Goal: Information Seeking & Learning: Learn about a topic

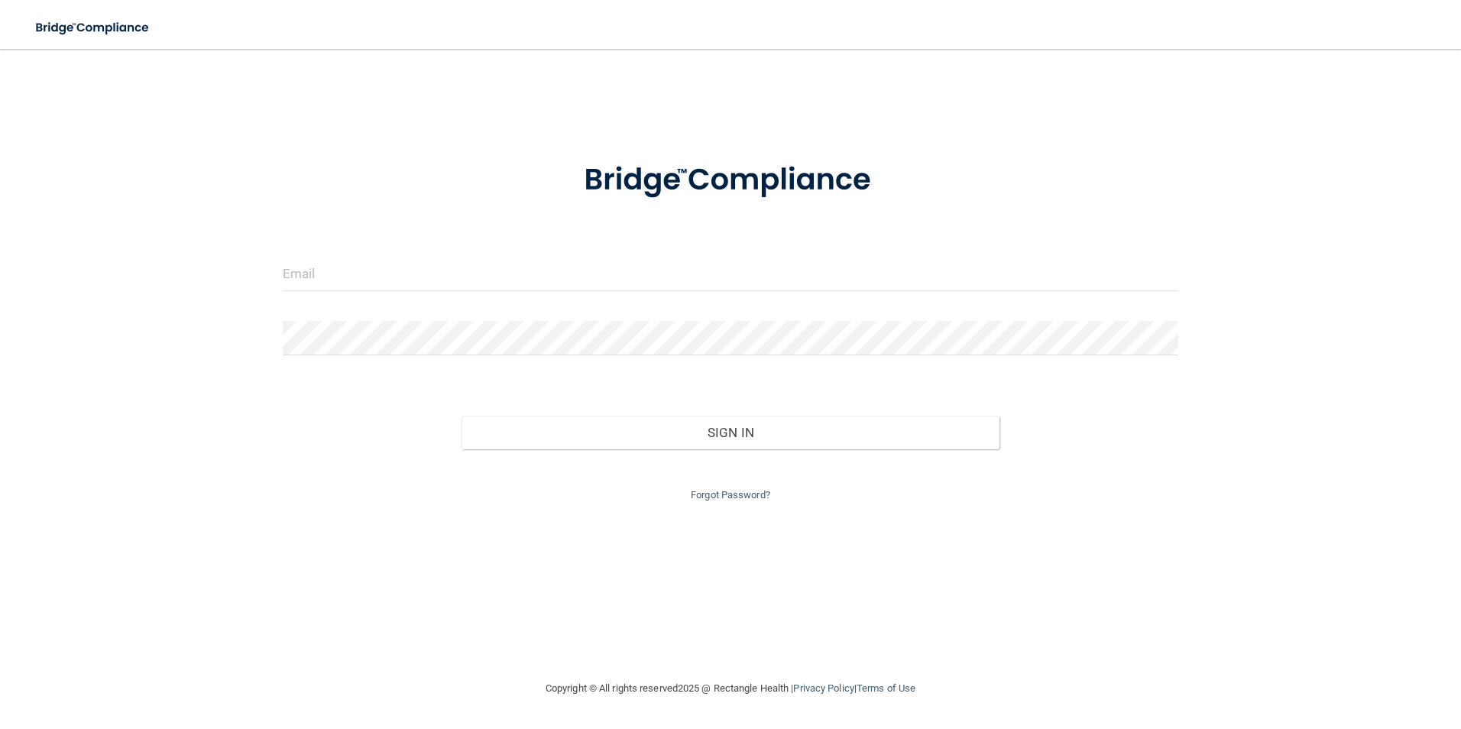
click at [481, 287] on div at bounding box center [730, 280] width 919 height 46
click at [481, 281] on input "email" at bounding box center [731, 274] width 896 height 34
click at [462, 416] on button "Sign In" at bounding box center [731, 433] width 538 height 34
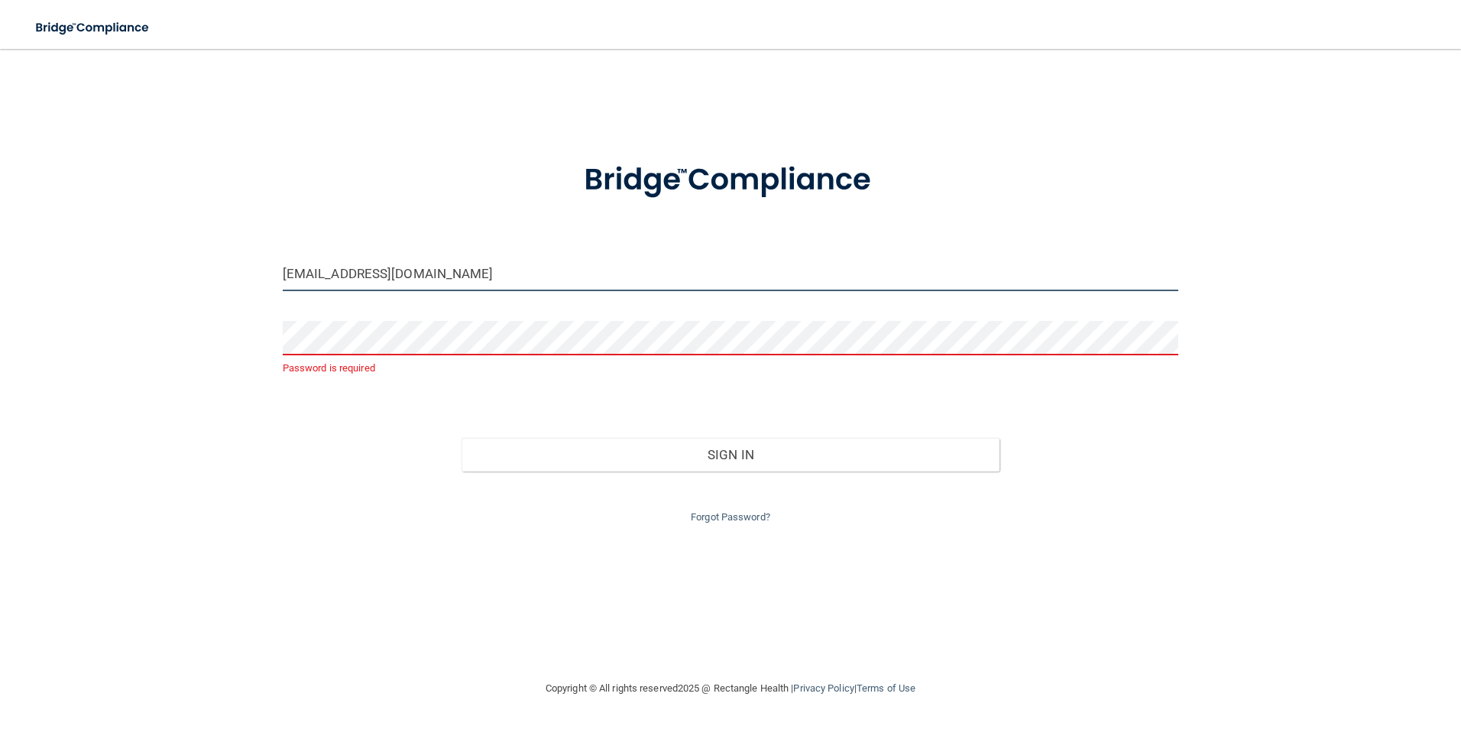
type input "[EMAIL_ADDRESS][DOMAIN_NAME]"
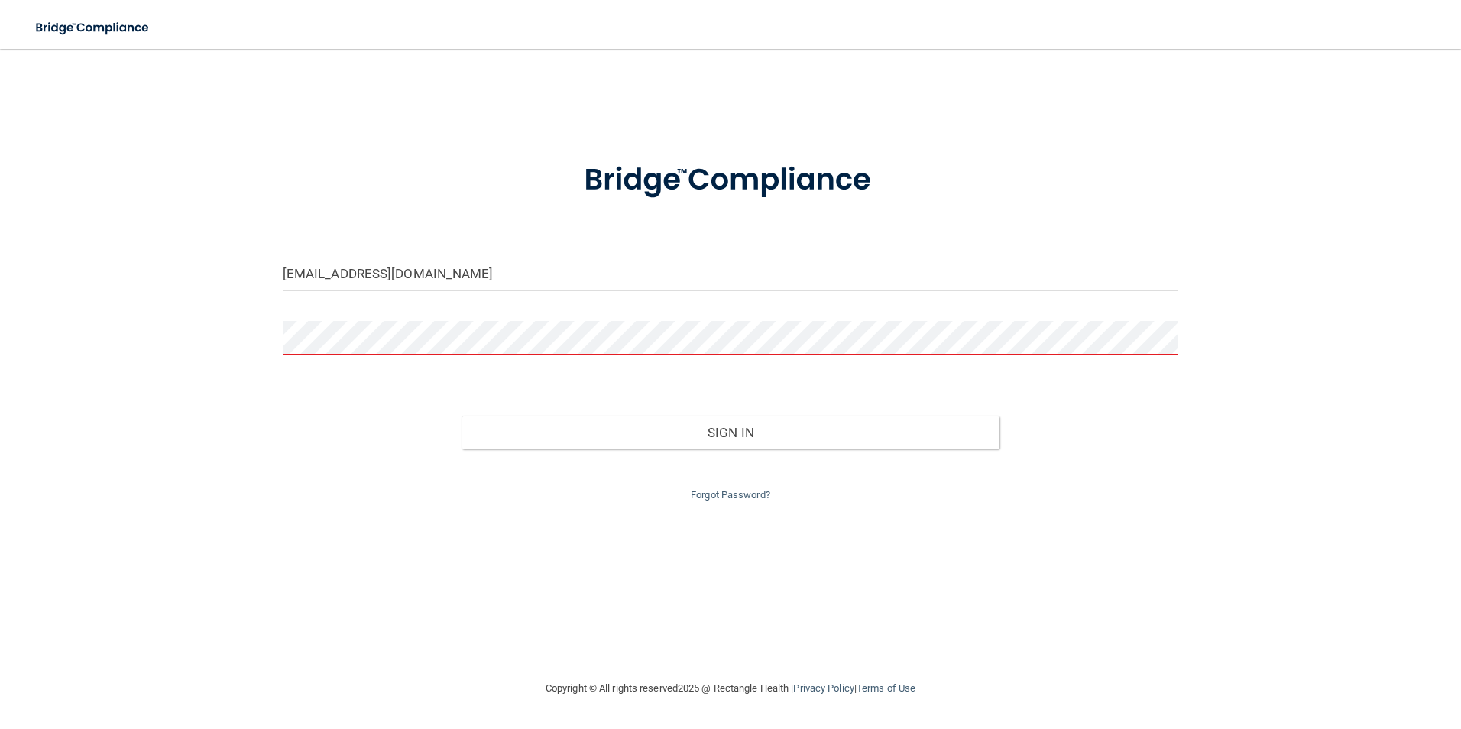
click at [462, 416] on button "Sign In" at bounding box center [731, 433] width 538 height 34
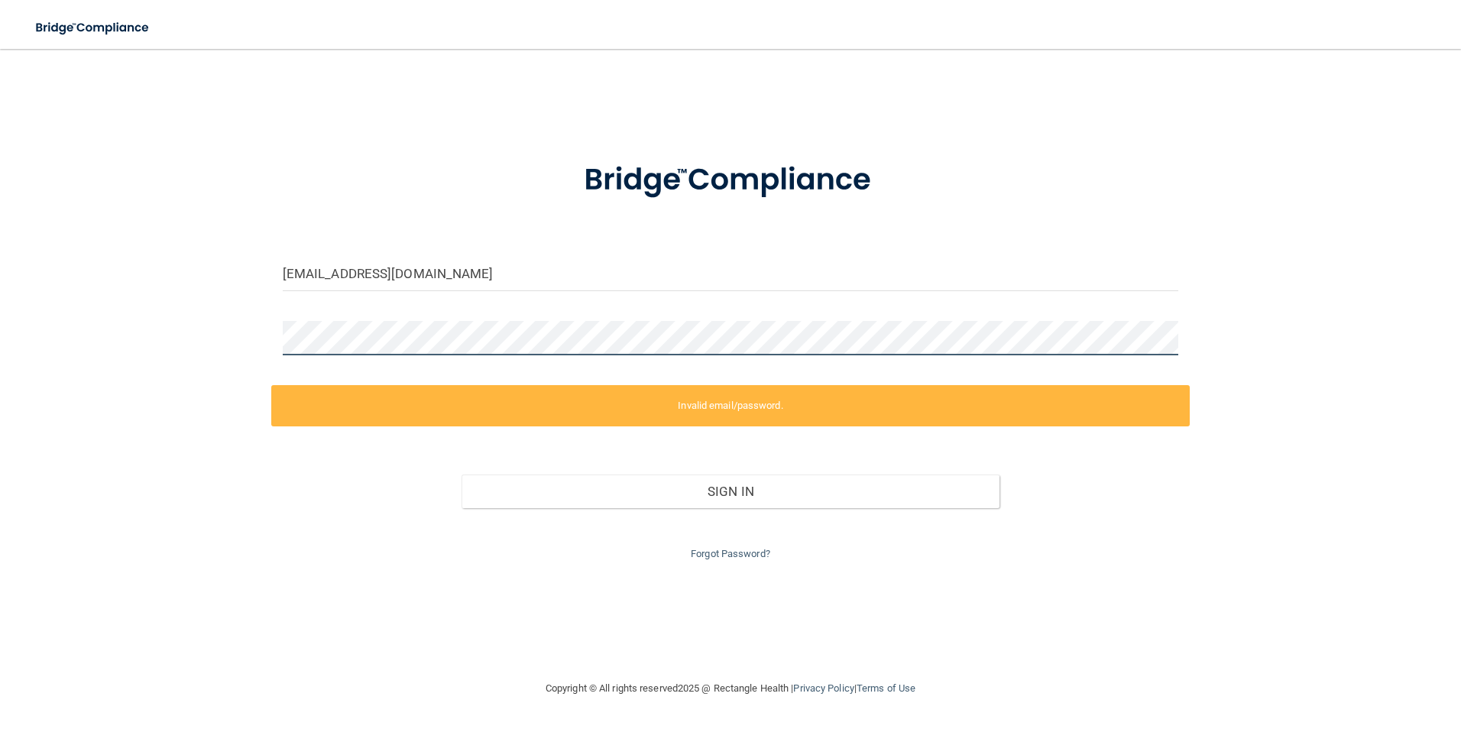
click at [269, 332] on div "leonorvalenciavasseghi@gmail.com Invalid email/password. You don't have permiss…" at bounding box center [731, 364] width 1400 height 600
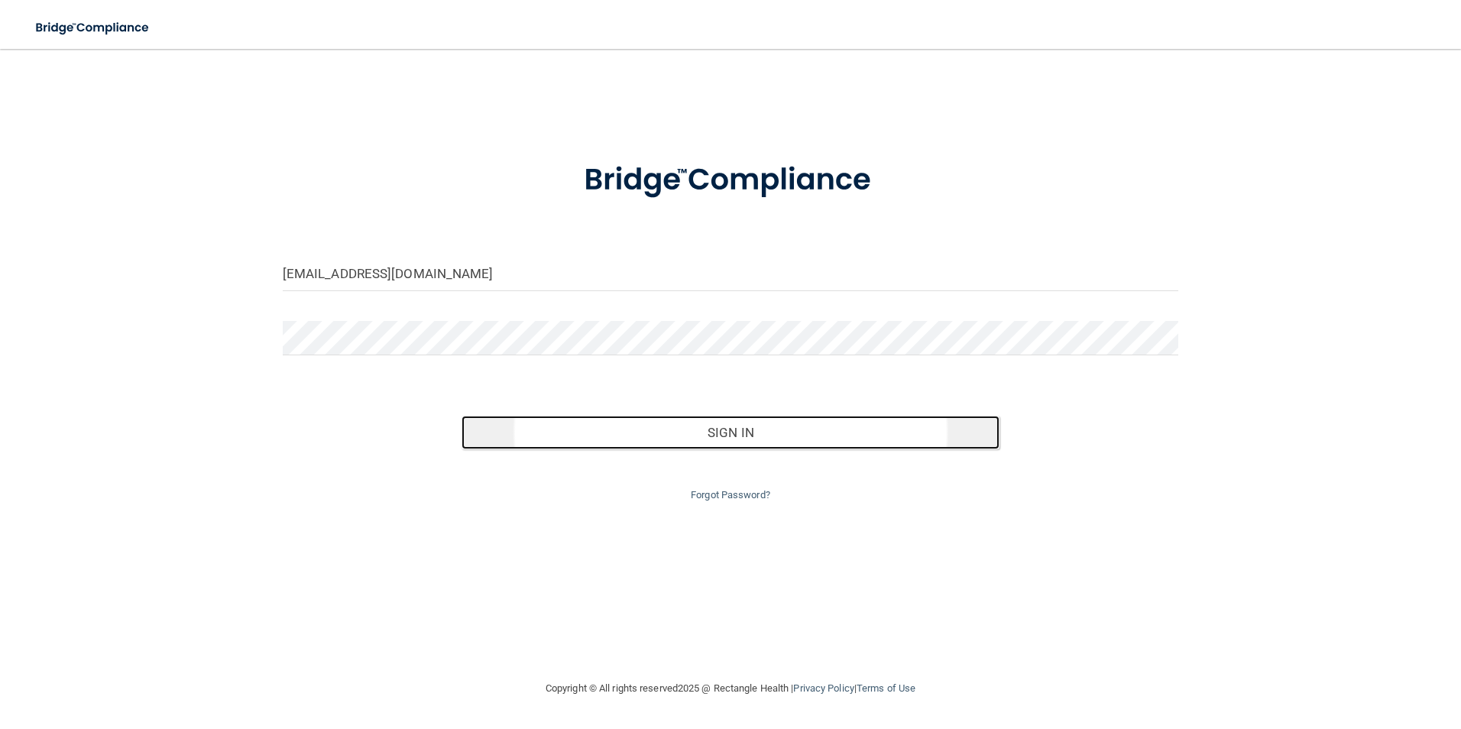
click at [733, 426] on button "Sign In" at bounding box center [731, 433] width 538 height 34
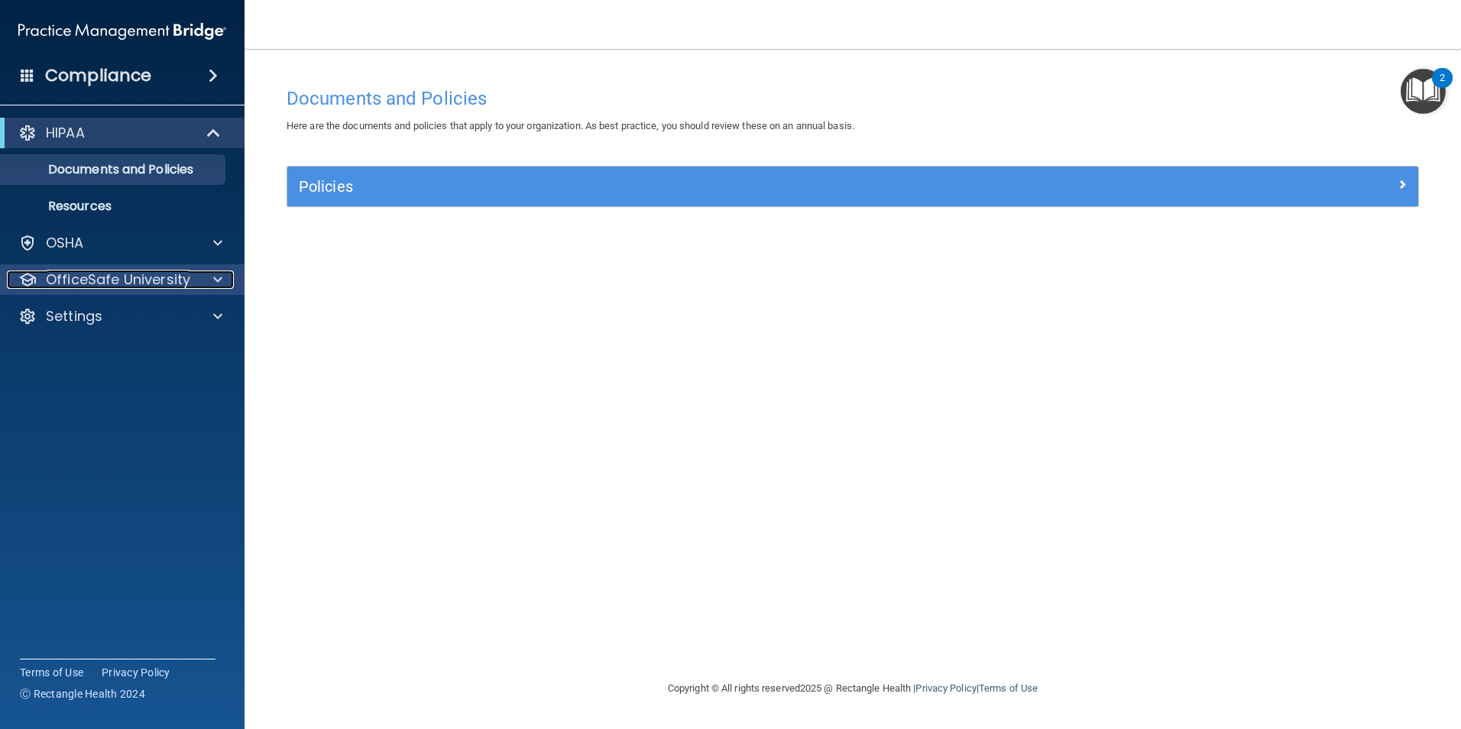
click at [135, 280] on p "OfficeSafe University" at bounding box center [118, 280] width 144 height 18
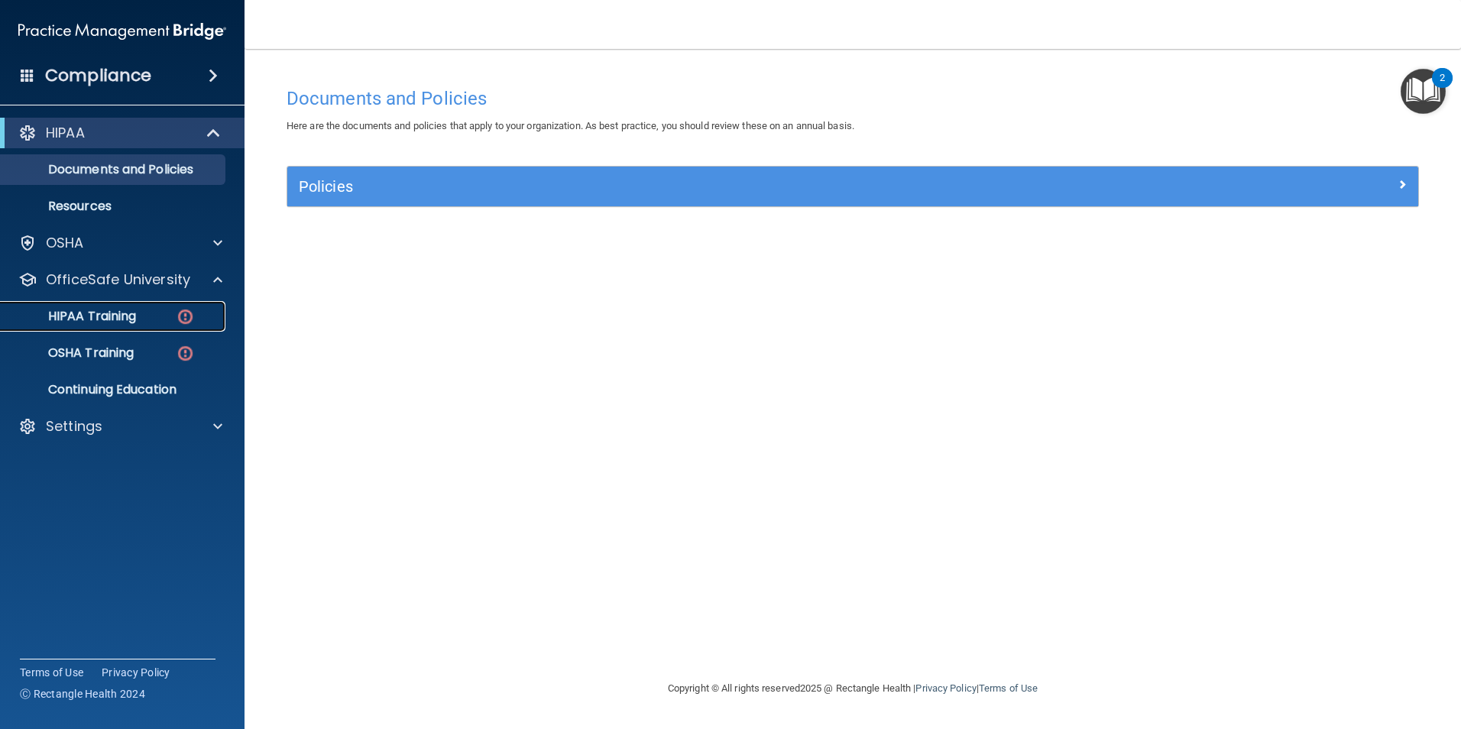
click at [118, 313] on p "HIPAA Training" at bounding box center [73, 316] width 126 height 15
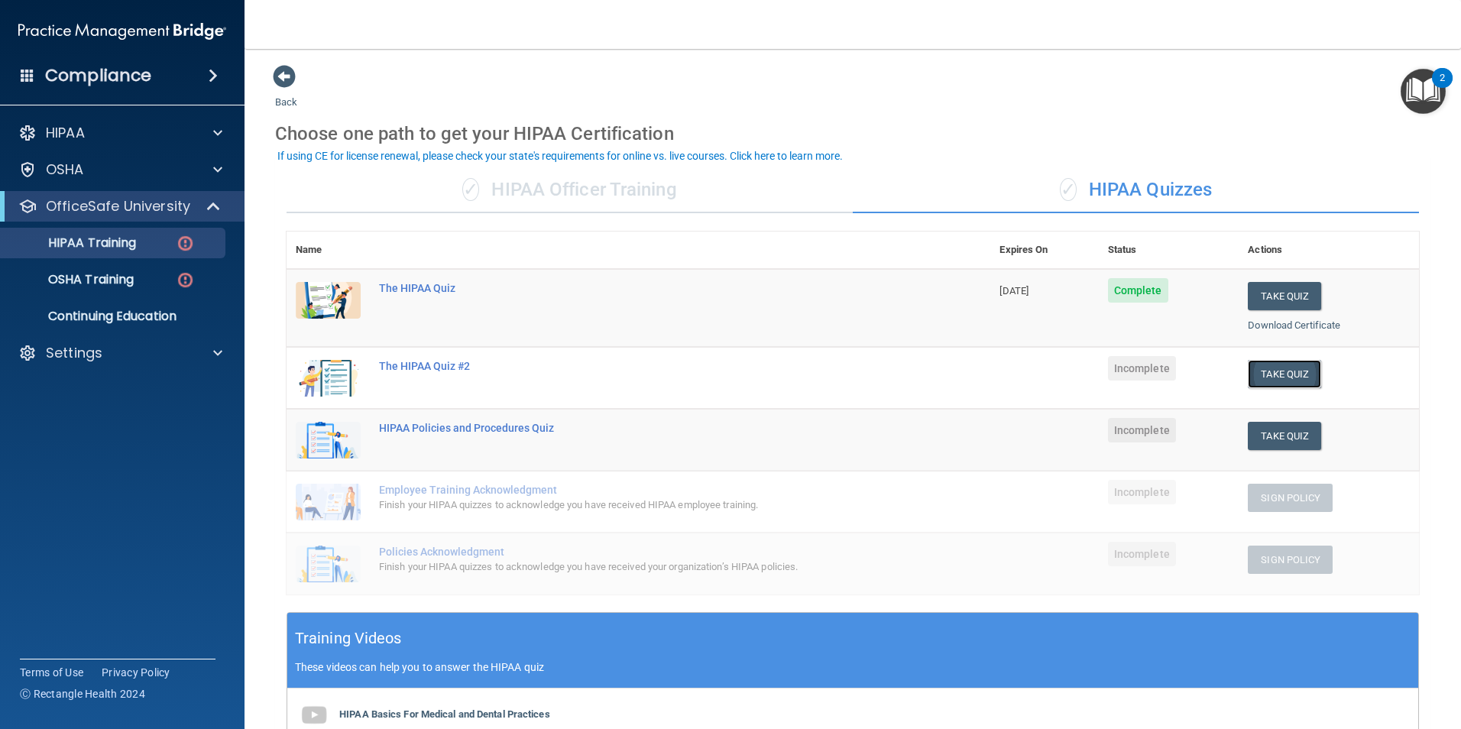
click at [1286, 374] on button "Take Quiz" at bounding box center [1284, 374] width 73 height 28
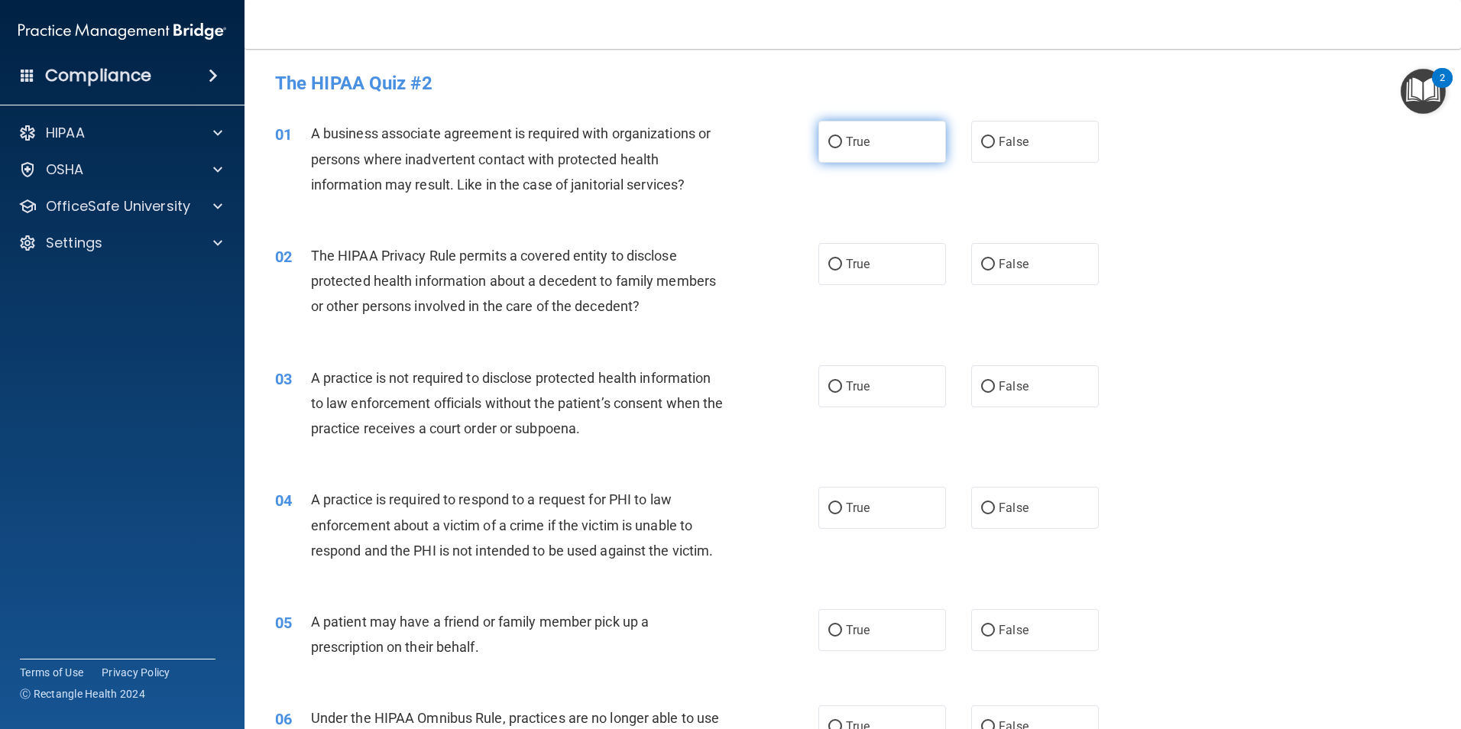
click at [876, 141] on label "True" at bounding box center [883, 142] width 128 height 42
click at [842, 141] on input "True" at bounding box center [835, 142] width 14 height 11
radio input "true"
click at [989, 264] on label "False" at bounding box center [1035, 264] width 128 height 42
click at [989, 264] on input "False" at bounding box center [988, 264] width 14 height 11
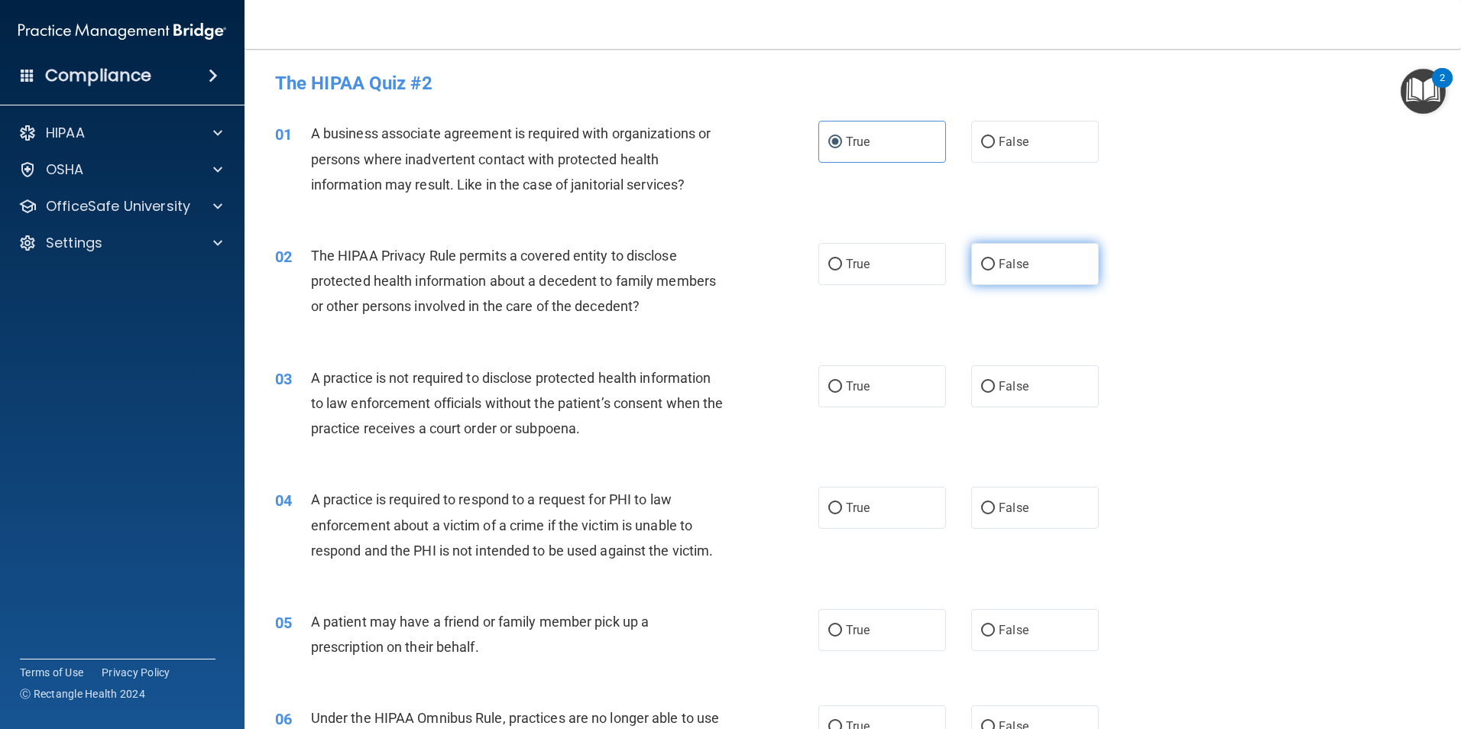
radio input "true"
click at [835, 388] on input "True" at bounding box center [835, 386] width 14 height 11
radio input "true"
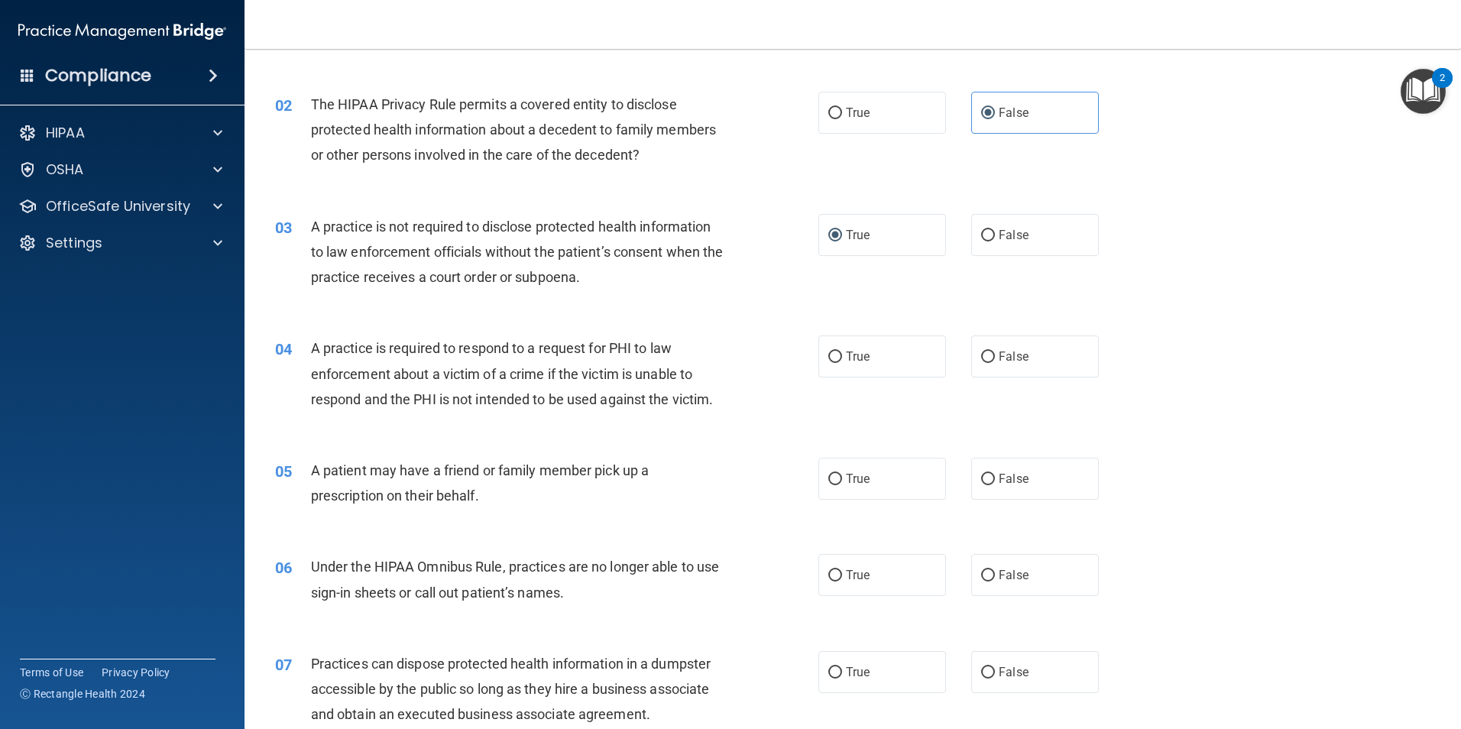
scroll to position [153, 0]
click at [981, 356] on input "False" at bounding box center [988, 355] width 14 height 11
radio input "true"
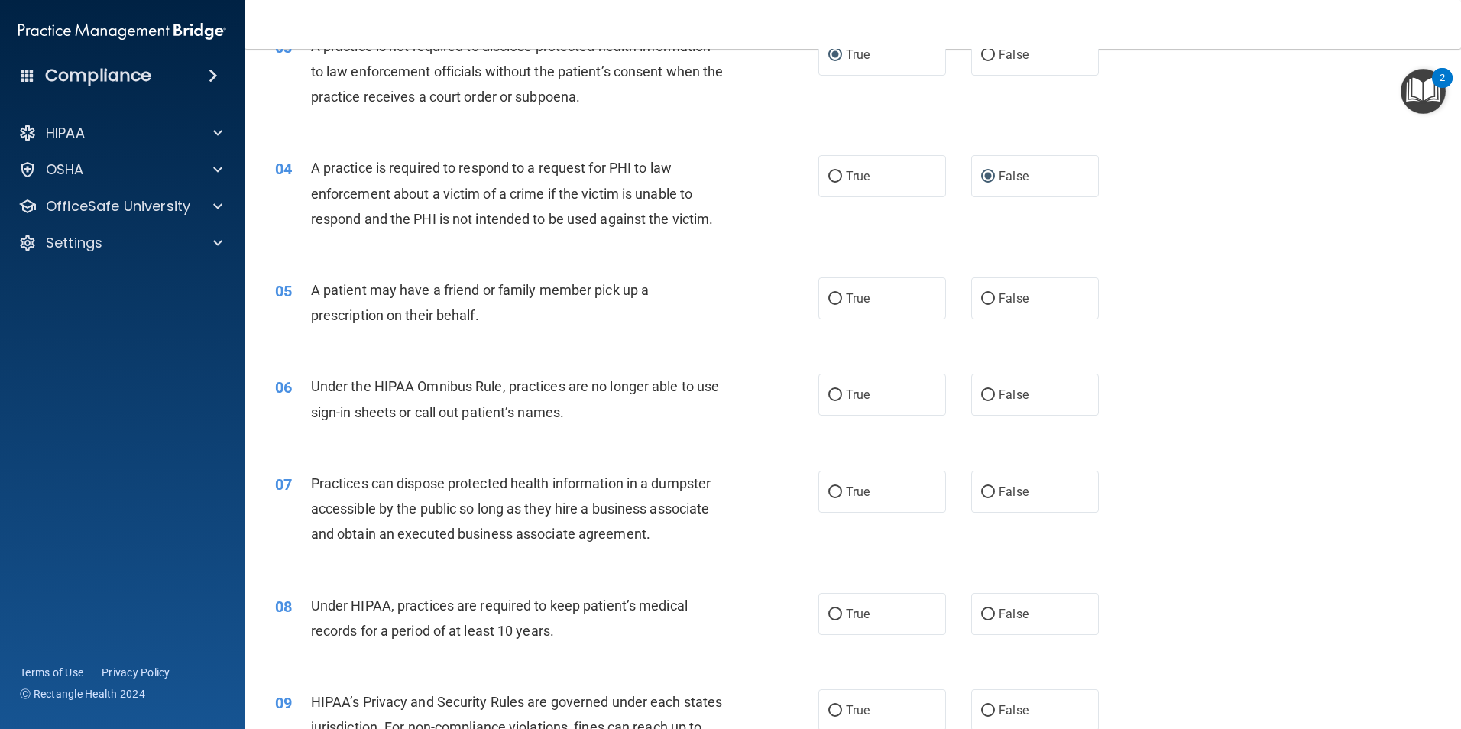
scroll to position [382, 0]
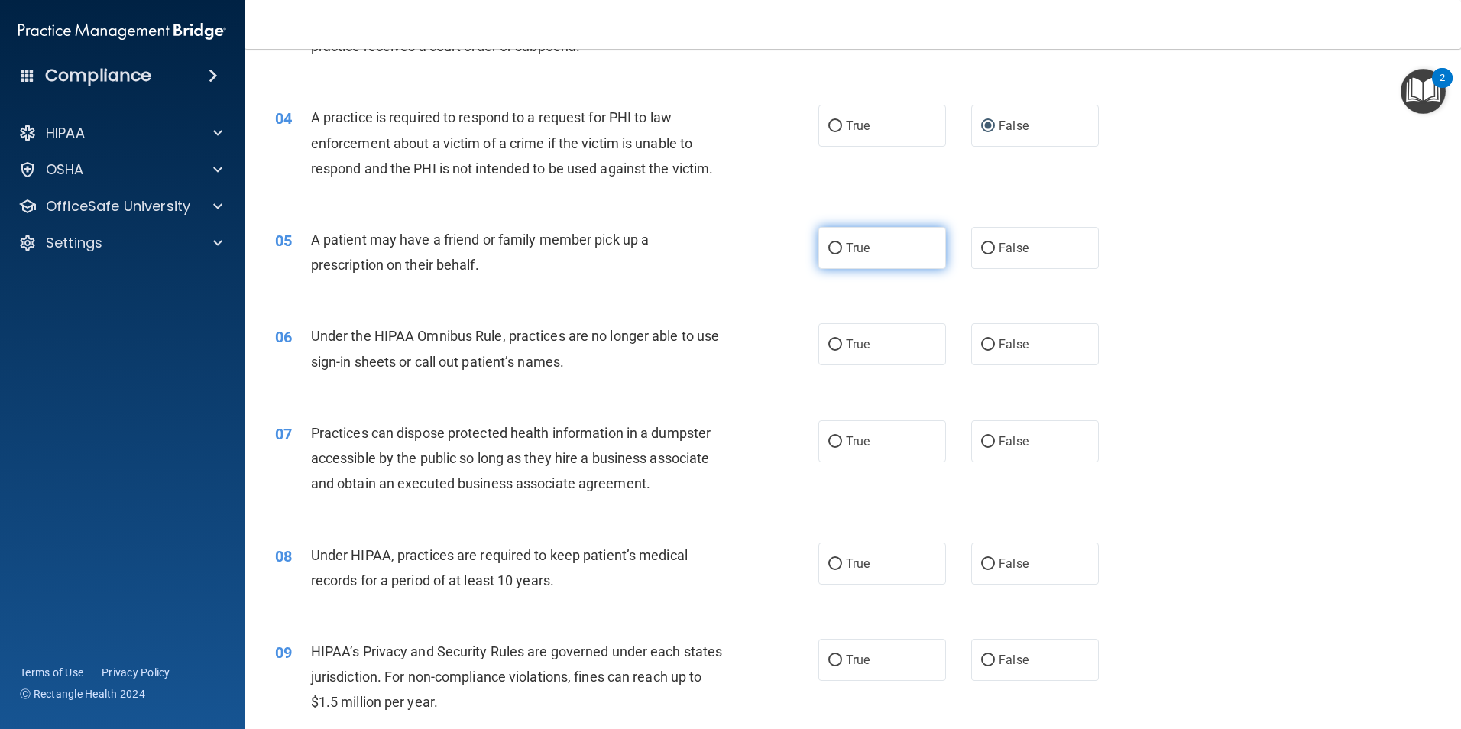
click at [840, 245] on label "True" at bounding box center [883, 248] width 128 height 42
click at [840, 245] on input "True" at bounding box center [835, 248] width 14 height 11
radio input "true"
click at [851, 343] on span "True" at bounding box center [858, 344] width 24 height 15
click at [842, 343] on input "True" at bounding box center [835, 344] width 14 height 11
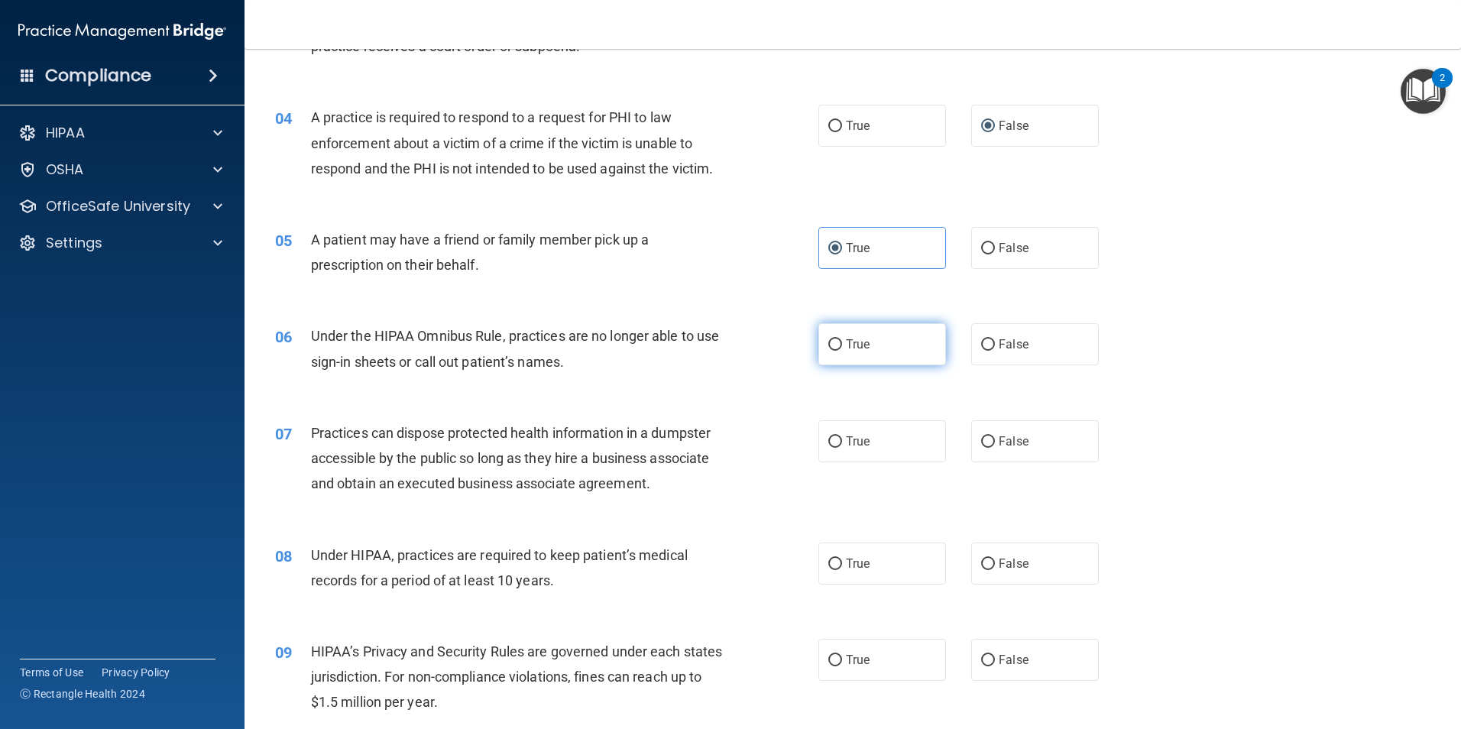
radio input "true"
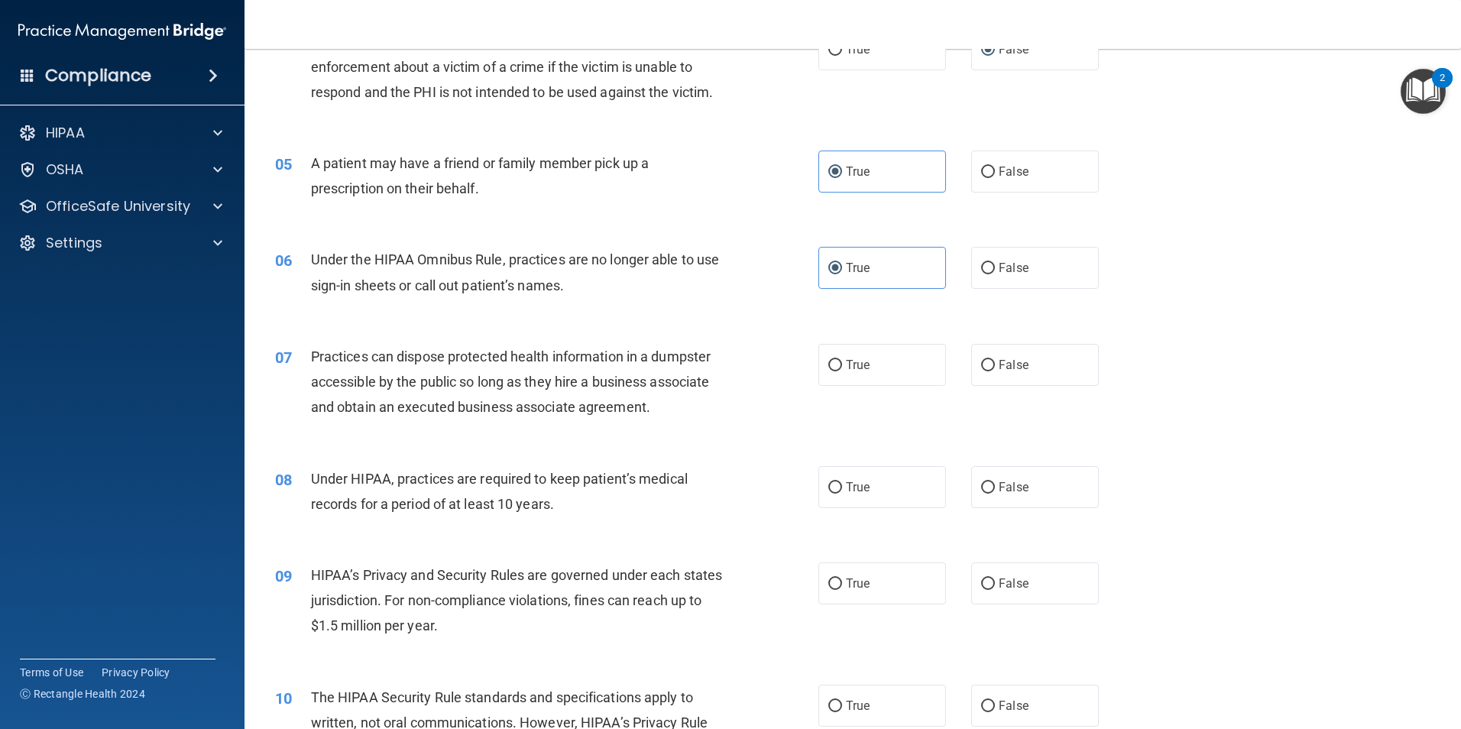
scroll to position [535, 0]
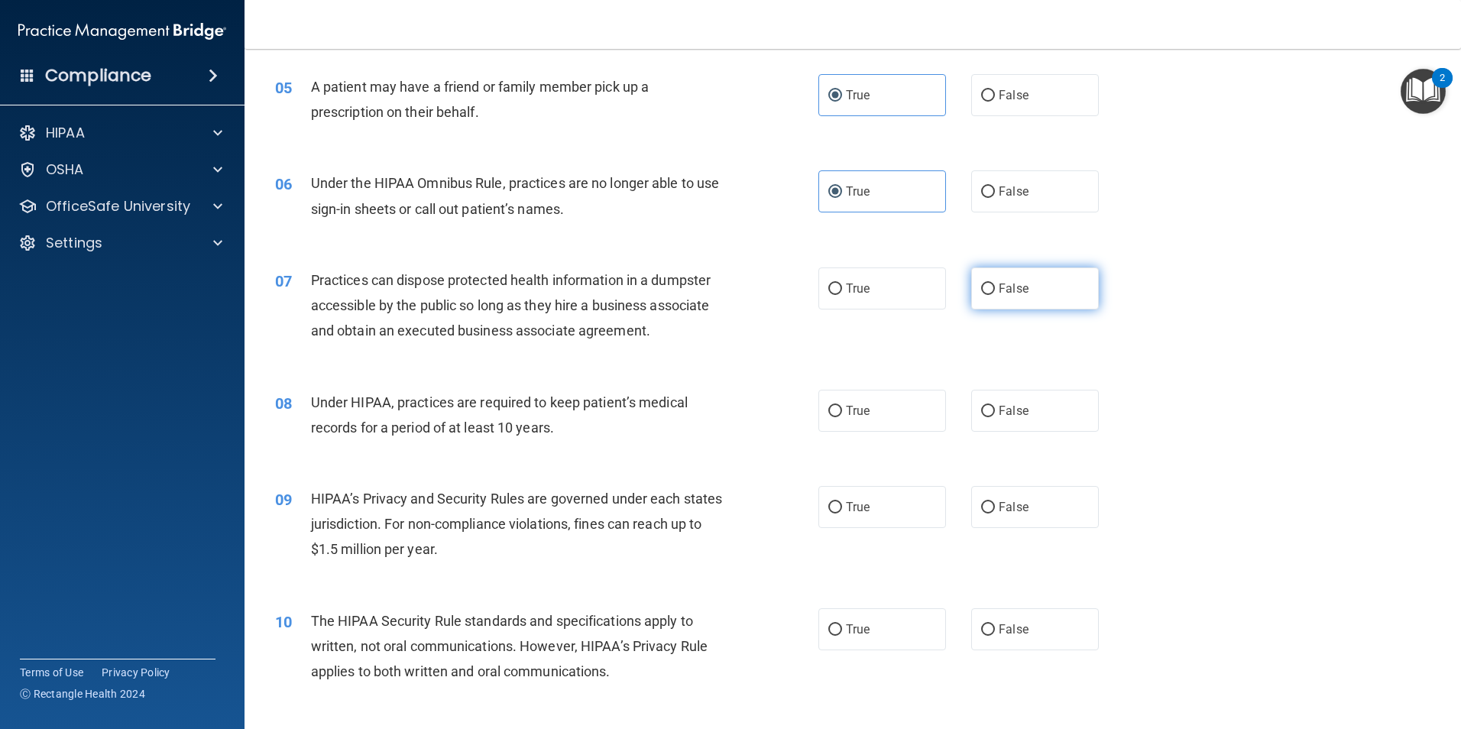
click at [981, 288] on input "False" at bounding box center [988, 289] width 14 height 11
radio input "true"
click at [832, 407] on input "True" at bounding box center [835, 411] width 14 height 11
radio input "true"
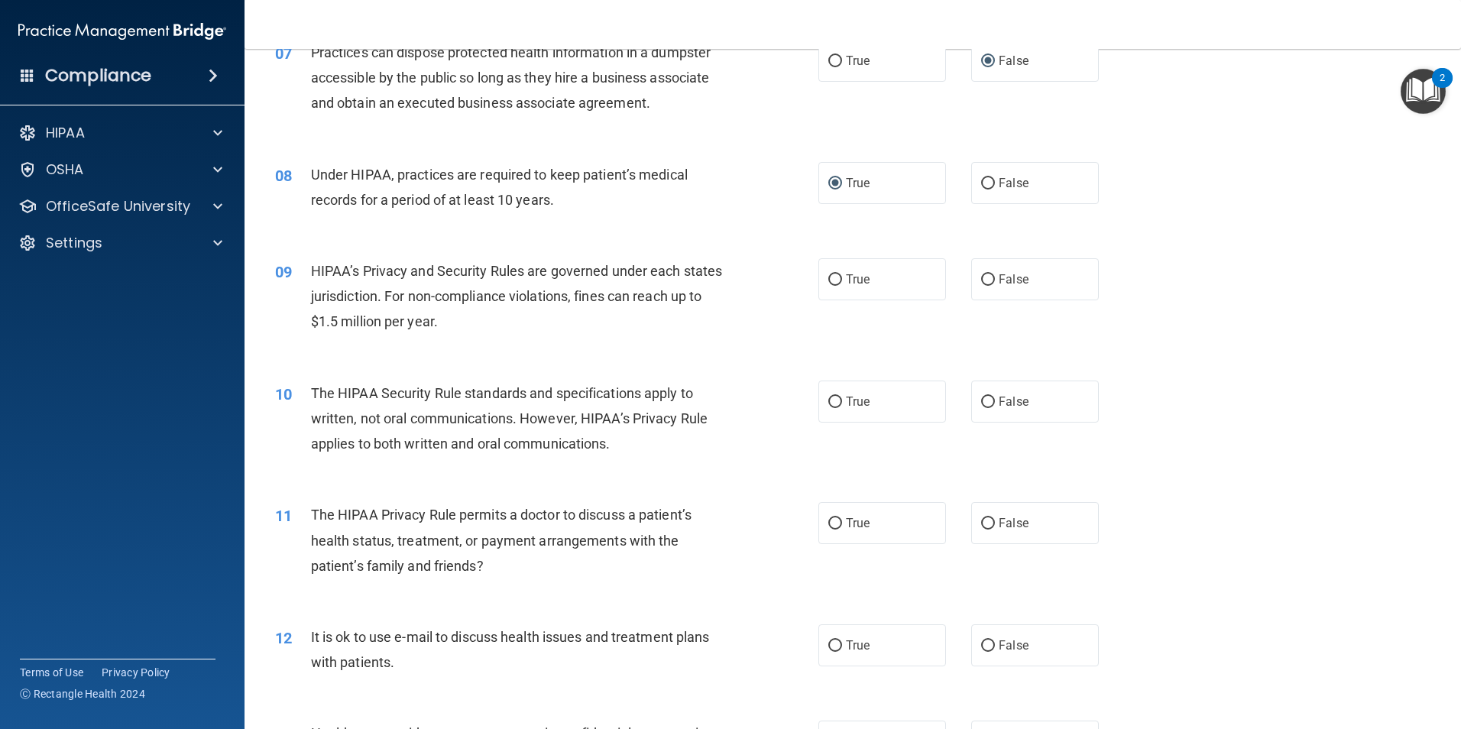
scroll to position [764, 0]
click at [829, 277] on input "True" at bounding box center [835, 278] width 14 height 11
radio input "true"
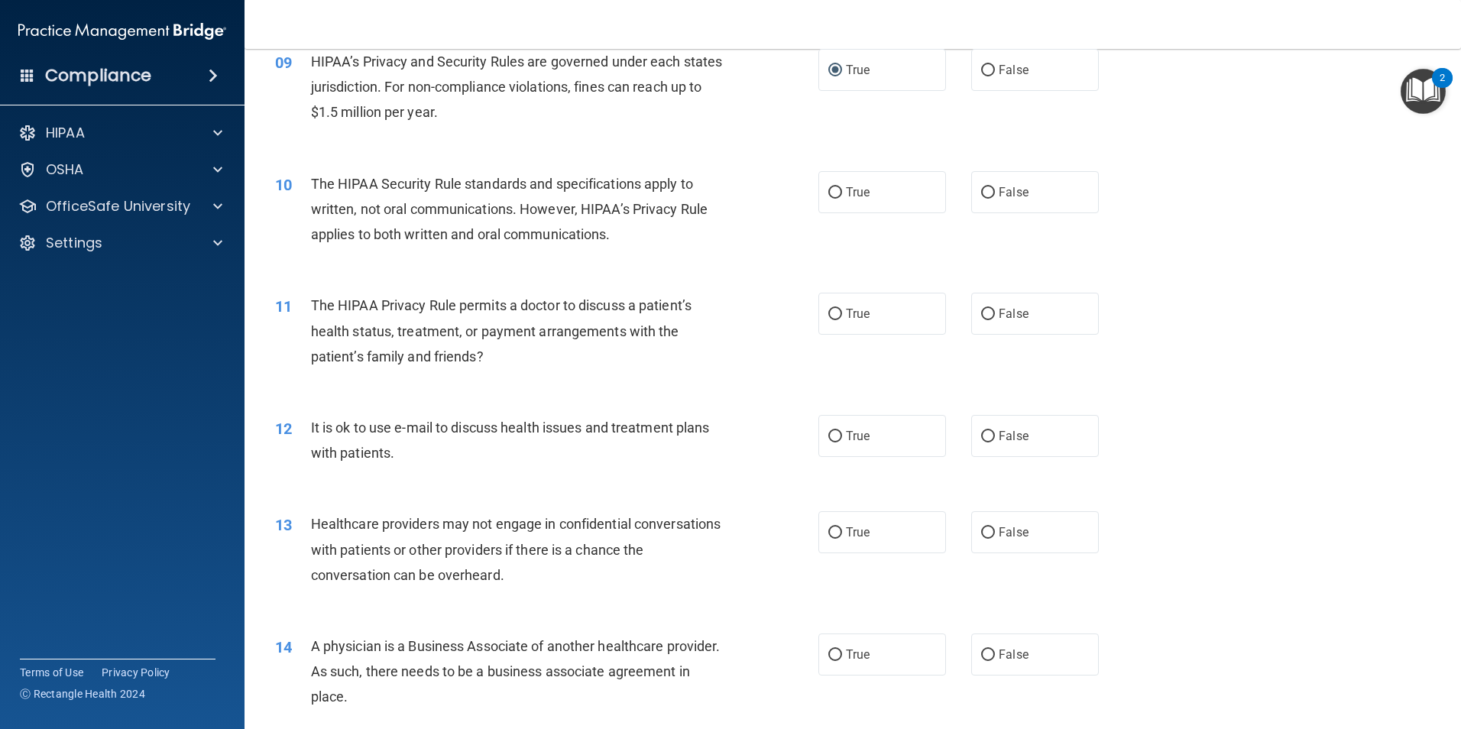
scroll to position [994, 0]
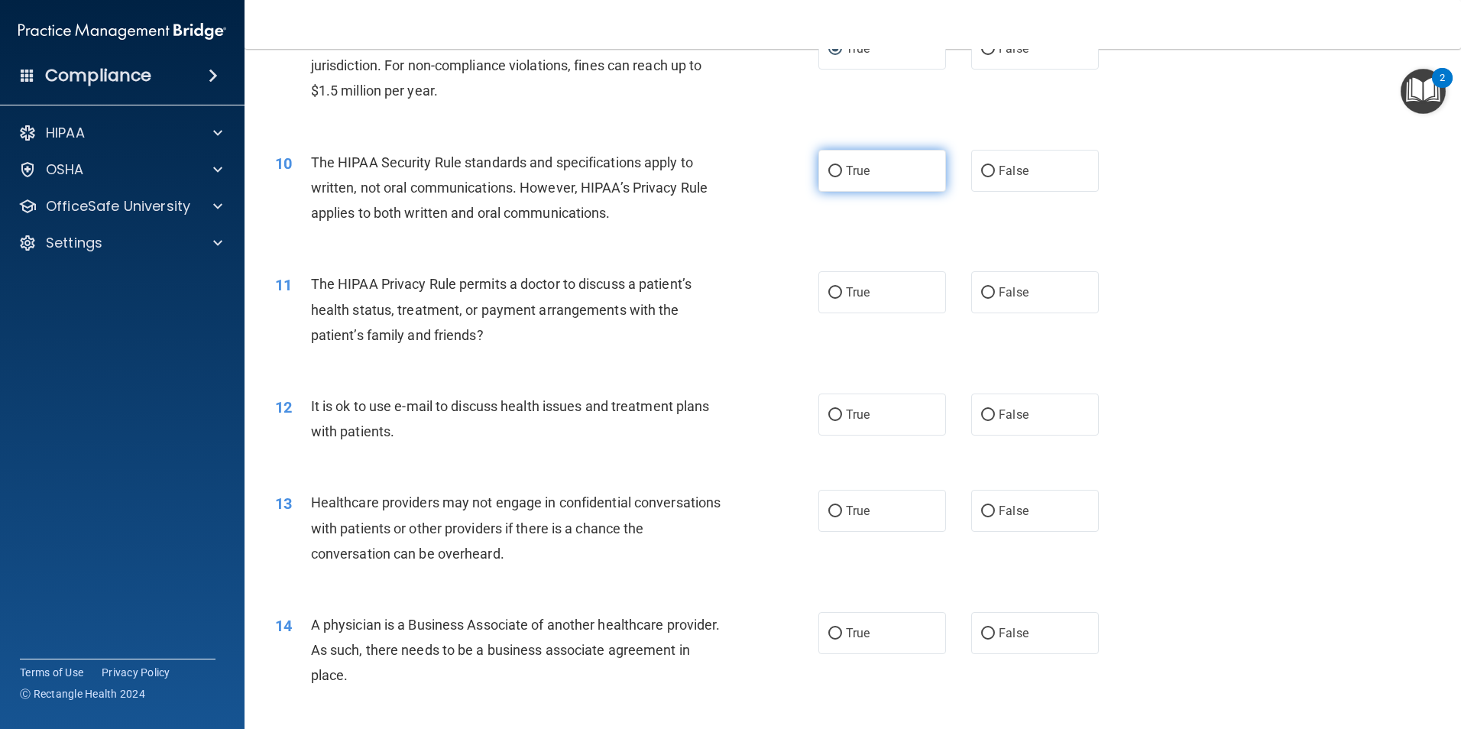
click at [836, 169] on input "True" at bounding box center [835, 171] width 14 height 11
radio input "true"
click at [981, 290] on input "False" at bounding box center [988, 292] width 14 height 11
radio input "true"
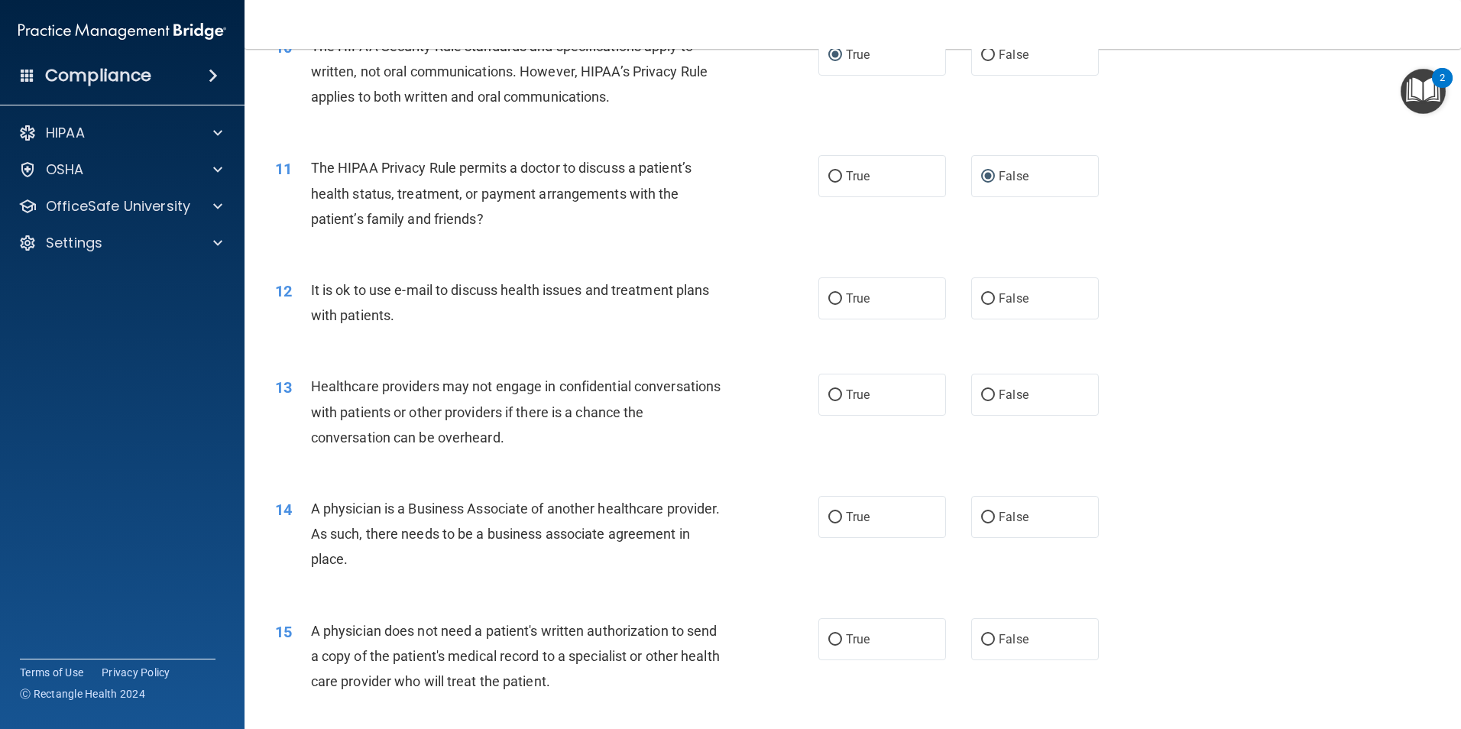
scroll to position [1146, 0]
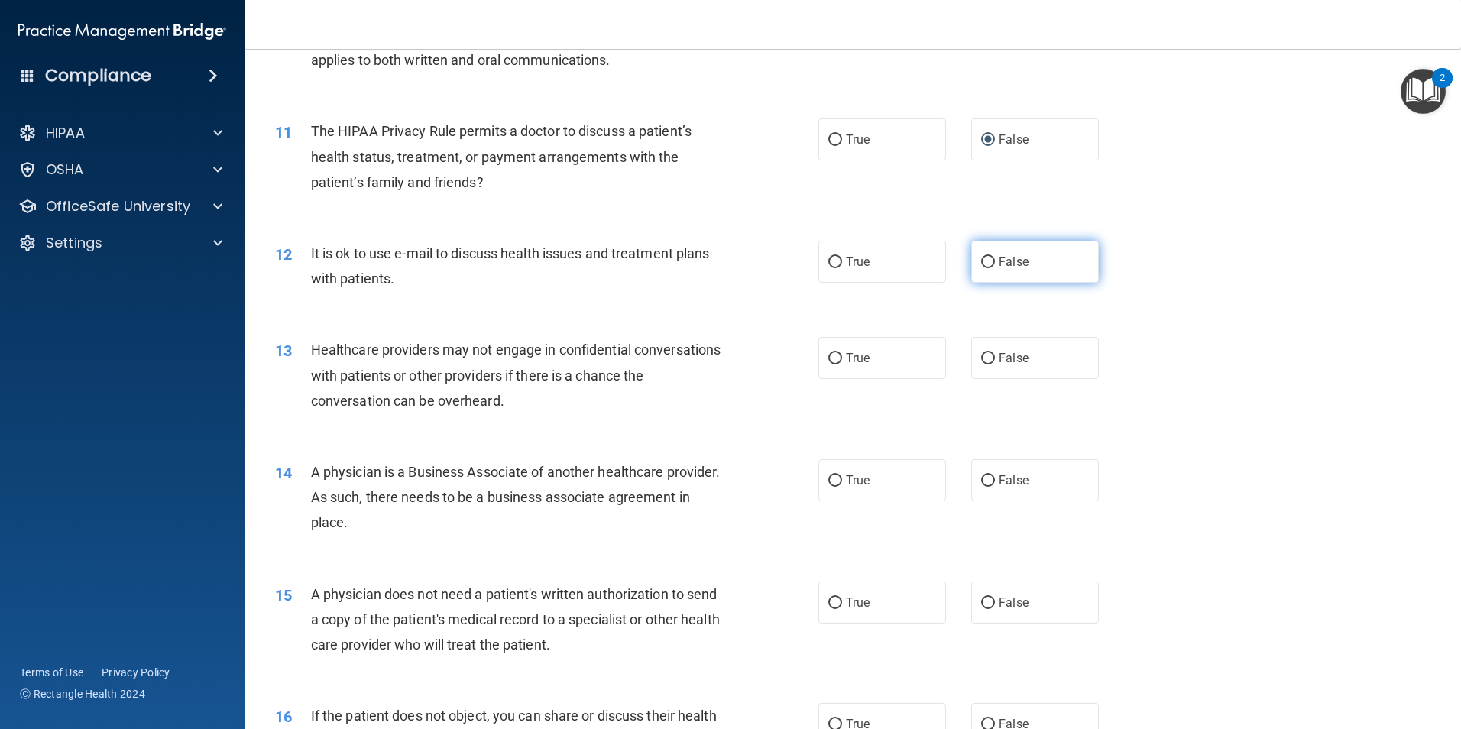
click at [982, 261] on input "False" at bounding box center [988, 262] width 14 height 11
radio input "true"
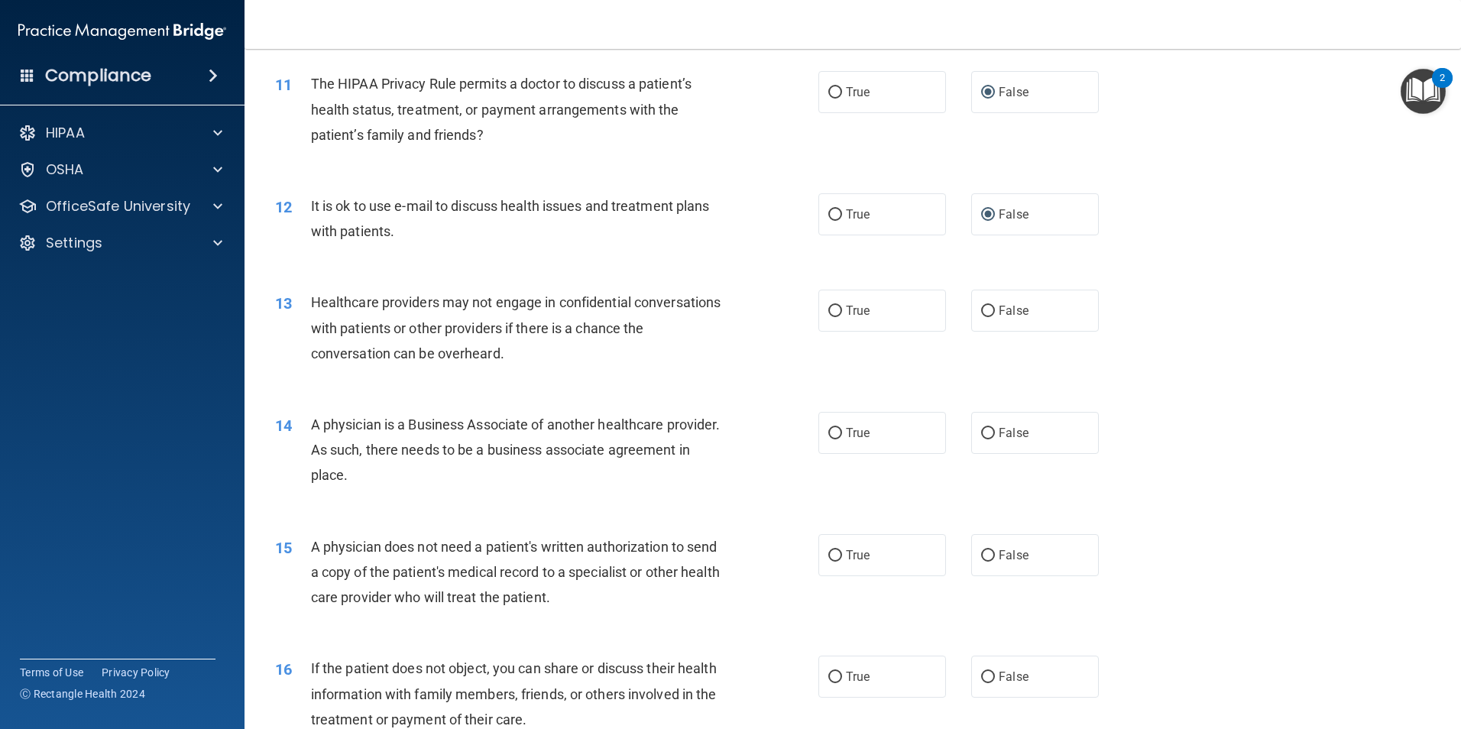
scroll to position [1376, 0]
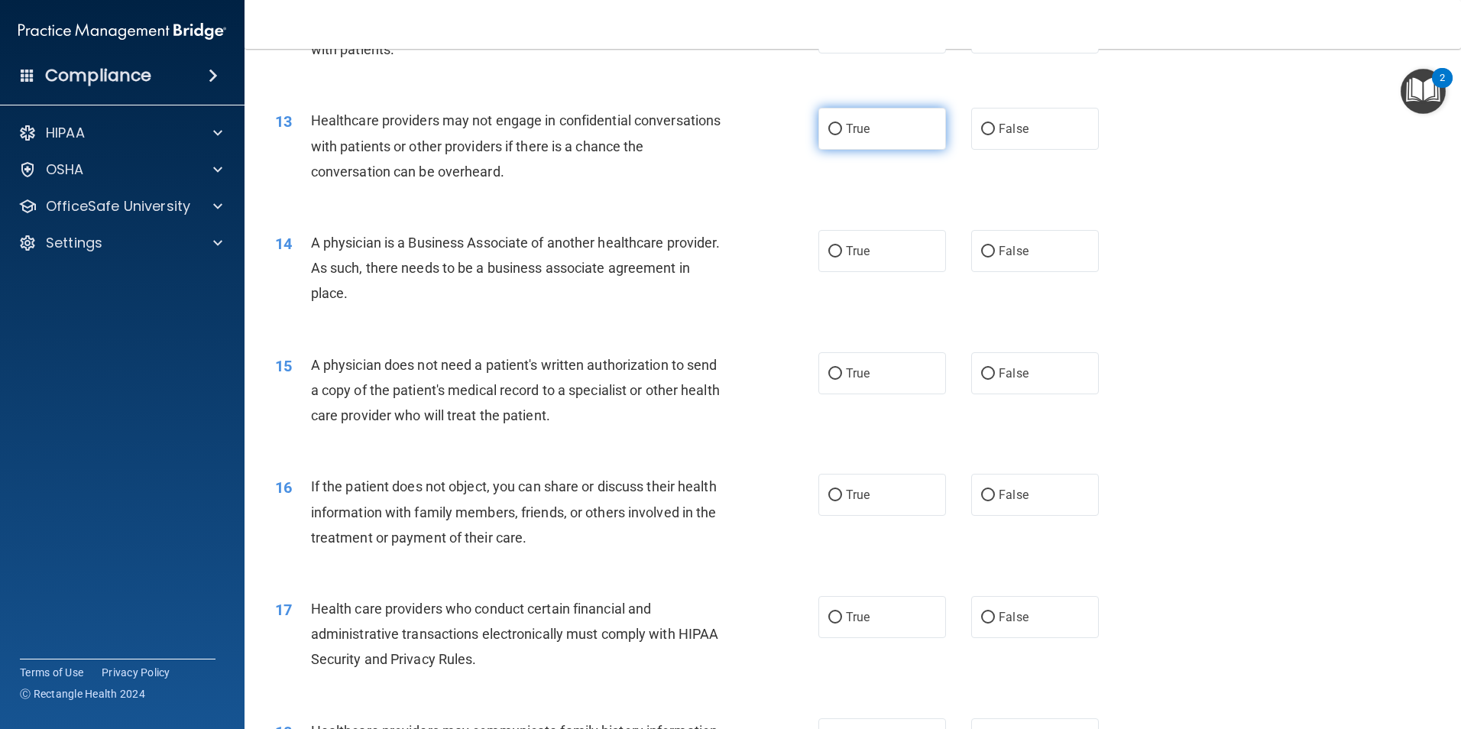
click at [846, 128] on span "True" at bounding box center [858, 129] width 24 height 15
click at [842, 128] on input "True" at bounding box center [835, 129] width 14 height 11
radio input "true"
click at [851, 251] on span "True" at bounding box center [858, 251] width 24 height 15
click at [842, 251] on input "True" at bounding box center [835, 251] width 14 height 11
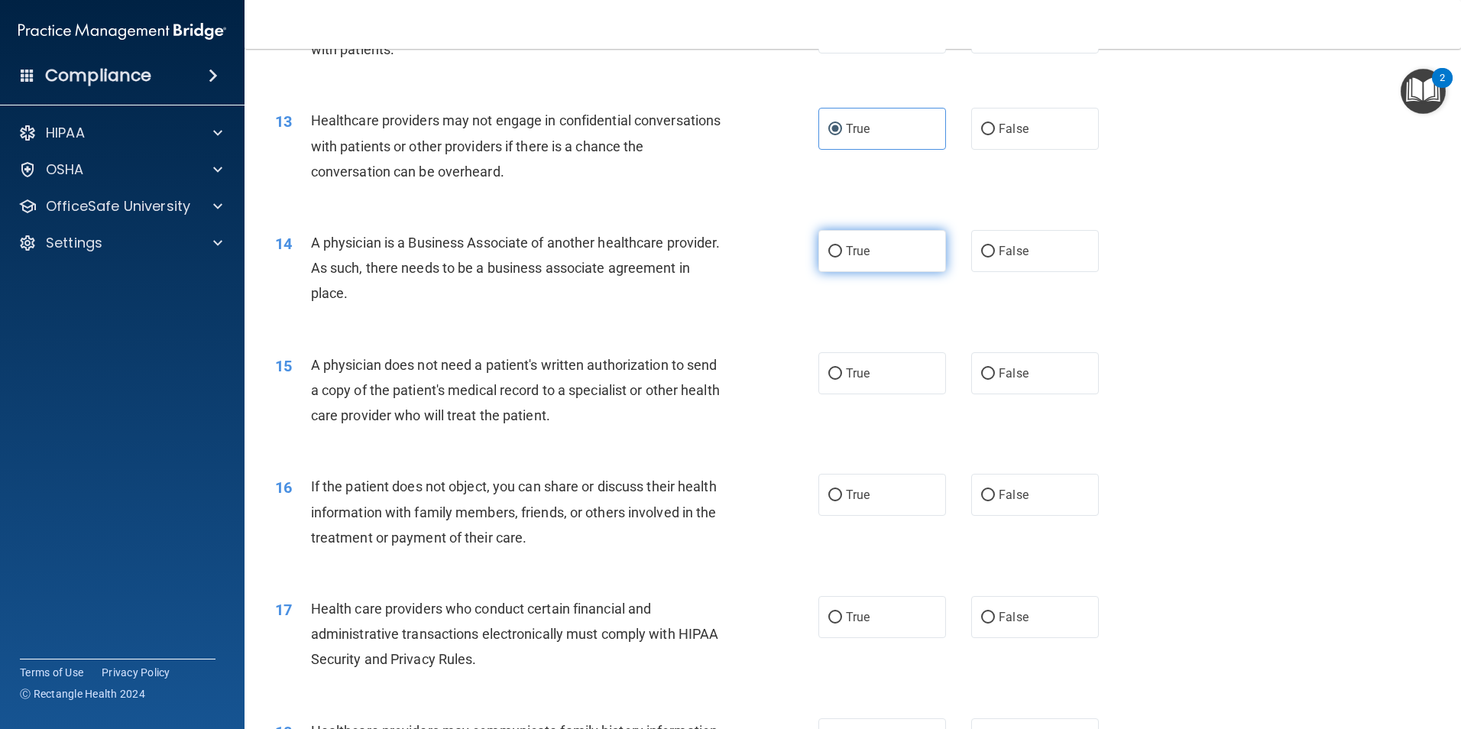
radio input "true"
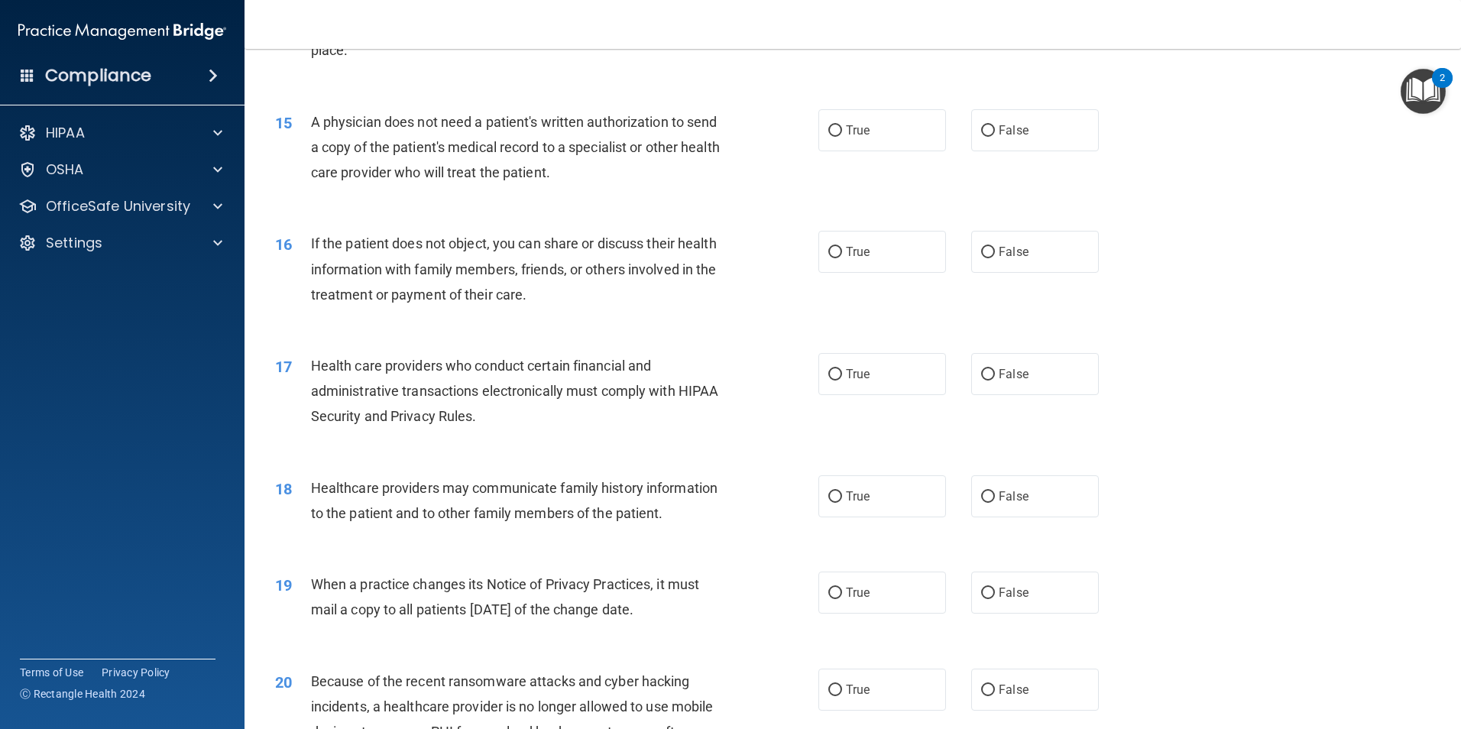
scroll to position [1605, 0]
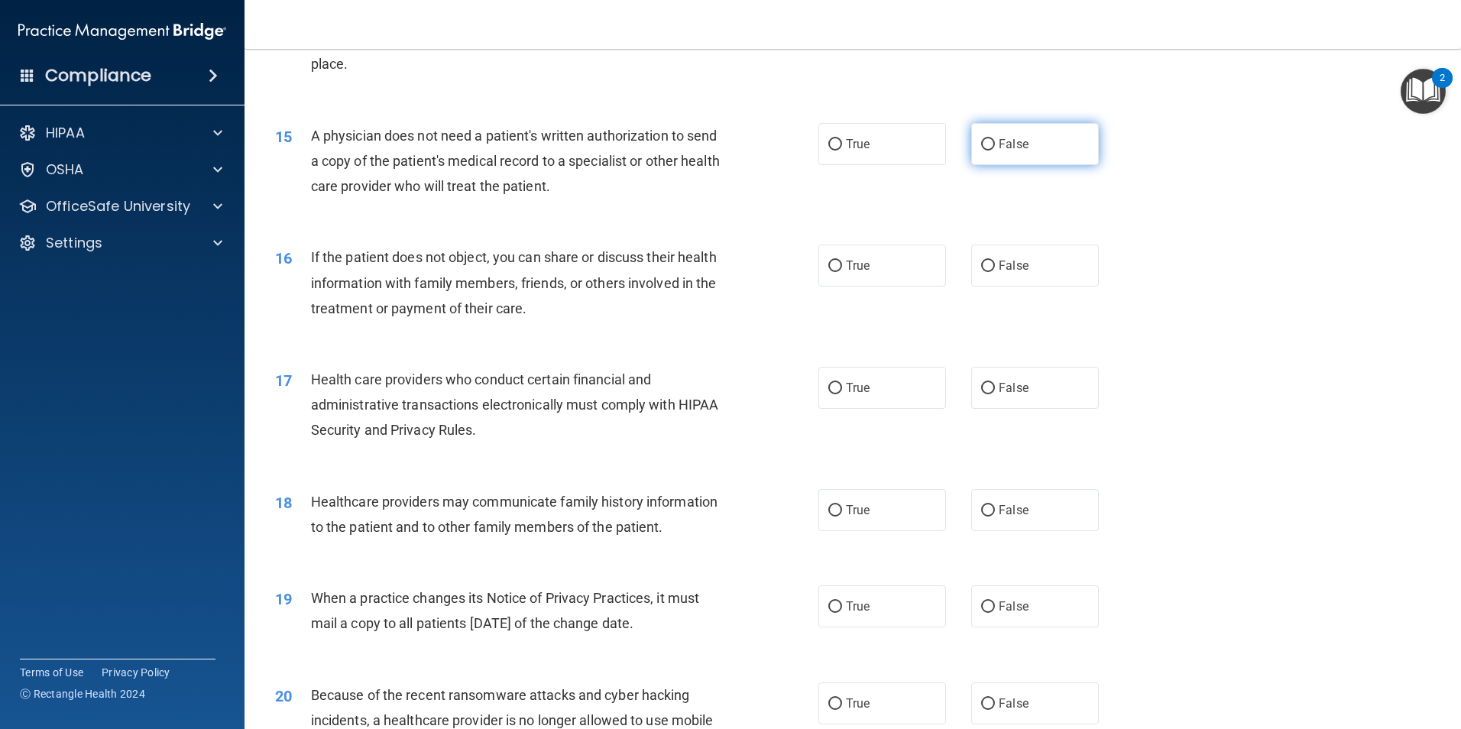
click at [985, 139] on input "False" at bounding box center [988, 144] width 14 height 11
radio input "true"
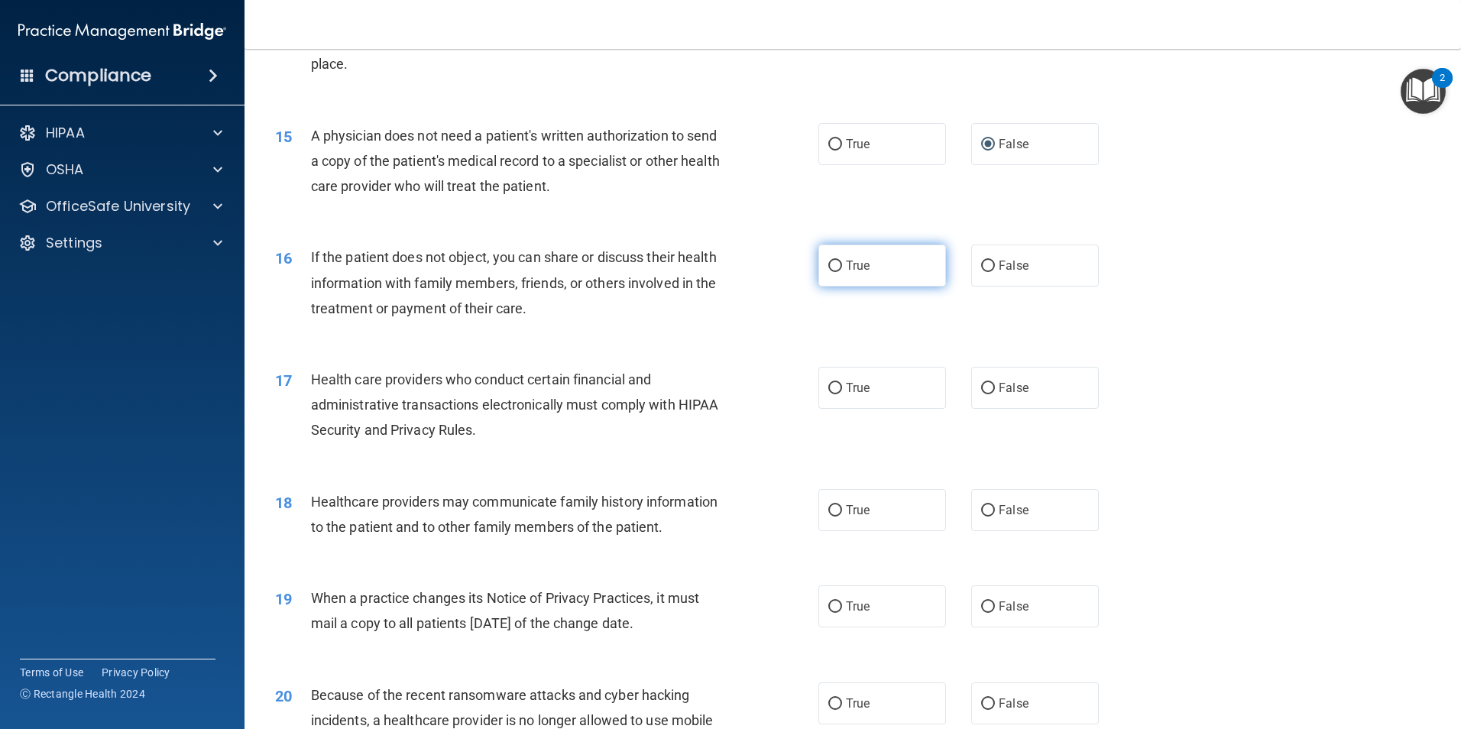
click at [838, 264] on label "True" at bounding box center [883, 266] width 128 height 42
click at [838, 264] on input "True" at bounding box center [835, 266] width 14 height 11
radio input "true"
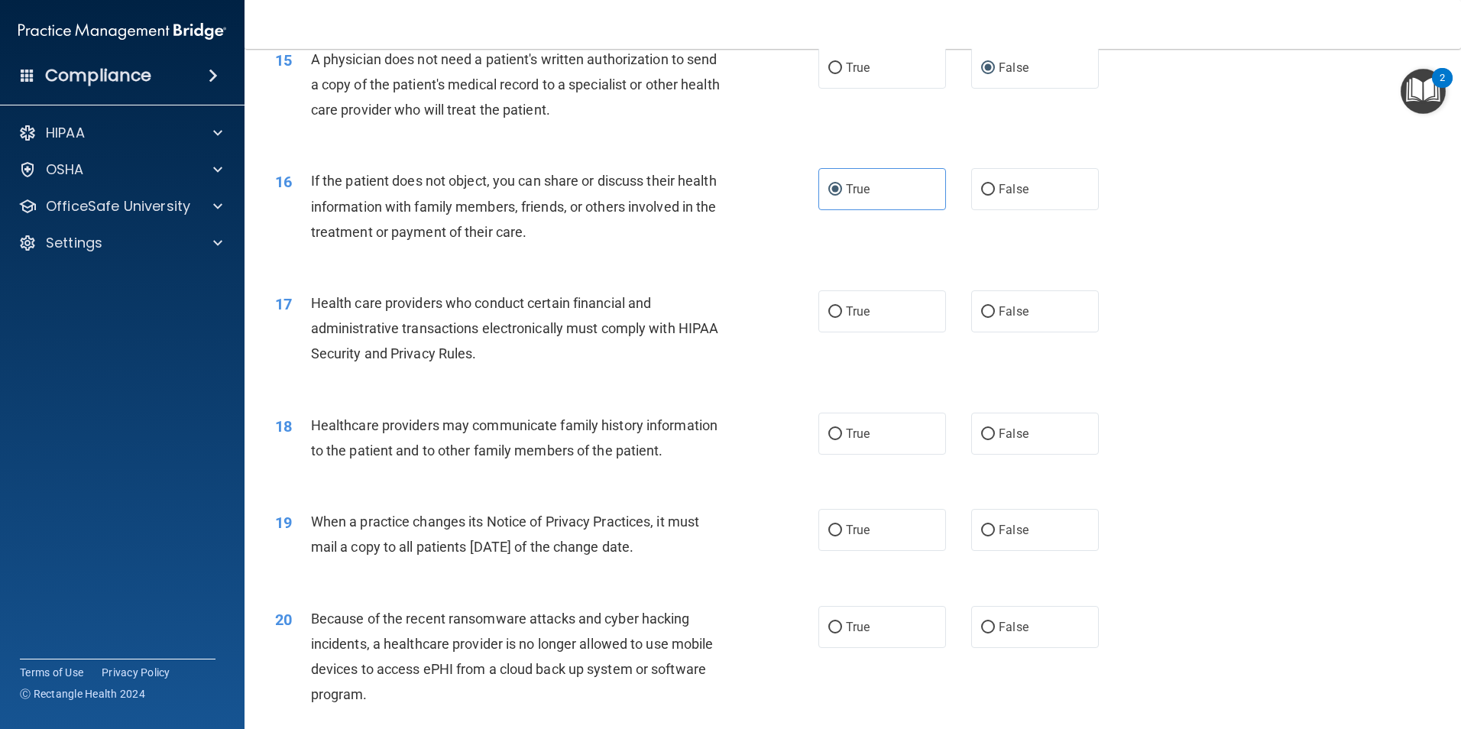
scroll to position [1758, 0]
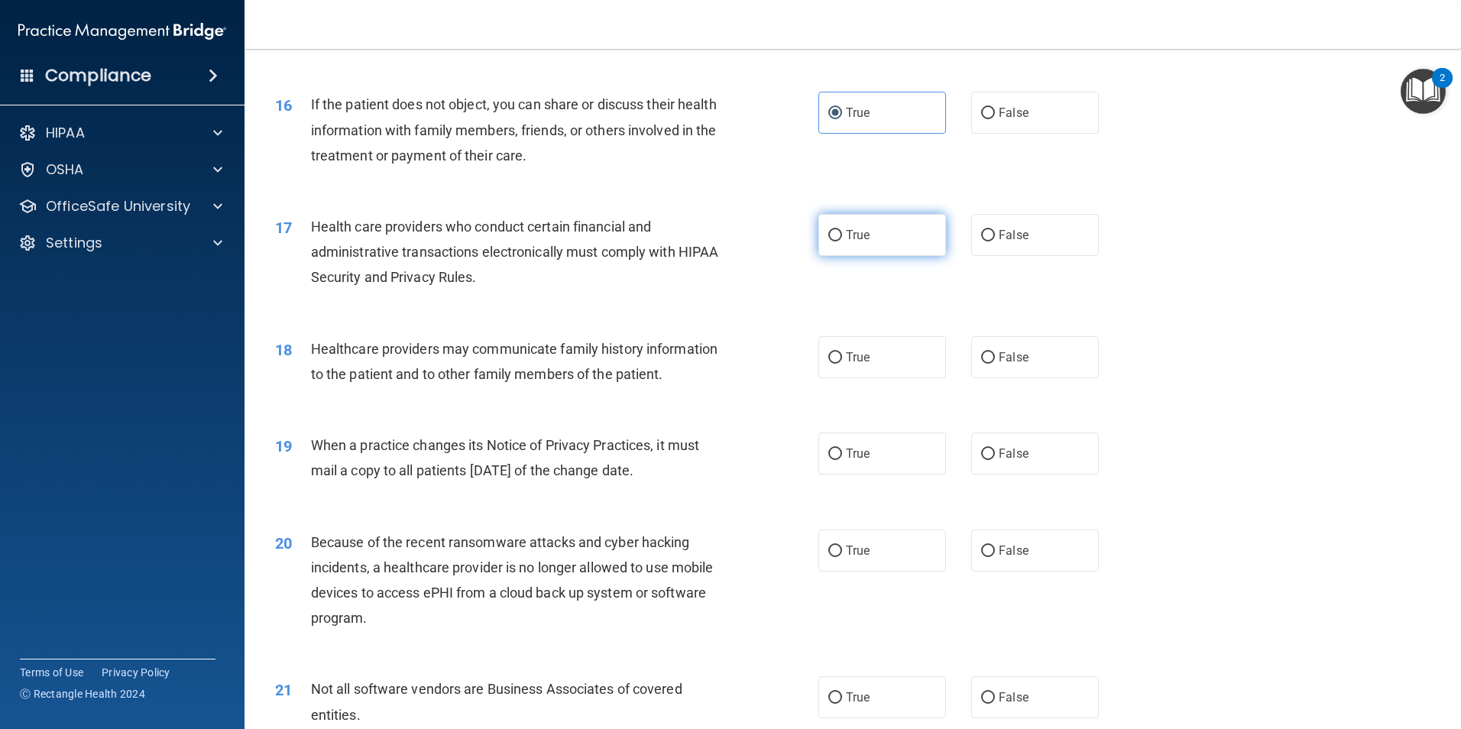
click at [846, 234] on span "True" at bounding box center [858, 235] width 24 height 15
click at [842, 234] on input "True" at bounding box center [835, 235] width 14 height 11
radio input "true"
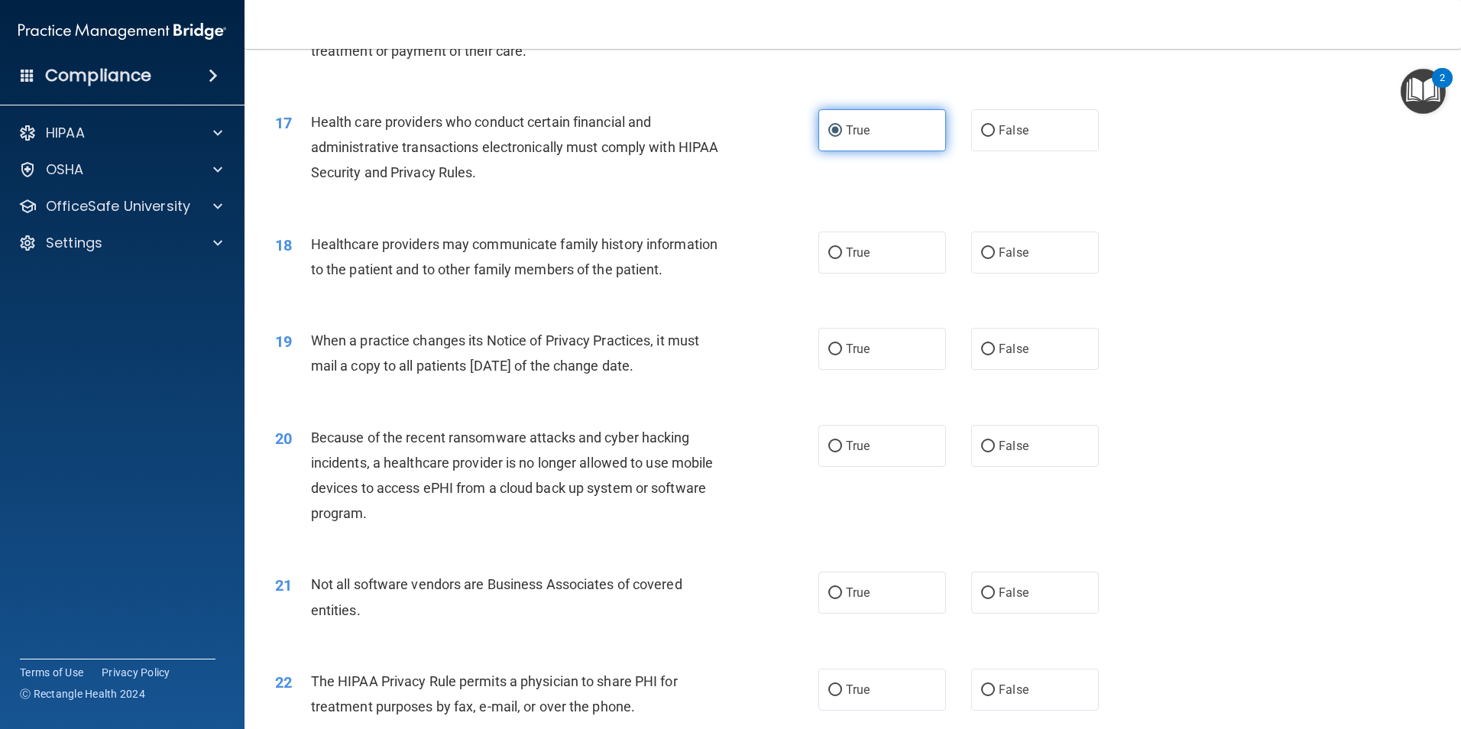
scroll to position [1911, 0]
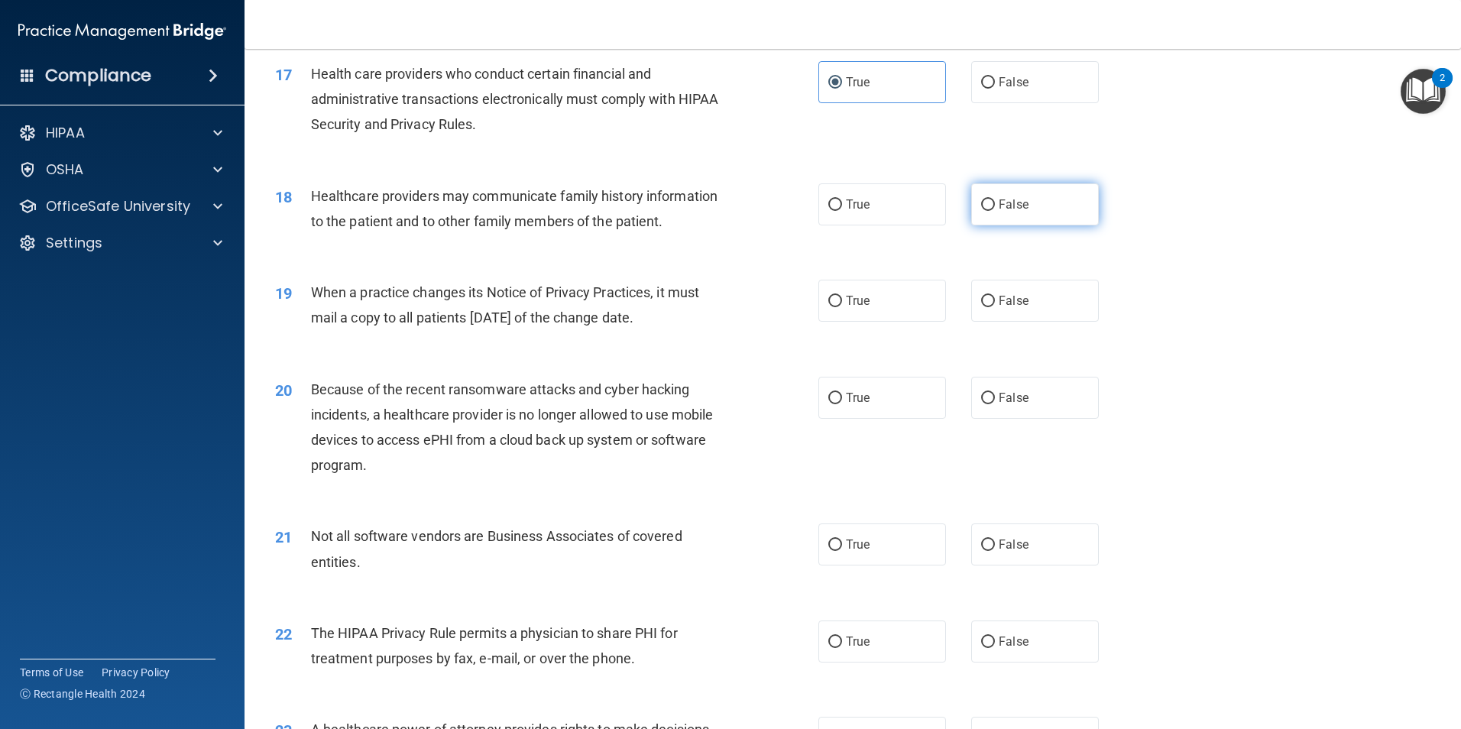
click at [981, 201] on input "False" at bounding box center [988, 204] width 14 height 11
radio input "true"
click at [830, 301] on input "True" at bounding box center [835, 301] width 14 height 11
radio input "true"
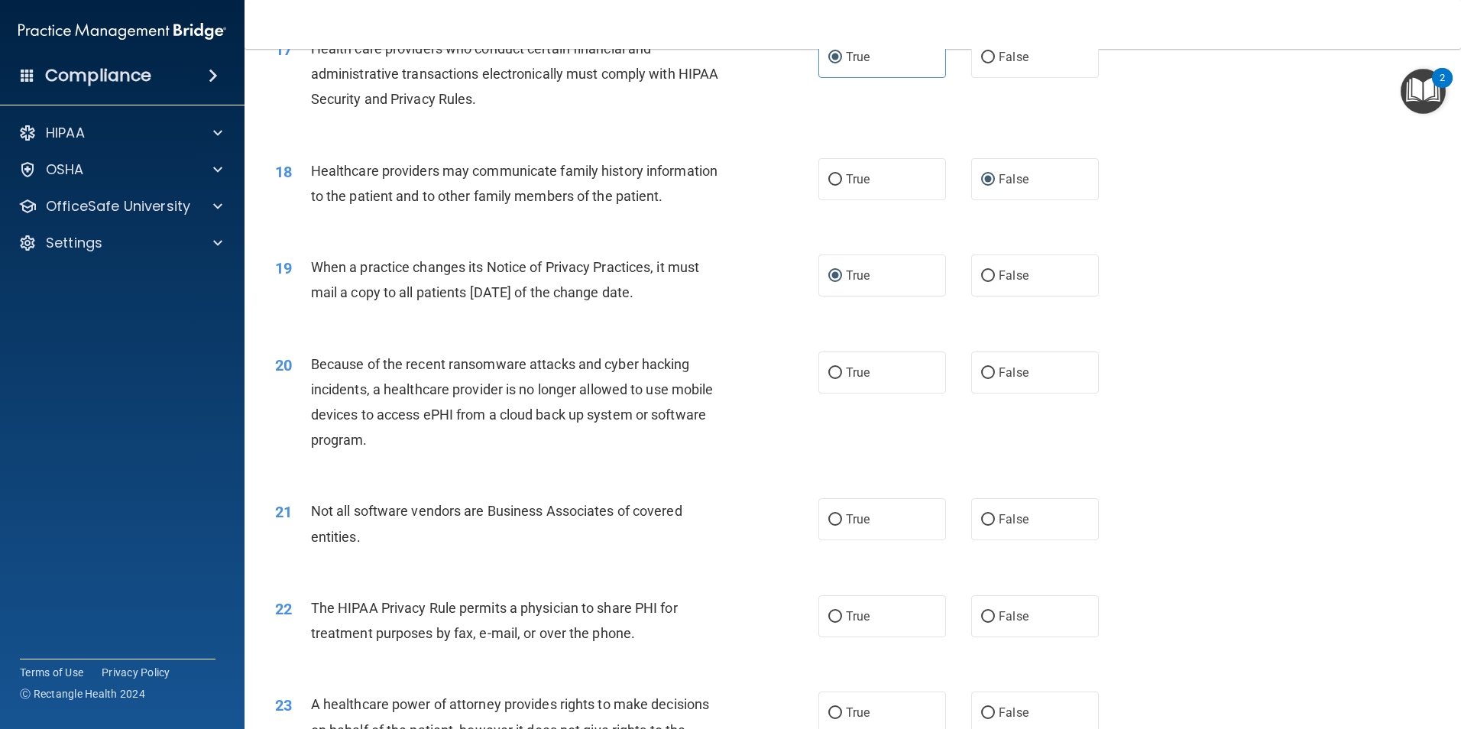
scroll to position [2140, 0]
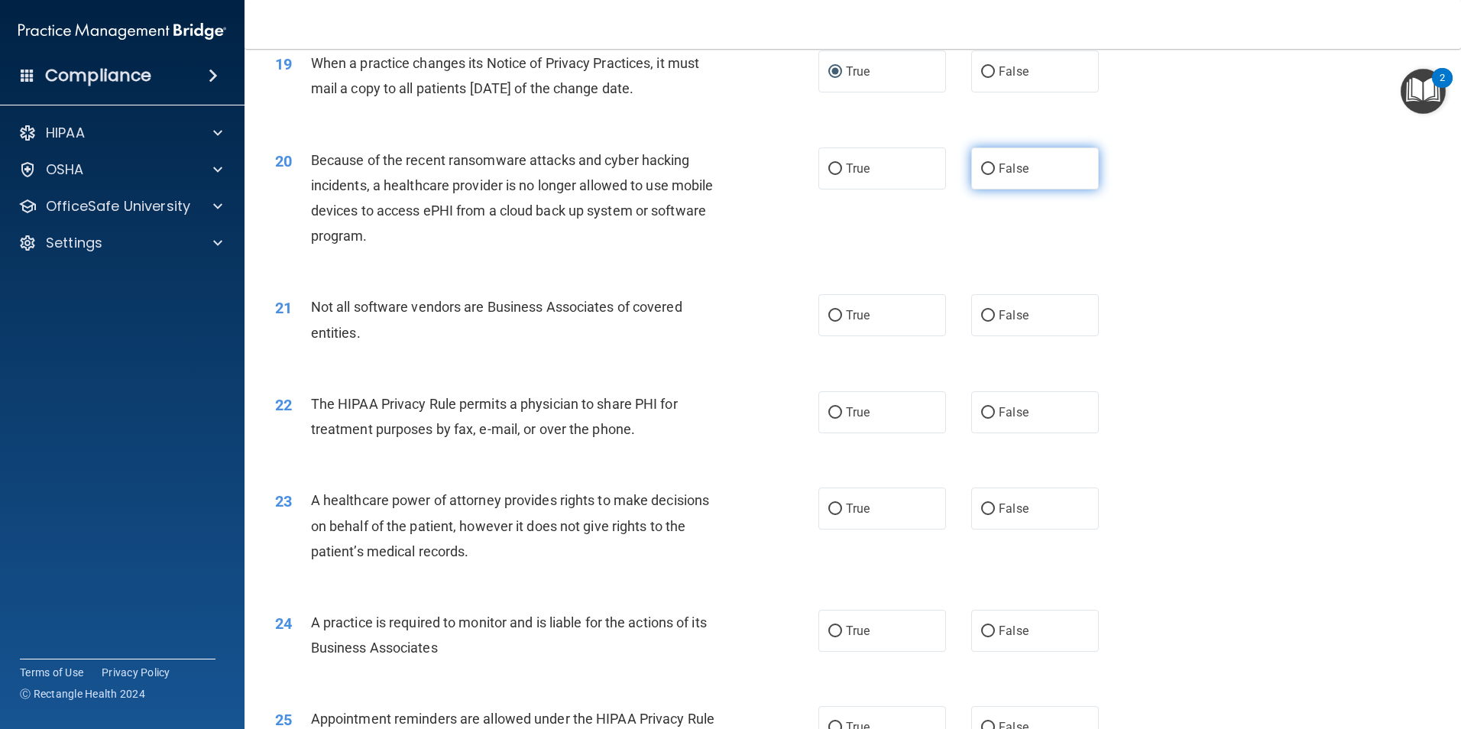
click at [989, 167] on label "False" at bounding box center [1035, 169] width 128 height 42
click at [989, 167] on input "False" at bounding box center [988, 169] width 14 height 11
radio input "true"
click at [832, 316] on input "True" at bounding box center [835, 315] width 14 height 11
radio input "true"
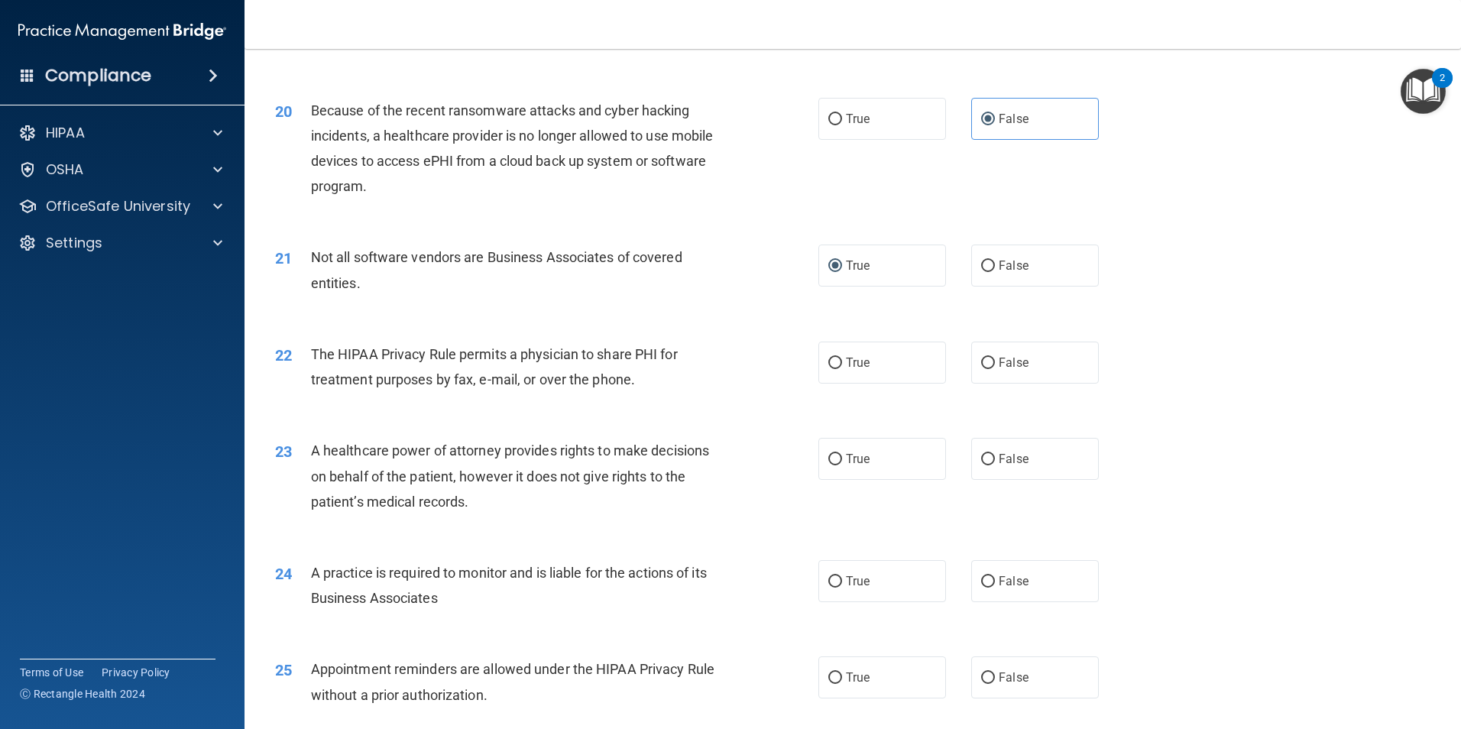
scroll to position [2216, 0]
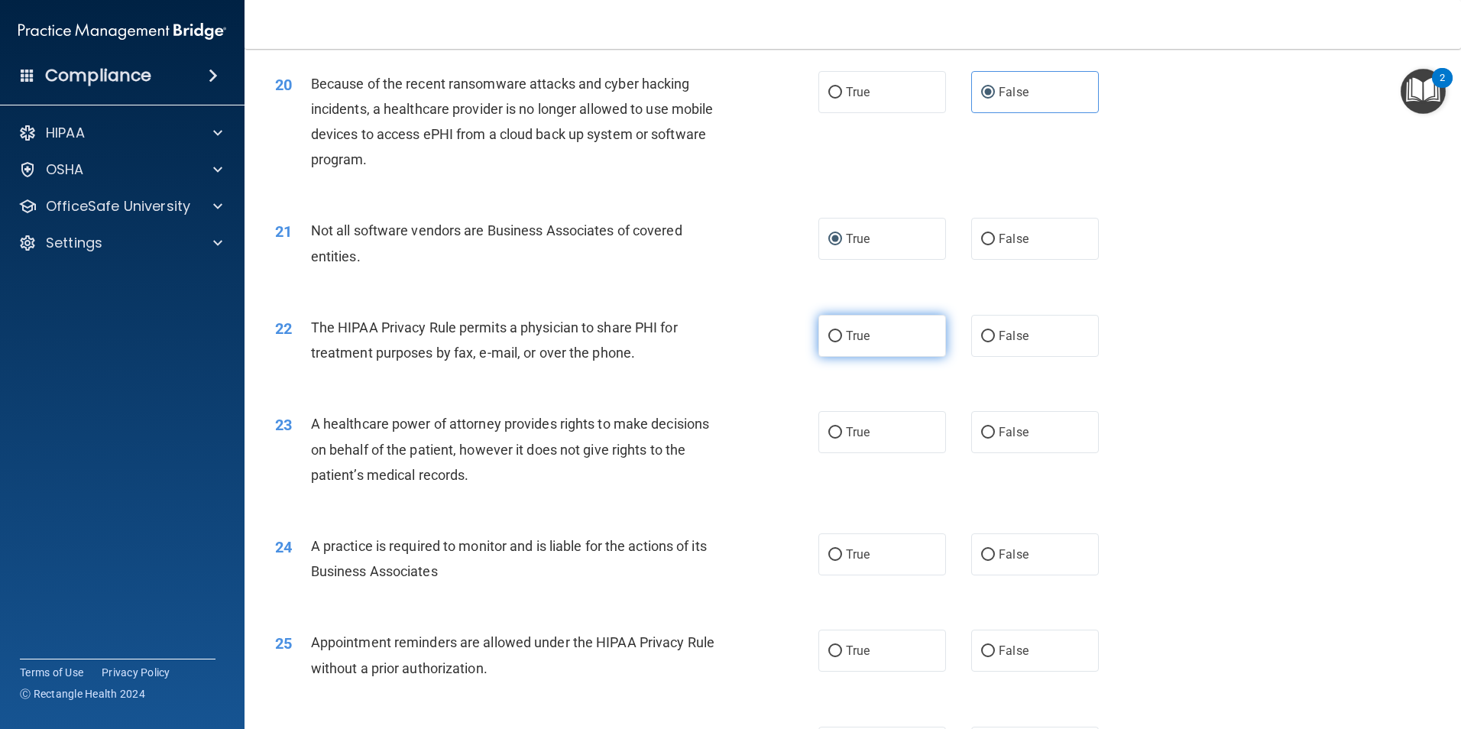
click at [832, 335] on input "True" at bounding box center [835, 336] width 14 height 11
radio input "true"
click at [846, 430] on span "True" at bounding box center [858, 432] width 24 height 15
click at [842, 430] on input "True" at bounding box center [835, 432] width 14 height 11
radio input "true"
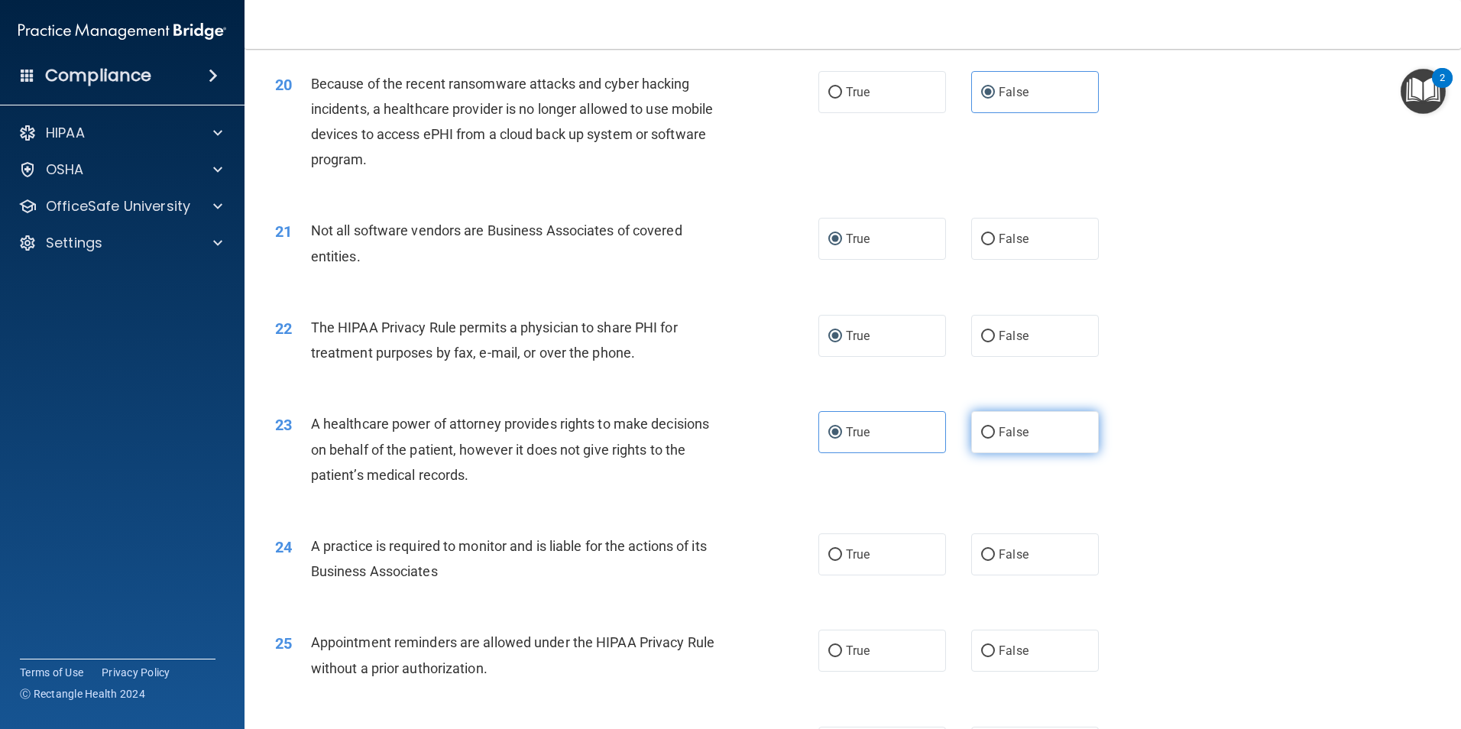
click at [987, 431] on input "False" at bounding box center [988, 432] width 14 height 11
radio input "true"
radio input "false"
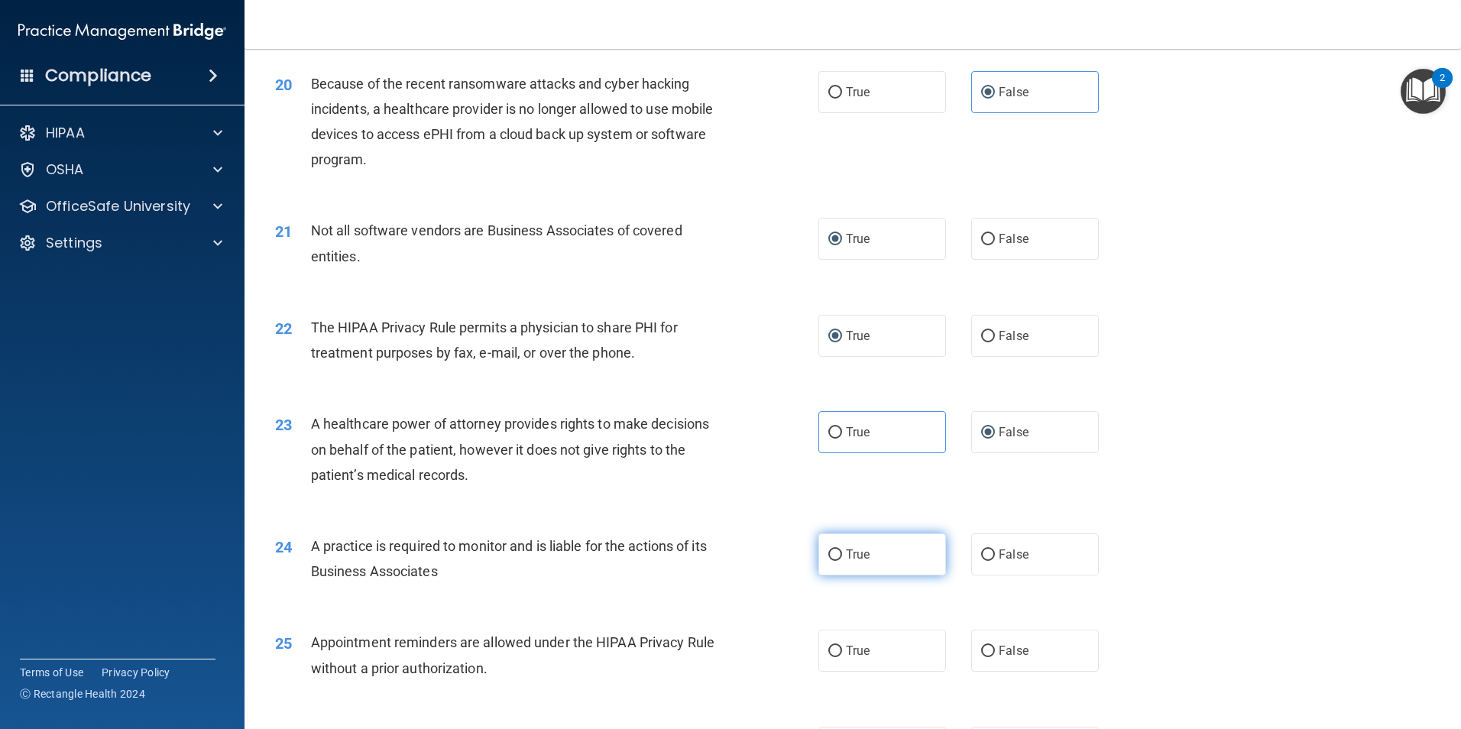
click at [838, 553] on label "True" at bounding box center [883, 554] width 128 height 42
click at [838, 553] on input "True" at bounding box center [835, 555] width 14 height 11
radio input "true"
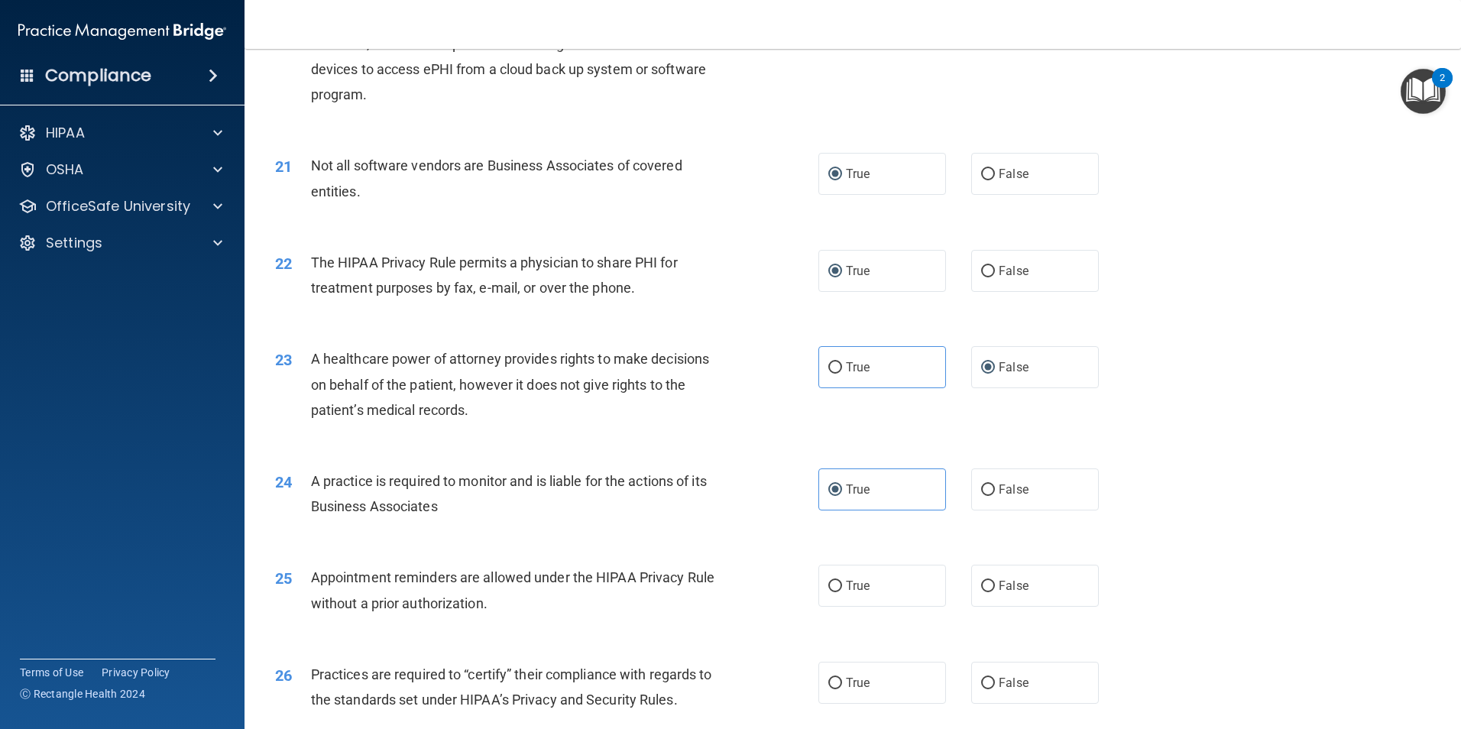
scroll to position [2522, 0]
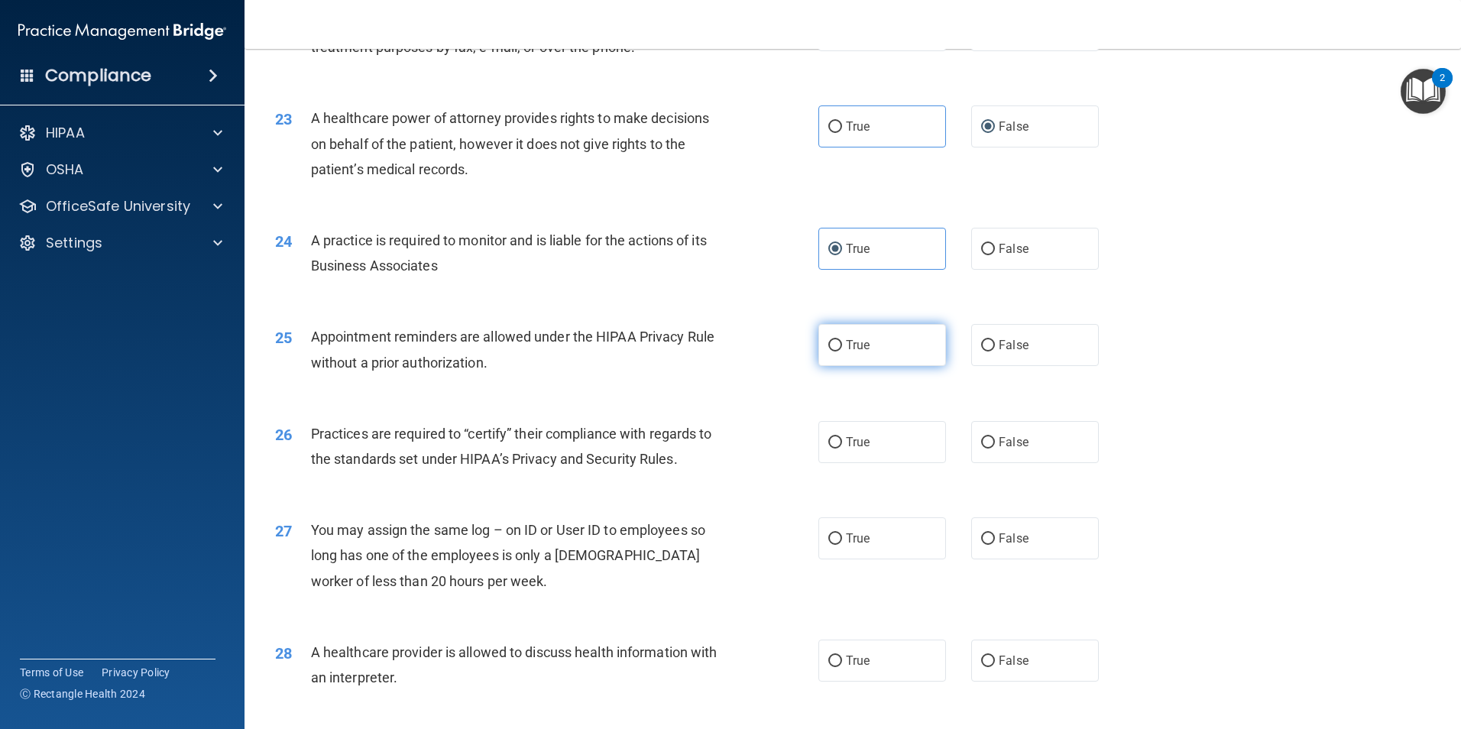
click at [835, 342] on input "True" at bounding box center [835, 345] width 14 height 11
radio input "true"
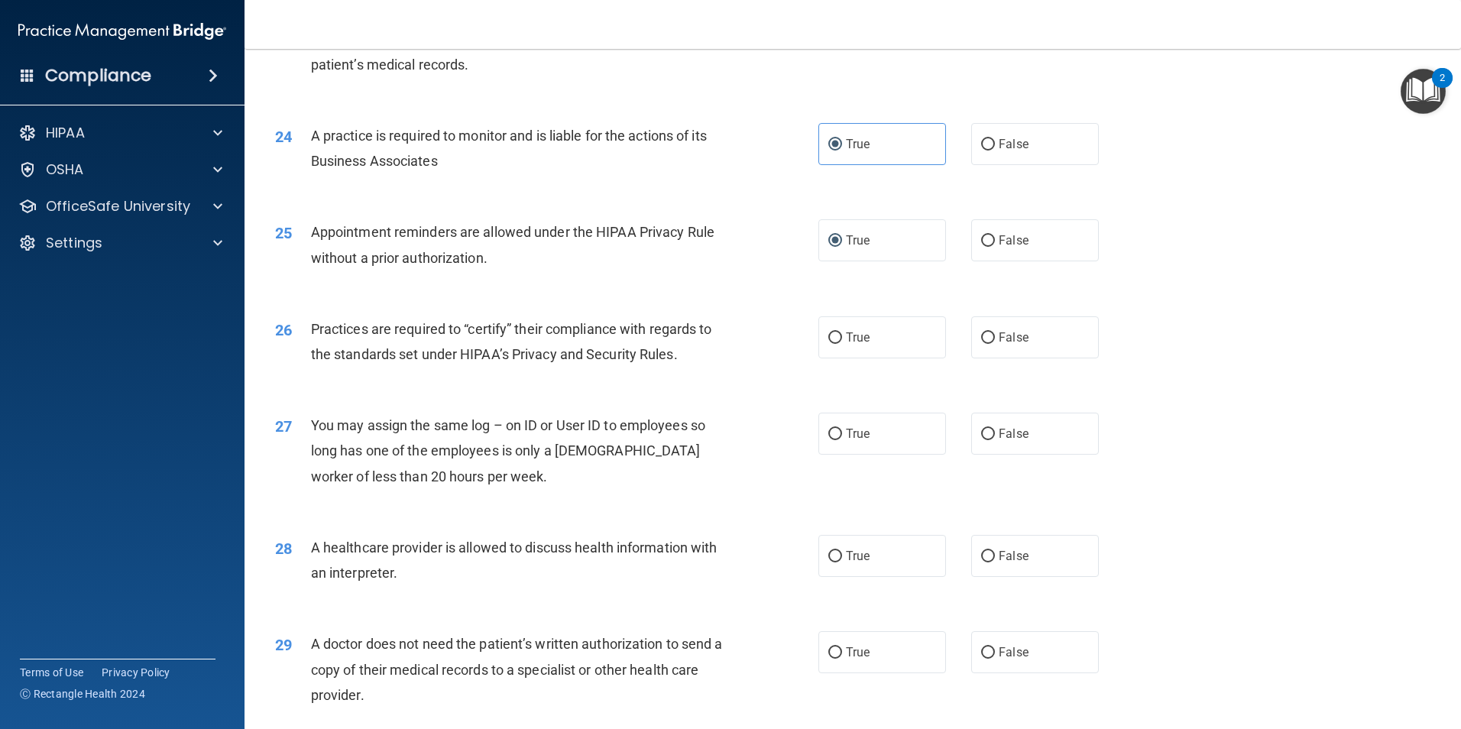
scroll to position [2675, 0]
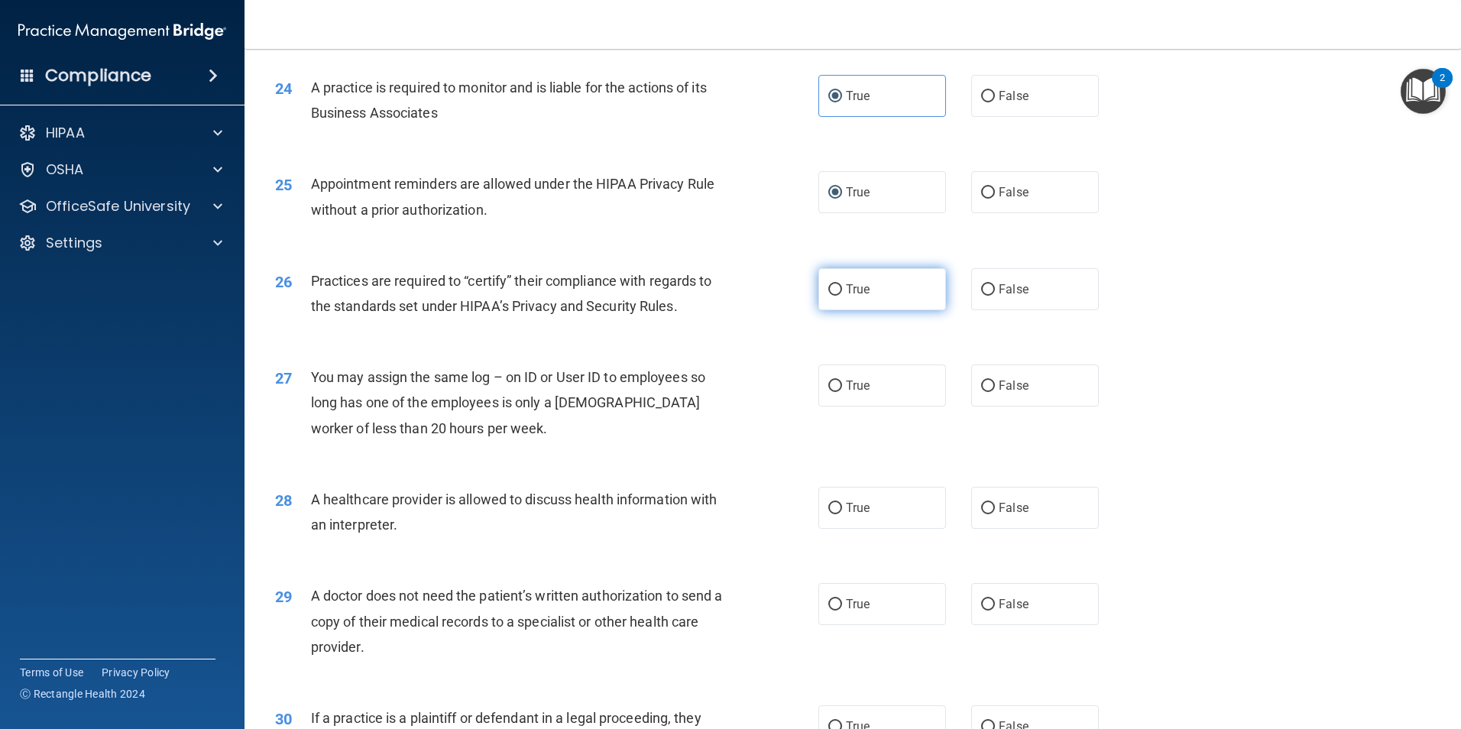
click at [848, 288] on span "True" at bounding box center [858, 289] width 24 height 15
click at [842, 288] on input "True" at bounding box center [835, 289] width 14 height 11
radio input "true"
click at [1003, 380] on span "False" at bounding box center [1014, 385] width 30 height 15
click at [995, 381] on input "False" at bounding box center [988, 386] width 14 height 11
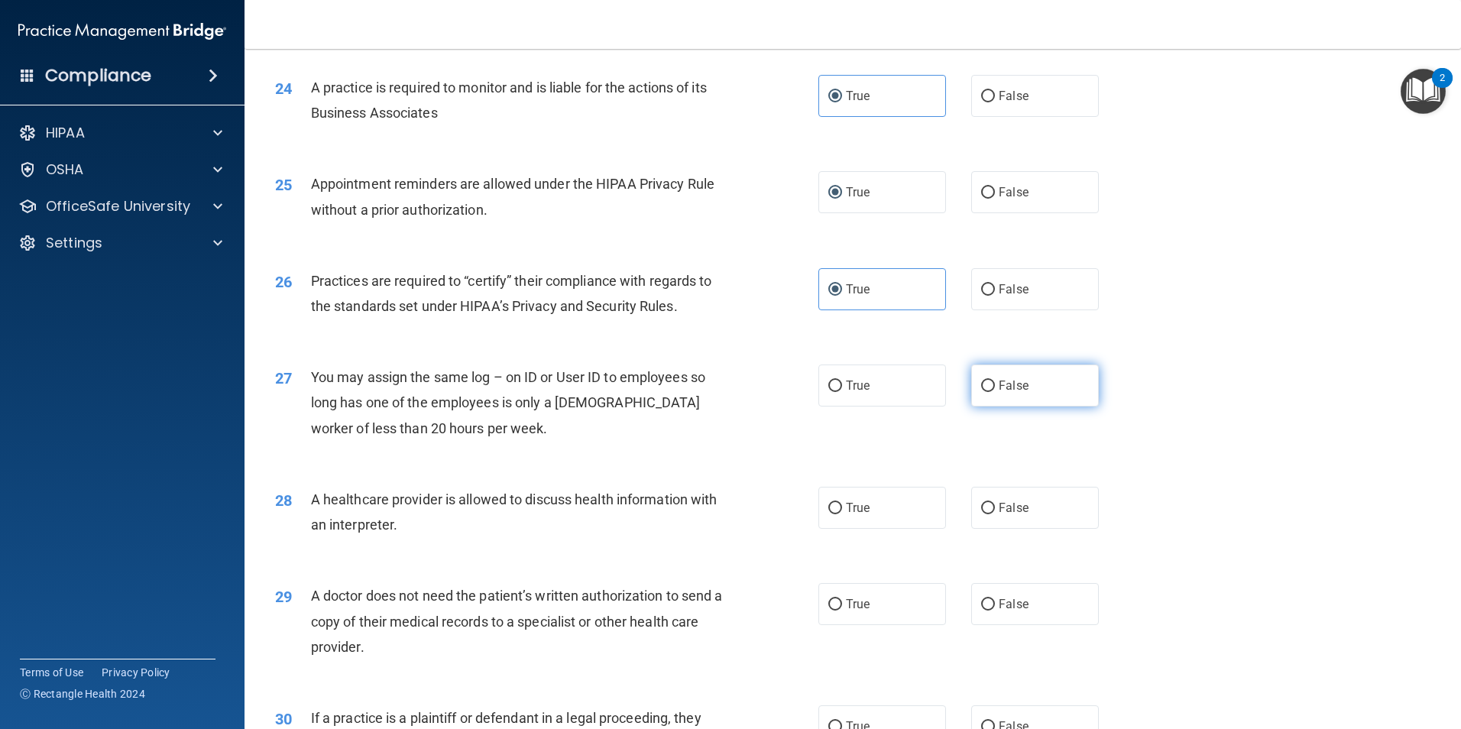
radio input "true"
click at [831, 510] on input "True" at bounding box center [835, 508] width 14 height 11
radio input "true"
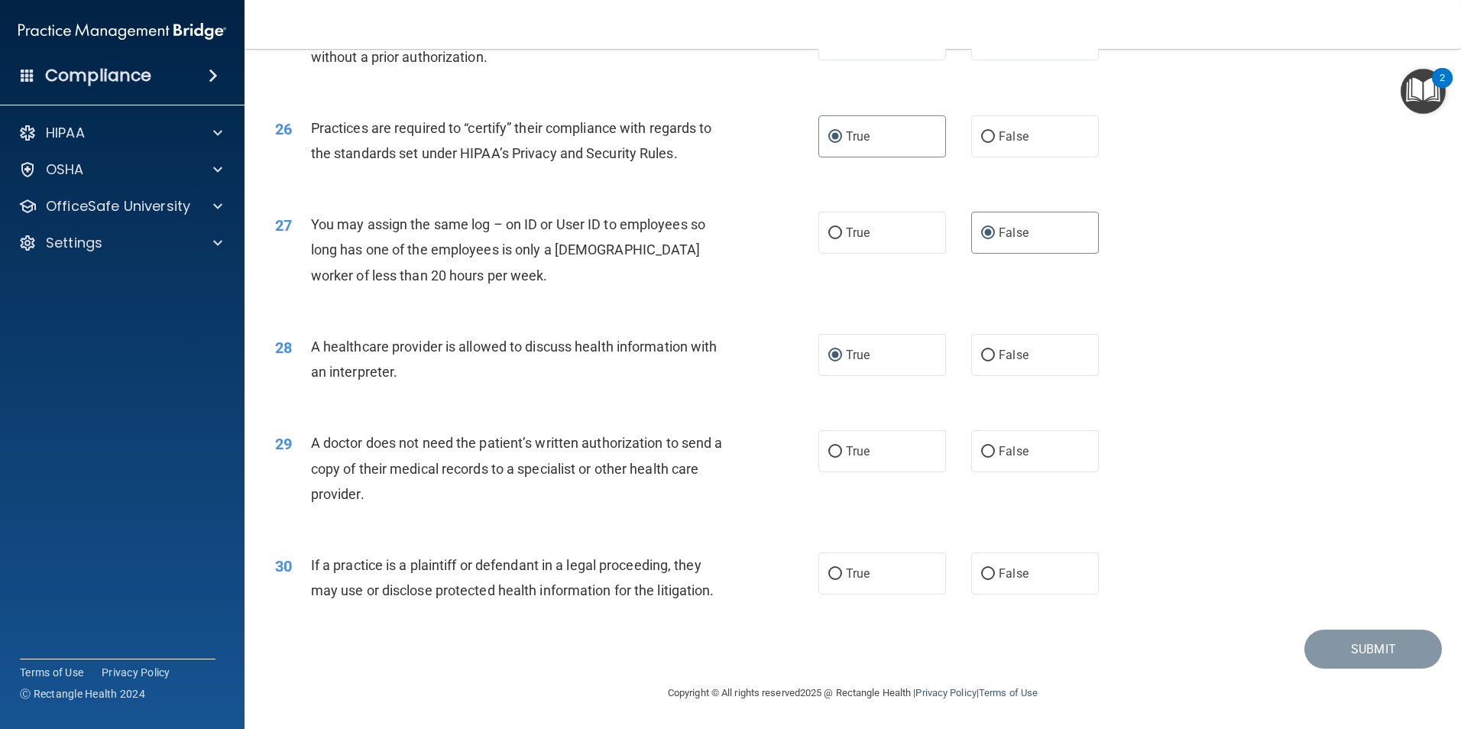
scroll to position [2829, 0]
click at [984, 446] on input "False" at bounding box center [988, 451] width 14 height 11
radio input "true"
click at [830, 571] on input "True" at bounding box center [835, 573] width 14 height 11
radio input "true"
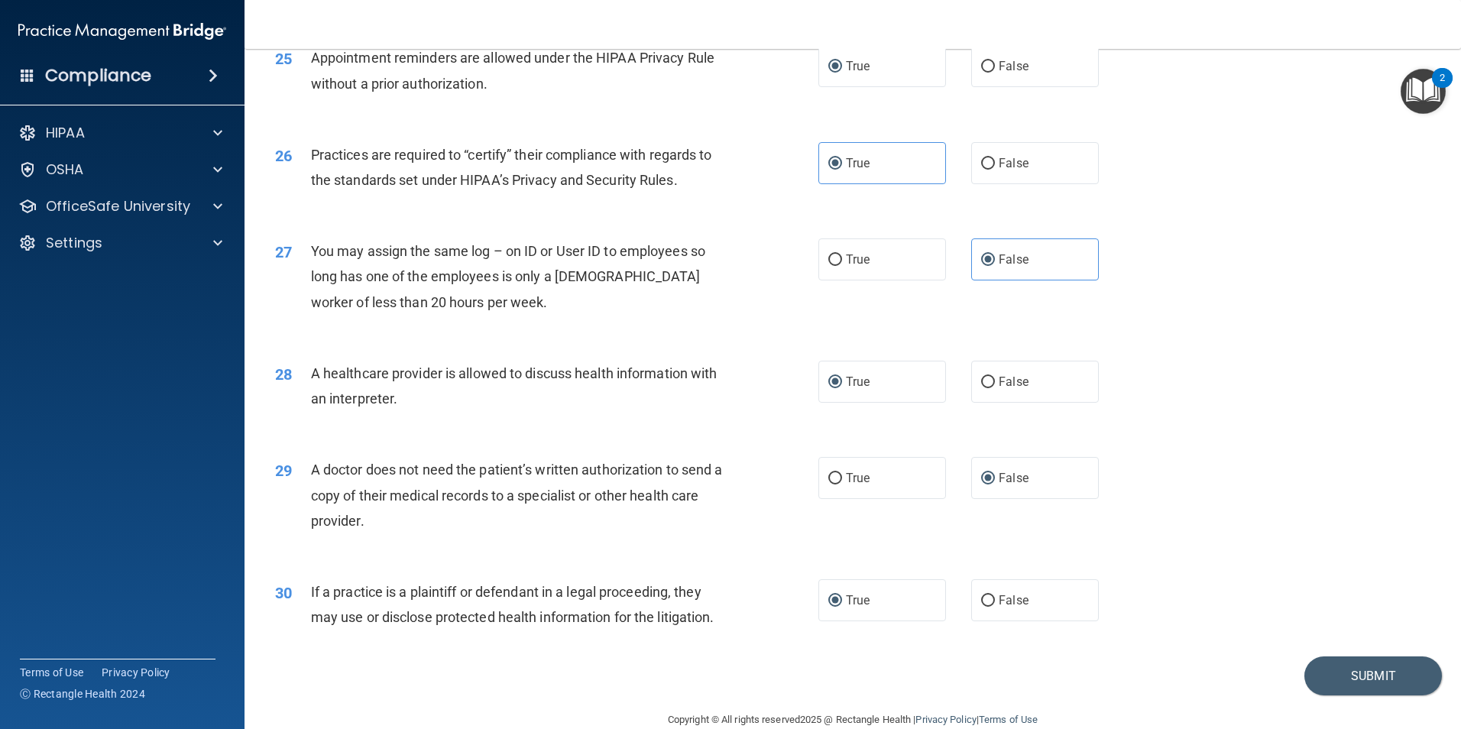
scroll to position [2752, 0]
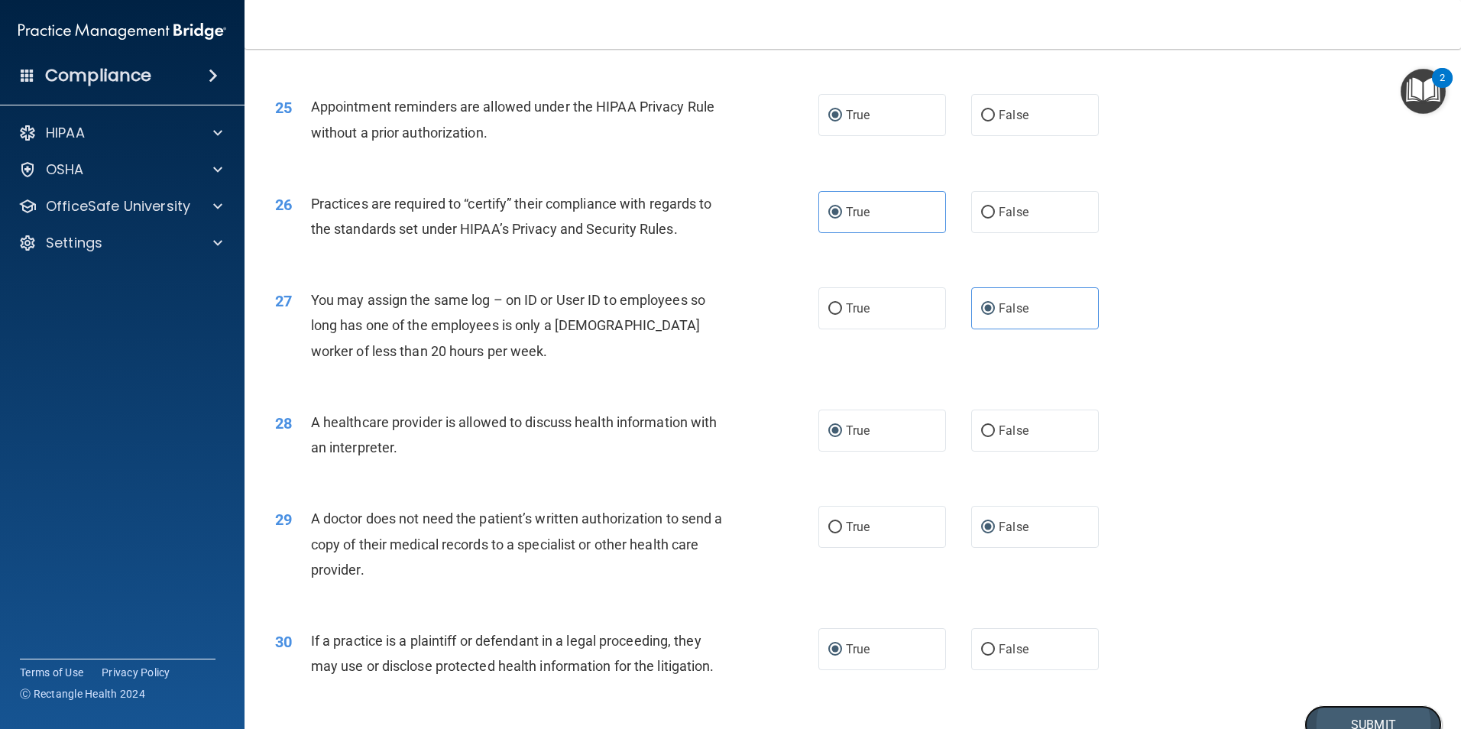
click at [1373, 715] on button "Submit" at bounding box center [1374, 724] width 138 height 39
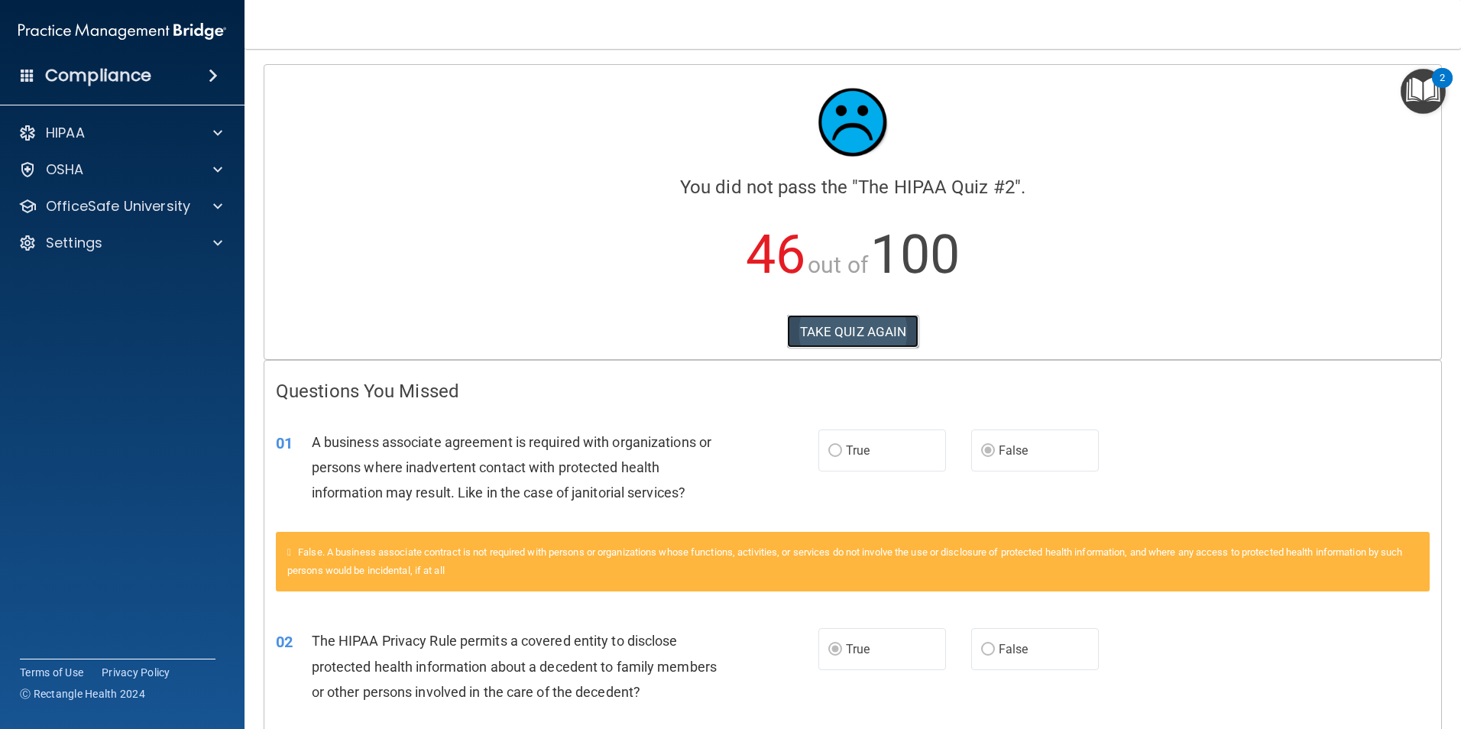
click at [854, 331] on button "TAKE QUIZ AGAIN" at bounding box center [853, 332] width 132 height 34
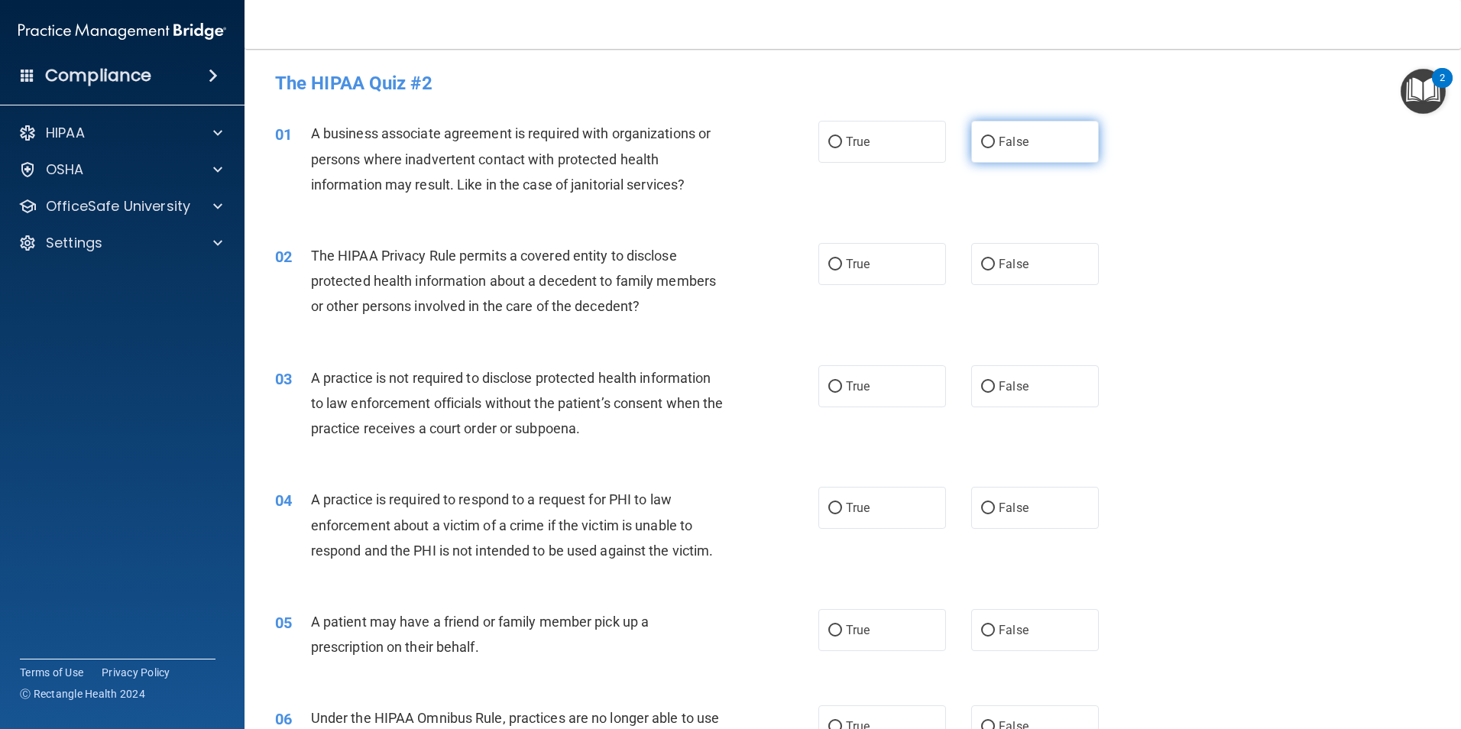
click at [982, 138] on input "False" at bounding box center [988, 142] width 14 height 11
radio input "true"
click at [834, 264] on input "True" at bounding box center [835, 264] width 14 height 11
radio input "true"
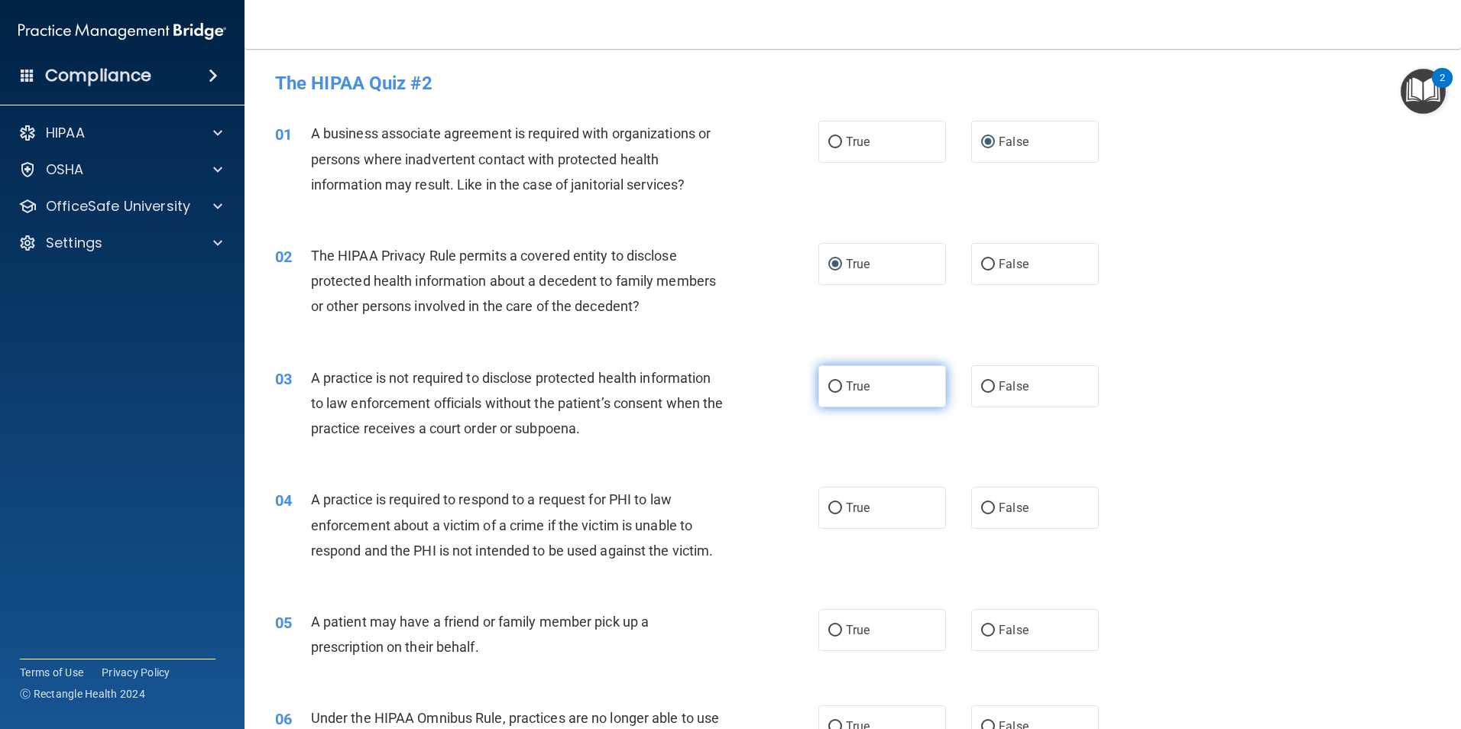
click at [828, 387] on input "True" at bounding box center [835, 386] width 14 height 11
radio input "true"
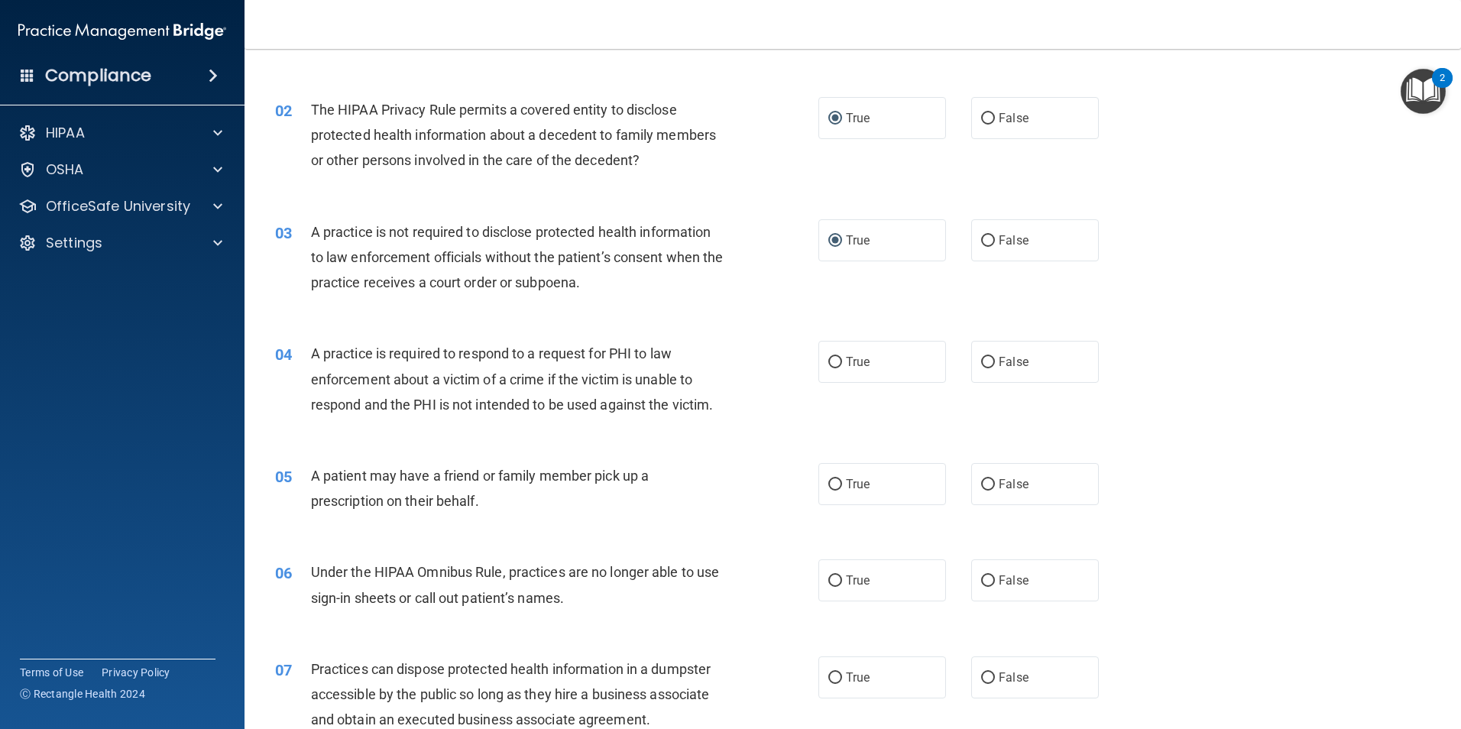
scroll to position [153, 0]
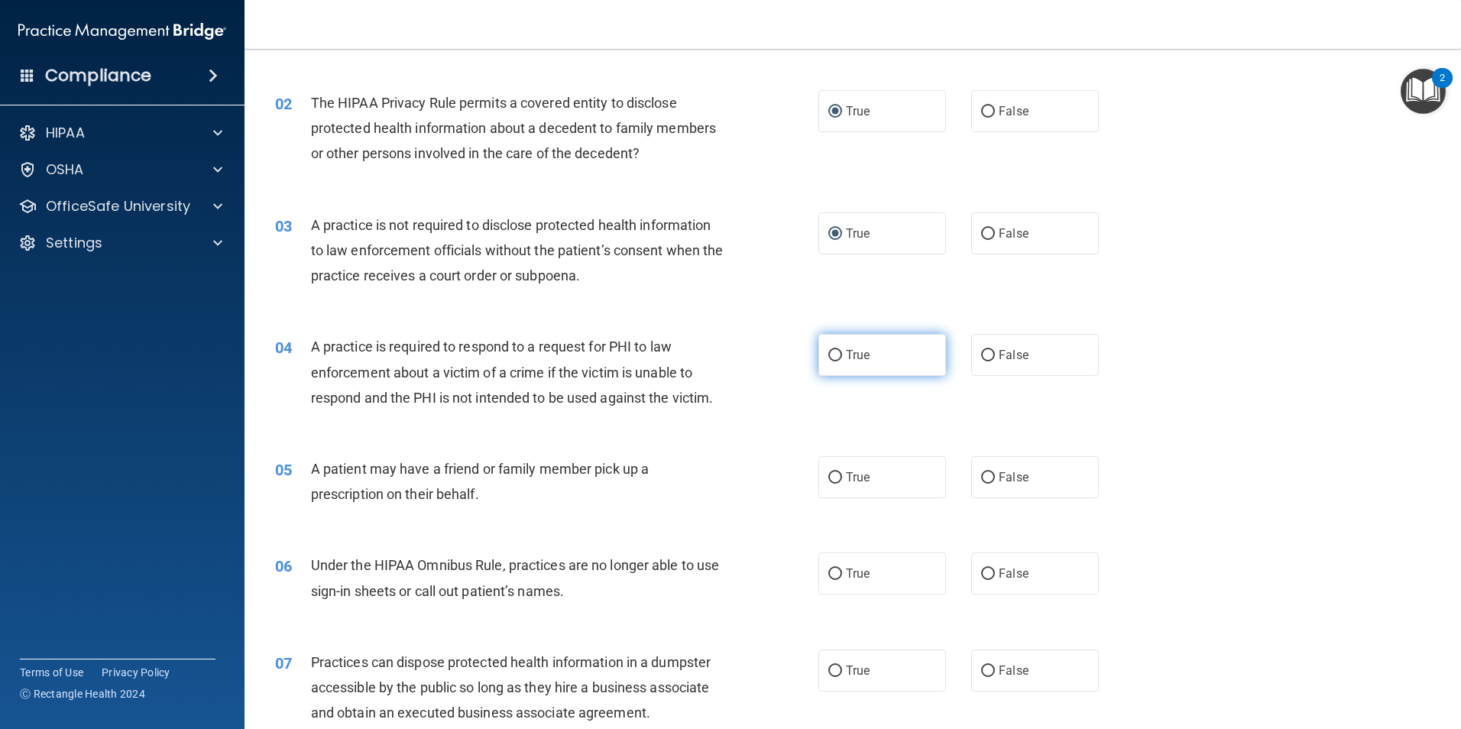
click at [828, 353] on input "True" at bounding box center [835, 355] width 14 height 11
radio input "true"
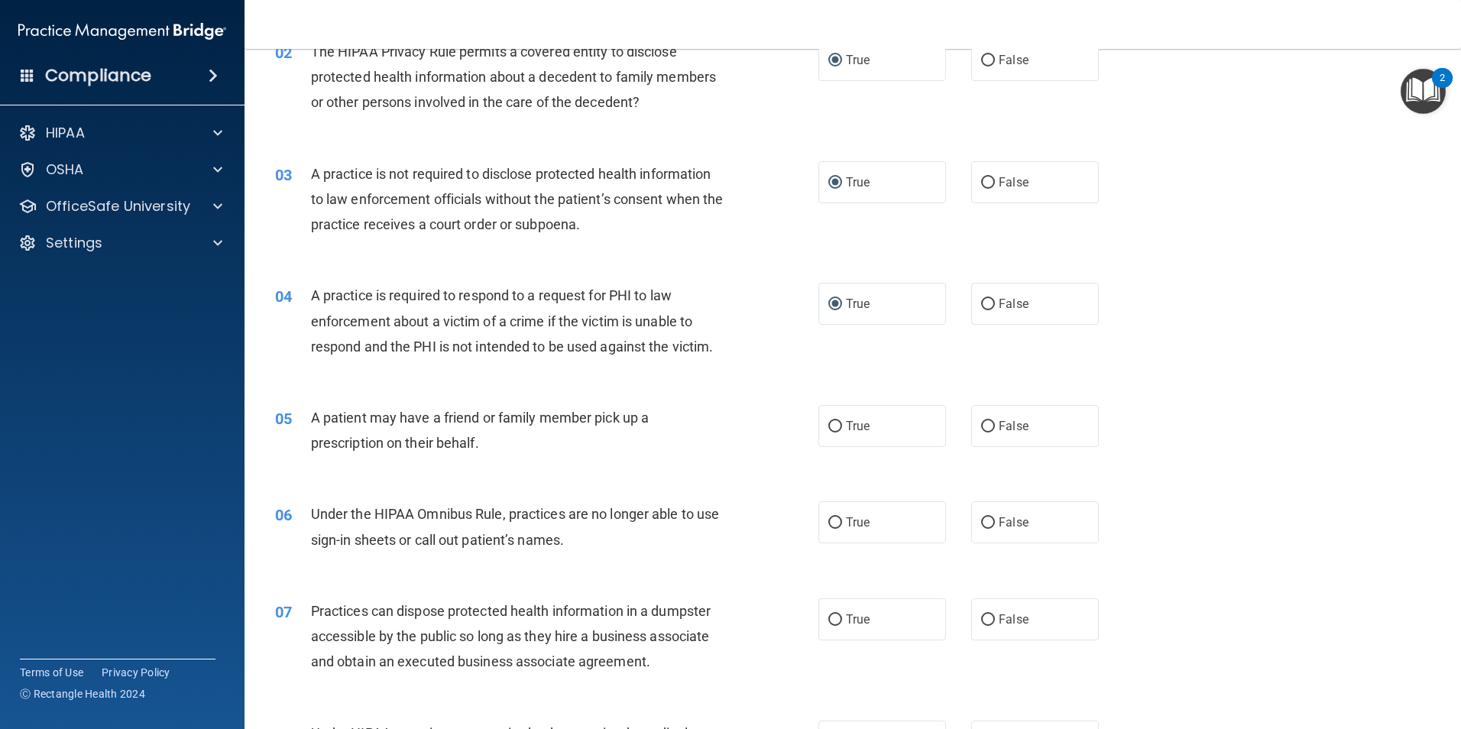
scroll to position [306, 0]
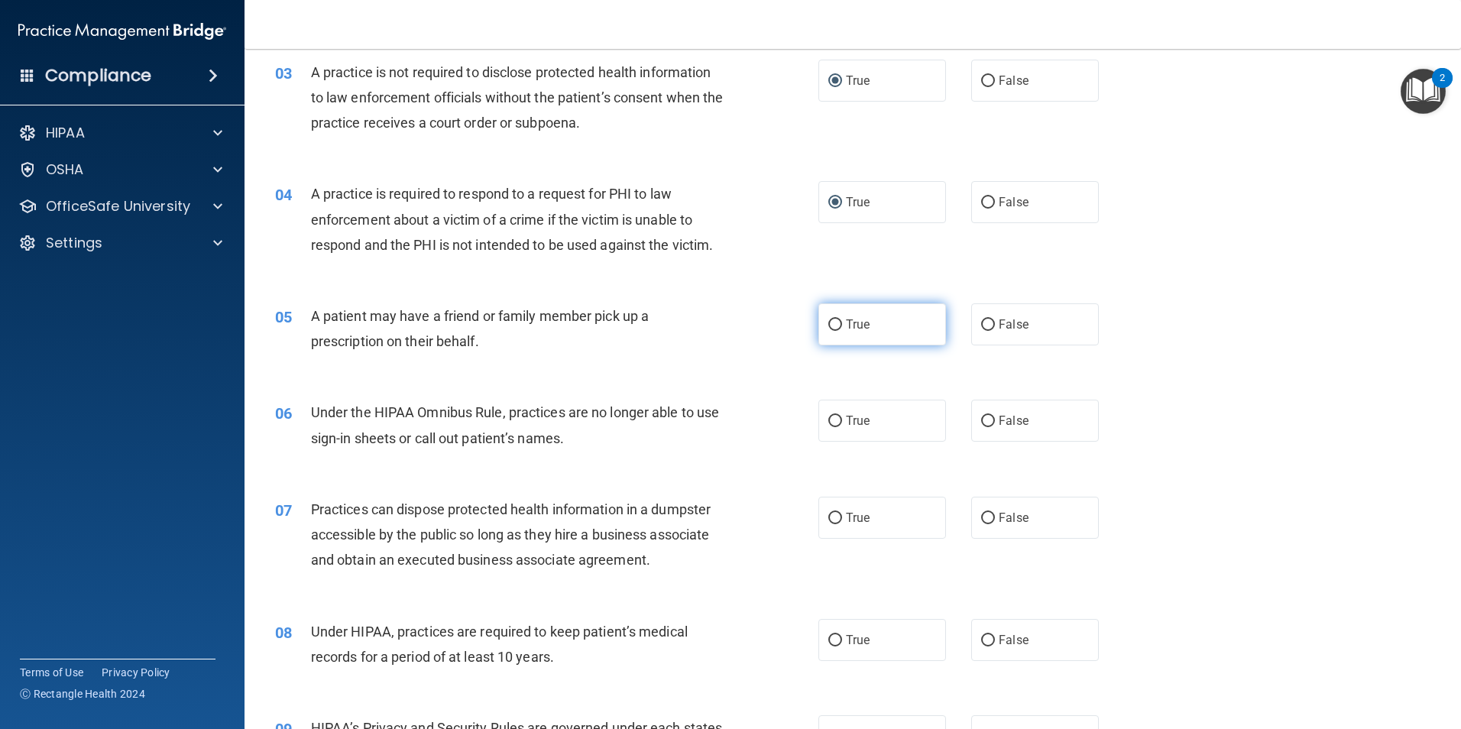
click at [828, 323] on input "True" at bounding box center [835, 324] width 14 height 11
radio input "true"
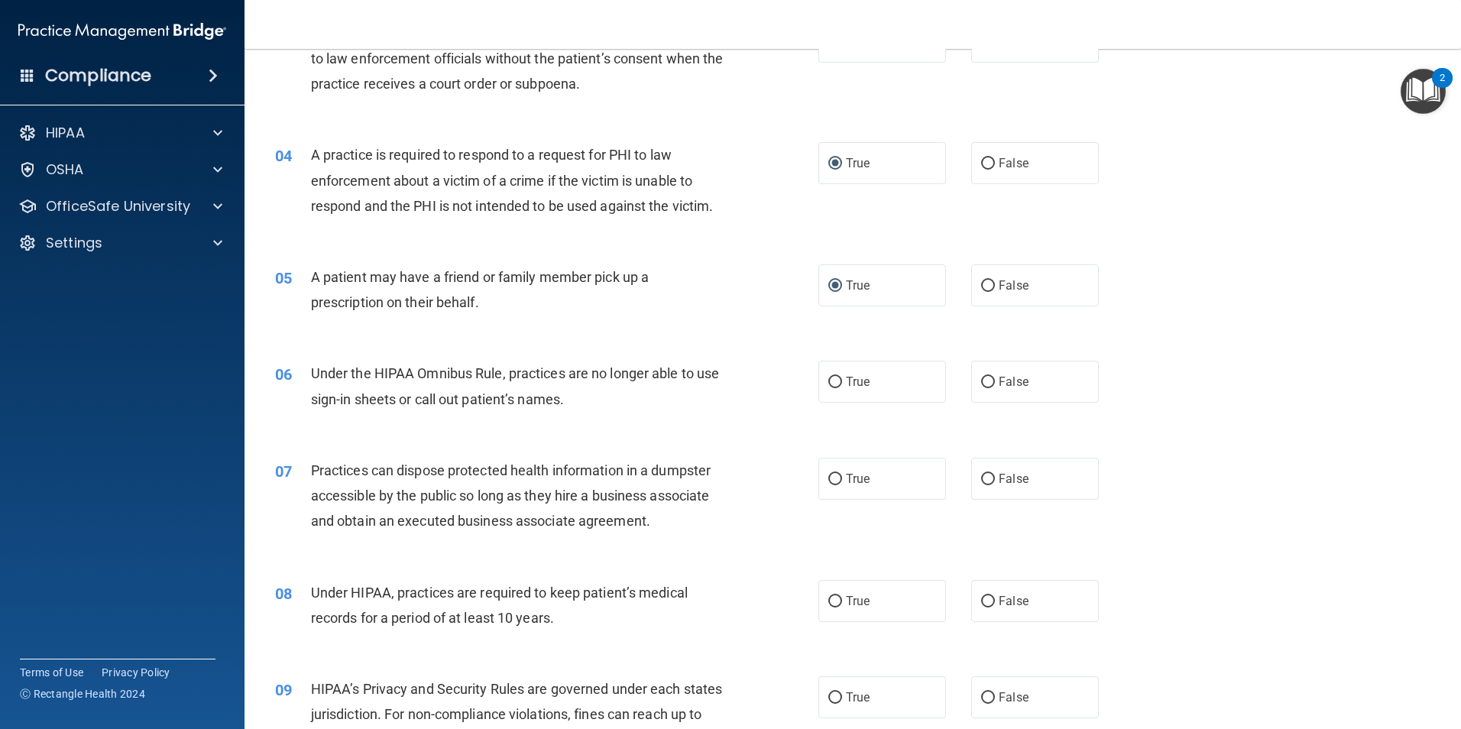
scroll to position [382, 0]
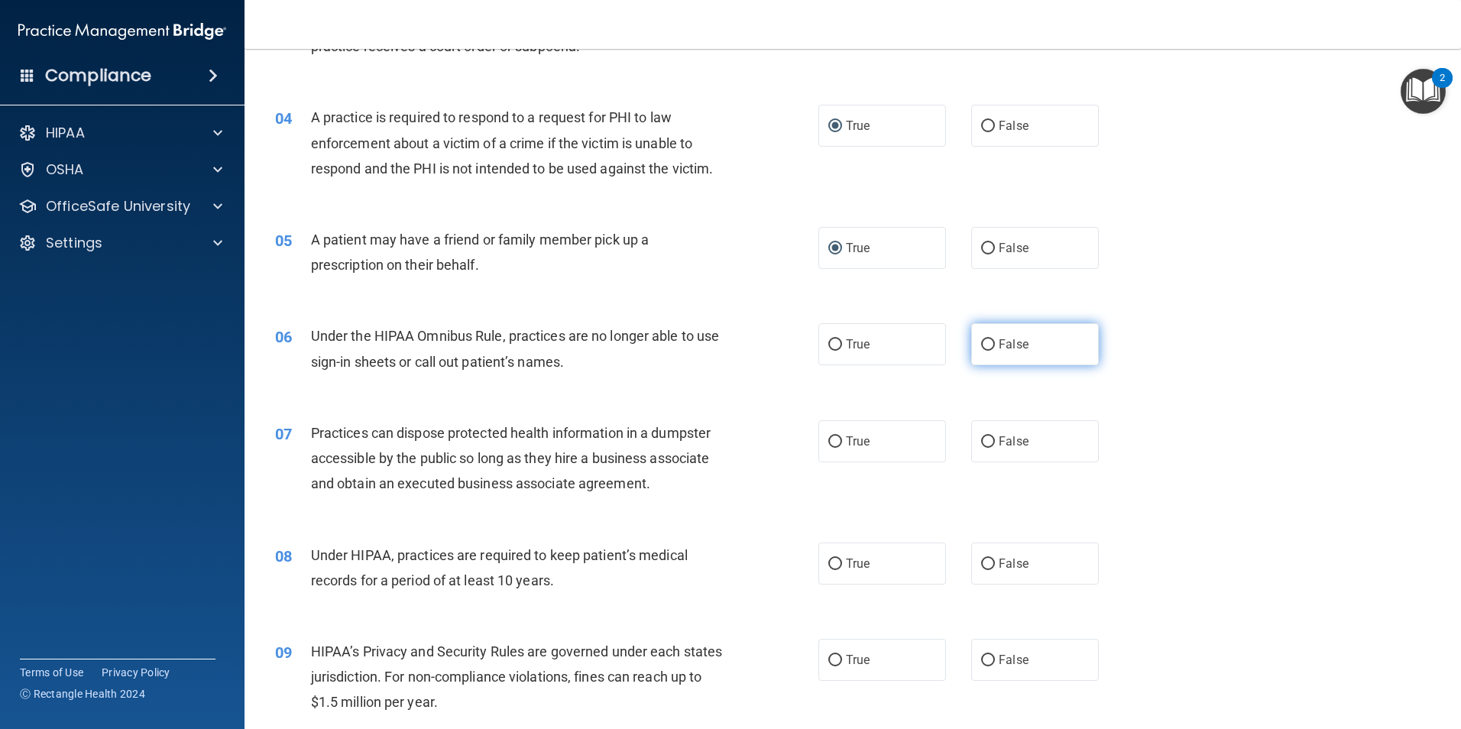
click at [981, 342] on input "False" at bounding box center [988, 344] width 14 height 11
radio input "true"
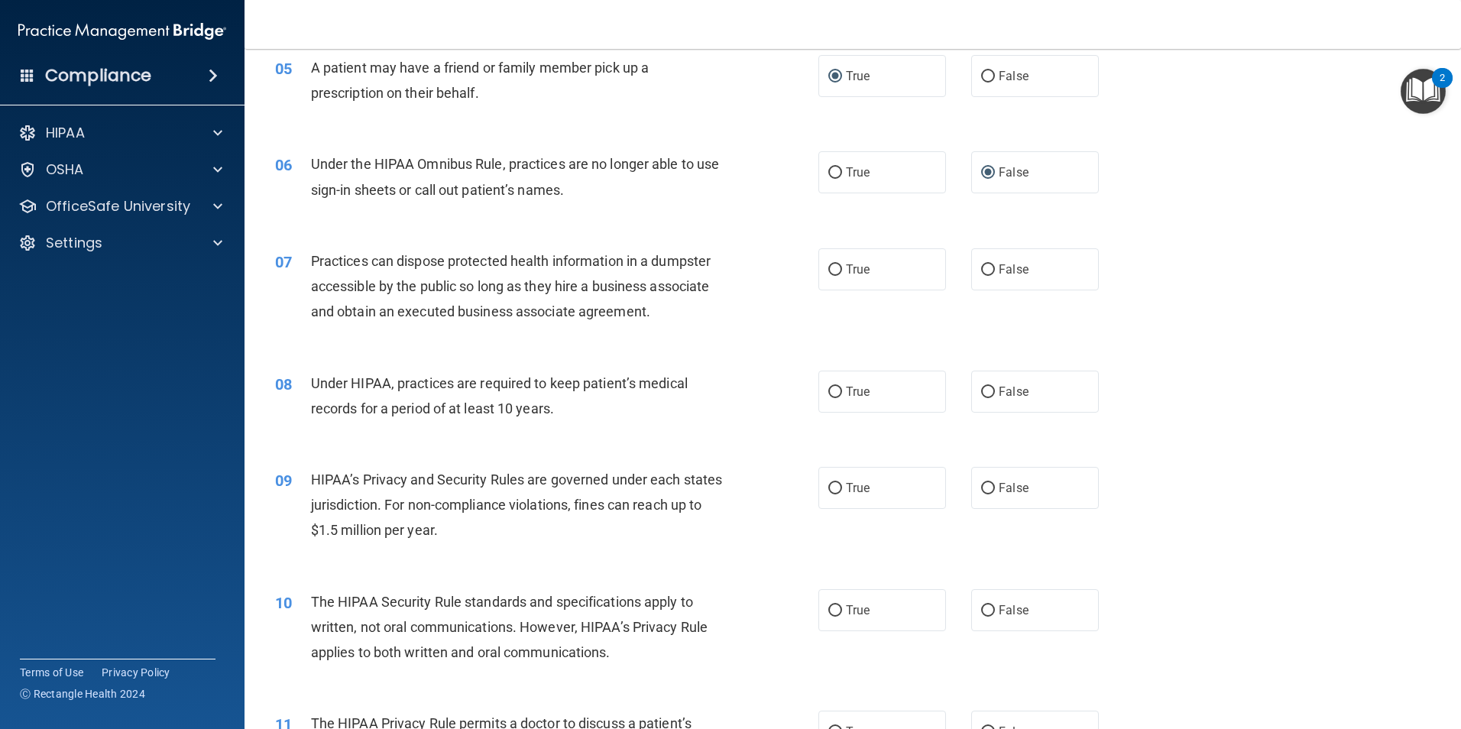
scroll to position [611, 0]
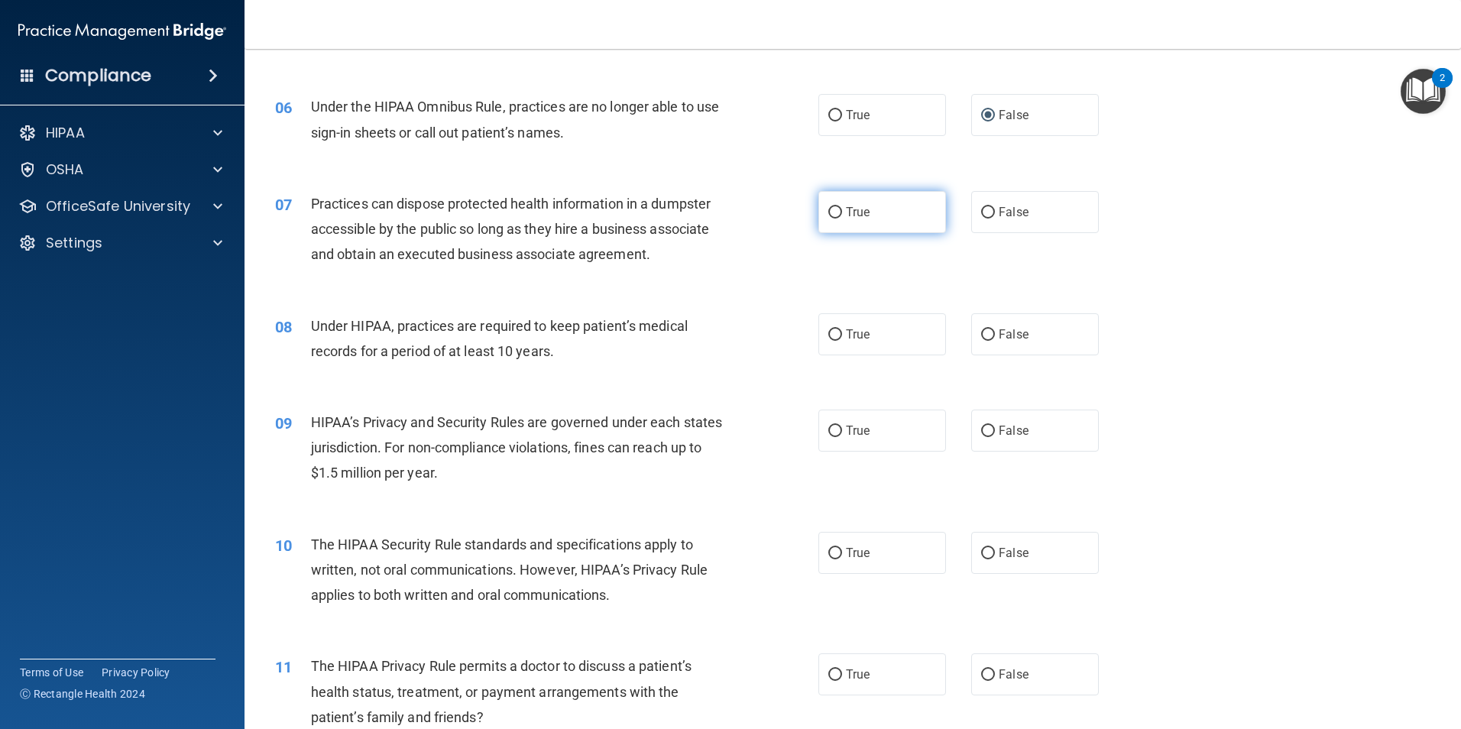
click at [828, 212] on input "True" at bounding box center [835, 212] width 14 height 11
radio input "true"
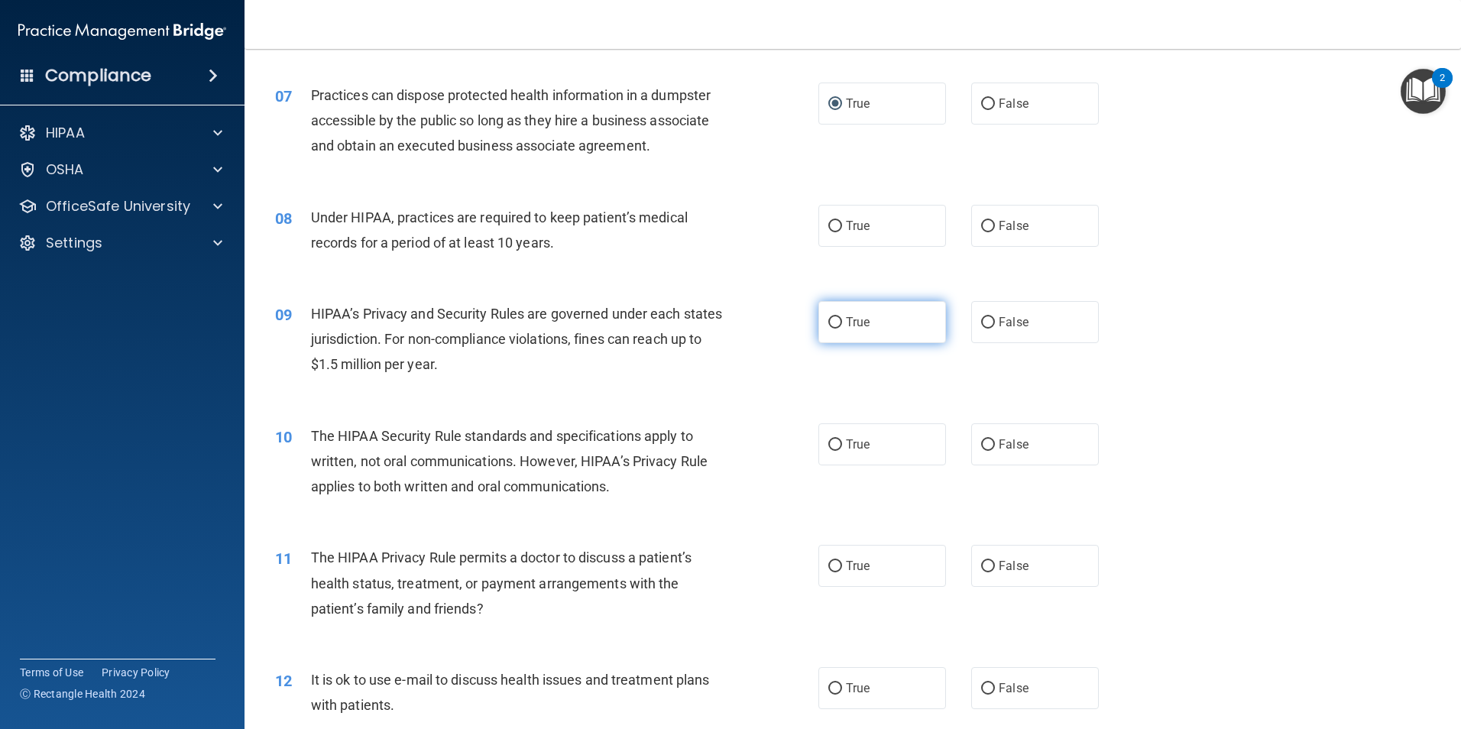
scroll to position [764, 0]
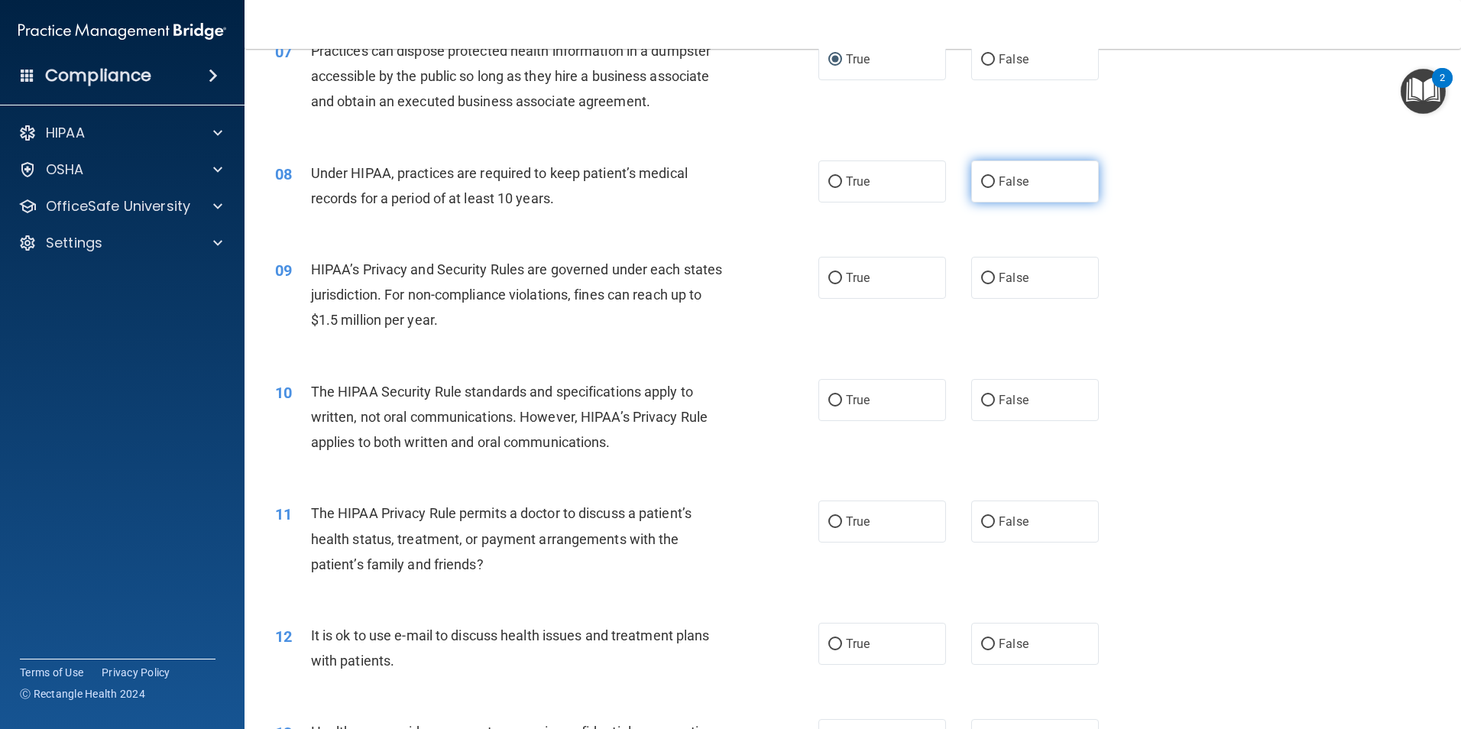
click at [985, 173] on label "False" at bounding box center [1035, 181] width 128 height 42
click at [985, 177] on input "False" at bounding box center [988, 182] width 14 height 11
radio input "true"
click at [983, 274] on input "False" at bounding box center [988, 278] width 14 height 11
radio input "true"
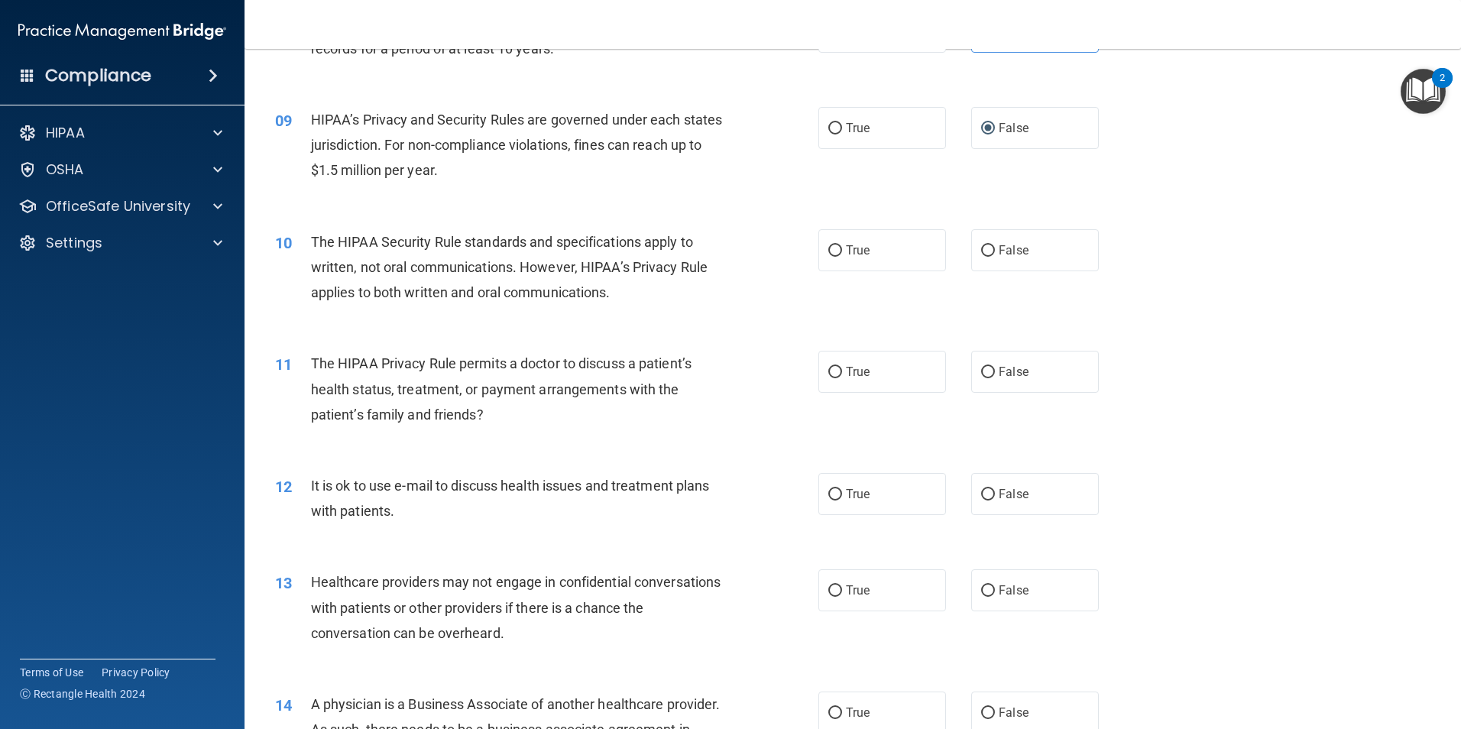
scroll to position [917, 0]
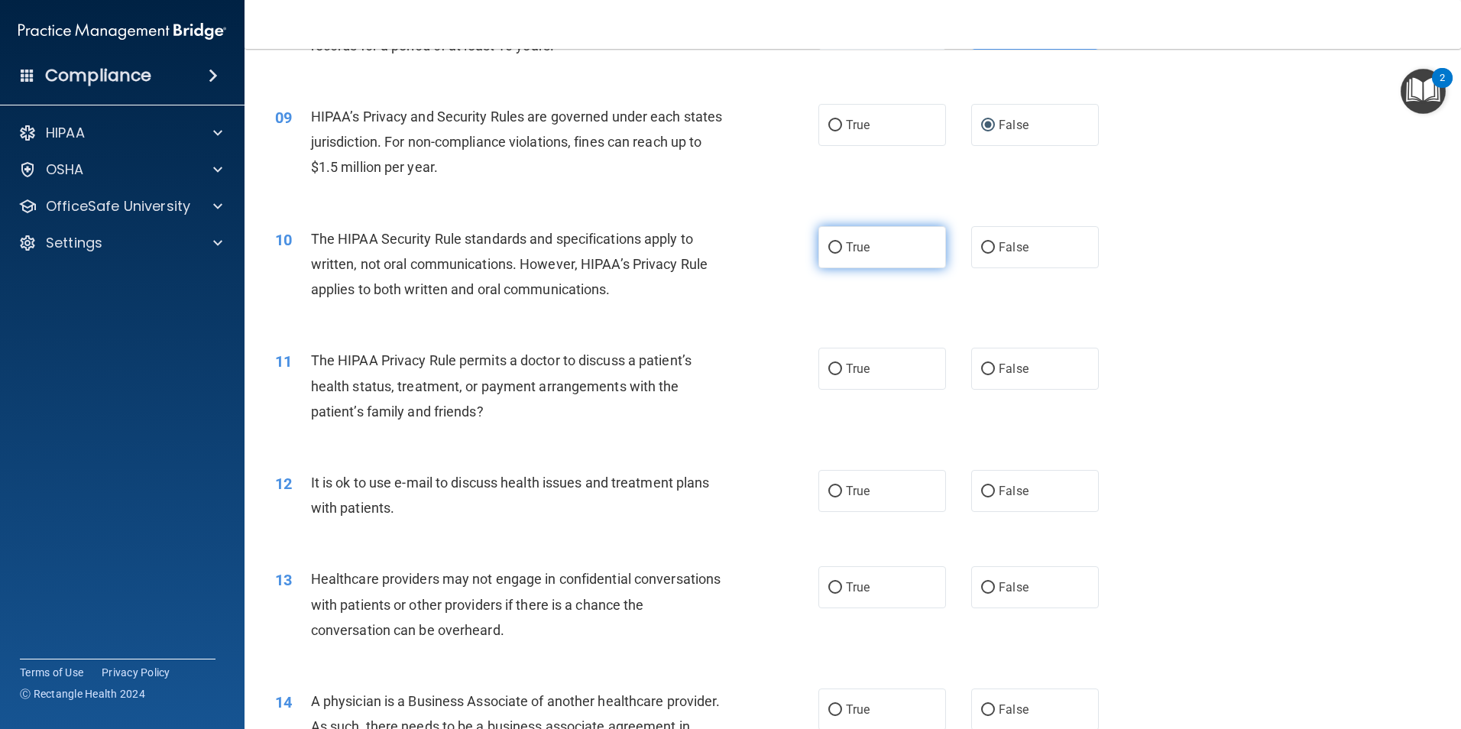
click at [830, 246] on input "True" at bounding box center [835, 247] width 14 height 11
radio input "true"
click at [830, 370] on input "True" at bounding box center [835, 369] width 14 height 11
radio input "true"
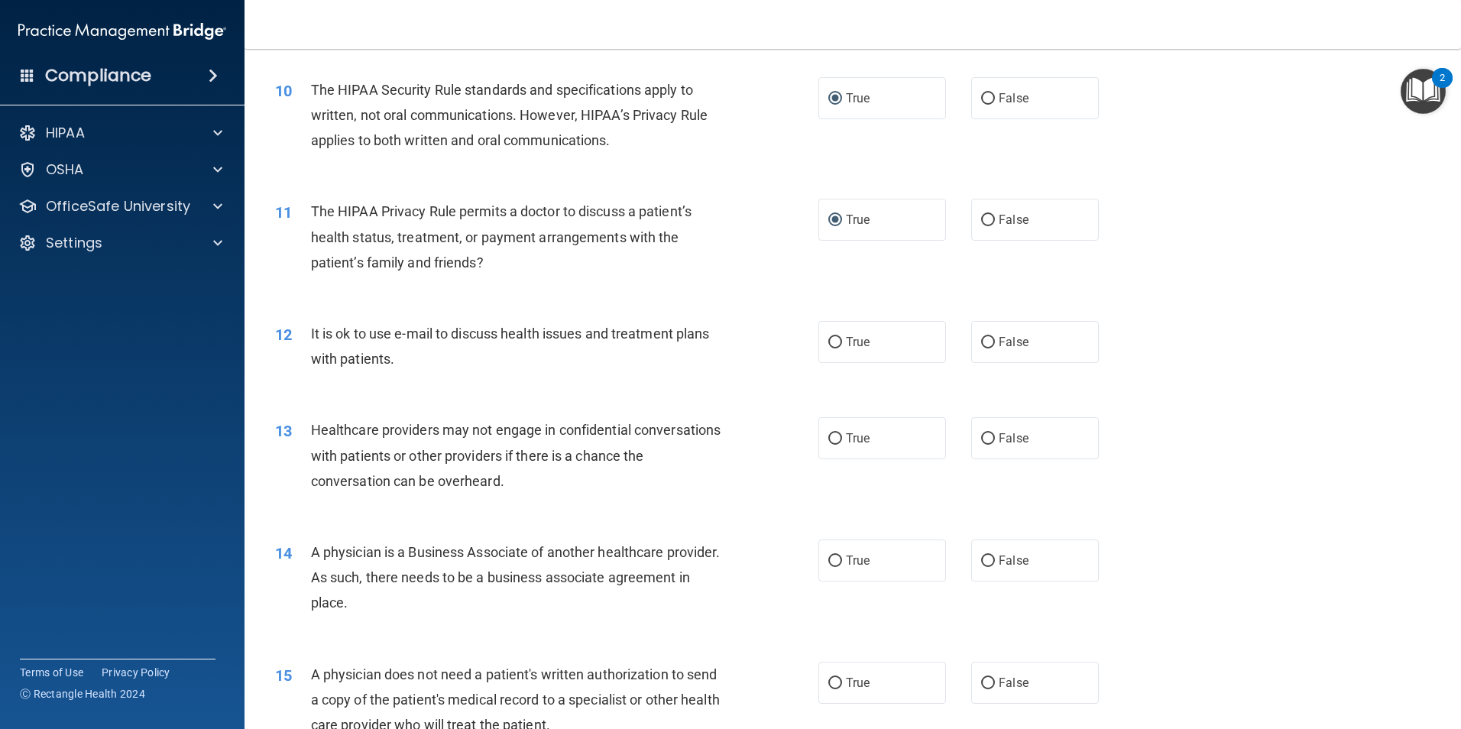
scroll to position [1070, 0]
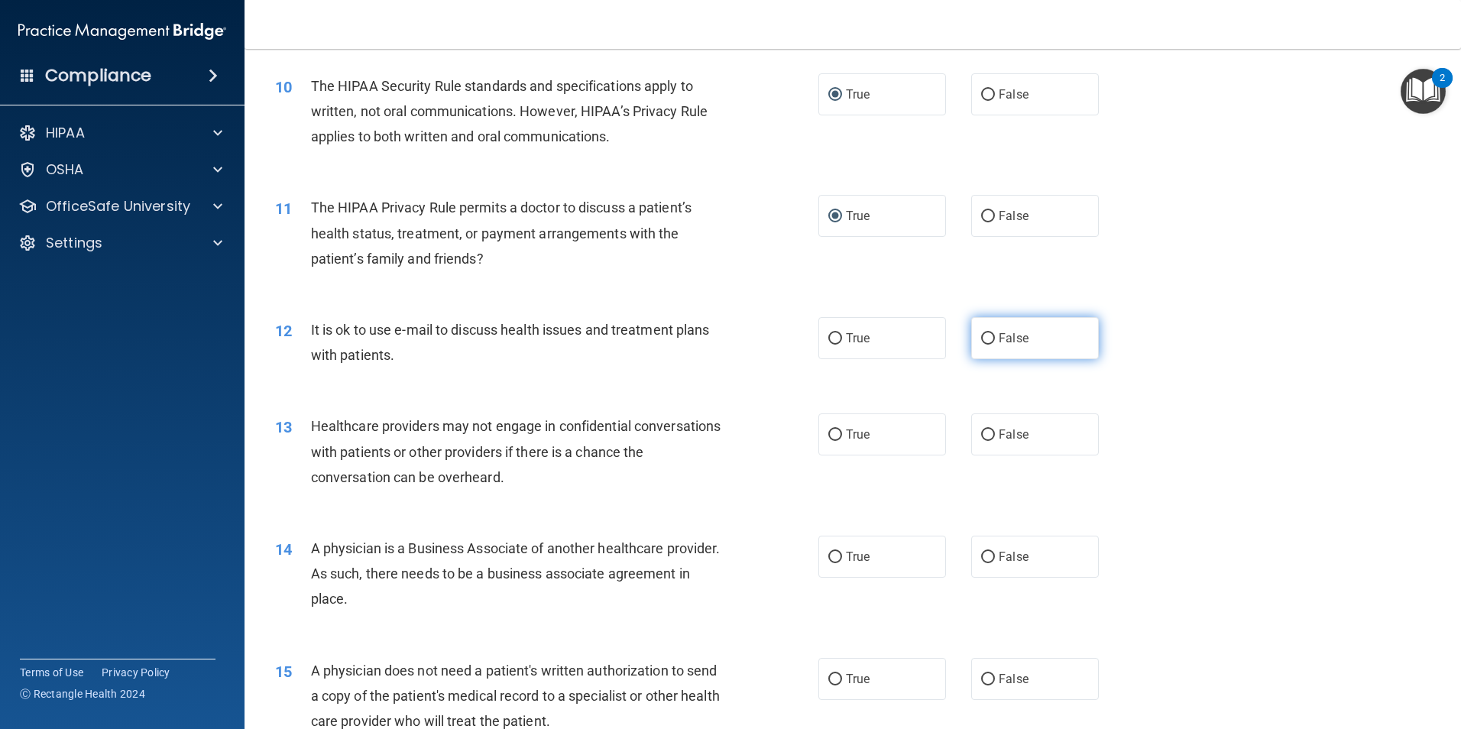
click at [981, 336] on input "False" at bounding box center [988, 338] width 14 height 11
radio input "true"
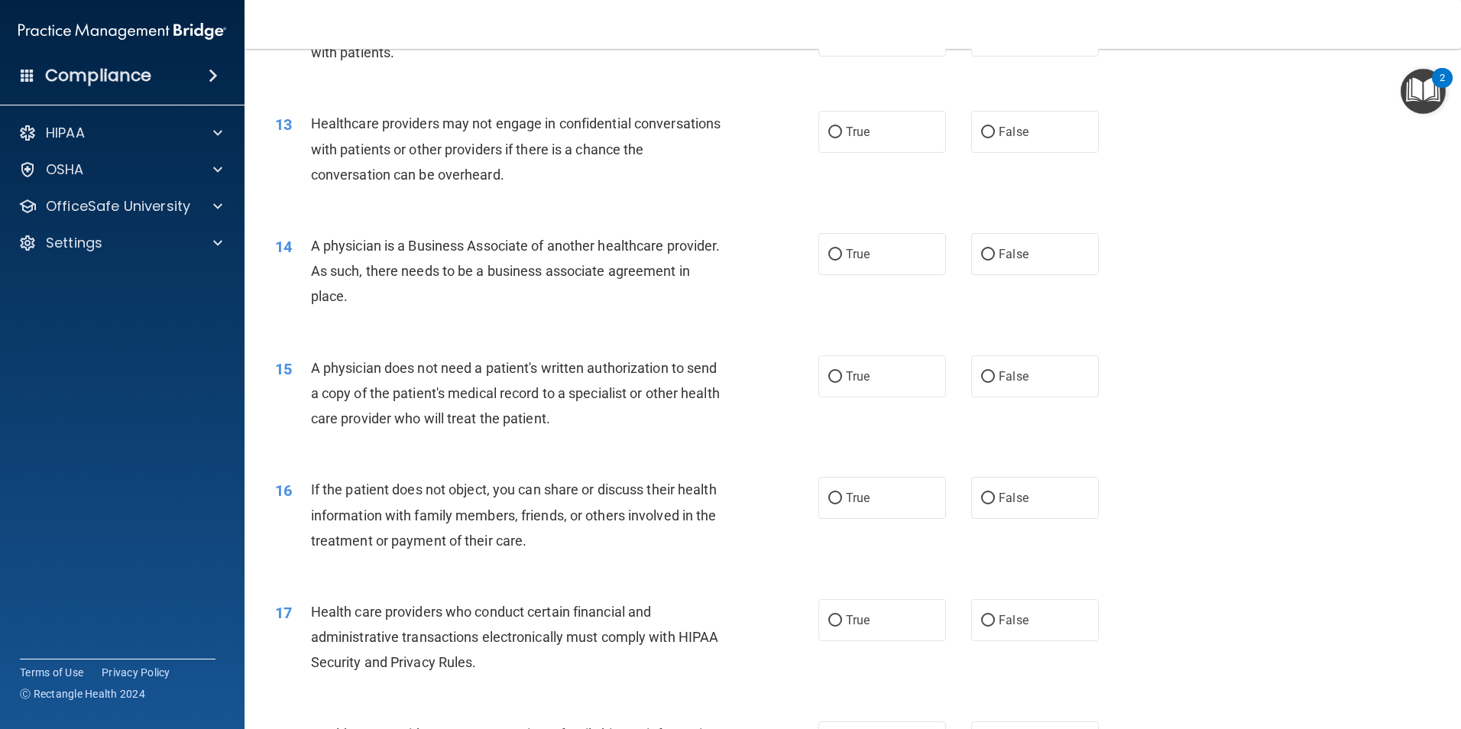
scroll to position [1376, 0]
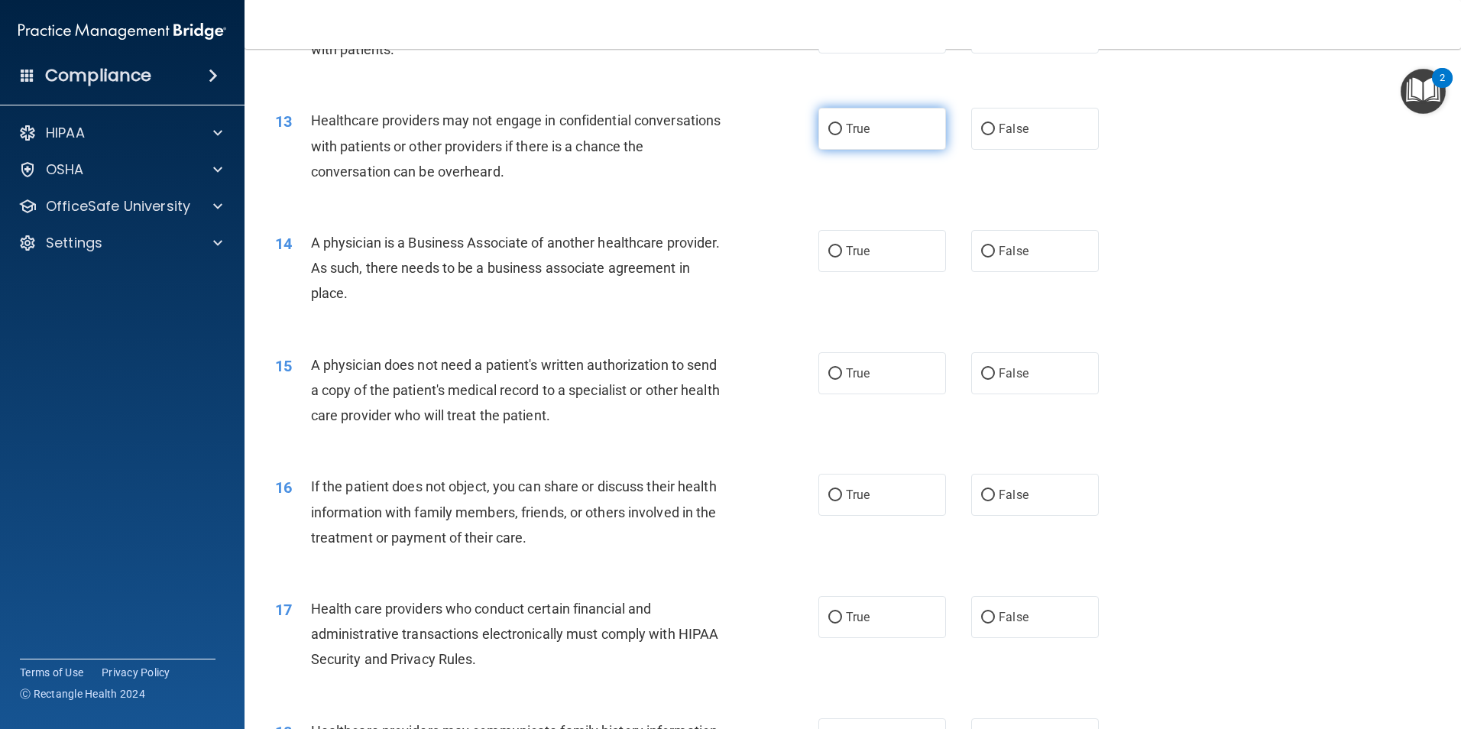
click at [830, 128] on input "True" at bounding box center [835, 129] width 14 height 11
radio input "true"
click at [833, 125] on input "True" at bounding box center [835, 129] width 14 height 11
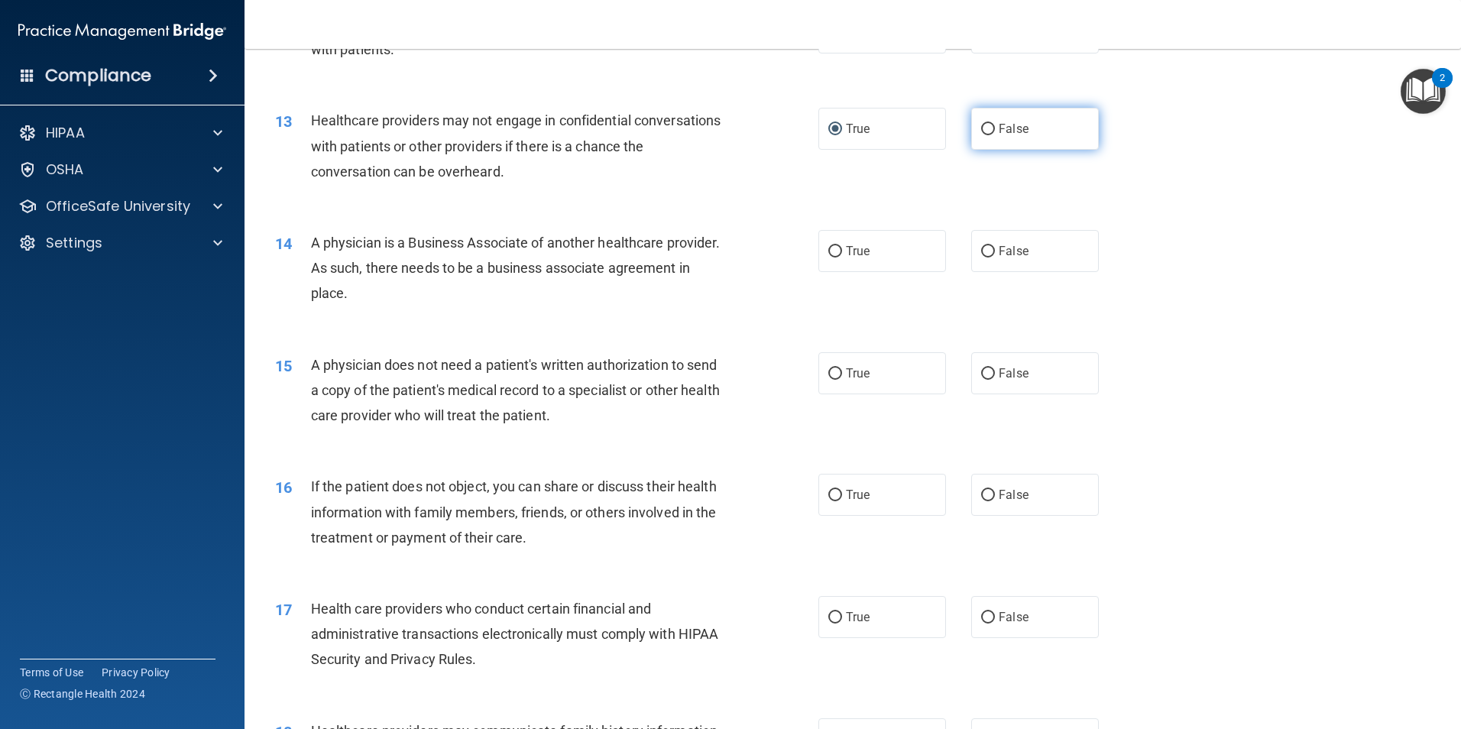
click at [981, 126] on input "False" at bounding box center [988, 129] width 14 height 11
radio input "true"
radio input "false"
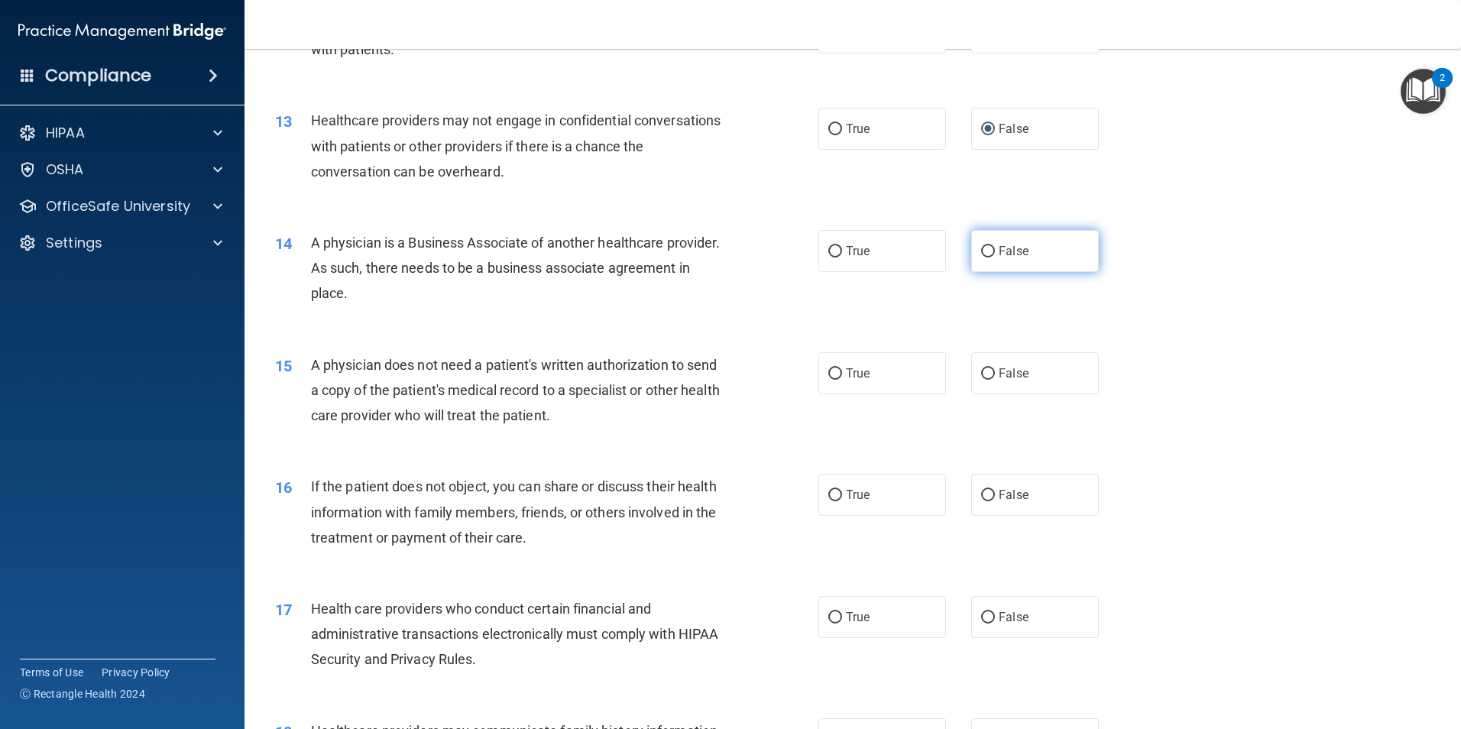
click at [984, 249] on input "False" at bounding box center [988, 251] width 14 height 11
radio input "true"
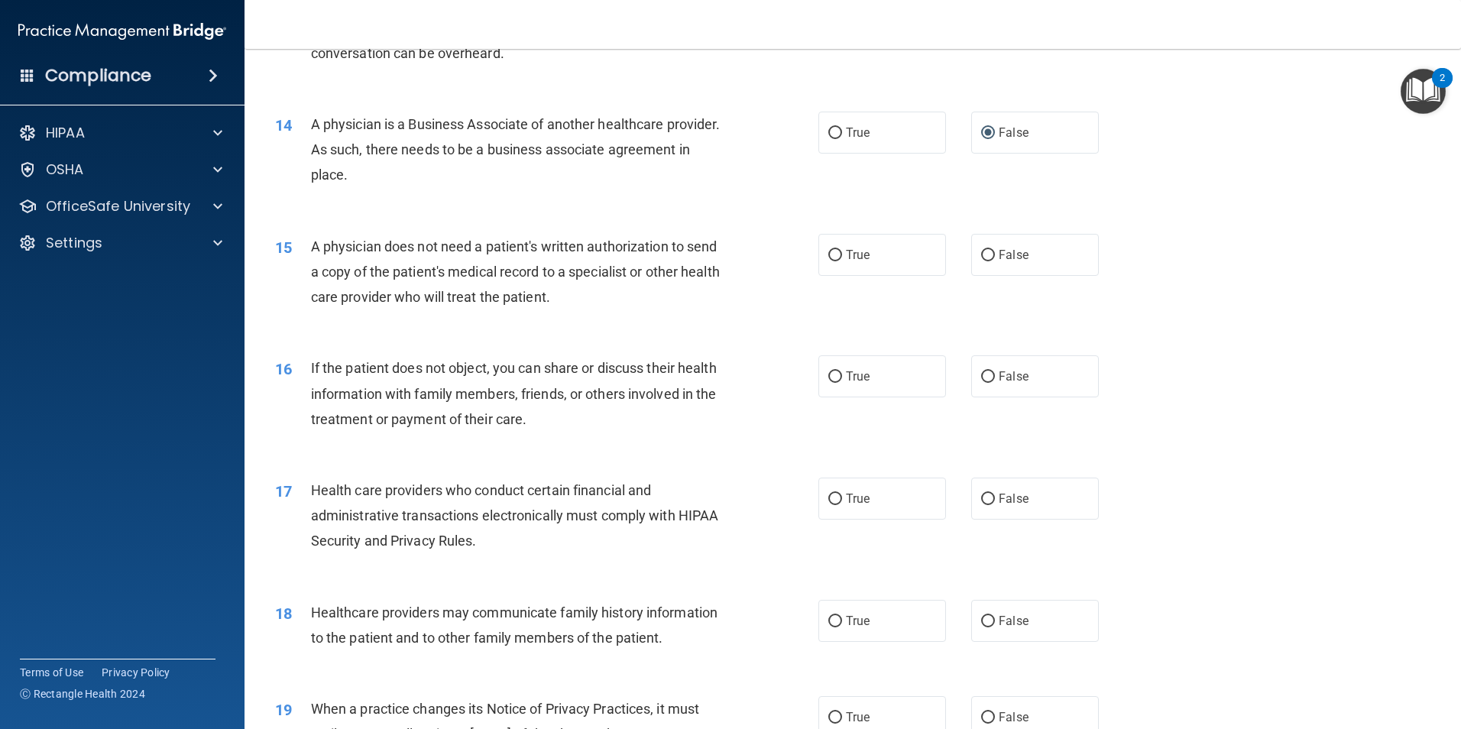
scroll to position [1529, 0]
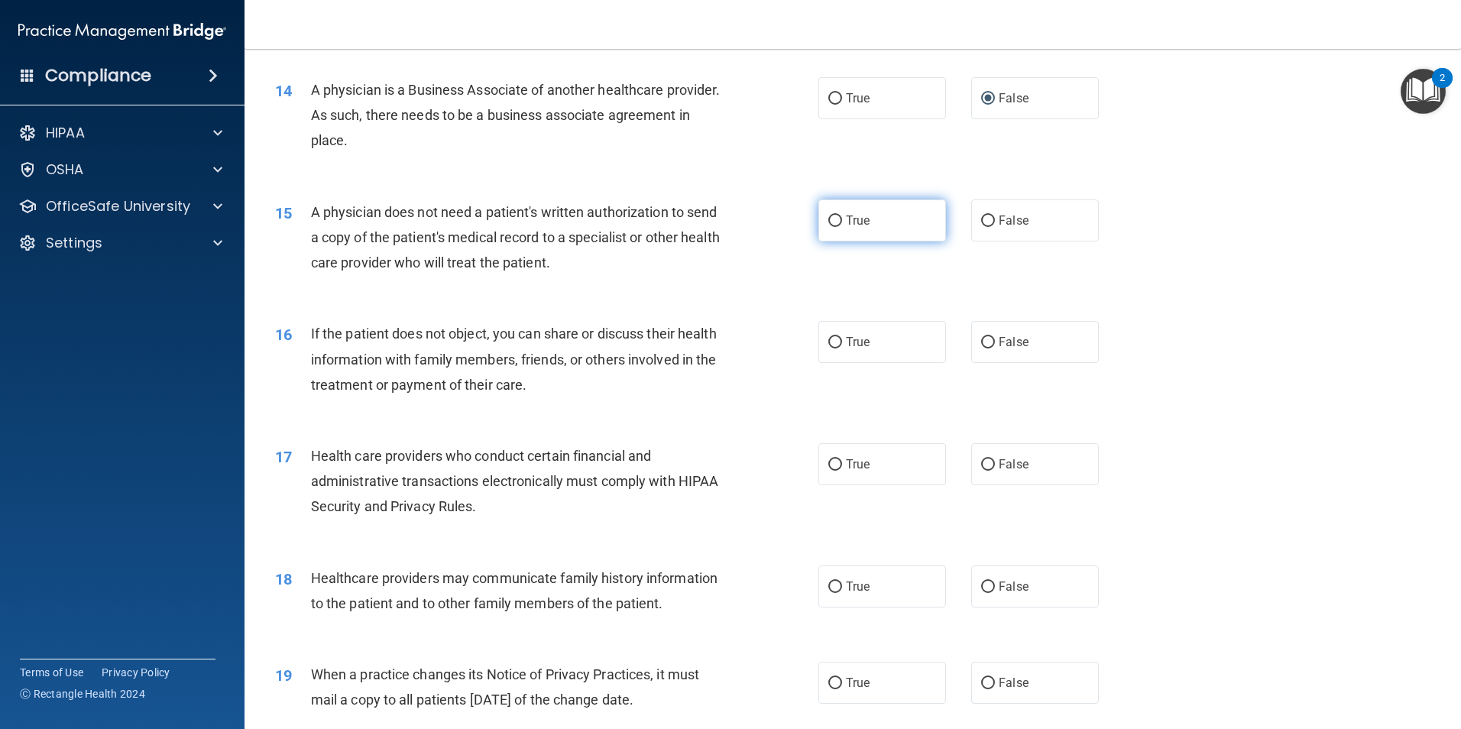
click at [832, 219] on input "True" at bounding box center [835, 221] width 14 height 11
radio input "true"
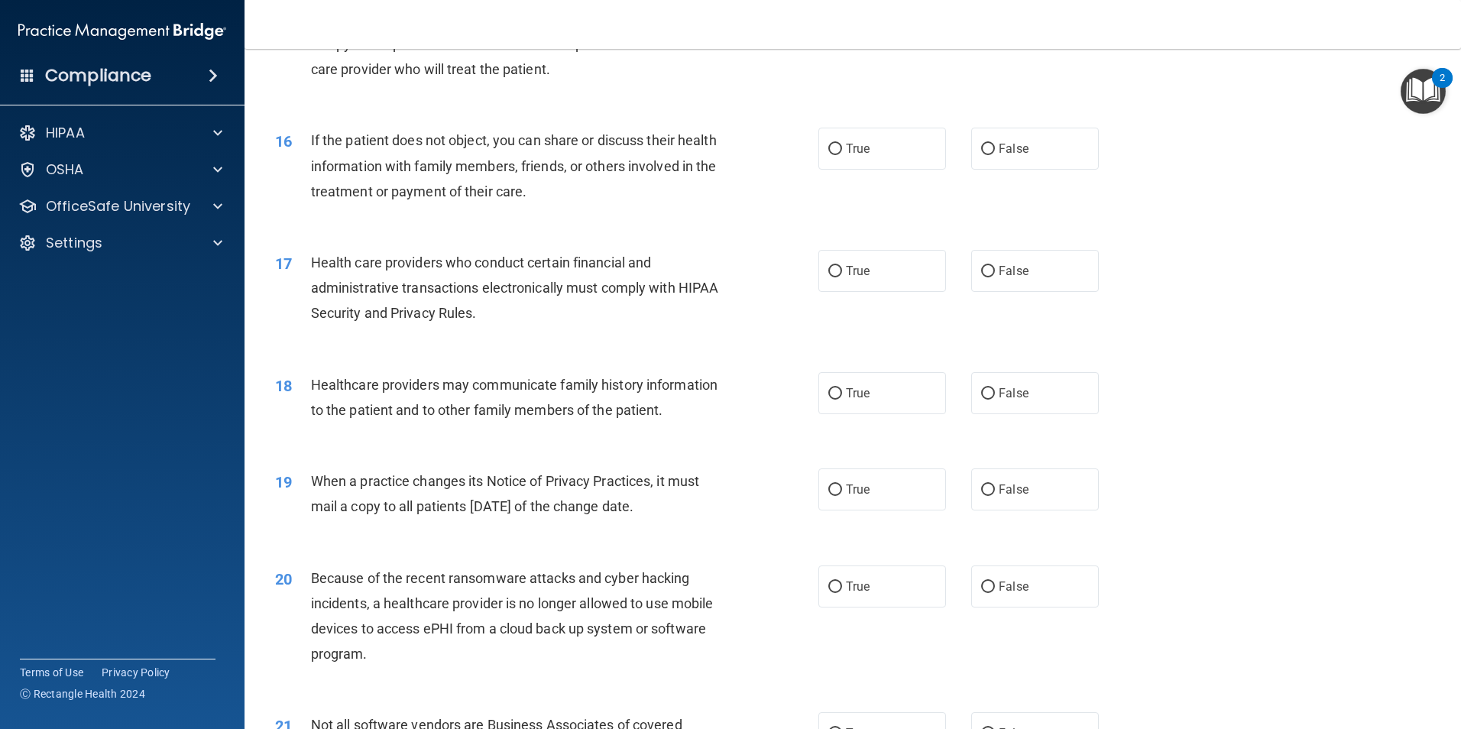
scroll to position [1758, 0]
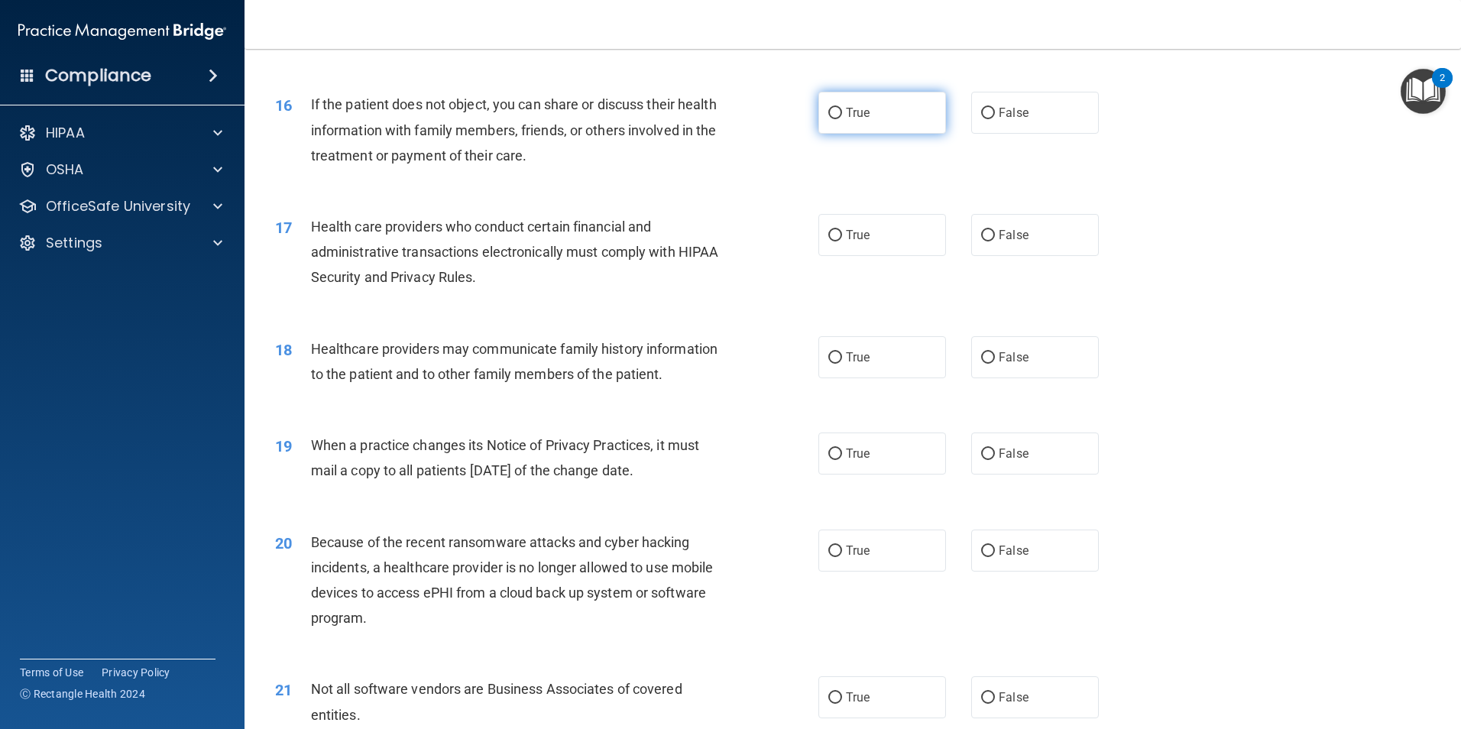
click at [832, 110] on input "True" at bounding box center [835, 113] width 14 height 11
radio input "true"
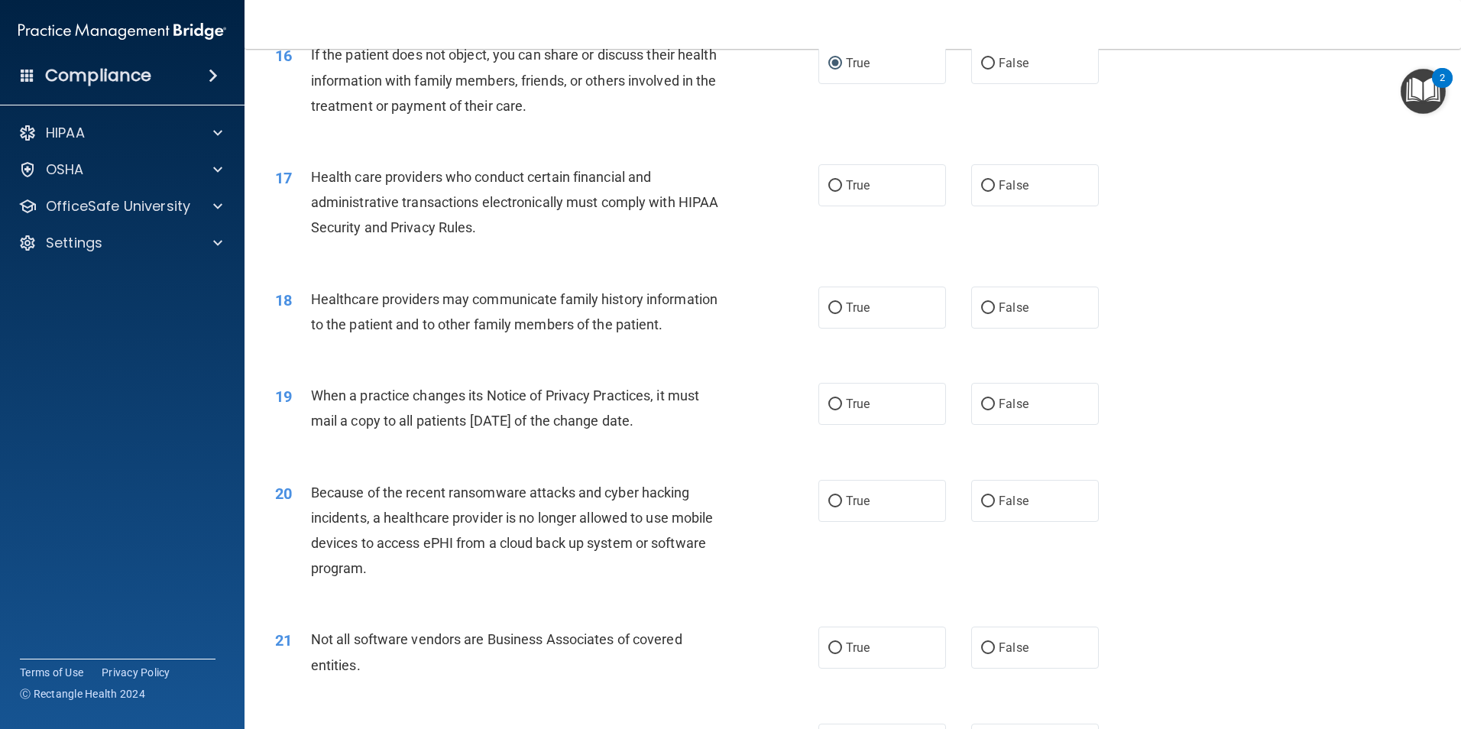
scroll to position [1834, 0]
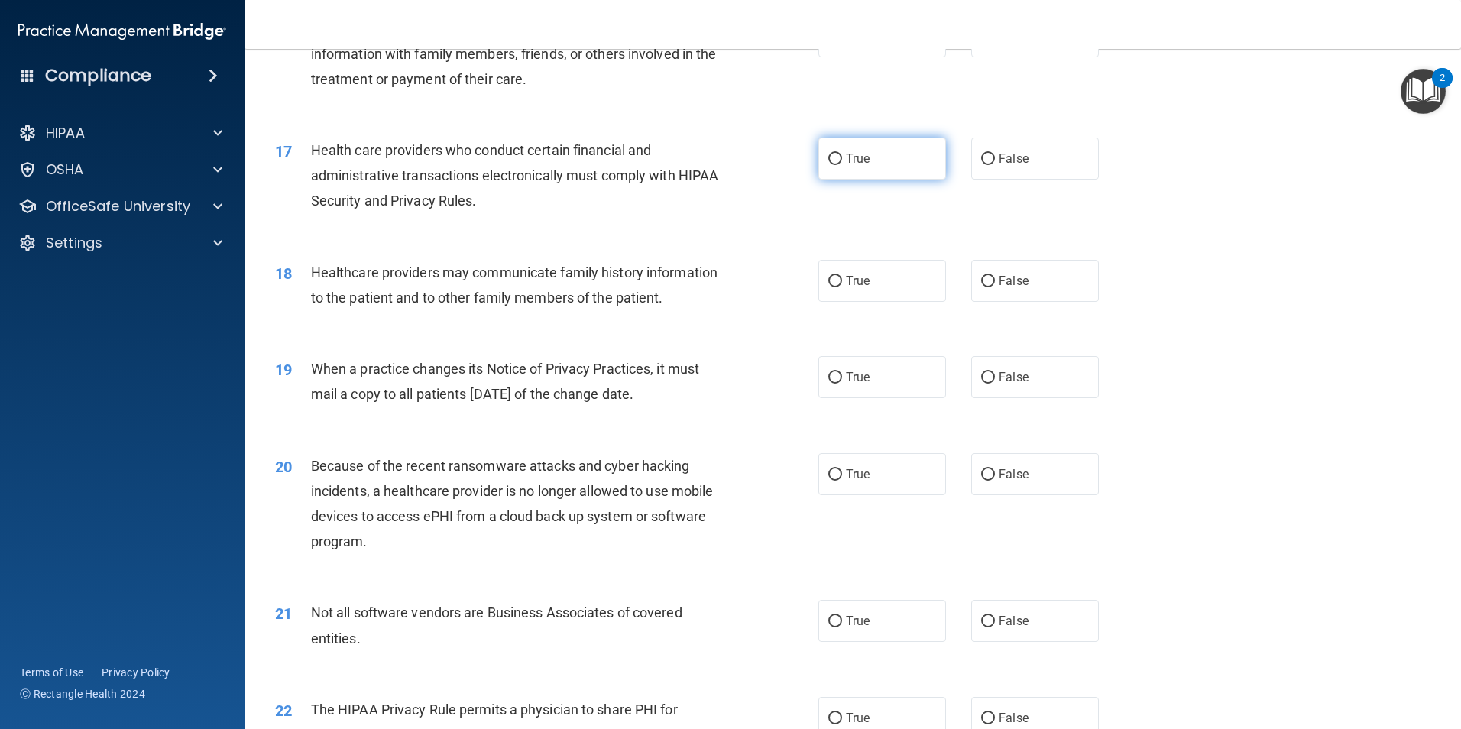
click at [832, 160] on input "True" at bounding box center [835, 159] width 14 height 11
radio input "true"
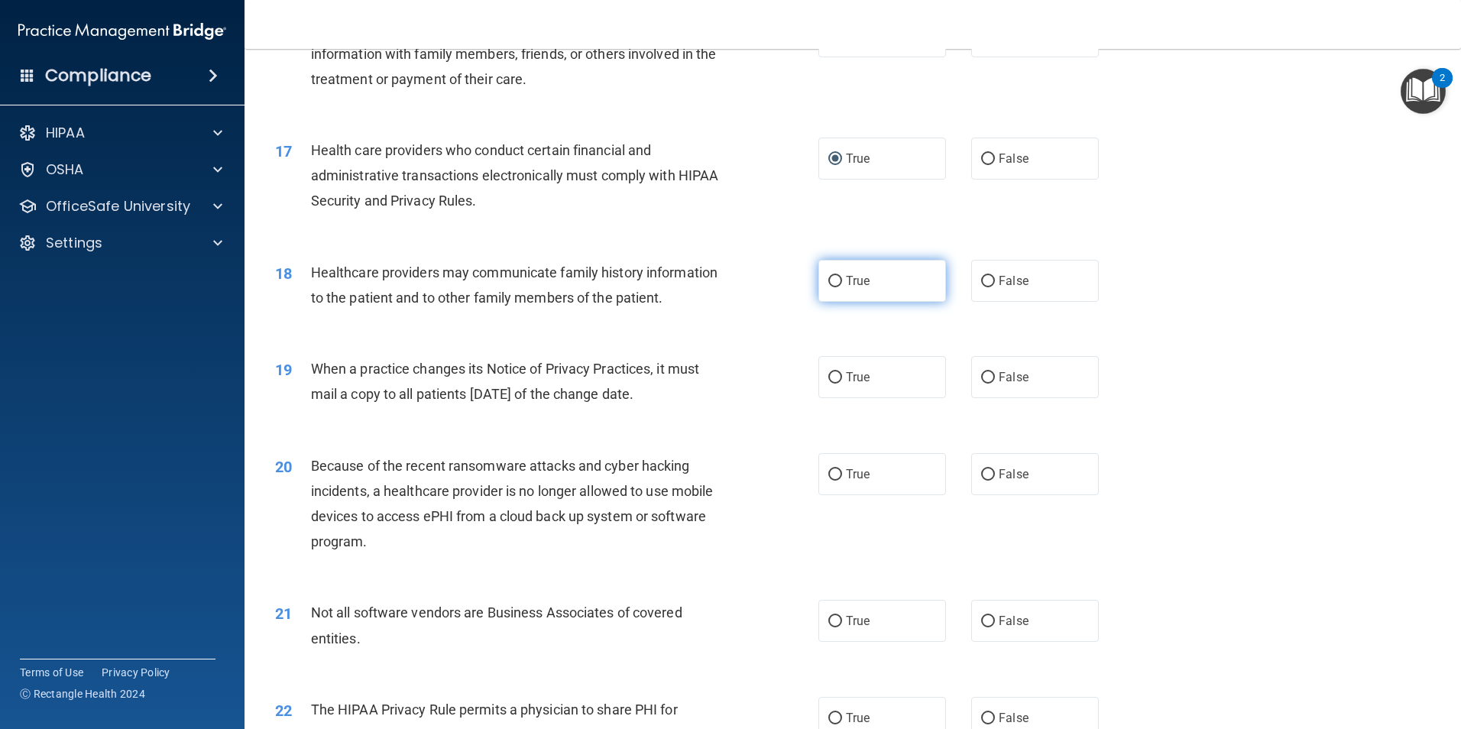
click at [832, 277] on input "True" at bounding box center [835, 281] width 14 height 11
radio input "true"
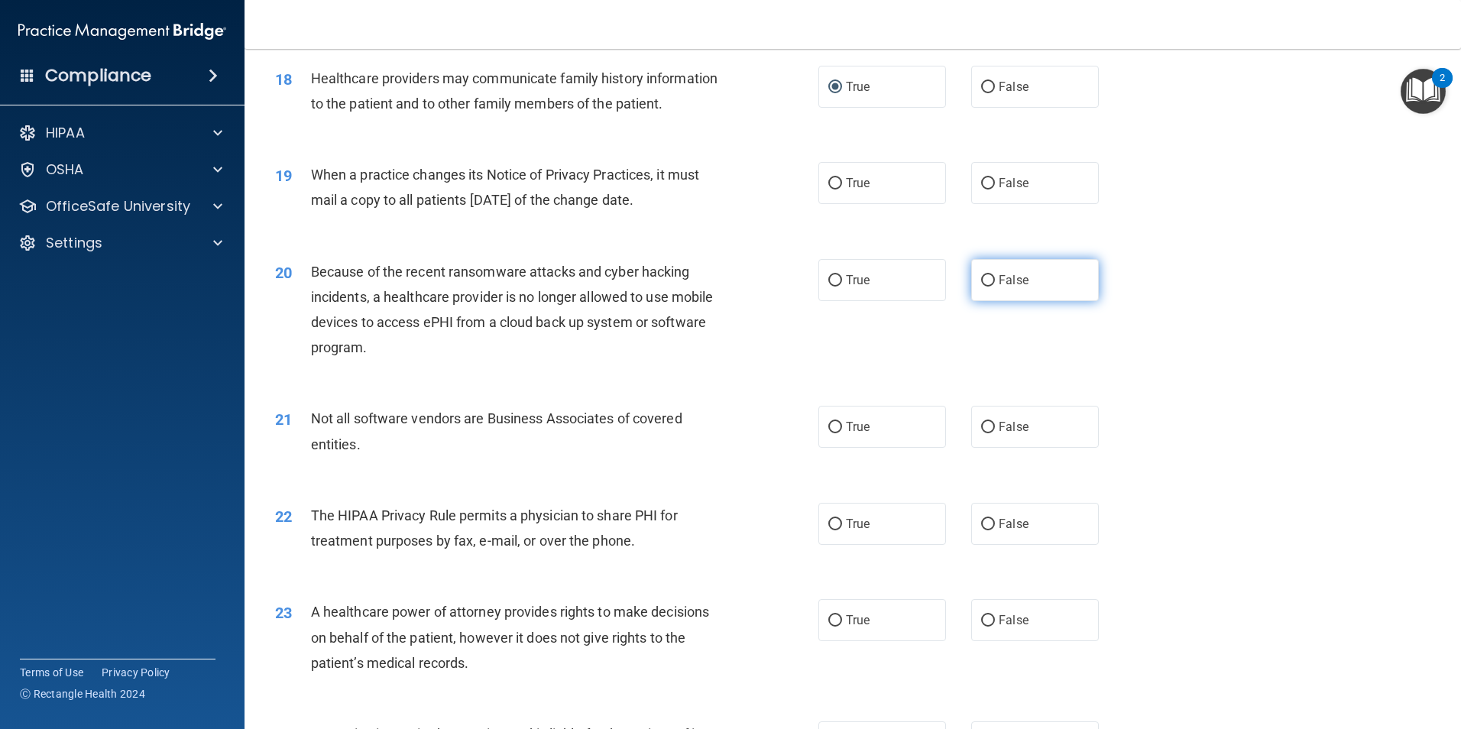
scroll to position [2064, 0]
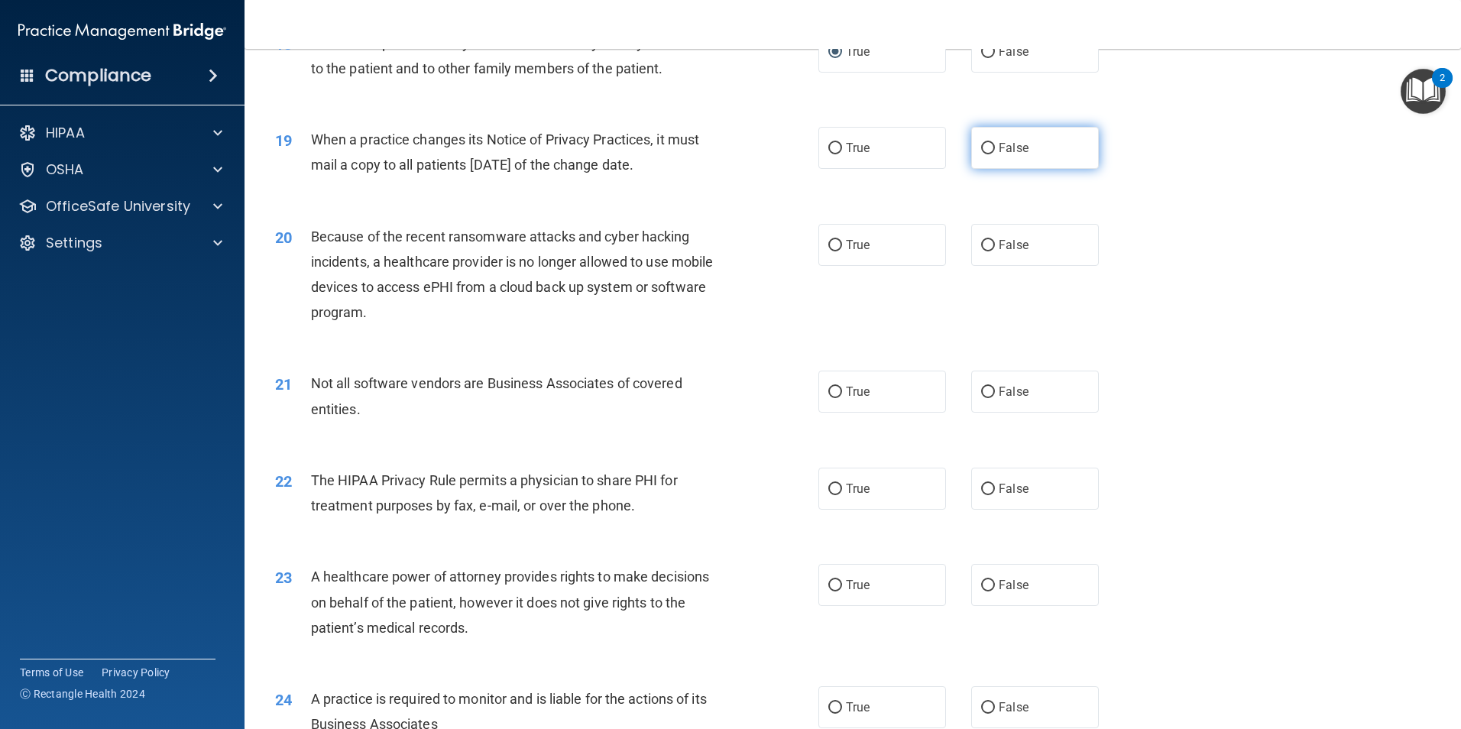
click at [981, 144] on input "False" at bounding box center [988, 148] width 14 height 11
radio input "true"
click at [832, 240] on input "True" at bounding box center [835, 245] width 14 height 11
radio input "true"
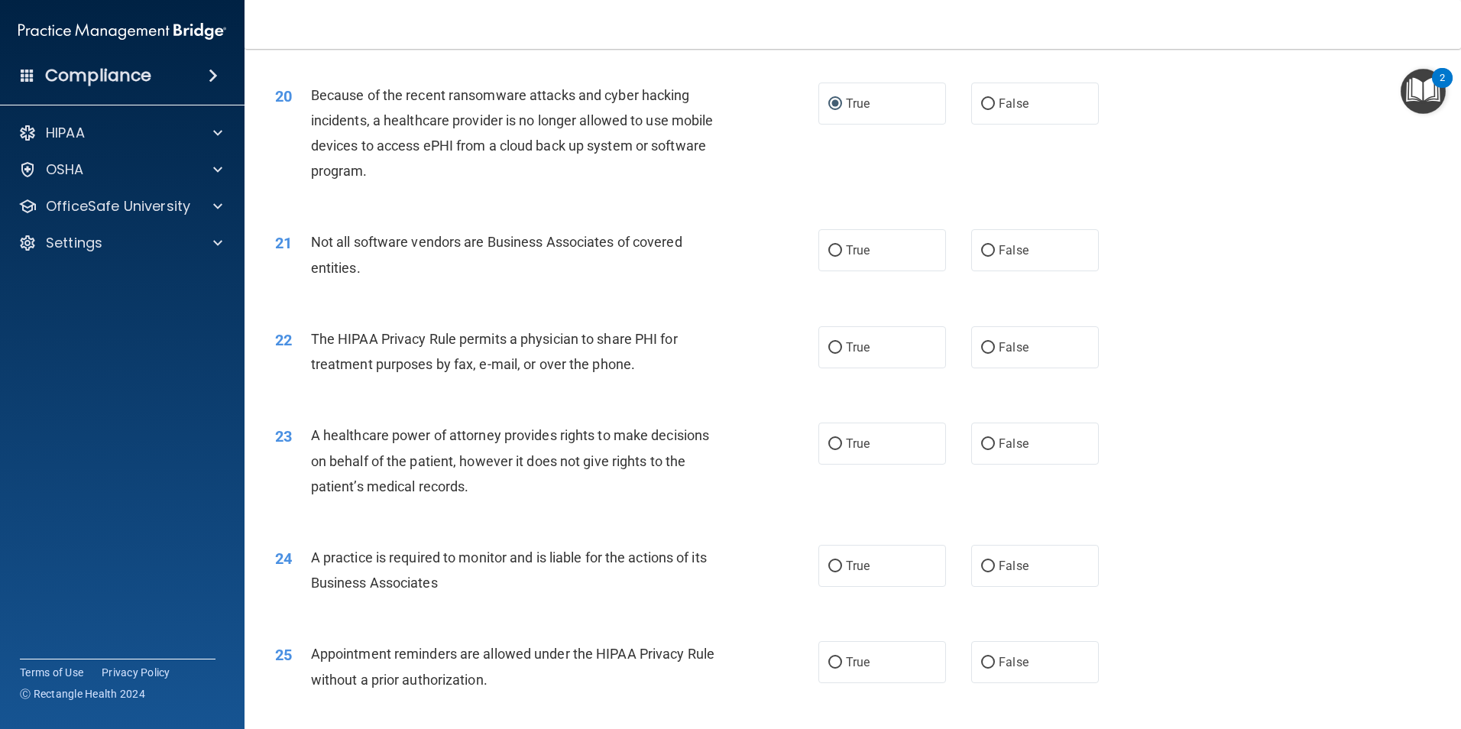
scroll to position [2216, 0]
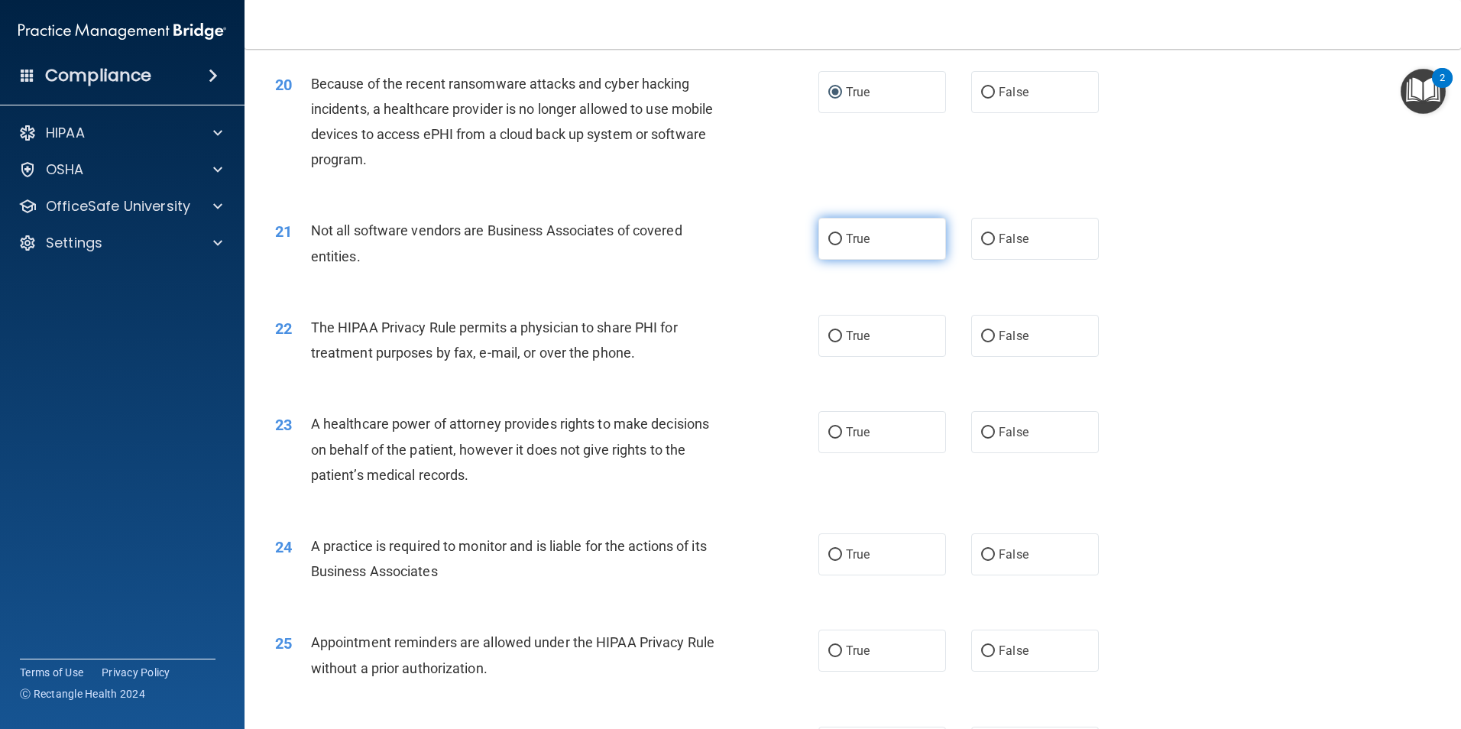
click at [829, 235] on input "True" at bounding box center [835, 239] width 14 height 11
radio input "true"
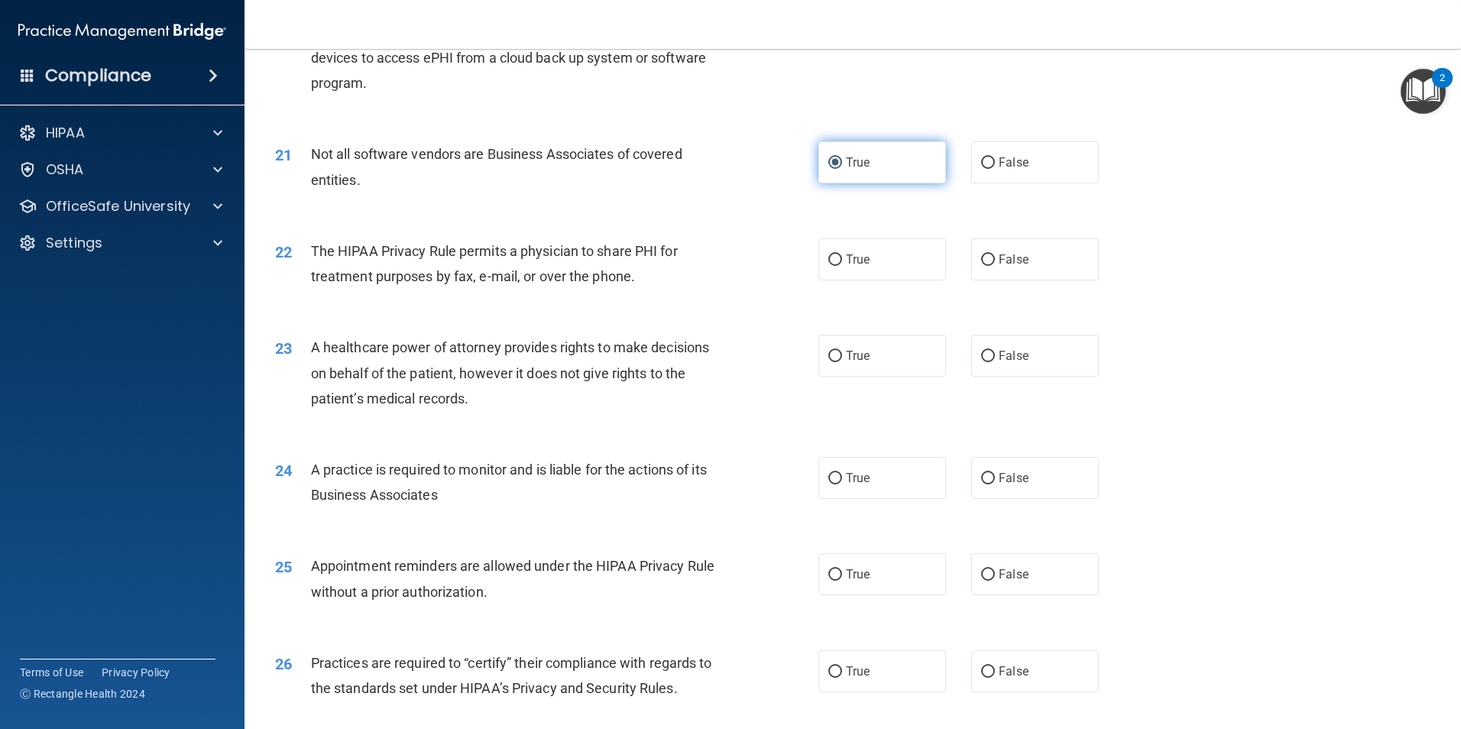
scroll to position [2369, 0]
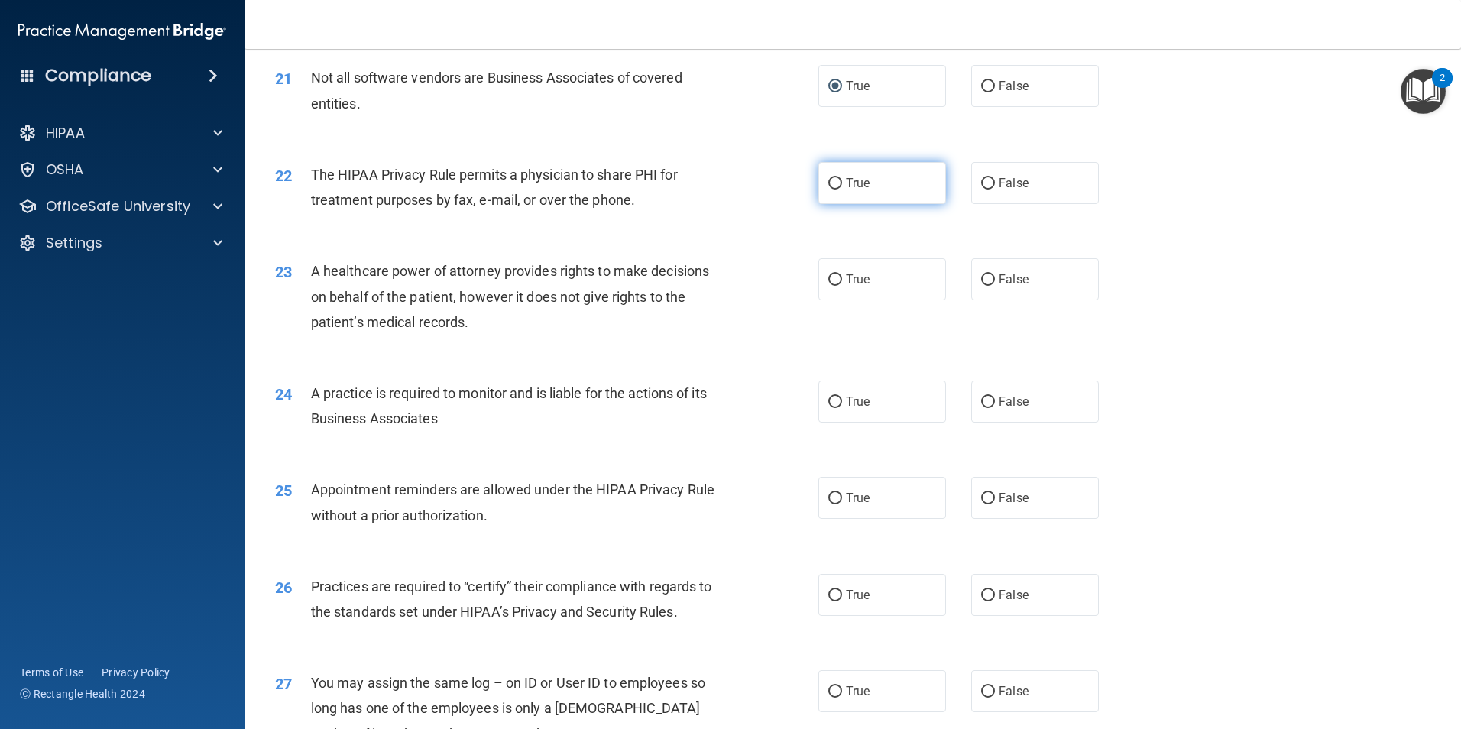
click at [832, 180] on input "True" at bounding box center [835, 183] width 14 height 11
radio input "true"
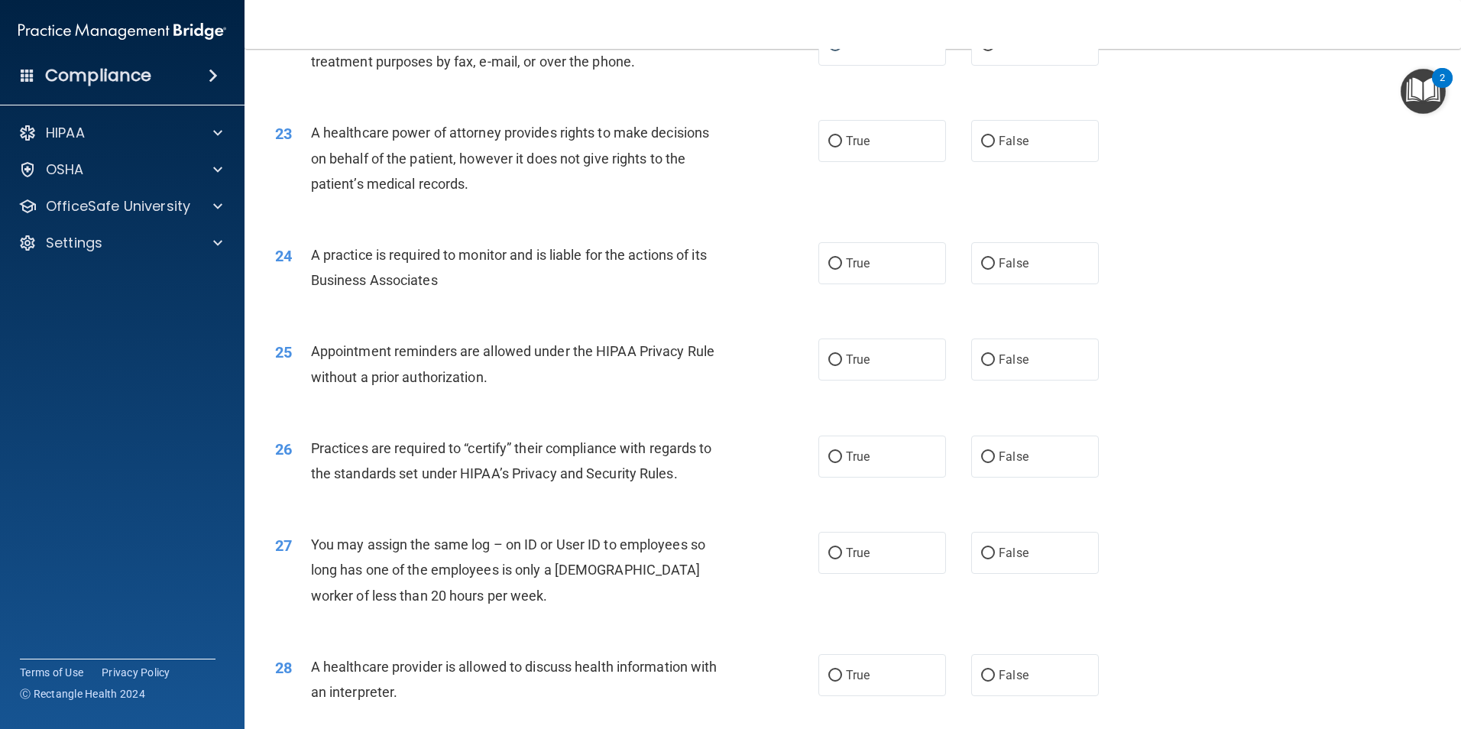
scroll to position [2522, 0]
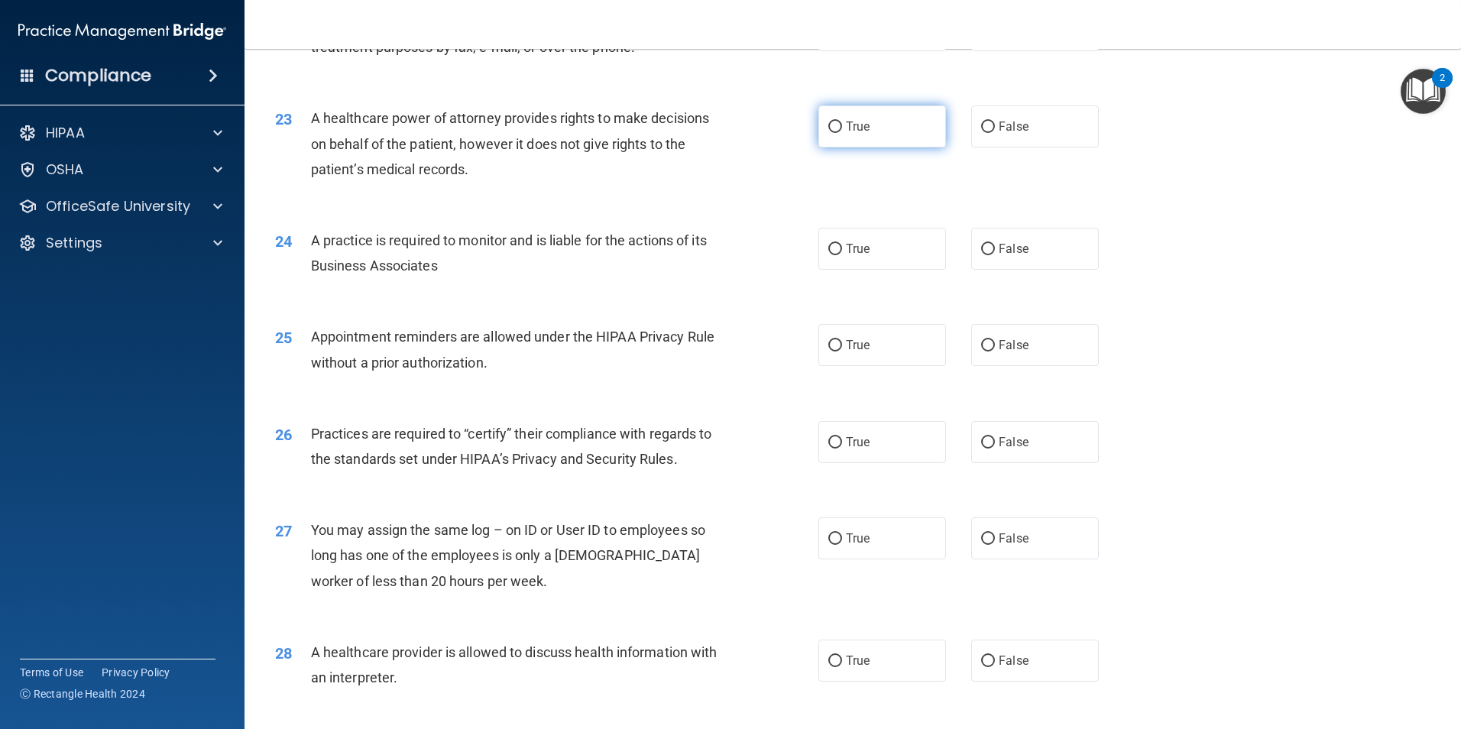
click at [831, 123] on input "True" at bounding box center [835, 127] width 14 height 11
radio input "true"
click at [981, 247] on input "False" at bounding box center [988, 249] width 14 height 11
radio input "true"
click at [833, 342] on input "True" at bounding box center [835, 345] width 14 height 11
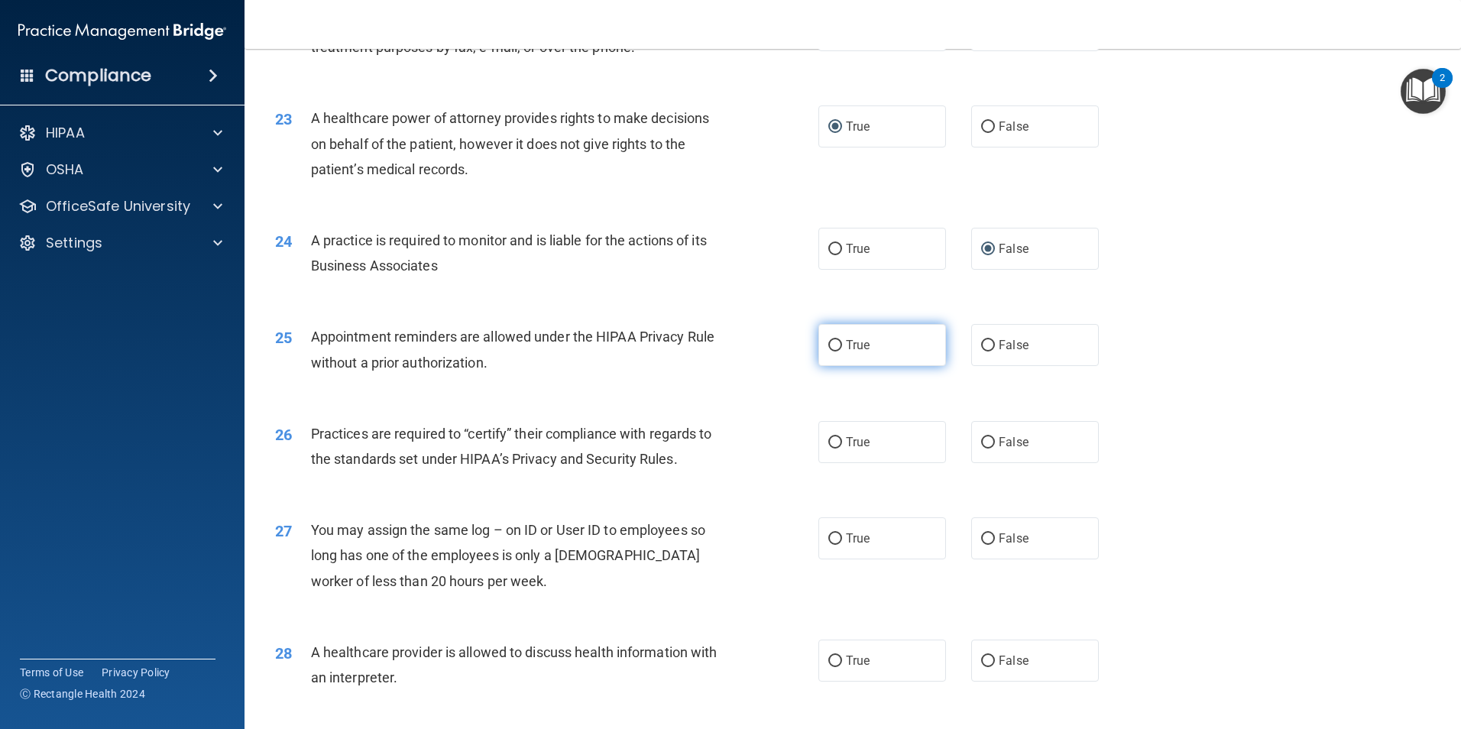
radio input "true"
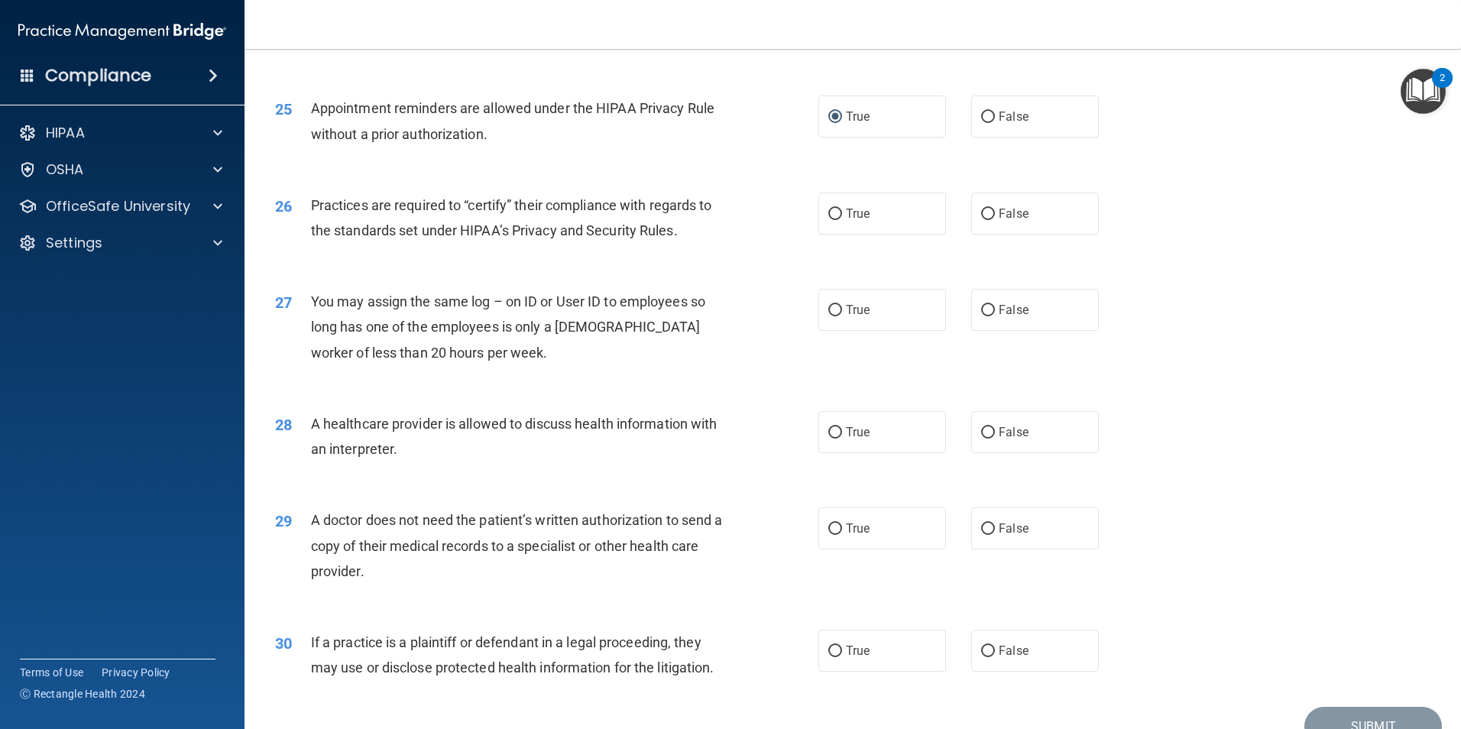
scroll to position [2751, 0]
click at [981, 209] on input "False" at bounding box center [988, 213] width 14 height 11
radio input "true"
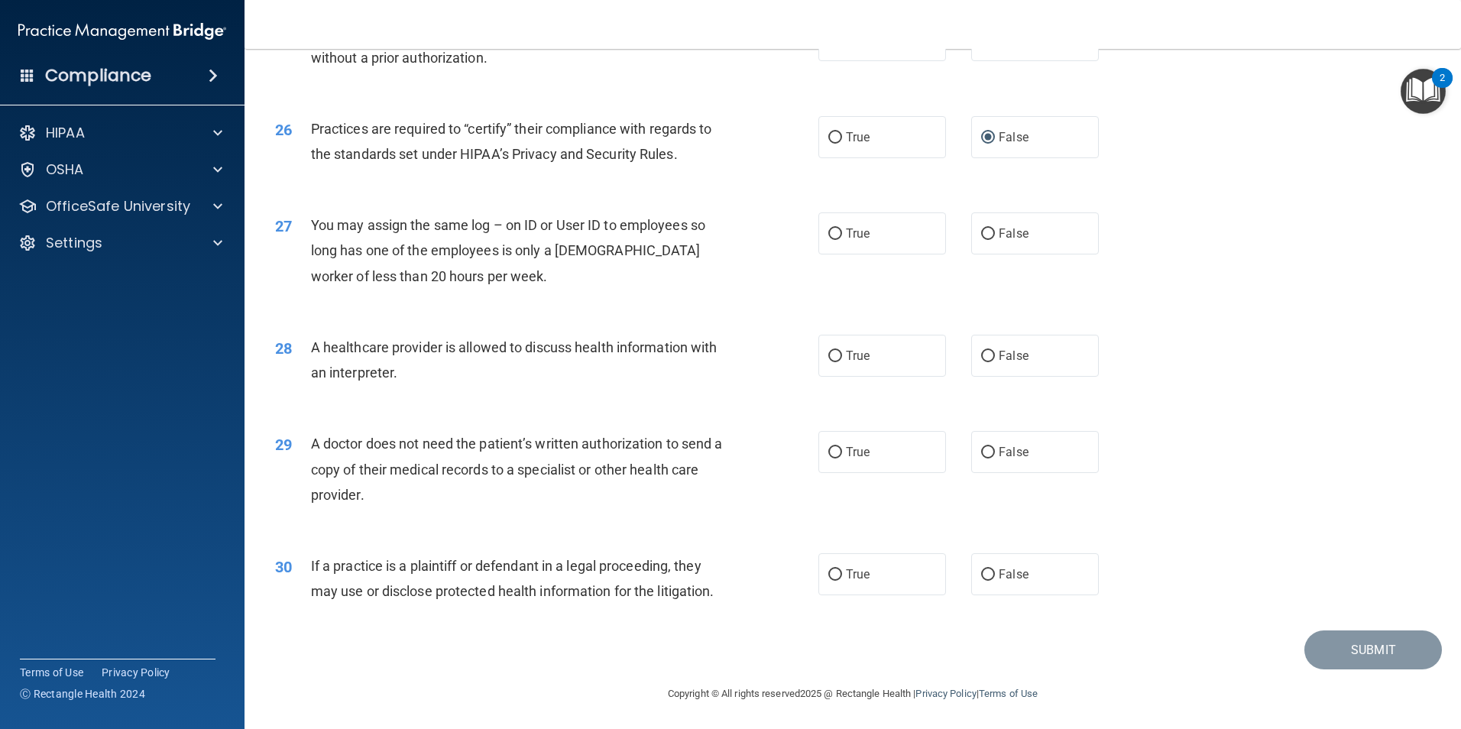
scroll to position [2828, 0]
click at [986, 230] on input "False" at bounding box center [988, 233] width 14 height 11
radio input "true"
click at [829, 353] on input "True" at bounding box center [835, 355] width 14 height 11
radio input "true"
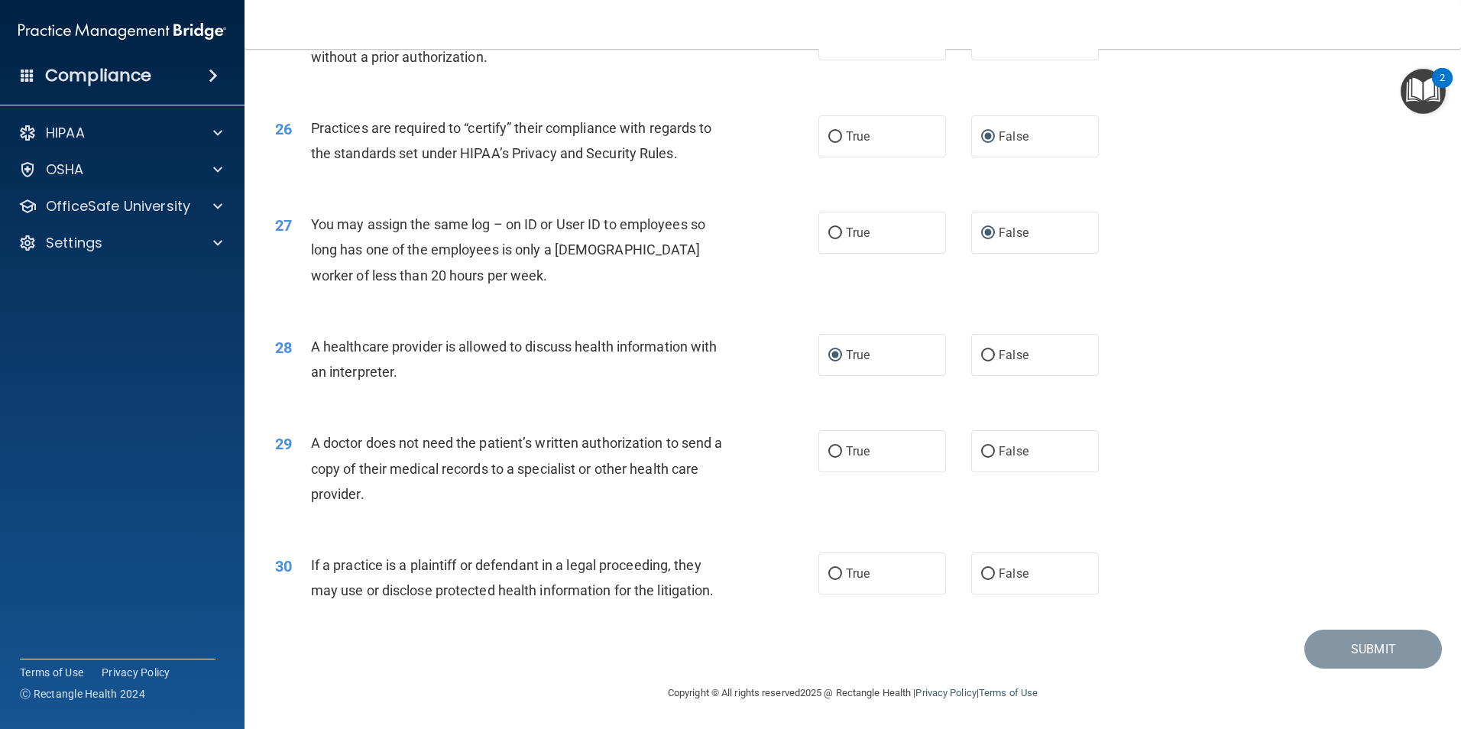
scroll to position [2829, 0]
click at [832, 450] on input "True" at bounding box center [835, 451] width 14 height 11
radio input "true"
click at [831, 572] on input "True" at bounding box center [835, 573] width 14 height 11
radio input "true"
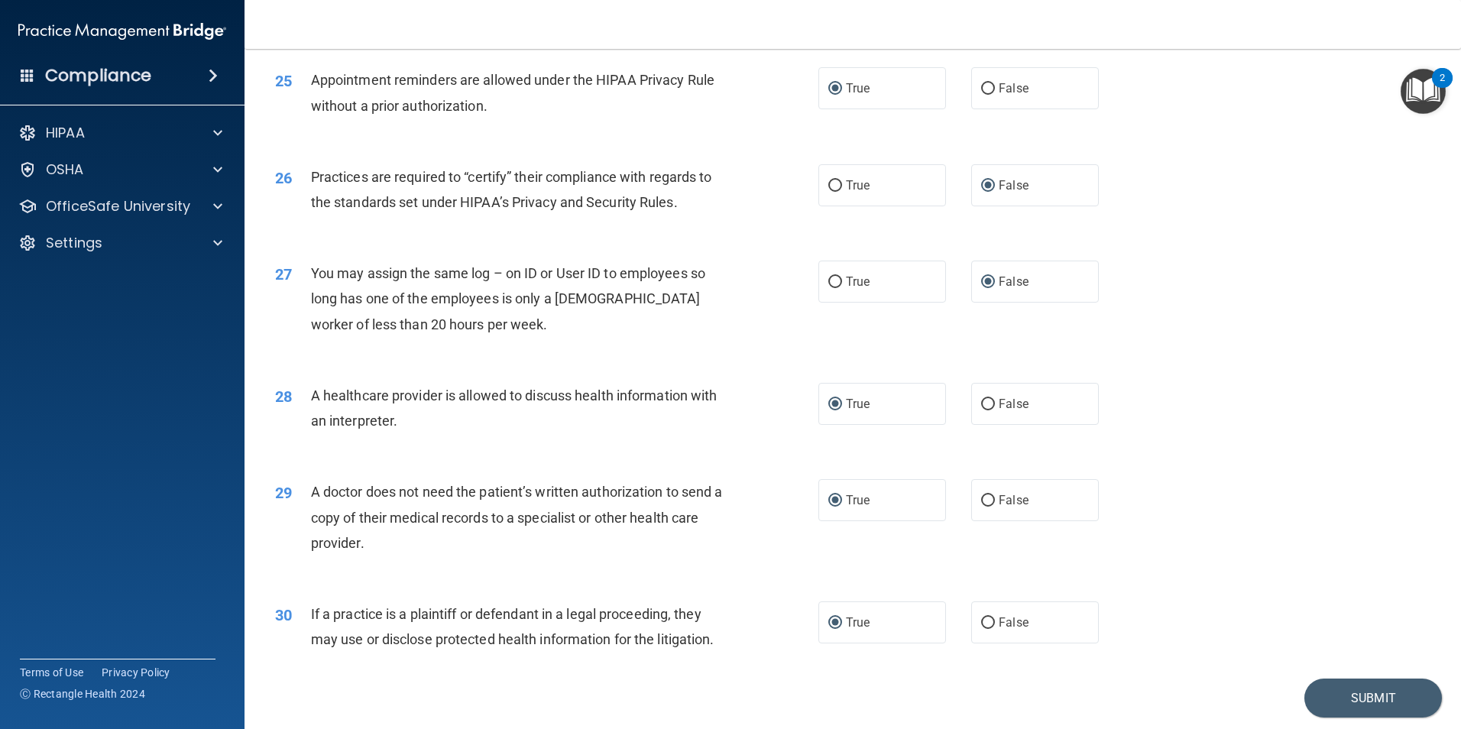
scroll to position [2752, 0]
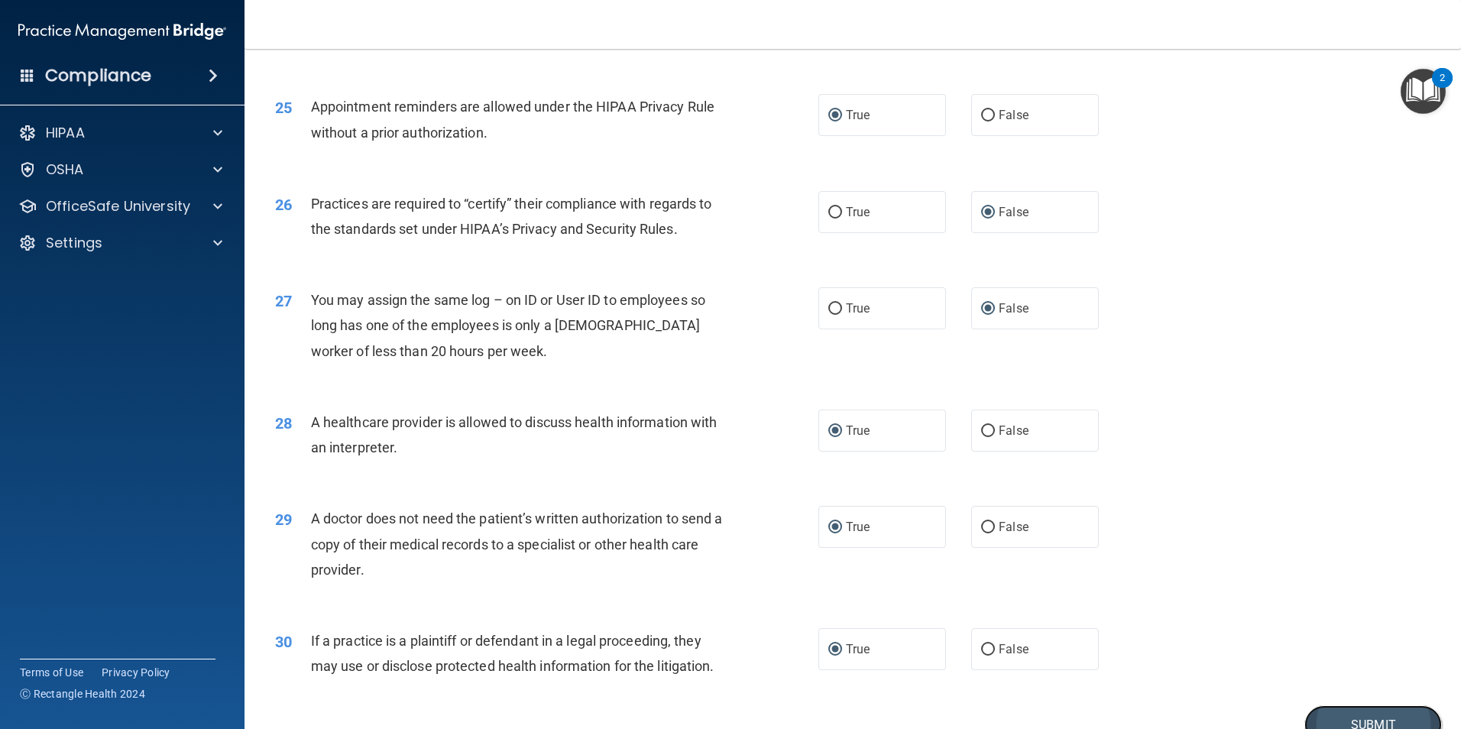
click at [1385, 713] on button "Submit" at bounding box center [1374, 724] width 138 height 39
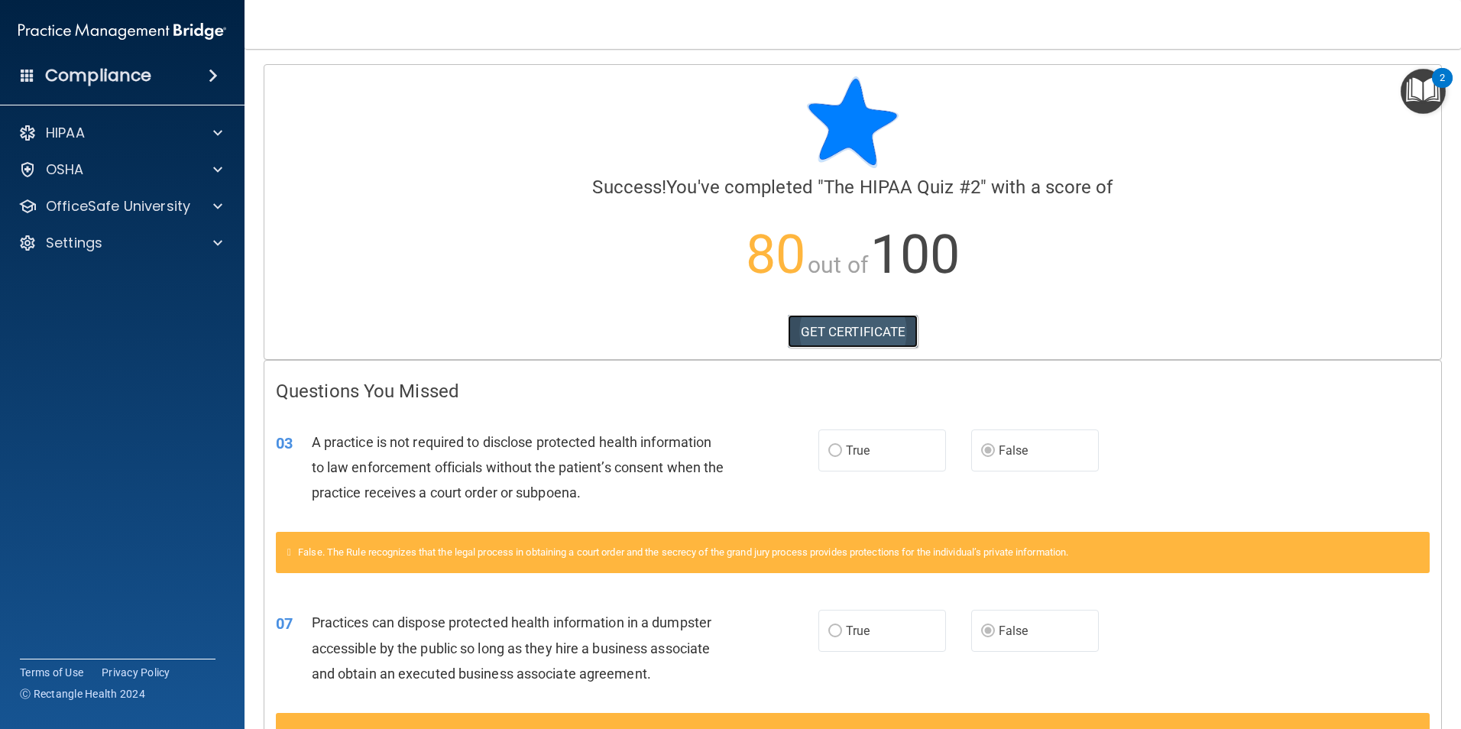
click at [858, 333] on link "GET CERTIFICATE" at bounding box center [853, 332] width 131 height 34
click at [130, 208] on p "OfficeSafe University" at bounding box center [118, 206] width 144 height 18
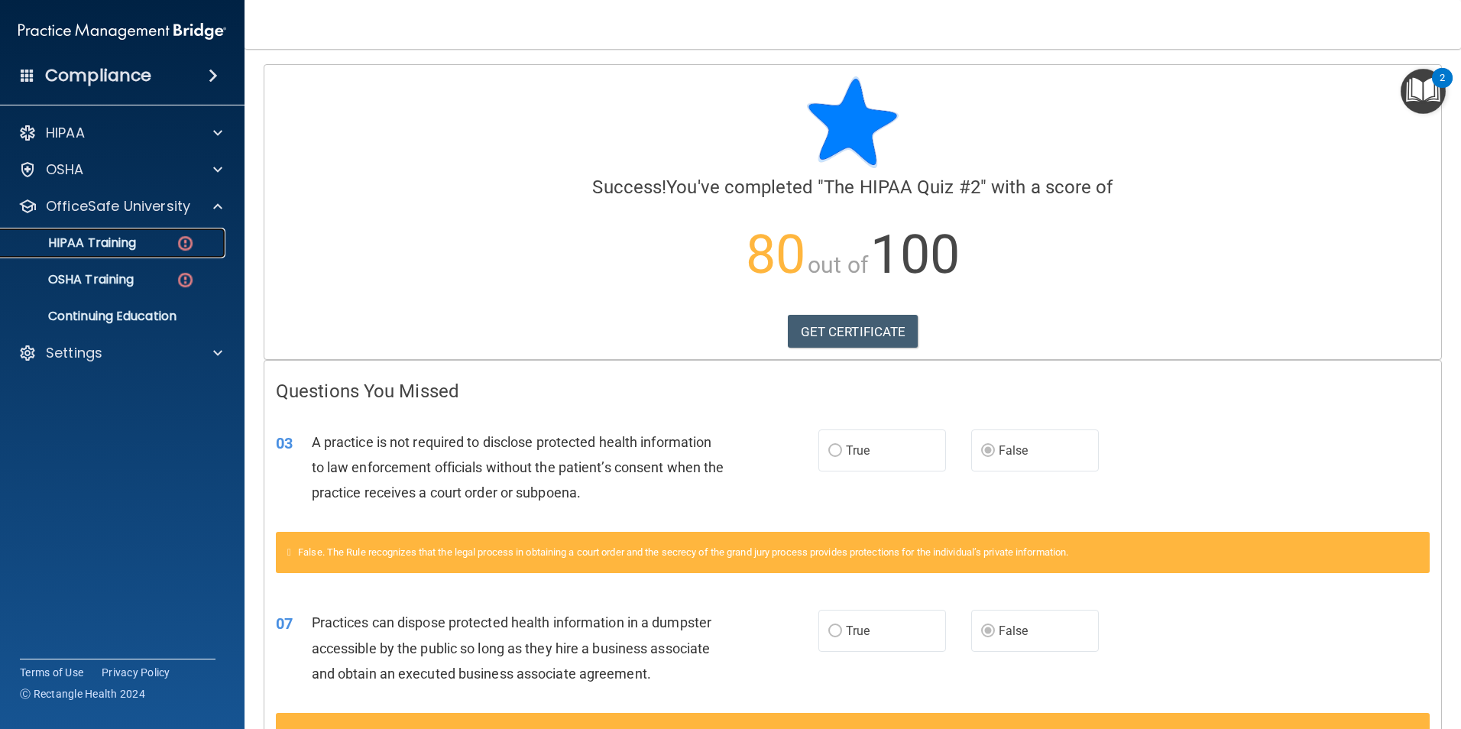
click at [105, 245] on p "HIPAA Training" at bounding box center [73, 242] width 126 height 15
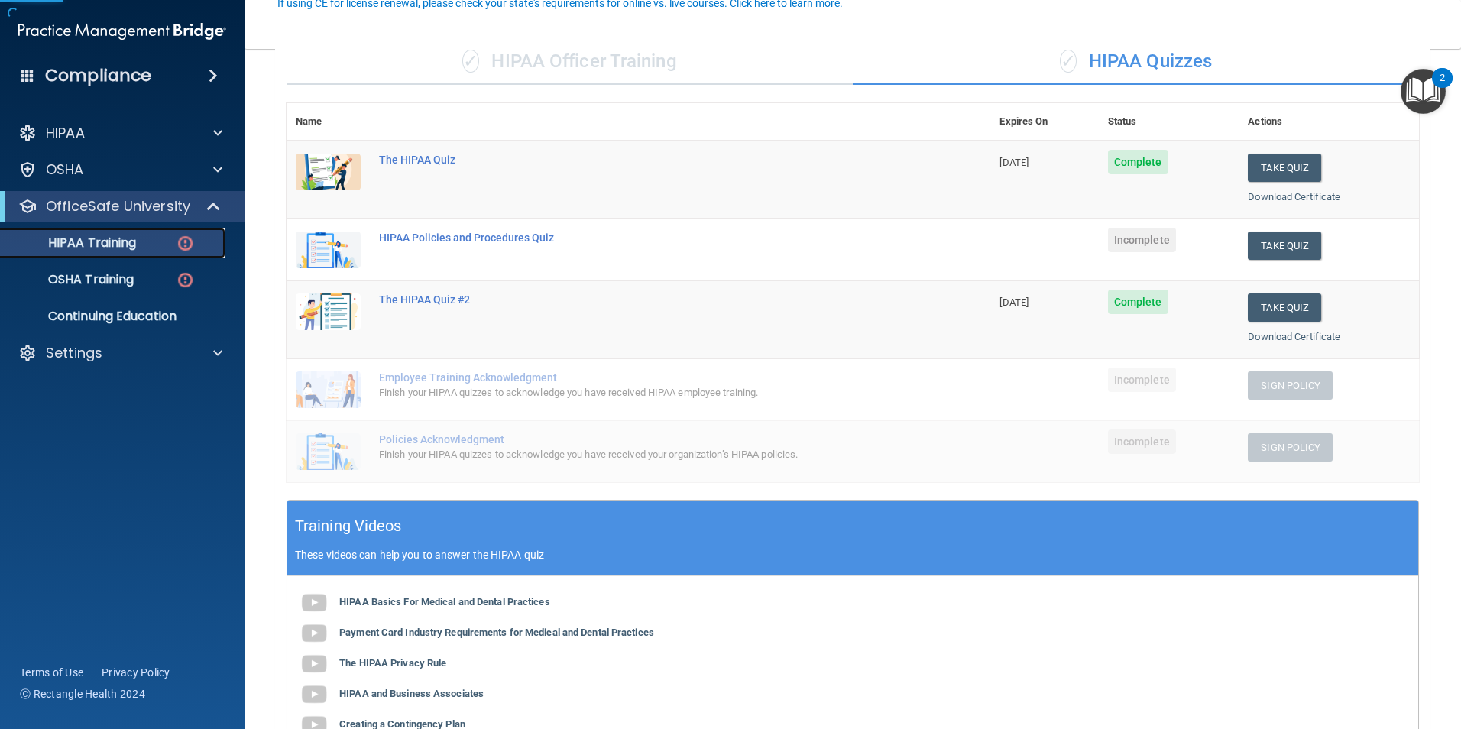
scroll to position [153, 0]
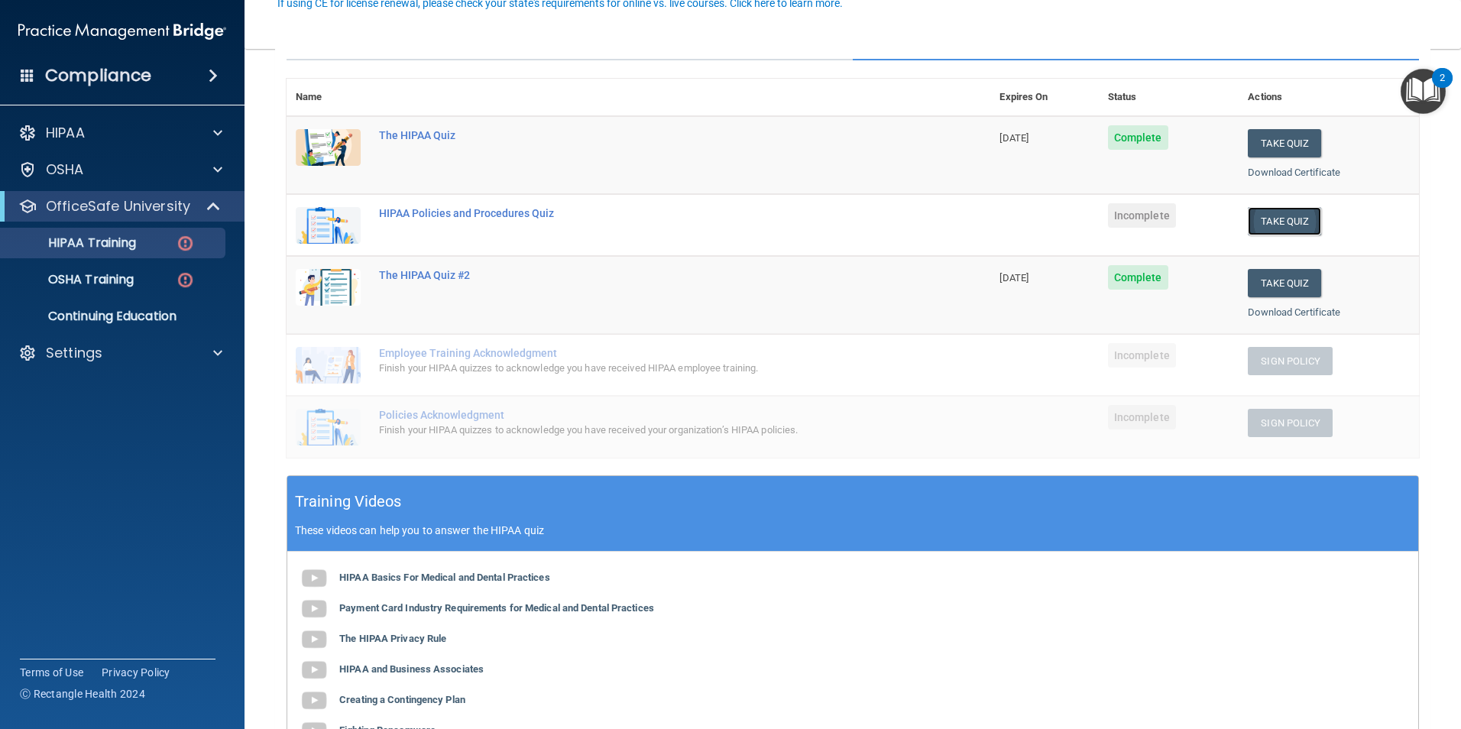
click at [1282, 216] on button "Take Quiz" at bounding box center [1284, 221] width 73 height 28
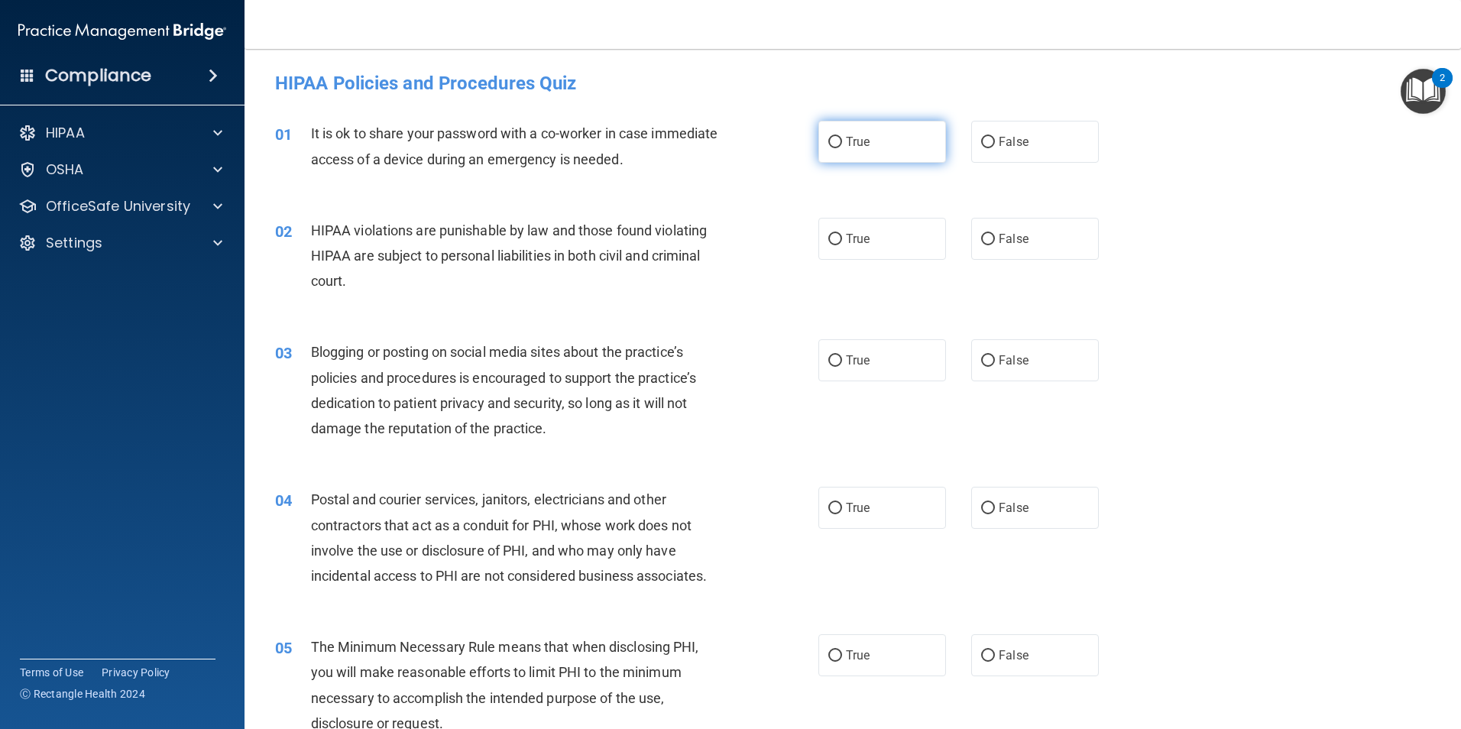
click at [834, 139] on input "True" at bounding box center [835, 142] width 14 height 11
radio input "true"
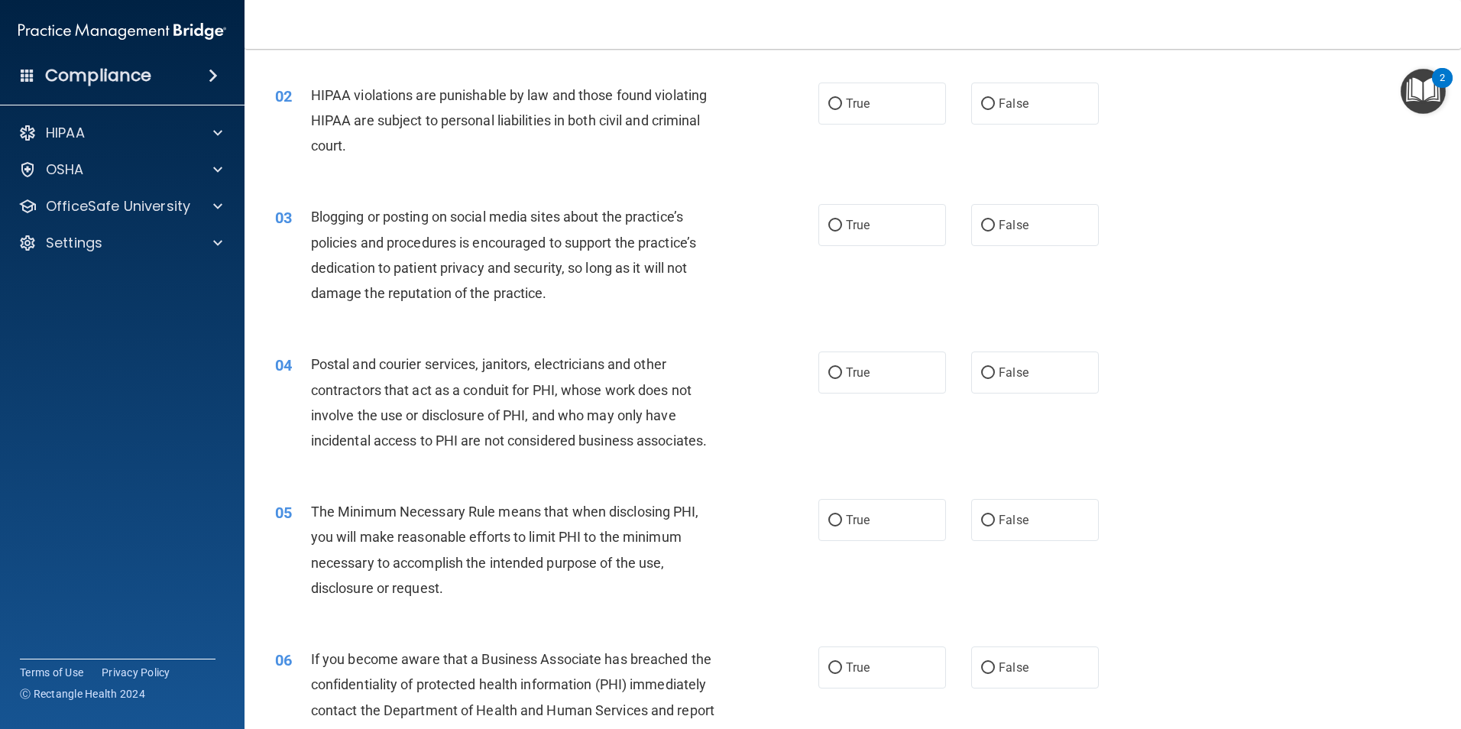
scroll to position [153, 0]
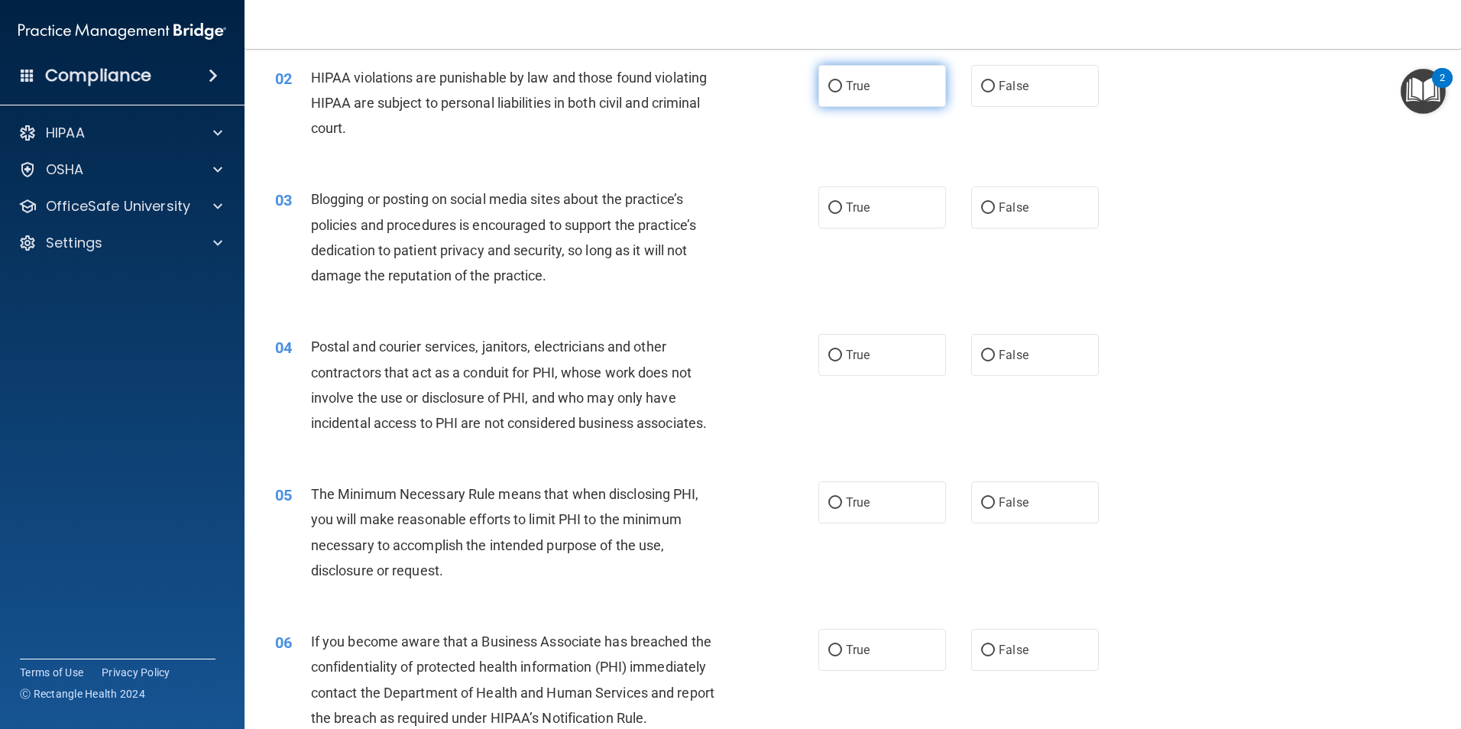
click at [828, 86] on input "True" at bounding box center [835, 86] width 14 height 11
radio input "true"
click at [833, 209] on input "True" at bounding box center [835, 208] width 14 height 11
radio input "true"
click at [839, 355] on label "True" at bounding box center [883, 355] width 128 height 42
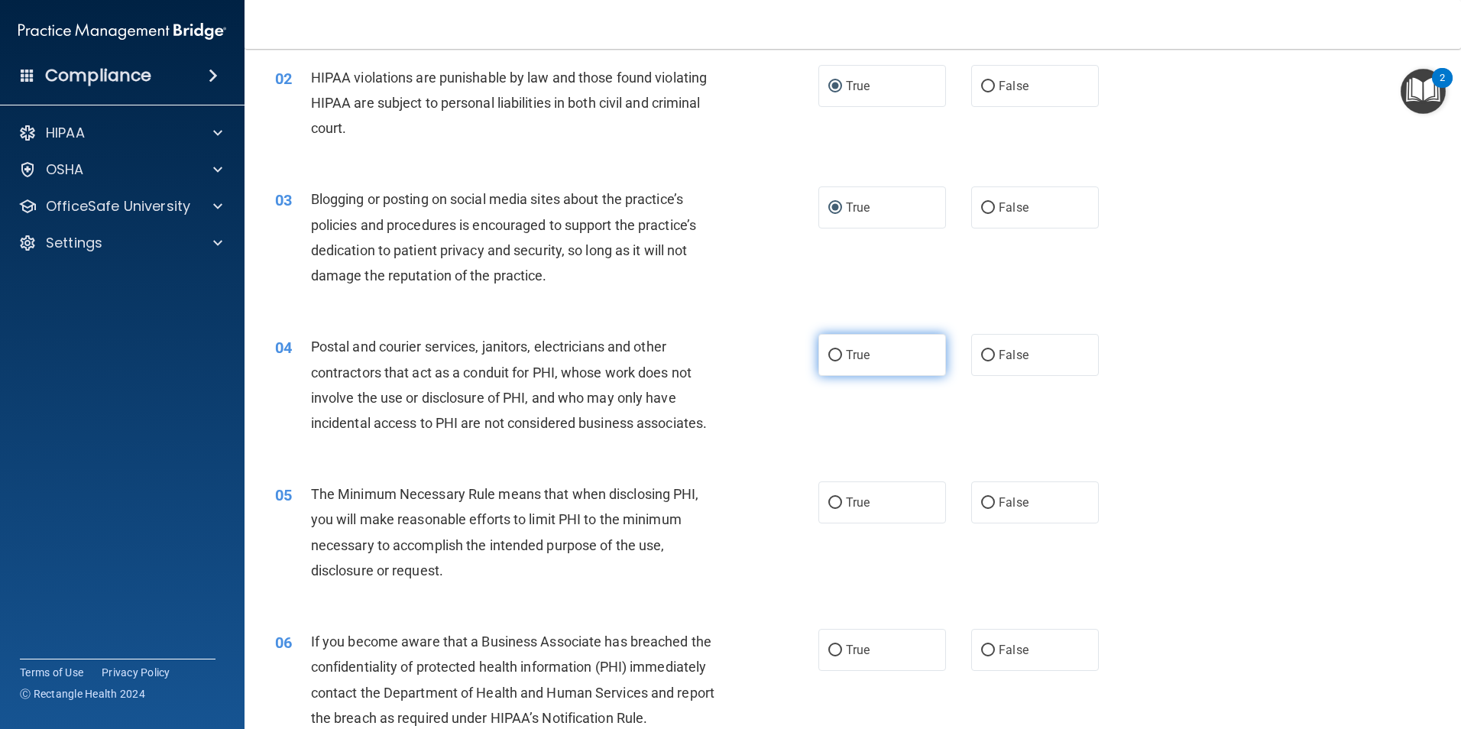
click at [839, 355] on input "True" at bounding box center [835, 355] width 14 height 11
radio input "true"
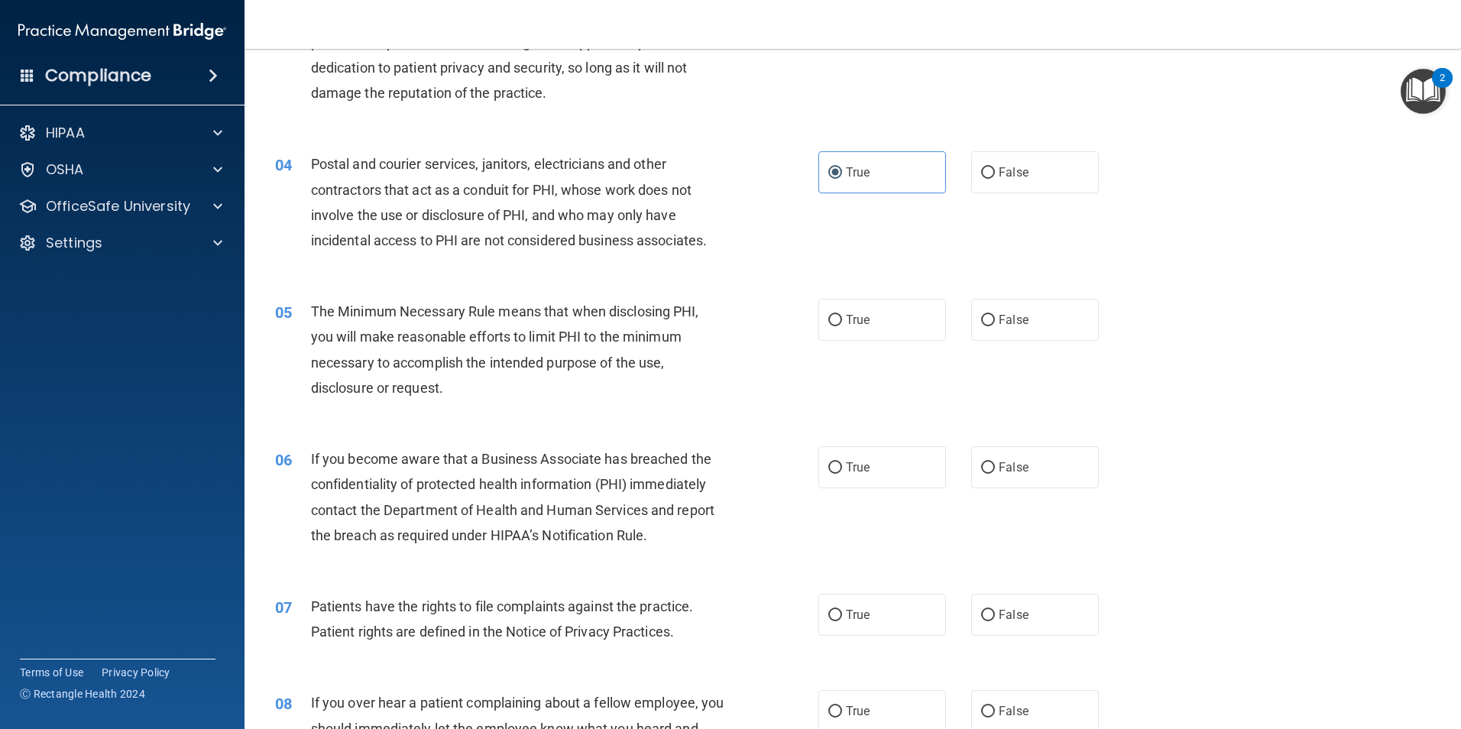
scroll to position [382, 0]
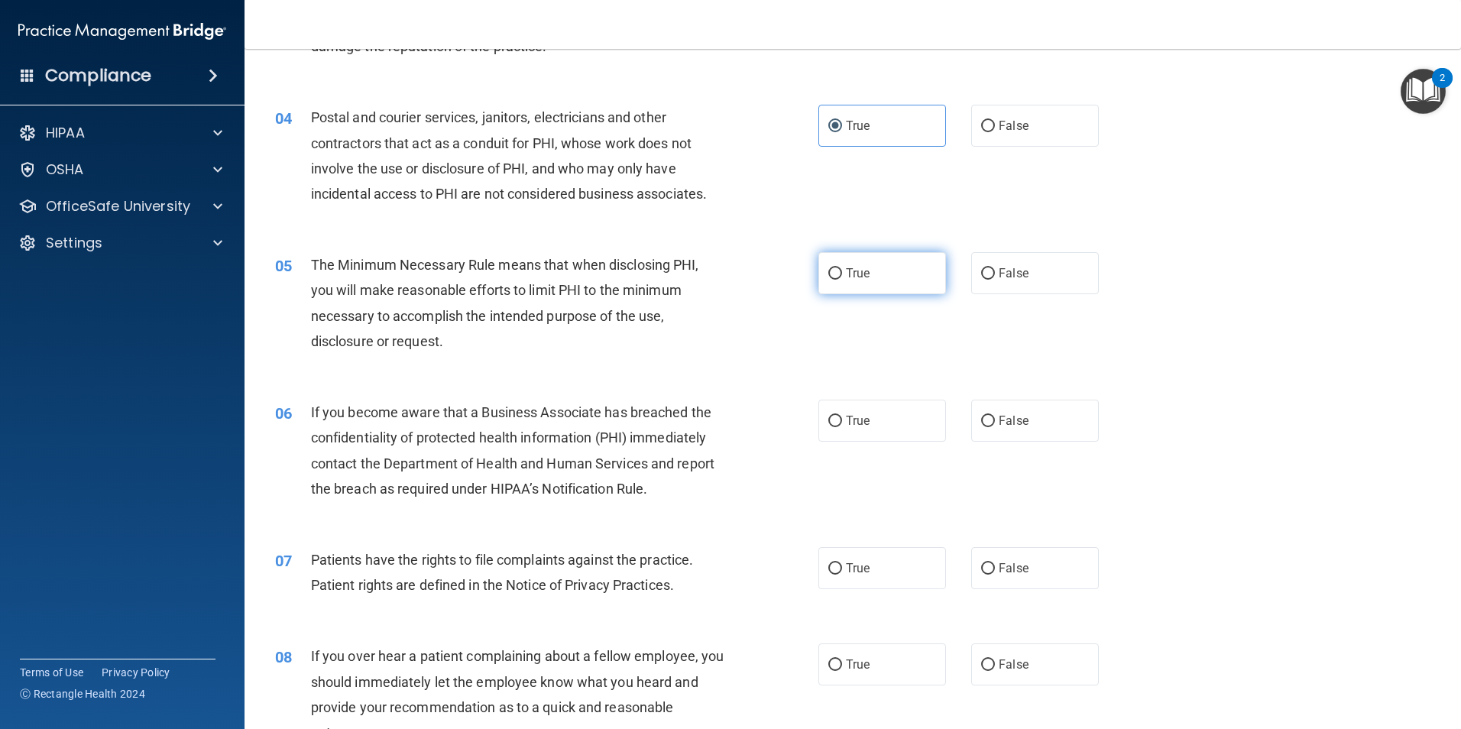
click at [828, 271] on input "True" at bounding box center [835, 273] width 14 height 11
radio input "true"
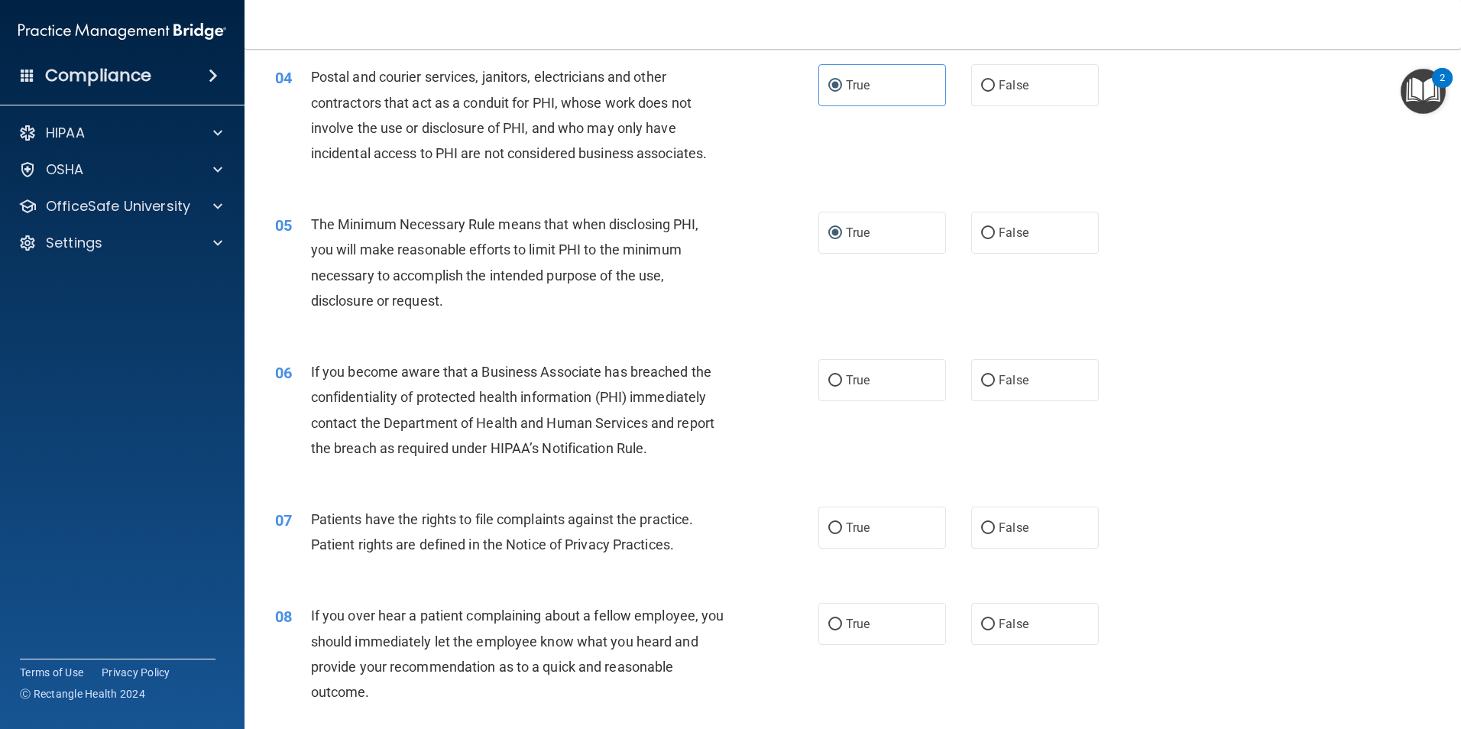
scroll to position [611, 0]
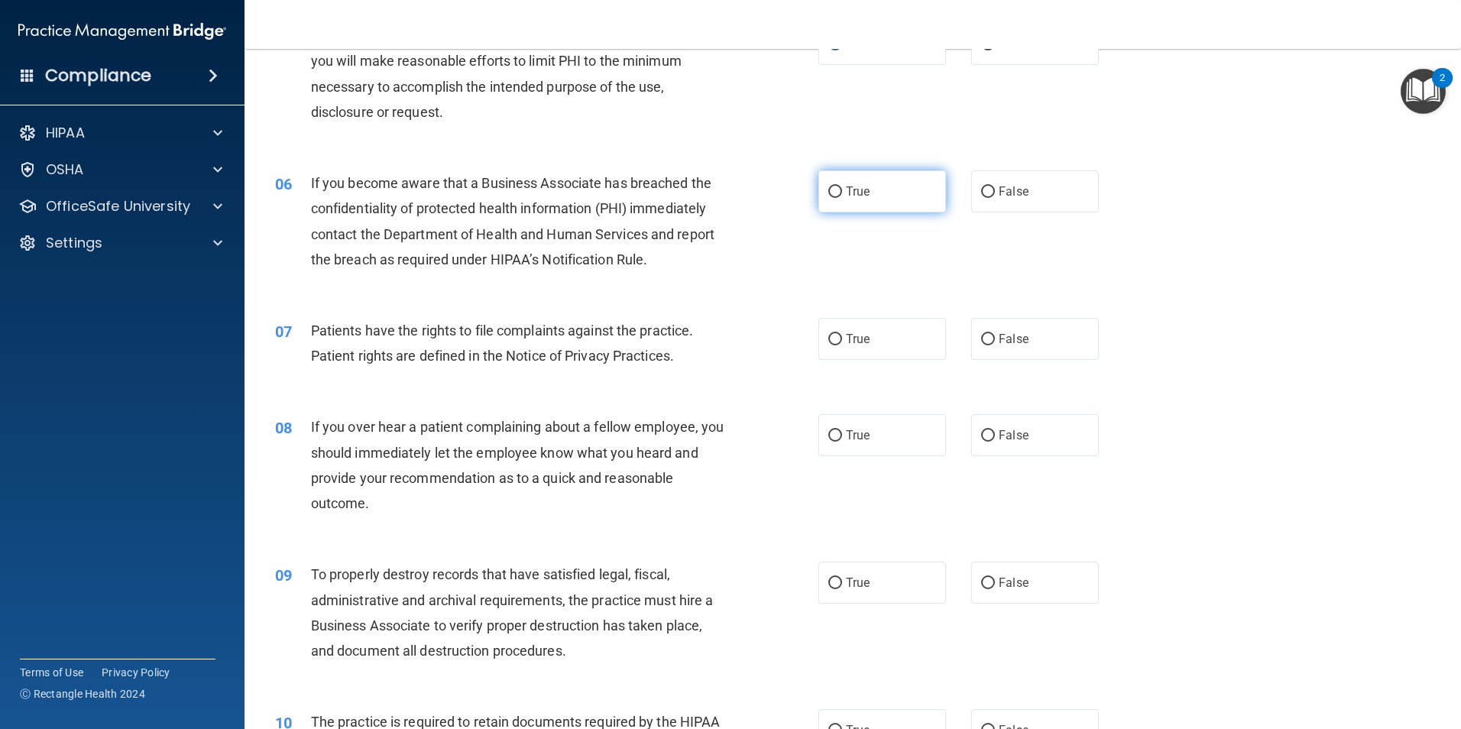
click at [832, 193] on input "True" at bounding box center [835, 191] width 14 height 11
radio input "true"
click at [828, 338] on input "True" at bounding box center [835, 339] width 14 height 11
radio input "true"
click at [832, 434] on input "True" at bounding box center [835, 435] width 14 height 11
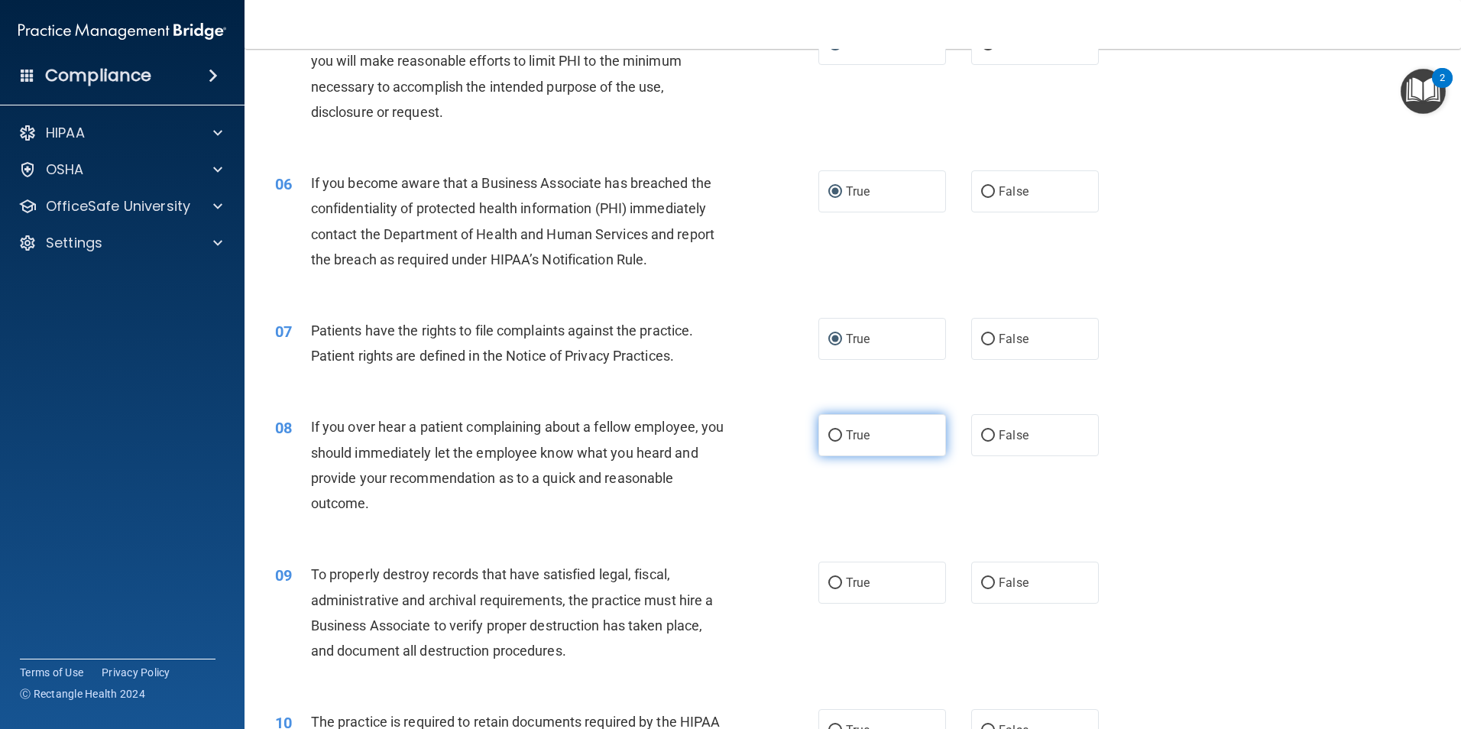
radio input "true"
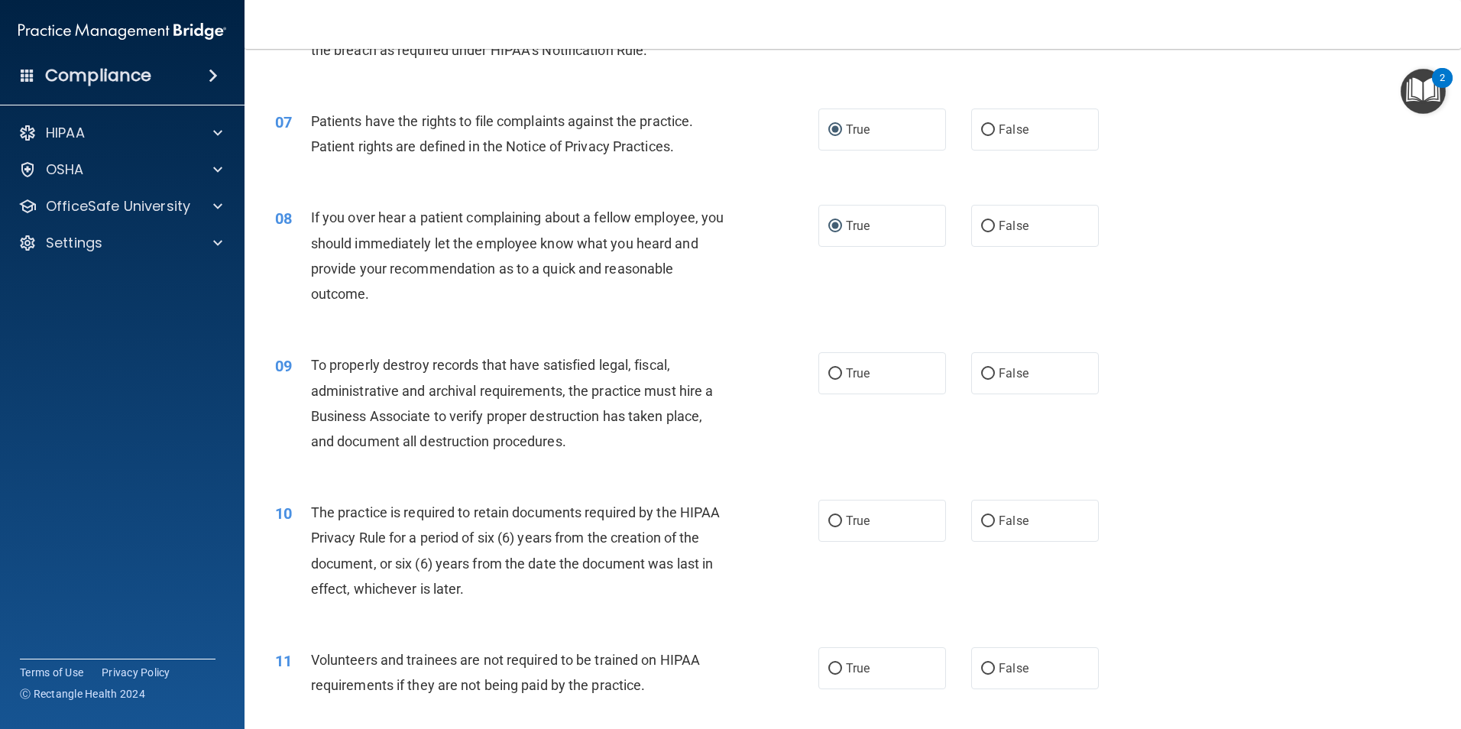
scroll to position [841, 0]
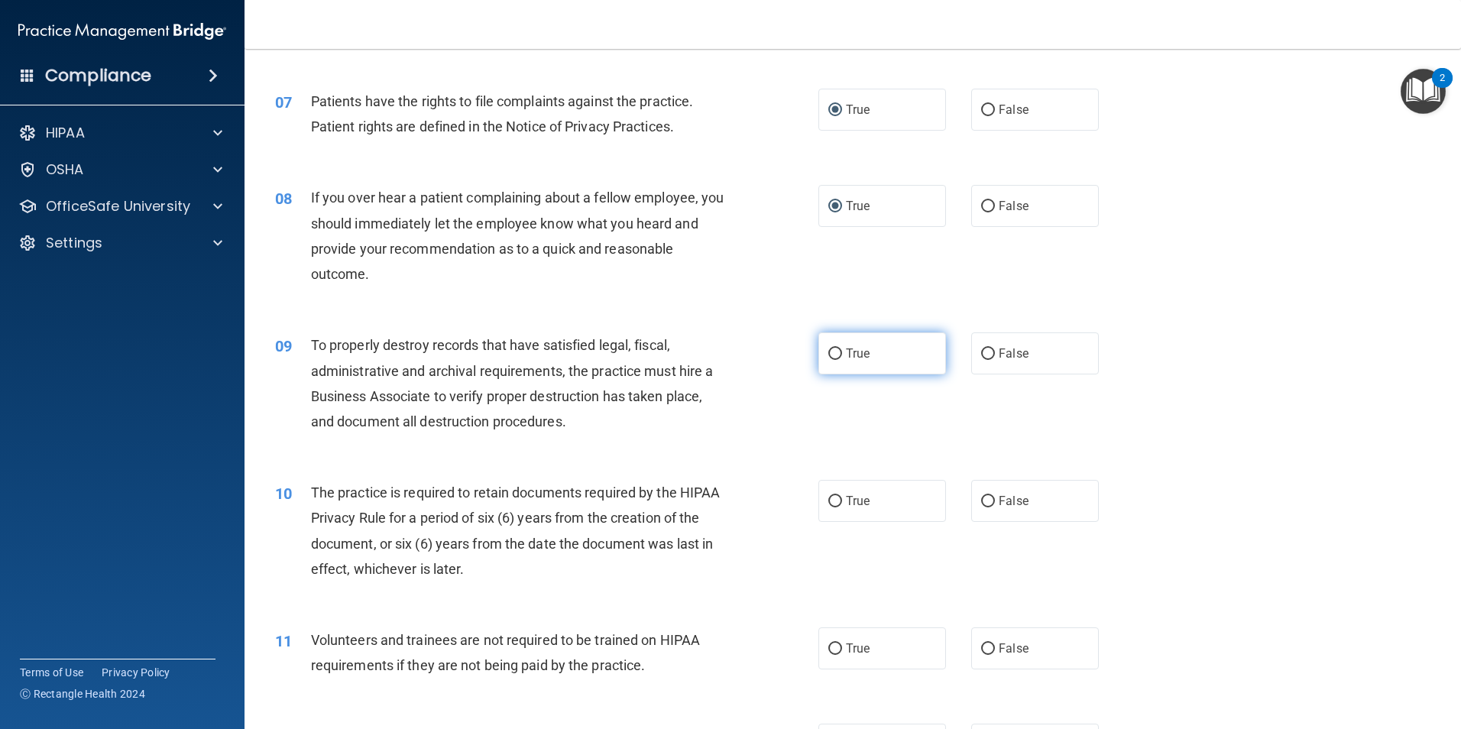
click at [835, 352] on input "True" at bounding box center [835, 354] width 14 height 11
radio input "true"
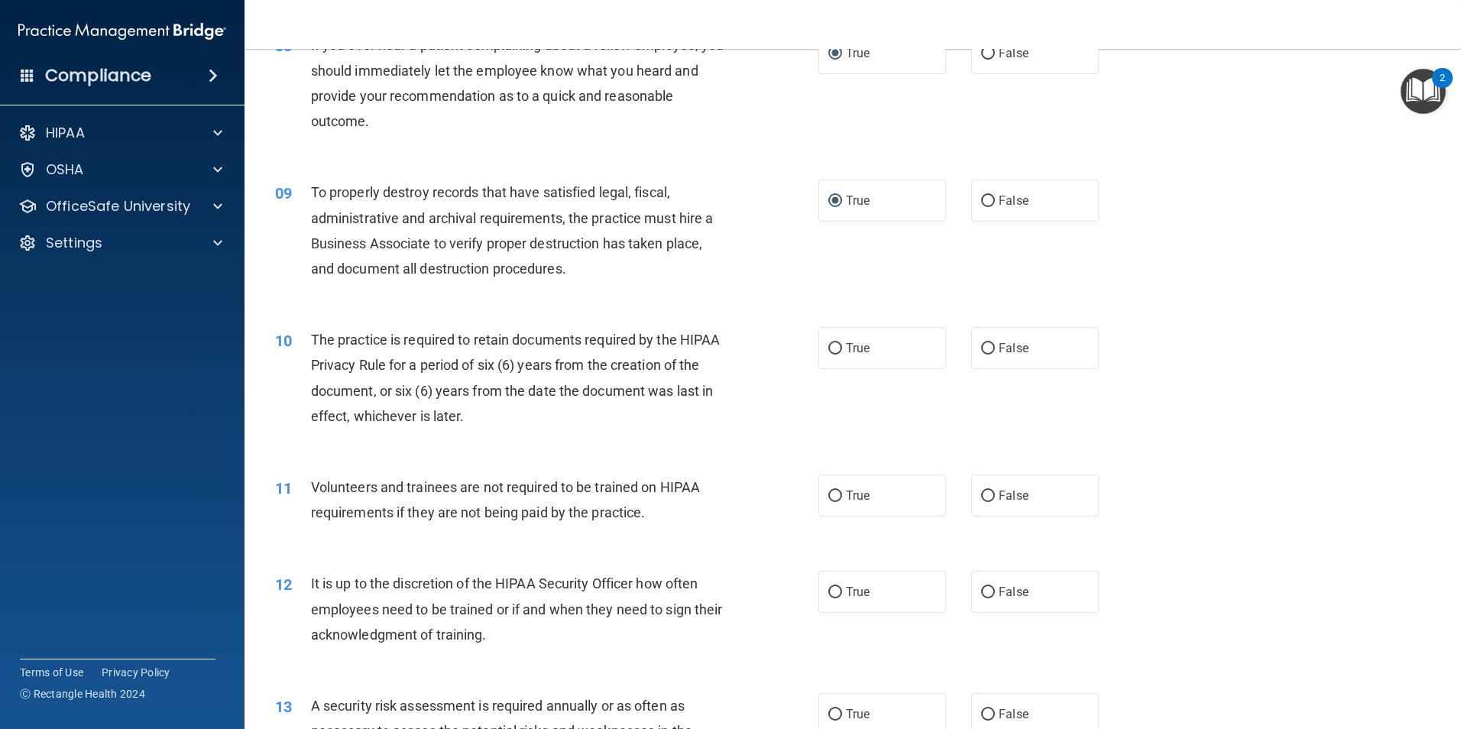
scroll to position [1070, 0]
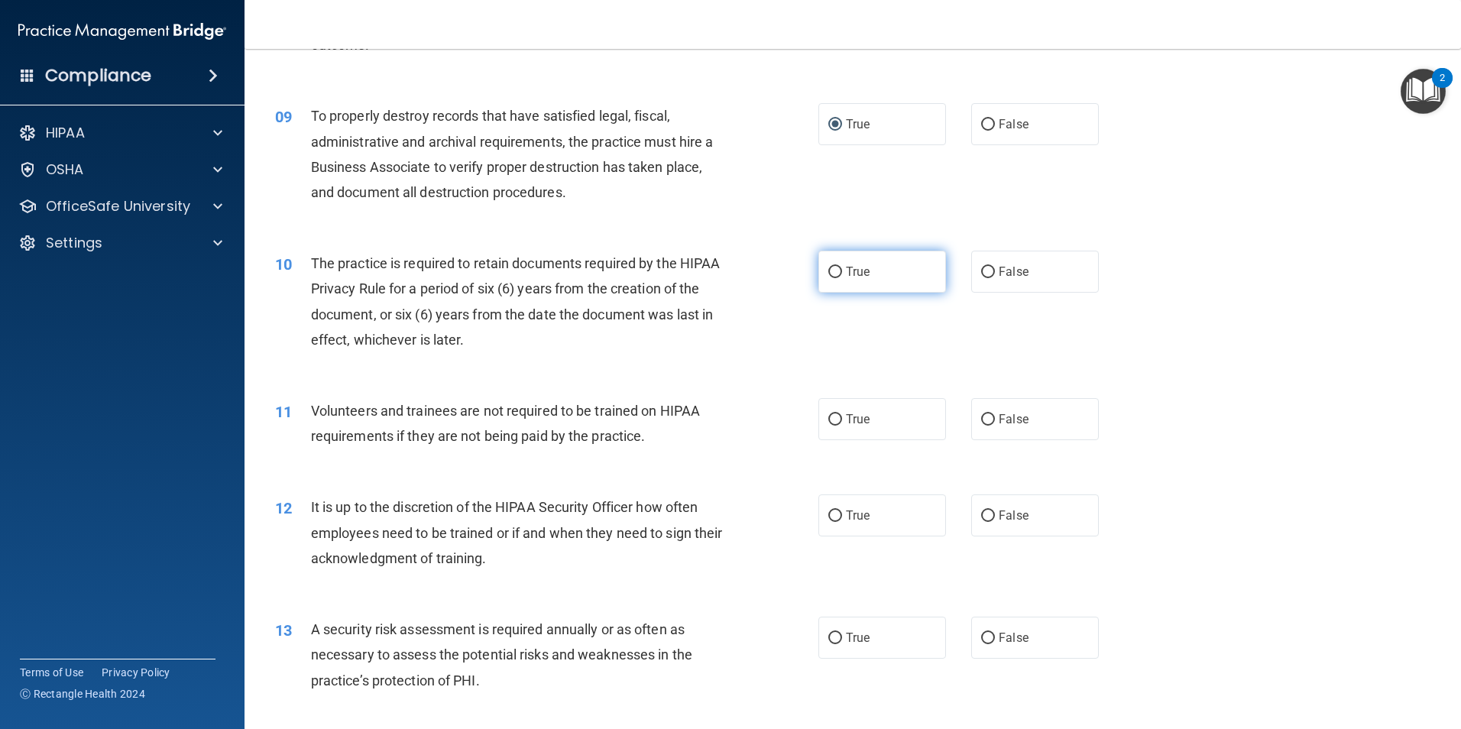
click at [832, 267] on input "True" at bounding box center [835, 272] width 14 height 11
radio input "true"
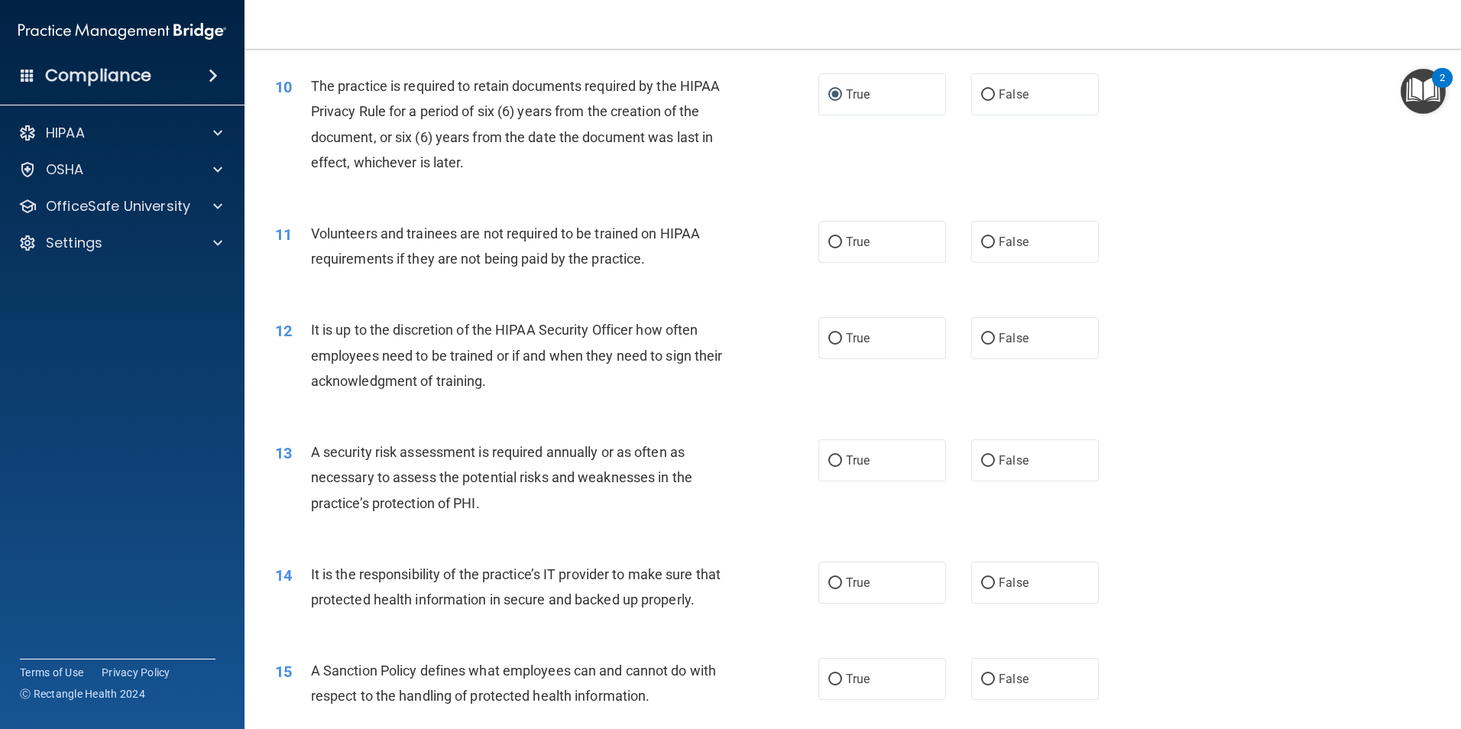
scroll to position [1223, 0]
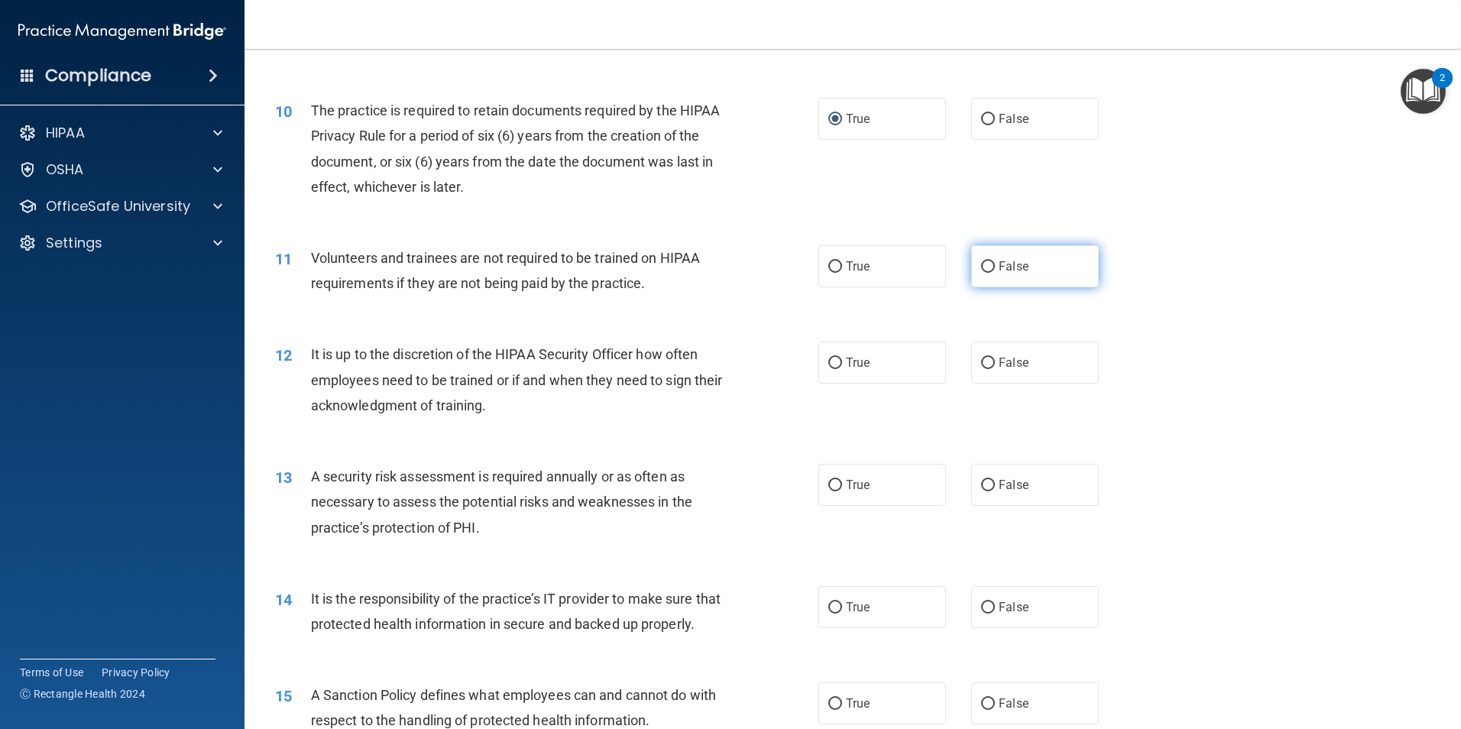
click at [987, 266] on input "False" at bounding box center [988, 266] width 14 height 11
radio input "true"
click at [830, 358] on input "True" at bounding box center [835, 363] width 14 height 11
radio input "true"
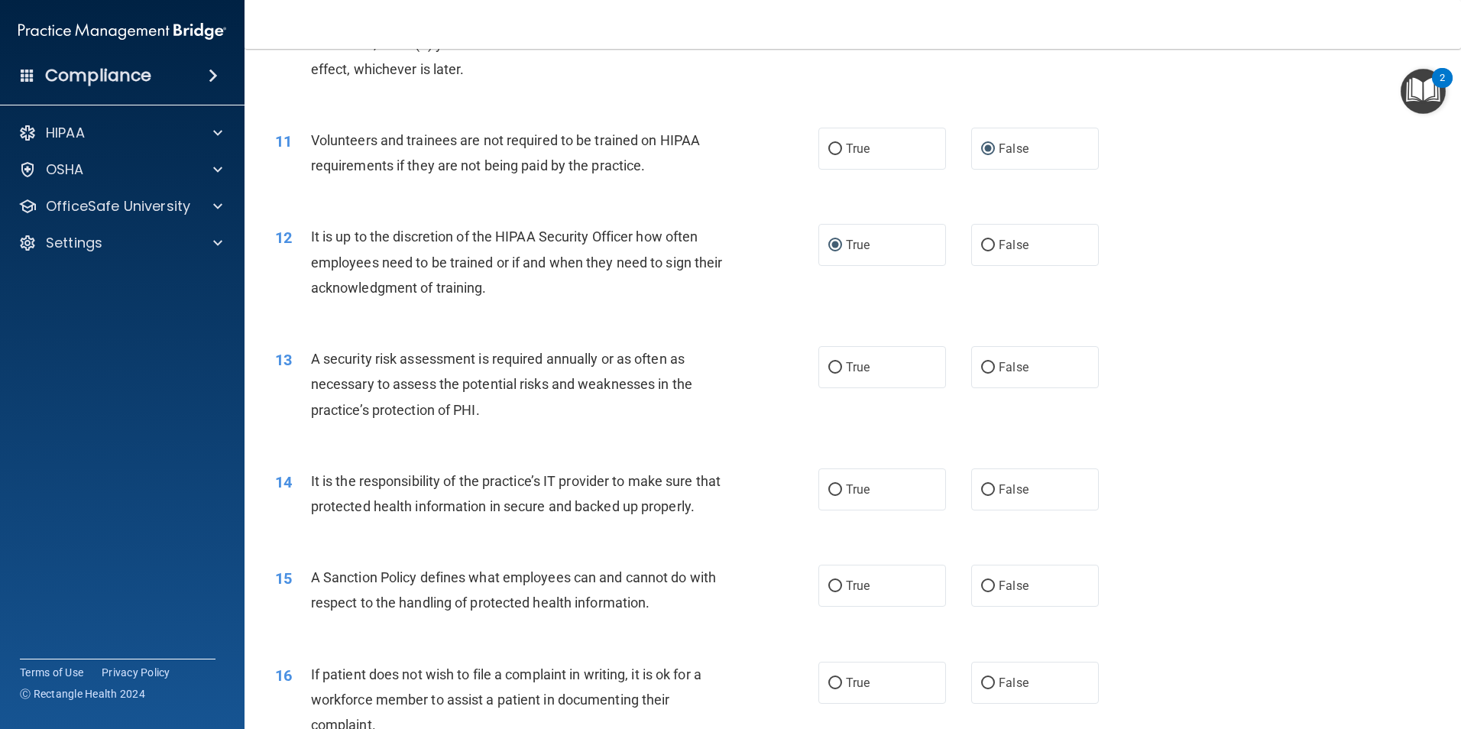
scroll to position [1376, 0]
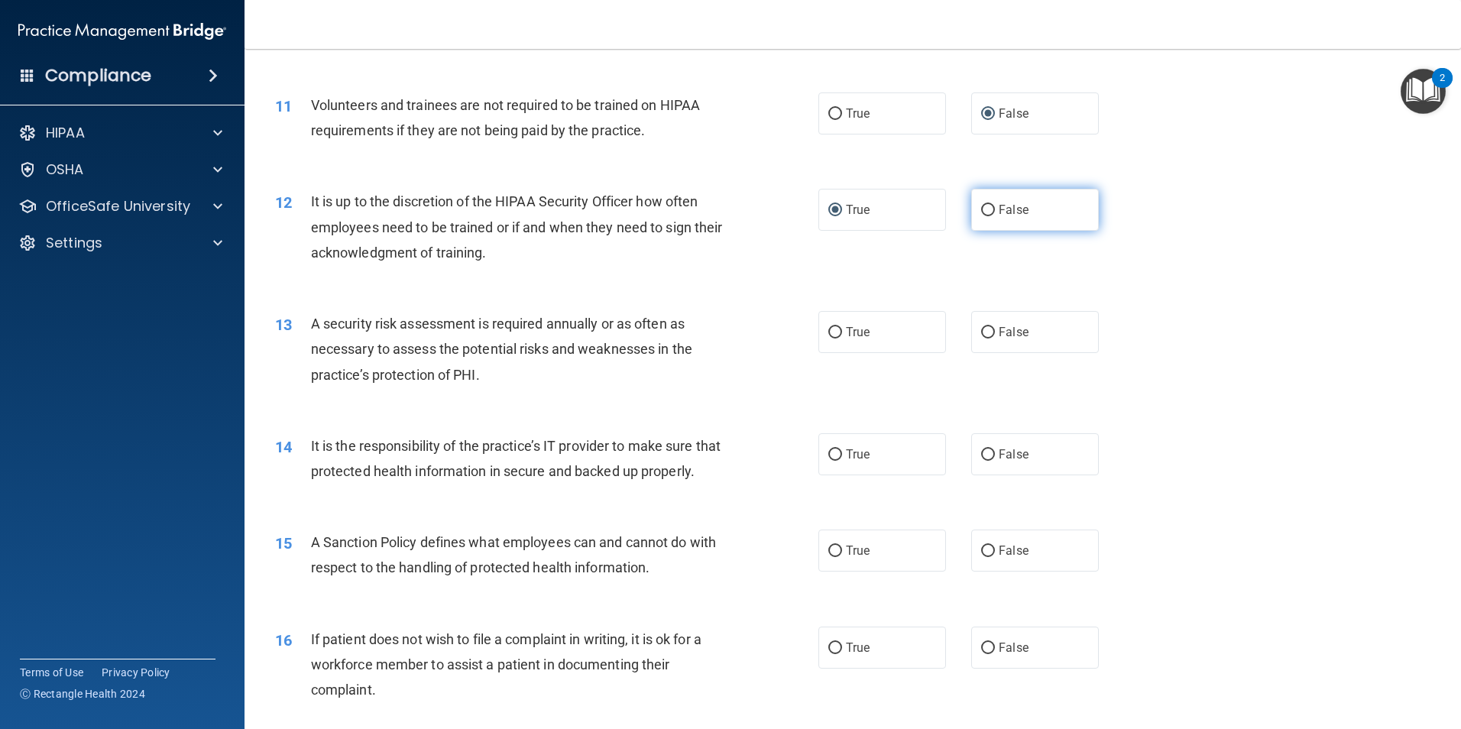
click at [981, 210] on input "False" at bounding box center [988, 210] width 14 height 11
radio input "true"
radio input "false"
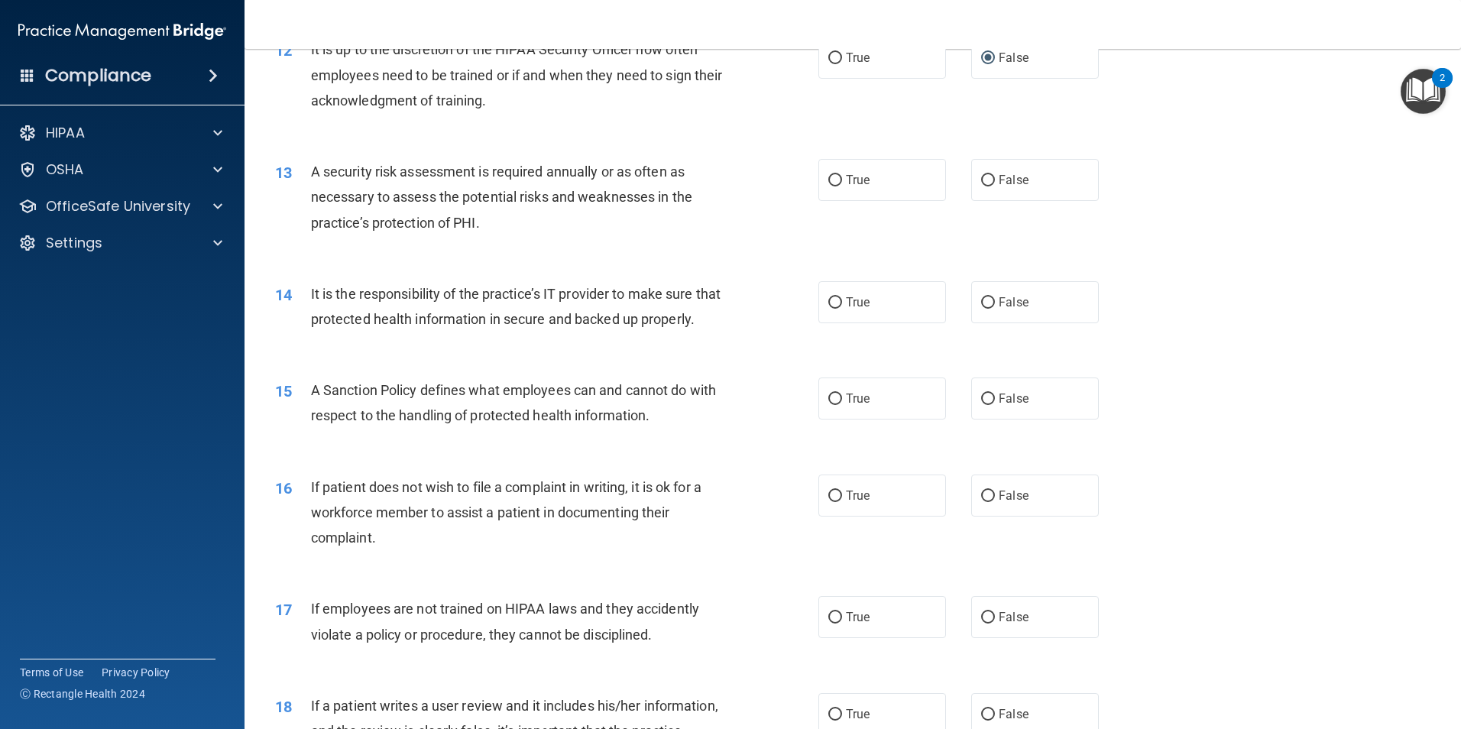
scroll to position [1529, 0]
click at [831, 178] on input "True" at bounding box center [835, 179] width 14 height 11
radio input "true"
click at [829, 300] on input "True" at bounding box center [835, 302] width 14 height 11
radio input "true"
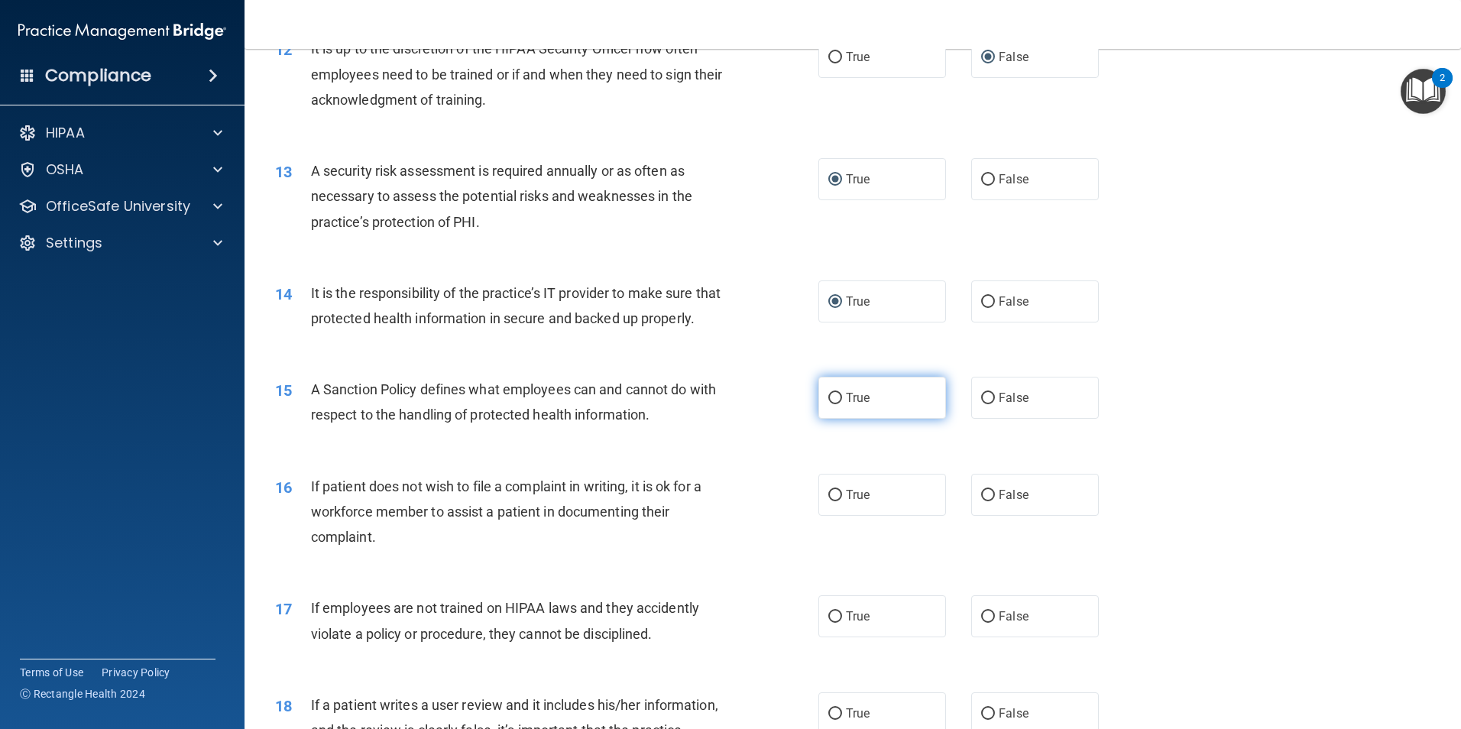
click at [835, 404] on input "True" at bounding box center [835, 398] width 14 height 11
radio input "true"
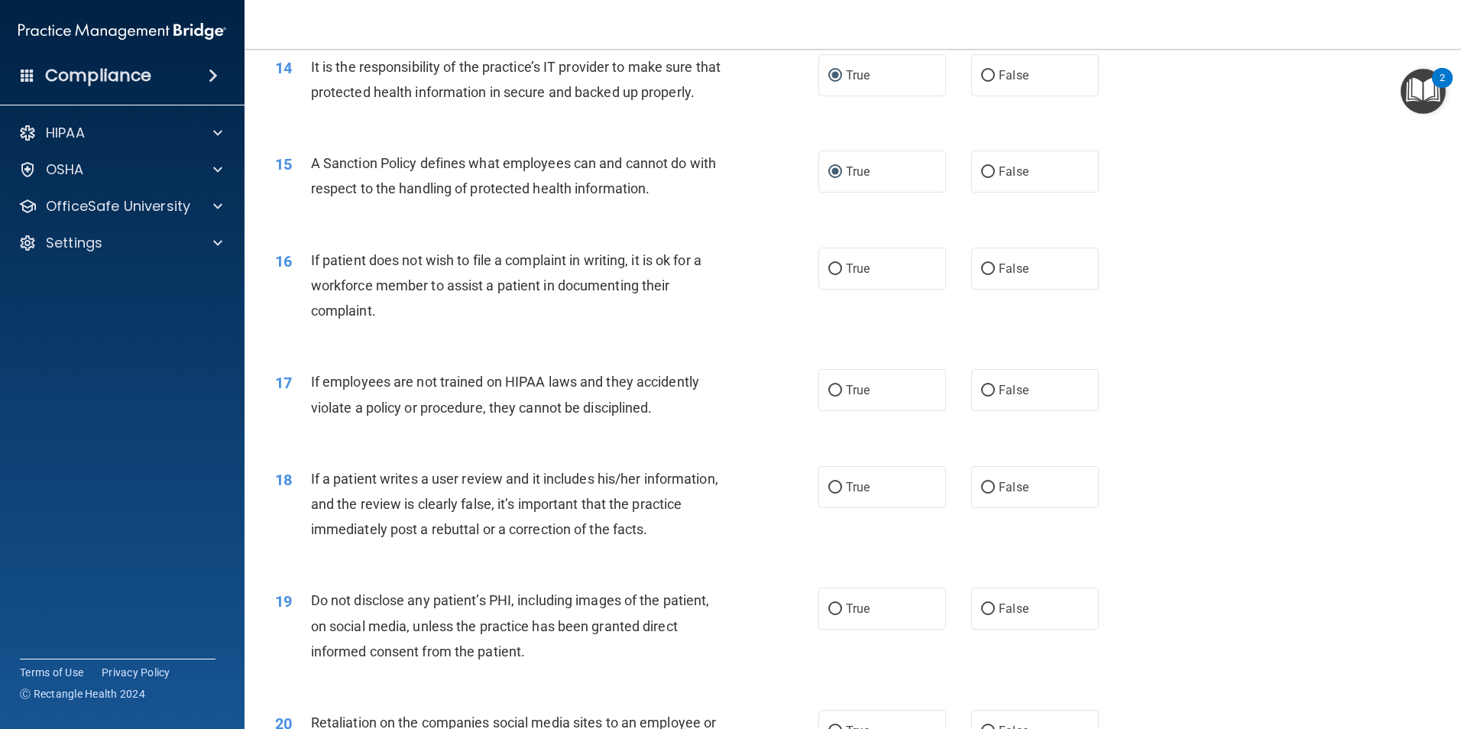
scroll to position [1758, 0]
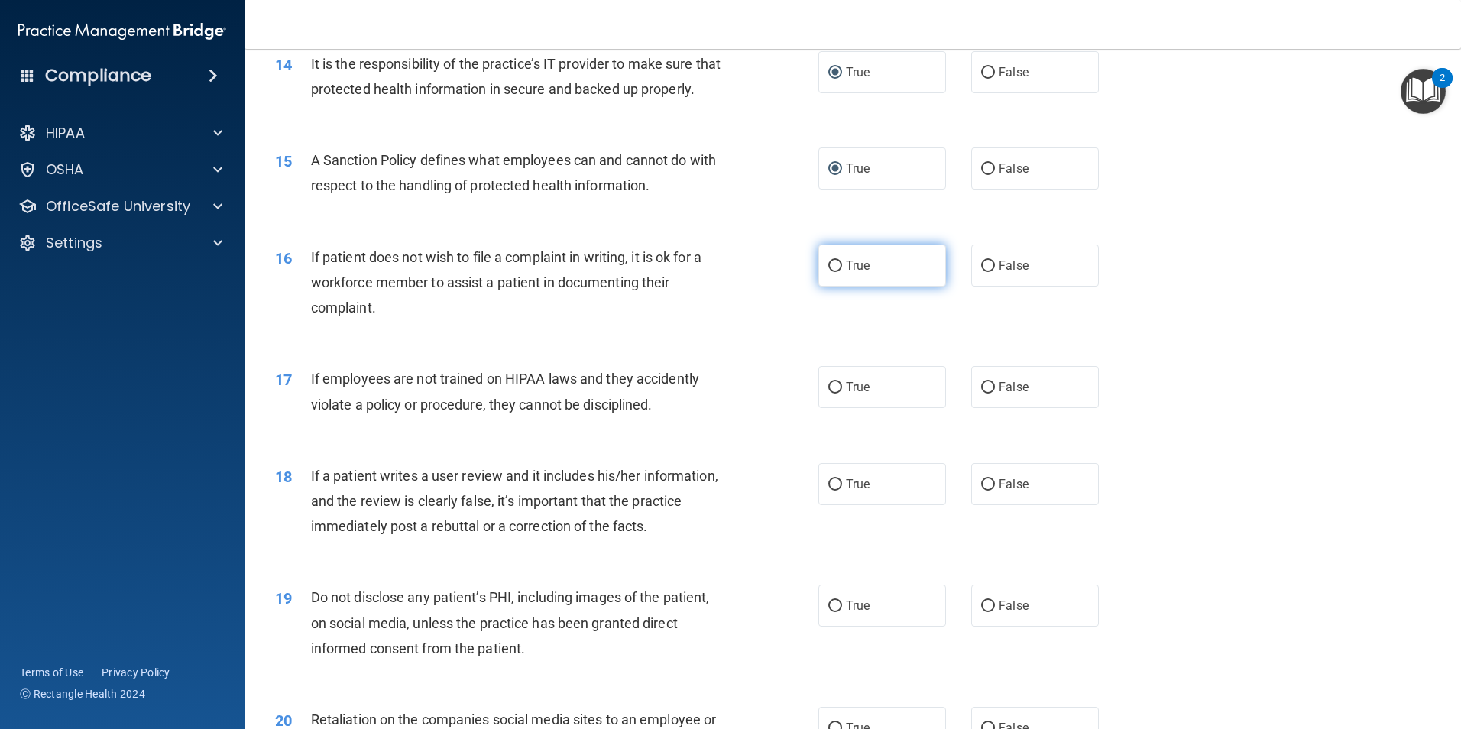
click at [829, 272] on input "True" at bounding box center [835, 266] width 14 height 11
radio input "true"
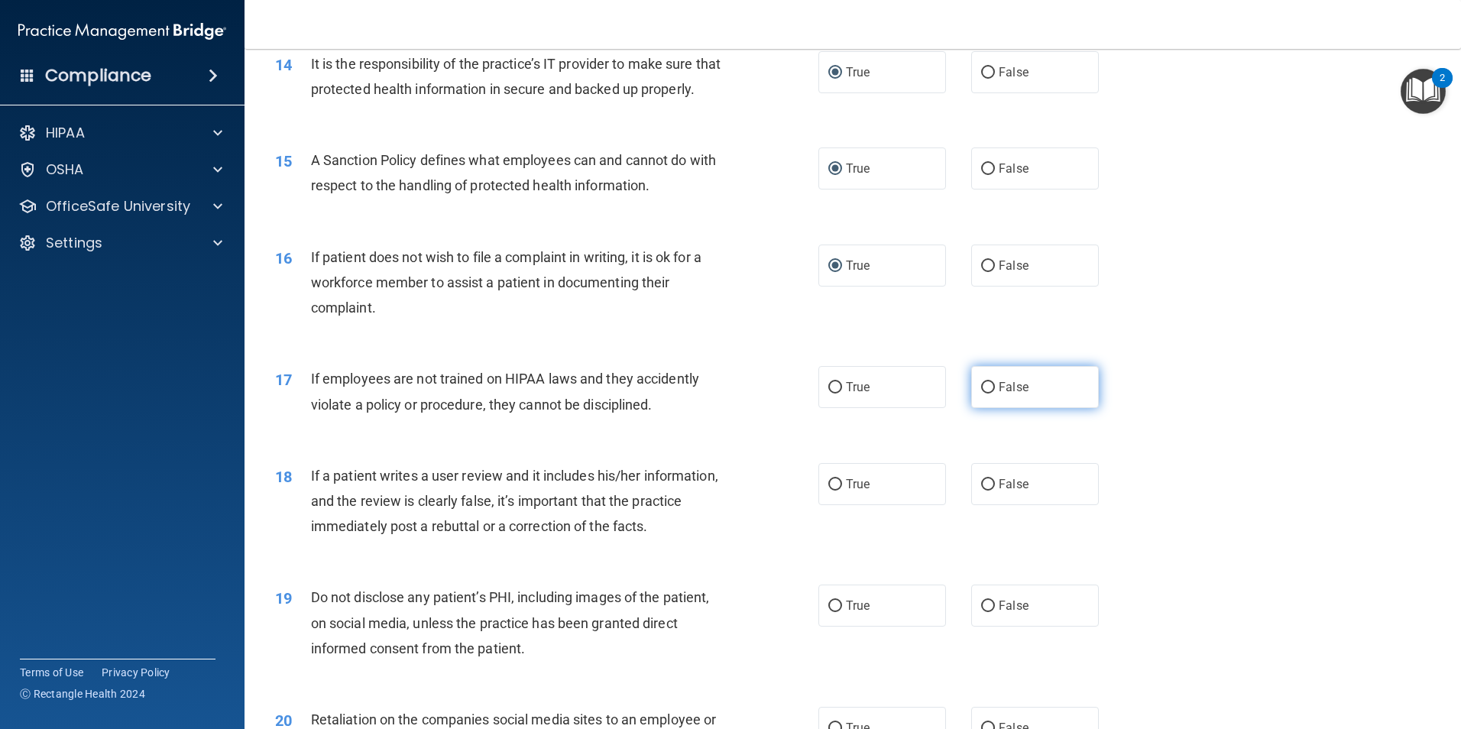
click at [981, 394] on input "False" at bounding box center [988, 387] width 14 height 11
radio input "true"
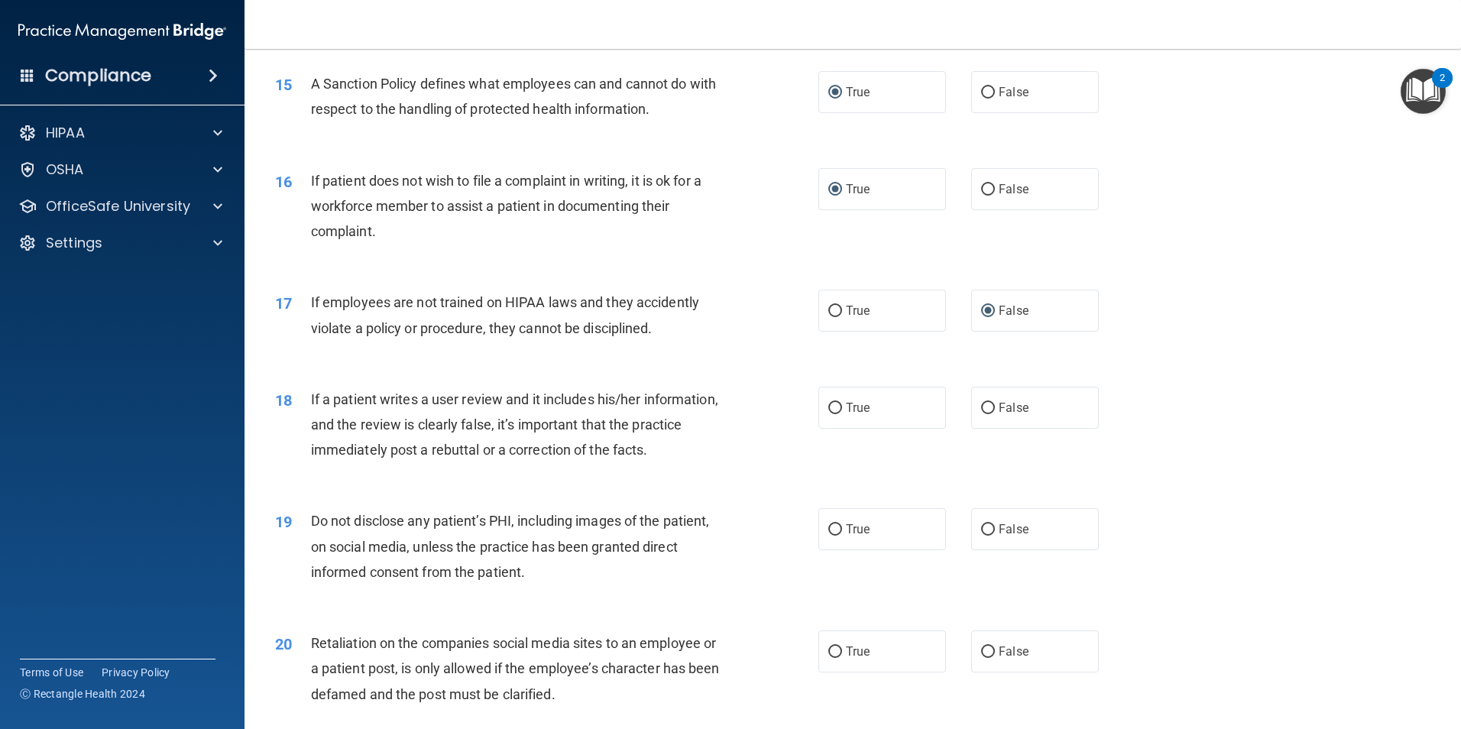
scroll to position [1911, 0]
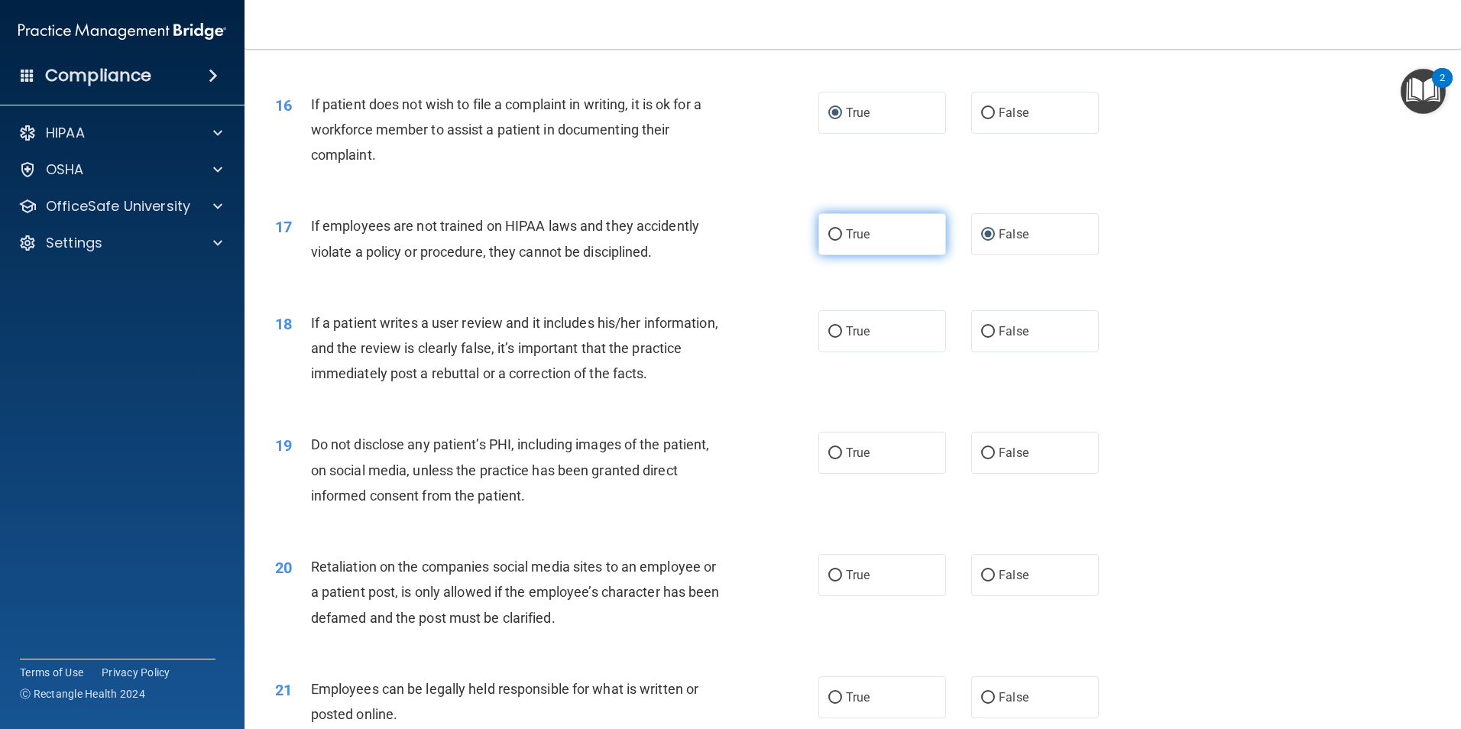
click at [832, 241] on input "True" at bounding box center [835, 234] width 14 height 11
radio input "true"
radio input "false"
click at [829, 338] on input "True" at bounding box center [835, 331] width 14 height 11
radio input "true"
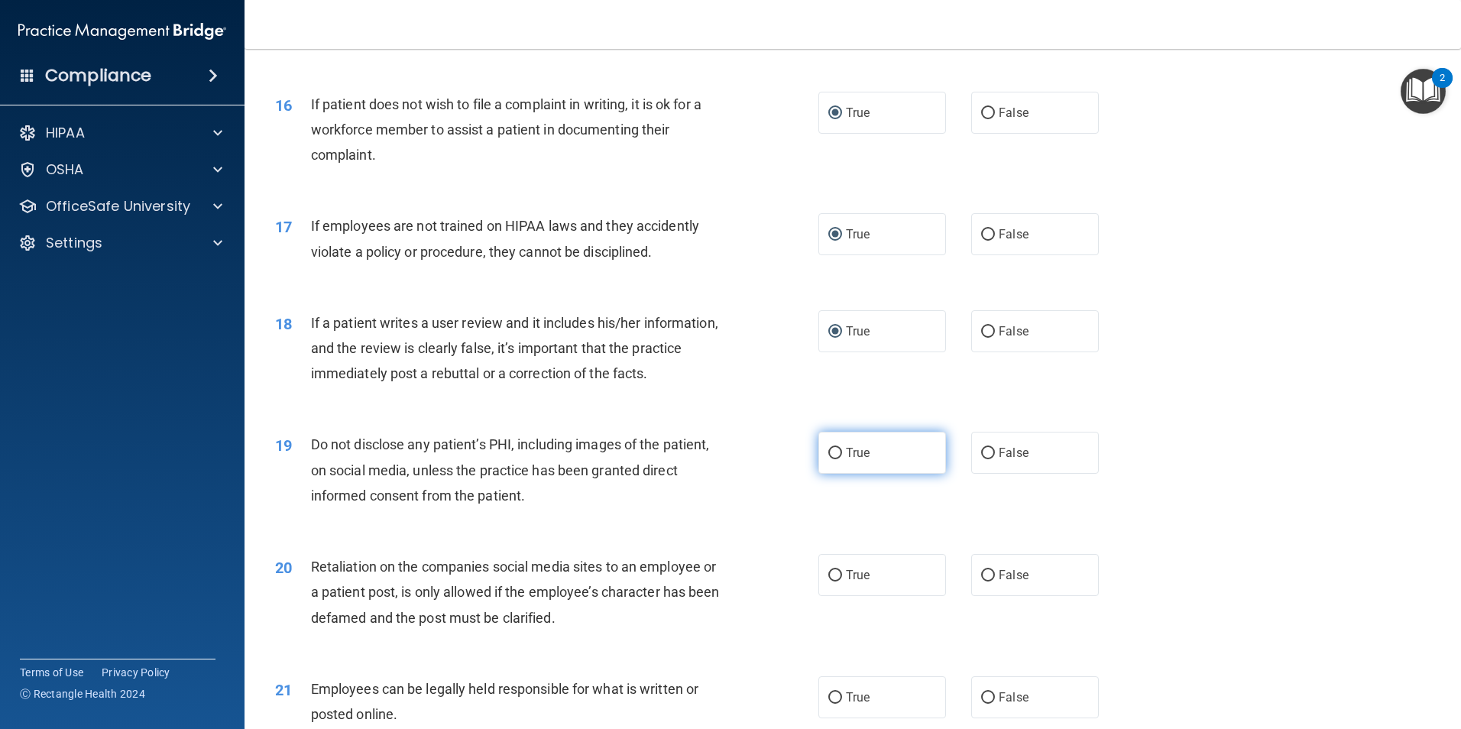
click at [830, 459] on input "True" at bounding box center [835, 453] width 14 height 11
radio input "true"
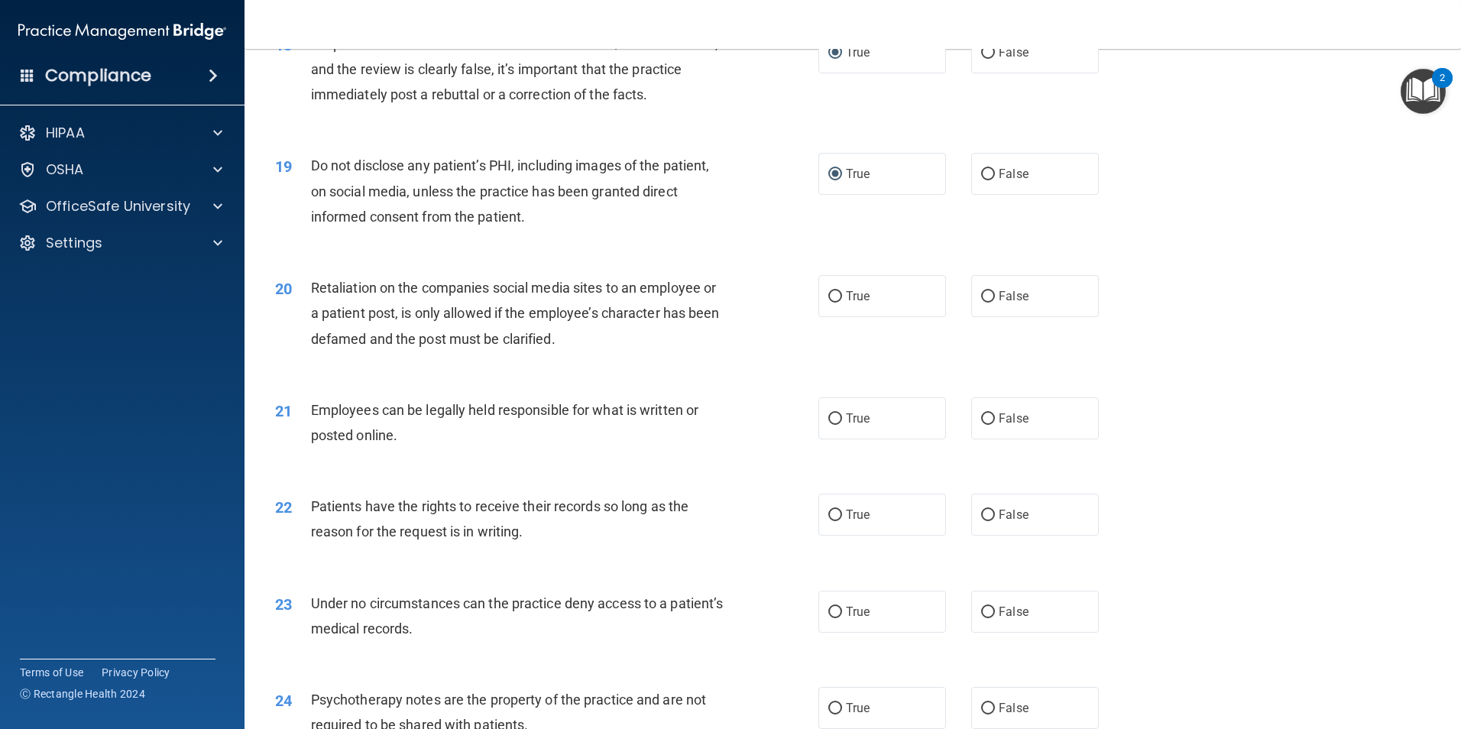
scroll to position [2216, 0]
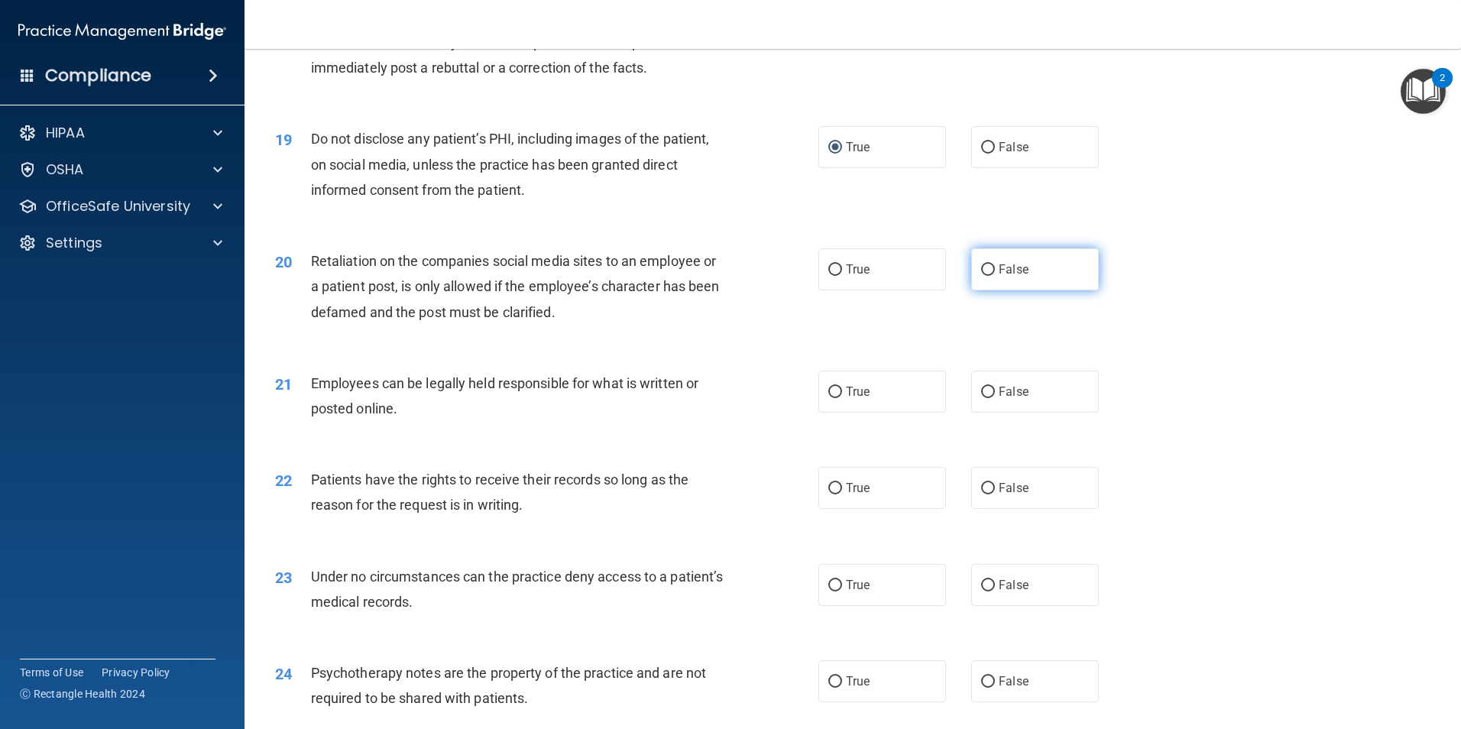
click at [982, 276] on input "False" at bounding box center [988, 269] width 14 height 11
radio input "true"
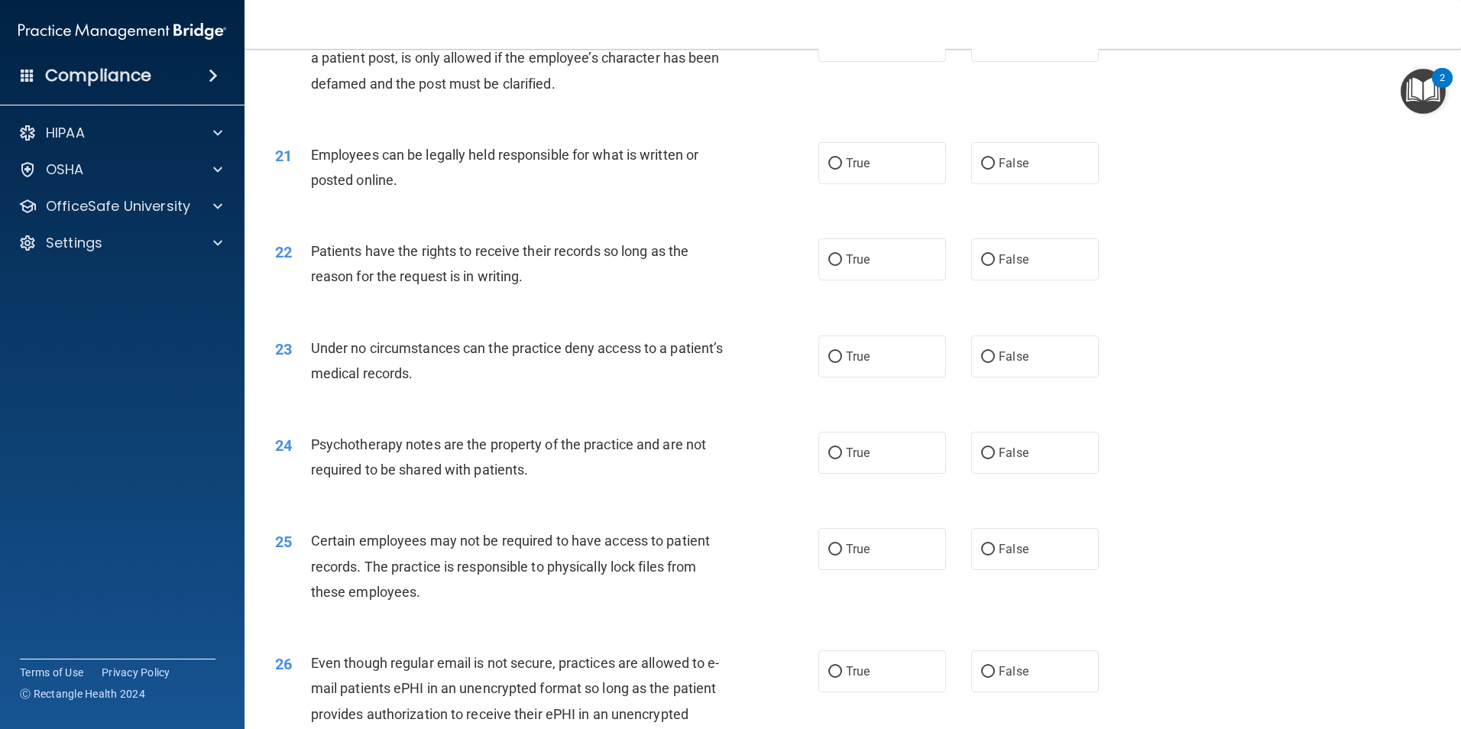
scroll to position [2446, 0]
click at [833, 169] on input "True" at bounding box center [835, 162] width 14 height 11
radio input "true"
click at [828, 265] on input "True" at bounding box center [835, 259] width 14 height 11
radio input "true"
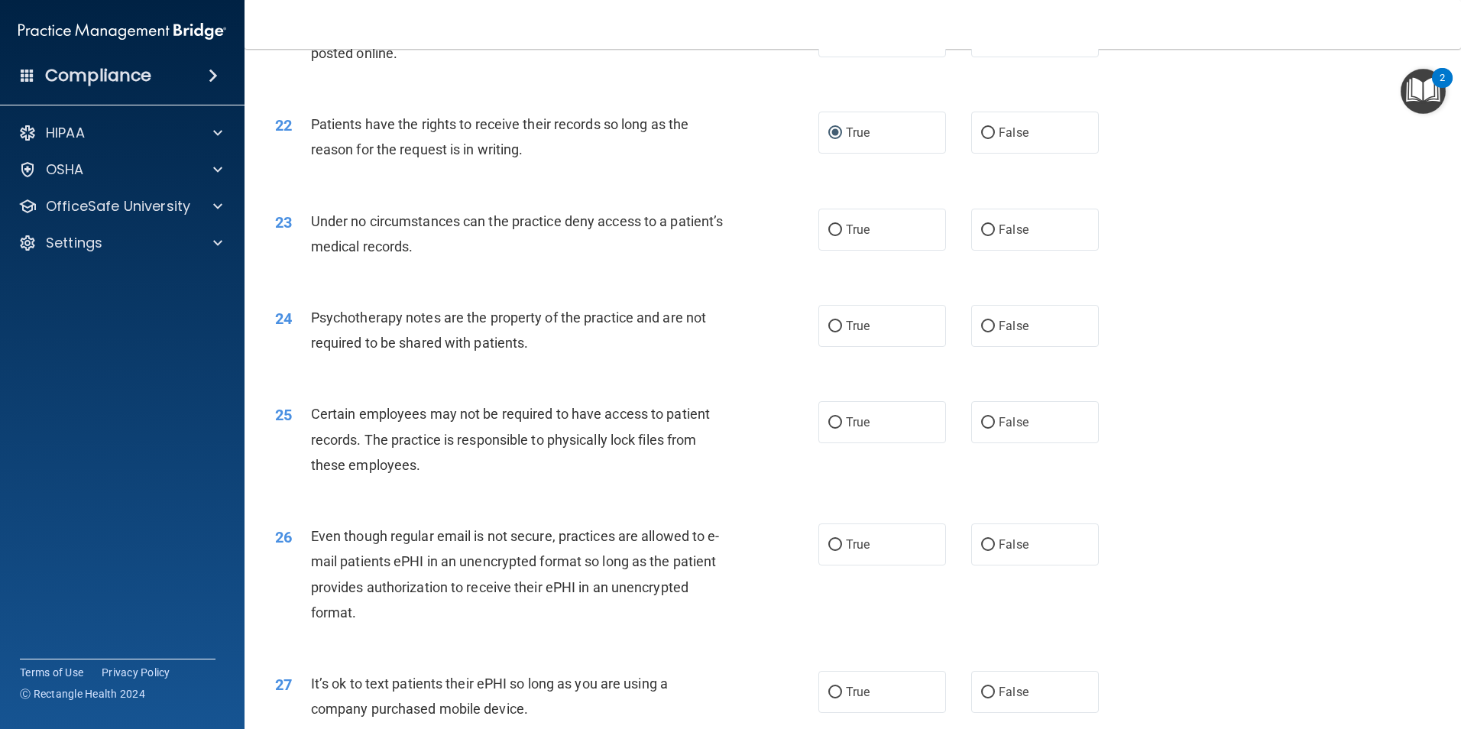
scroll to position [2598, 0]
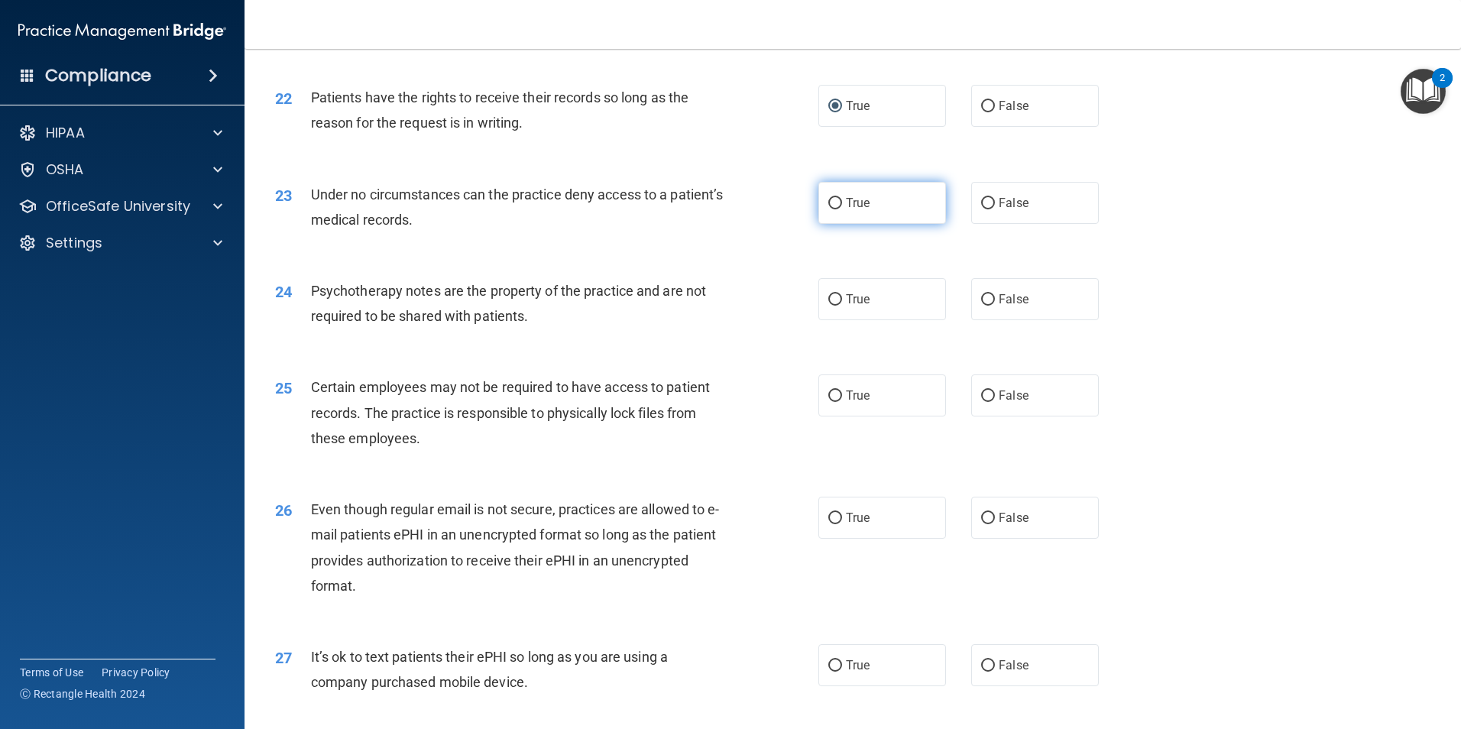
click at [834, 209] on input "True" at bounding box center [835, 203] width 14 height 11
radio input "true"
click at [832, 306] on input "True" at bounding box center [835, 299] width 14 height 11
radio input "true"
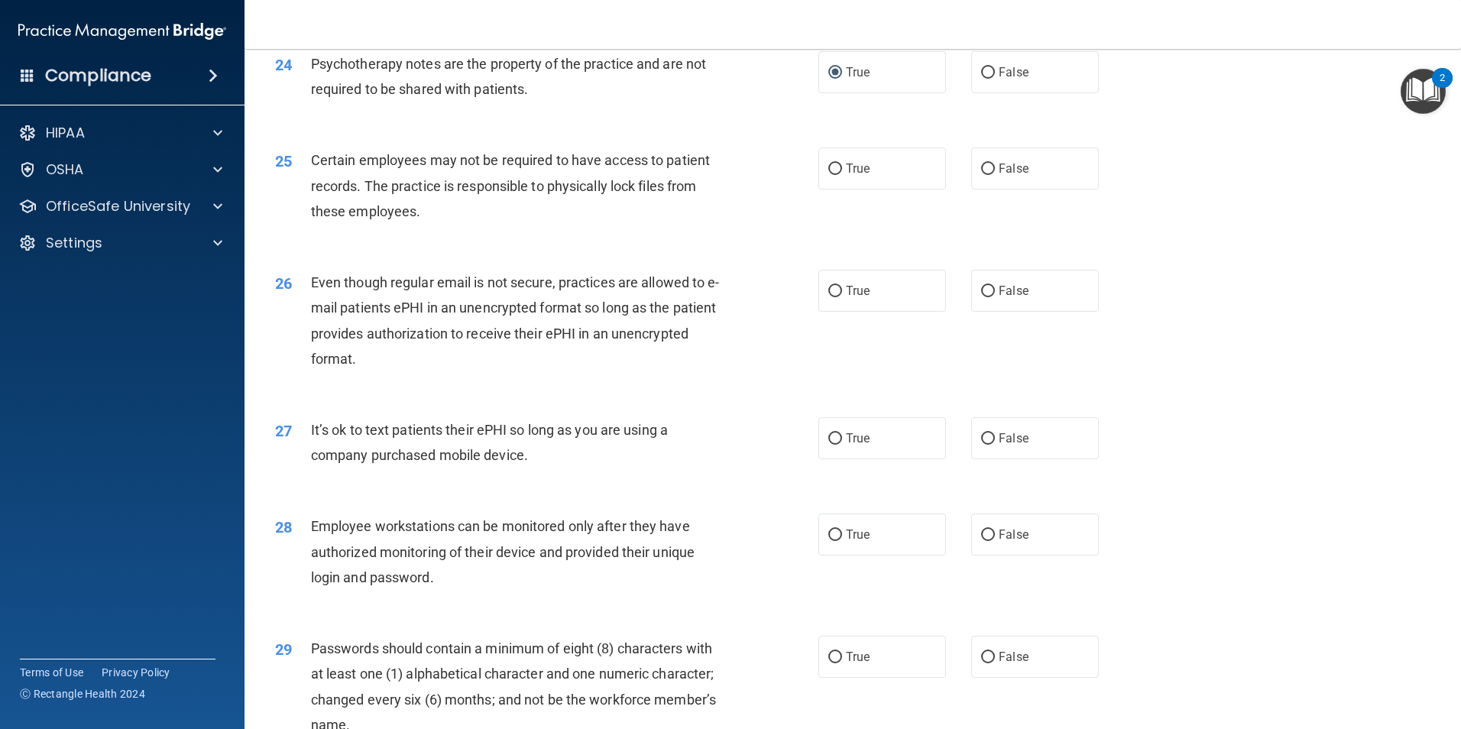
scroll to position [2828, 0]
click at [833, 173] on input "True" at bounding box center [835, 166] width 14 height 11
radio input "true"
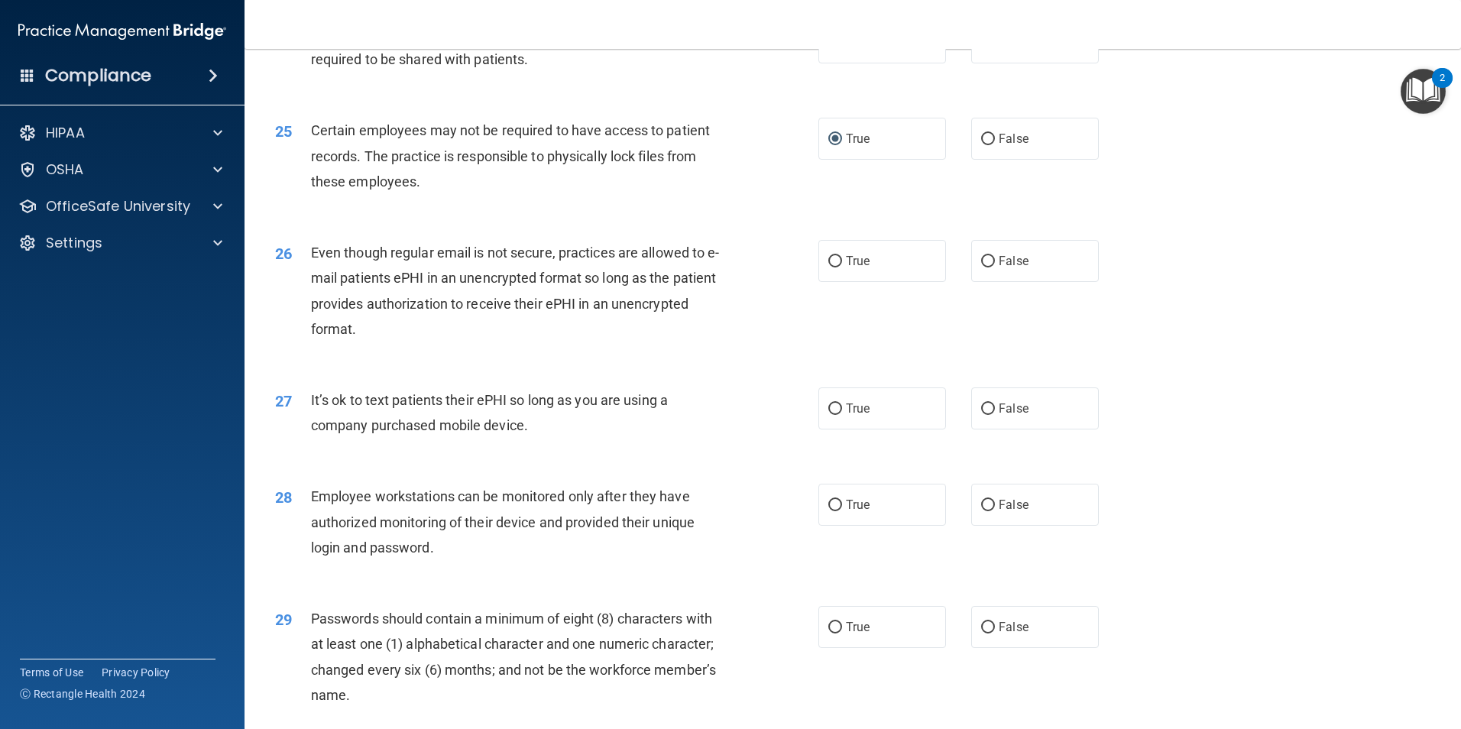
scroll to position [2904, 0]
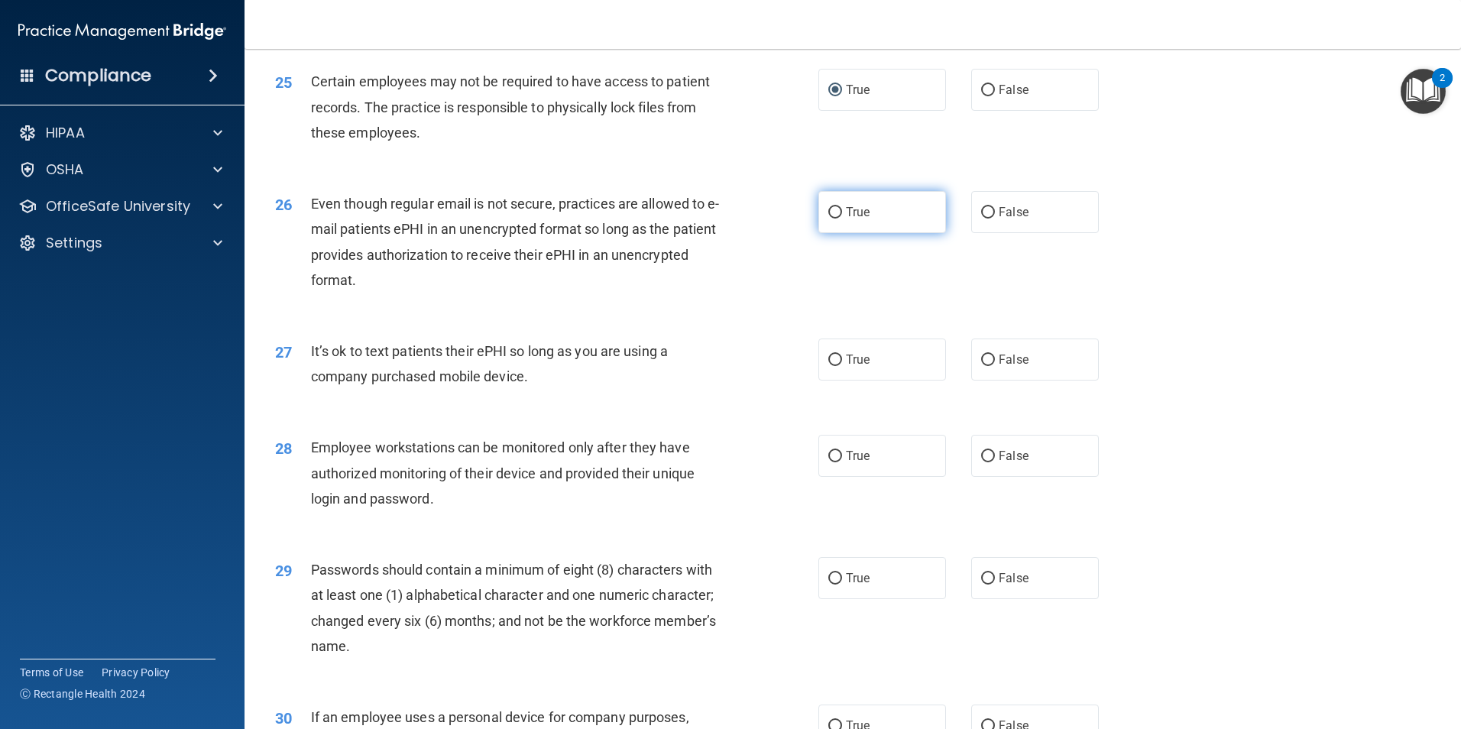
click at [828, 219] on input "True" at bounding box center [835, 212] width 14 height 11
radio input "true"
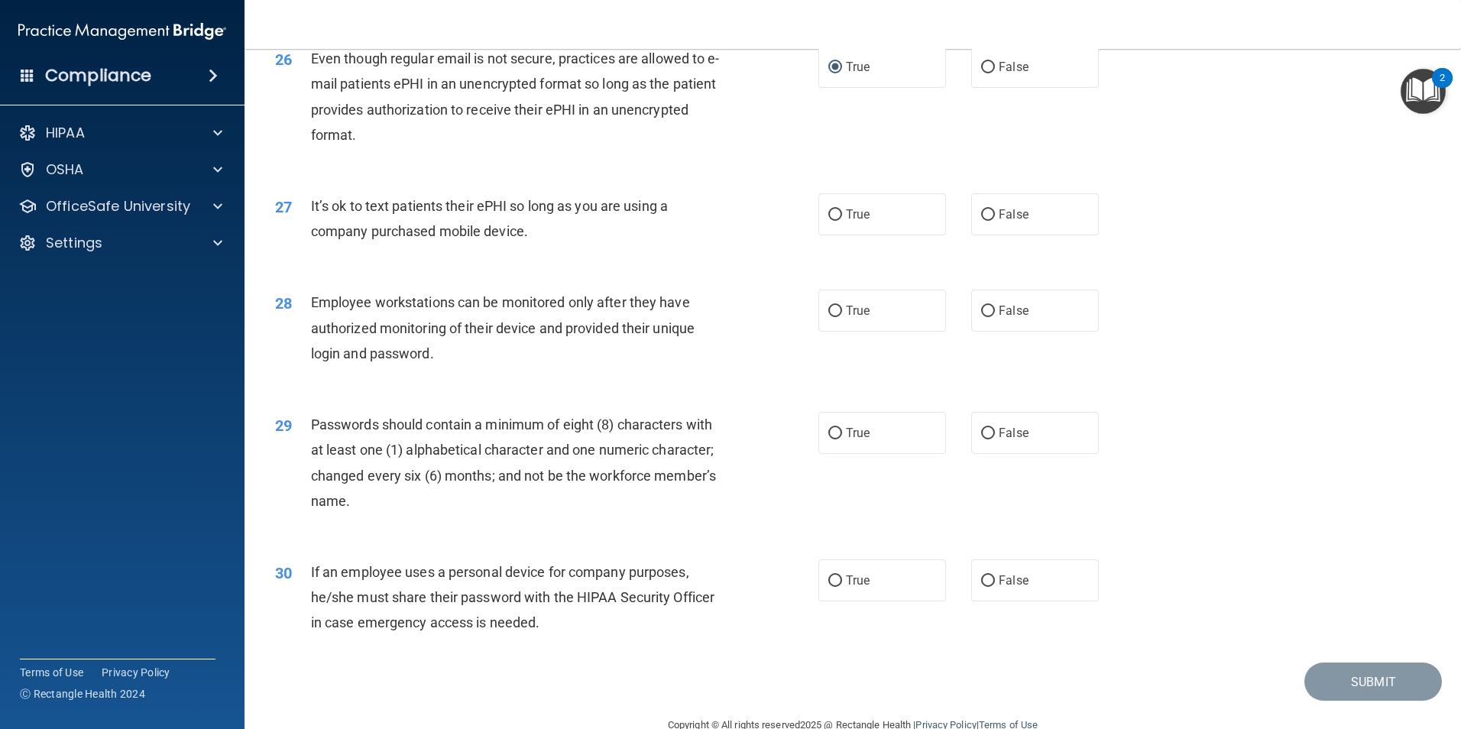
scroll to position [3057, 0]
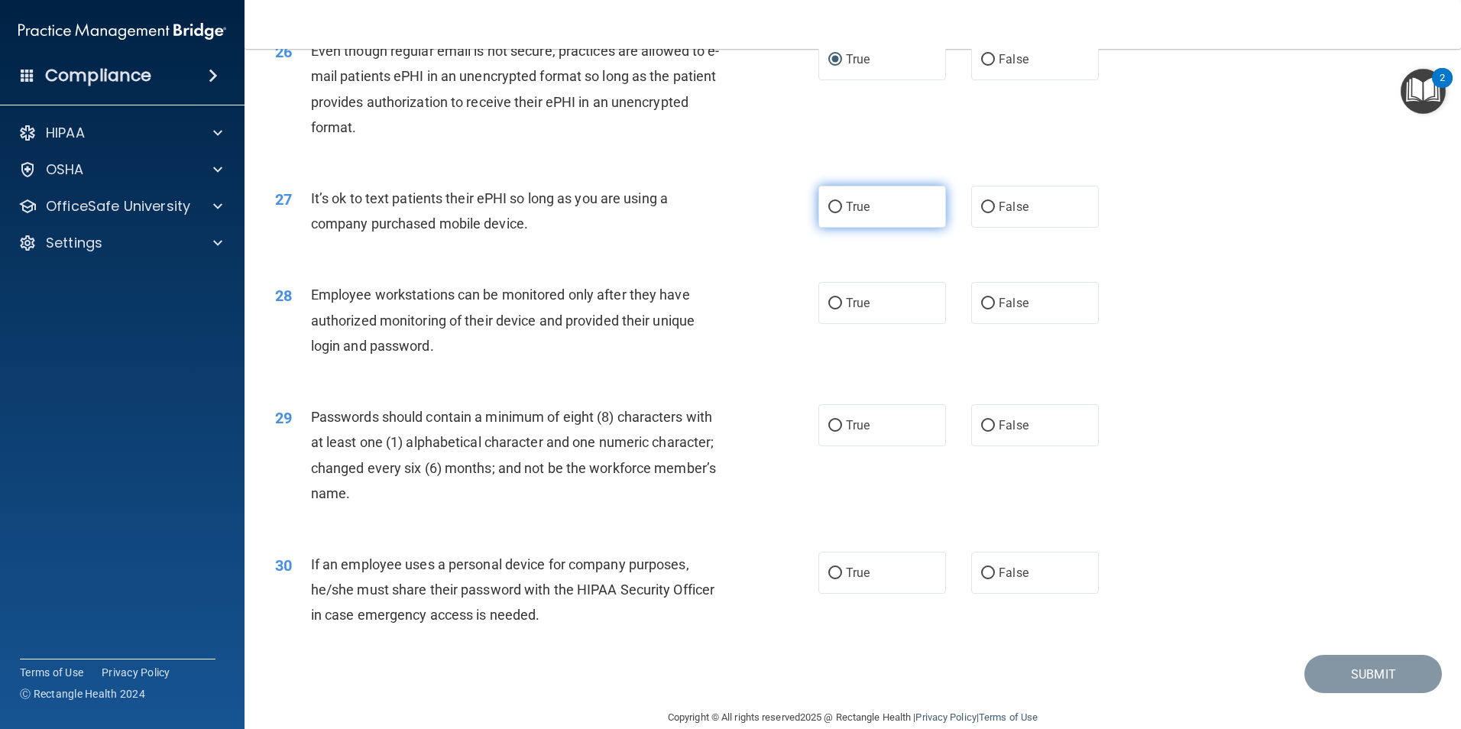
click at [838, 226] on label "True" at bounding box center [883, 207] width 128 height 42
click at [838, 213] on input "True" at bounding box center [835, 207] width 14 height 11
radio input "true"
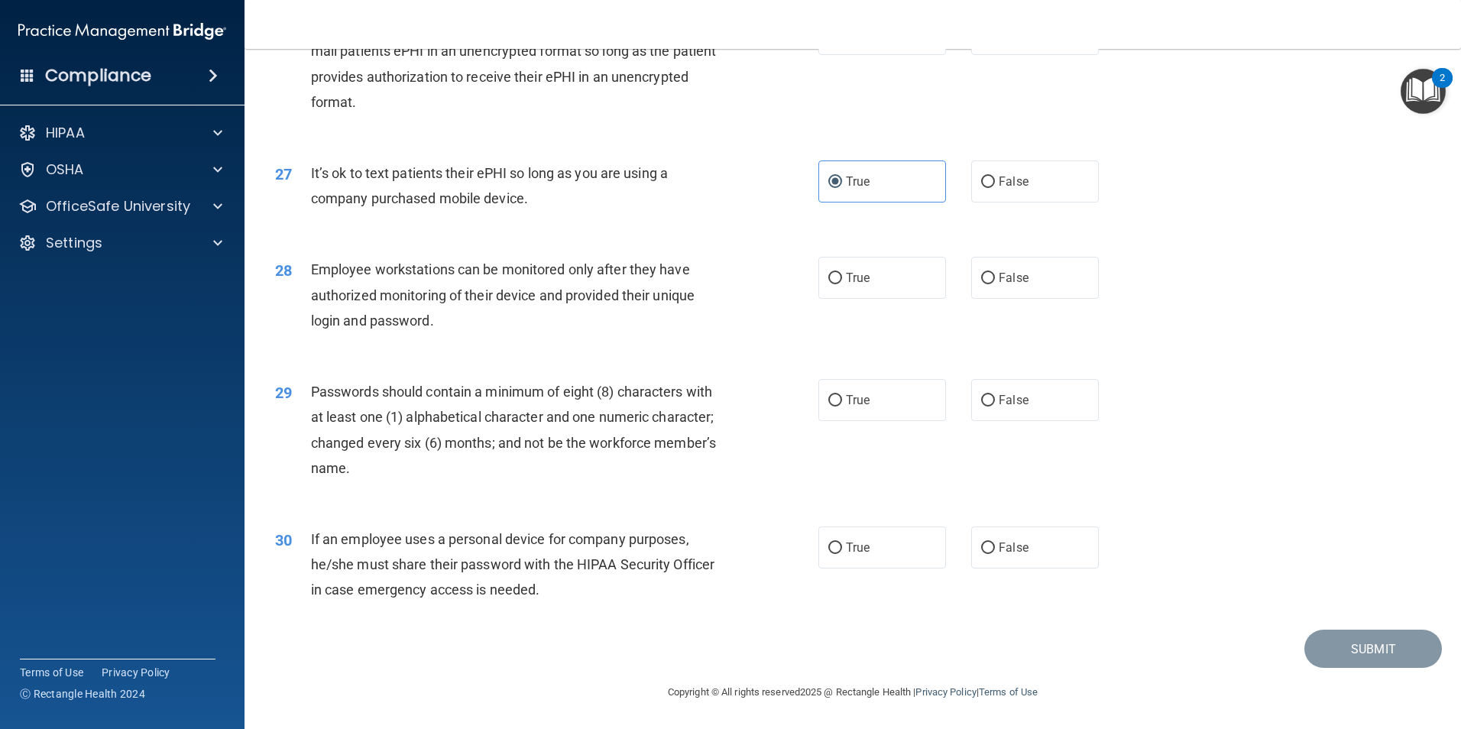
scroll to position [3107, 0]
click at [839, 280] on label "True" at bounding box center [883, 278] width 128 height 42
click at [839, 280] on input "True" at bounding box center [835, 278] width 14 height 11
radio input "true"
click at [828, 401] on input "True" at bounding box center [835, 400] width 14 height 11
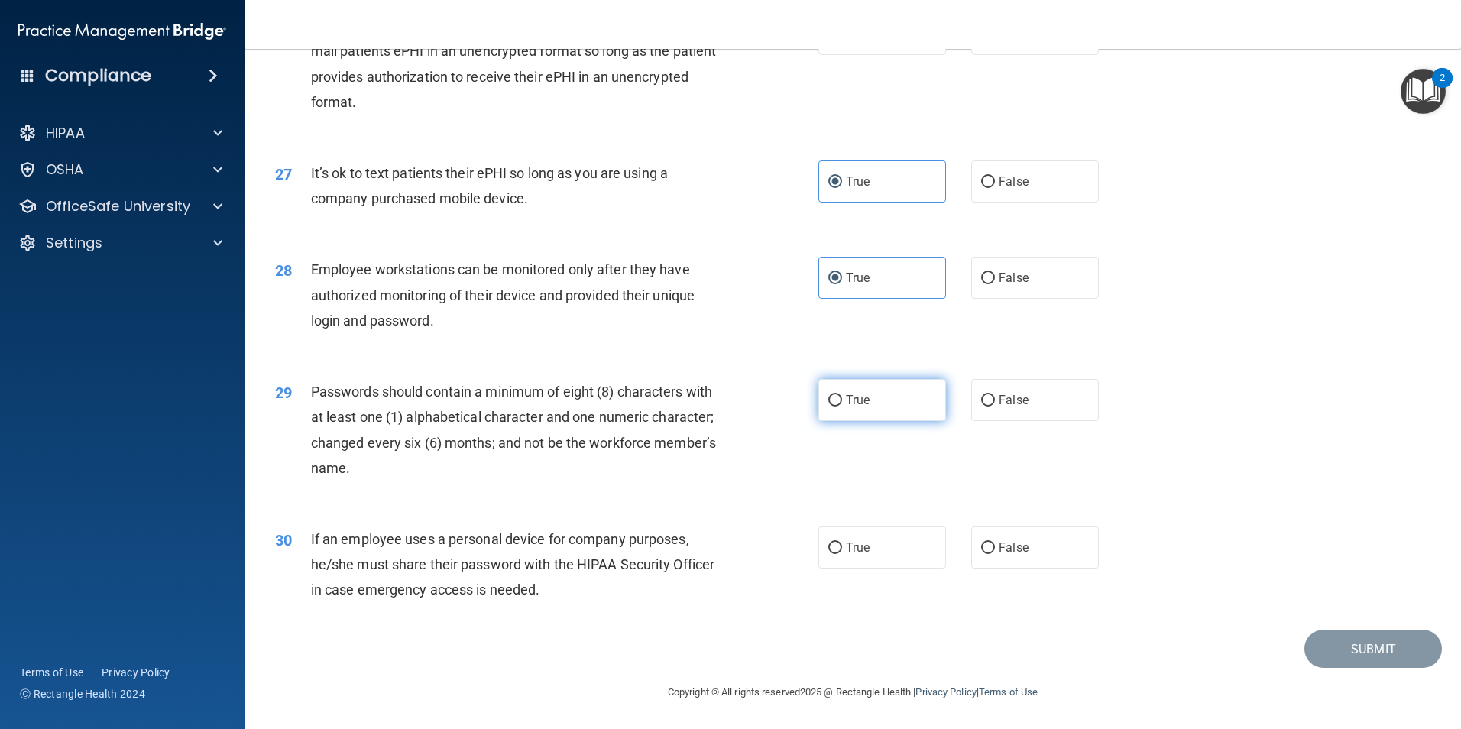
radio input "true"
click at [834, 548] on input "True" at bounding box center [835, 548] width 14 height 11
radio input "true"
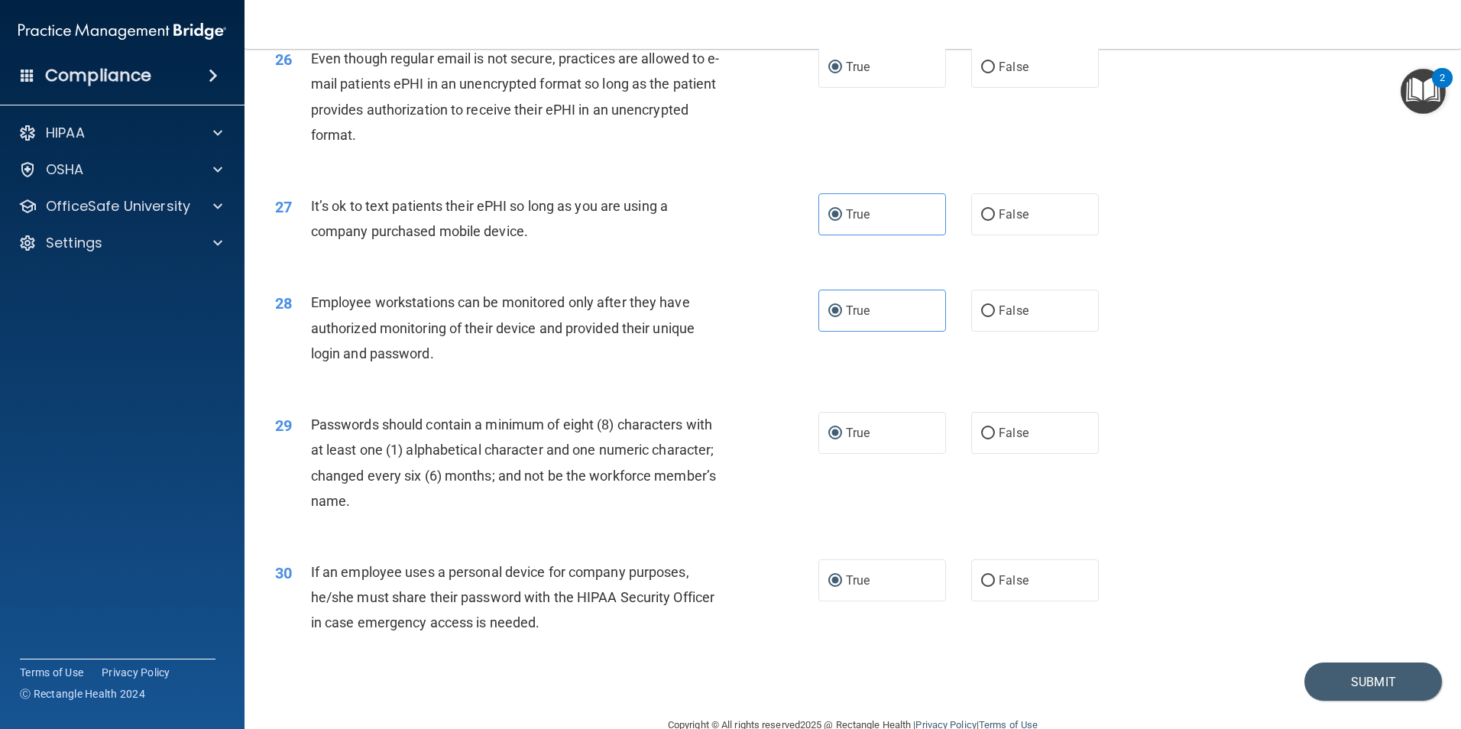
scroll to position [3053, 0]
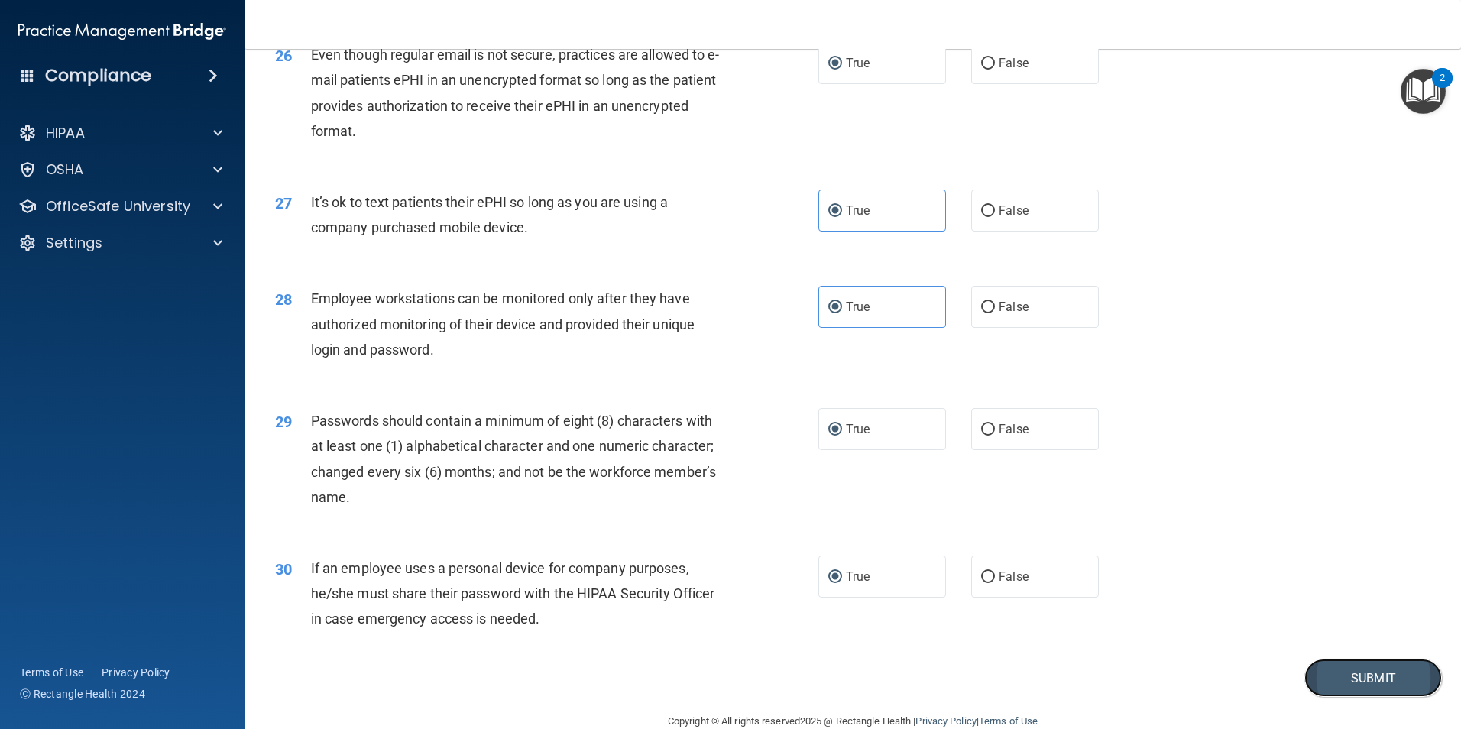
click at [1366, 698] on button "Submit" at bounding box center [1374, 678] width 138 height 39
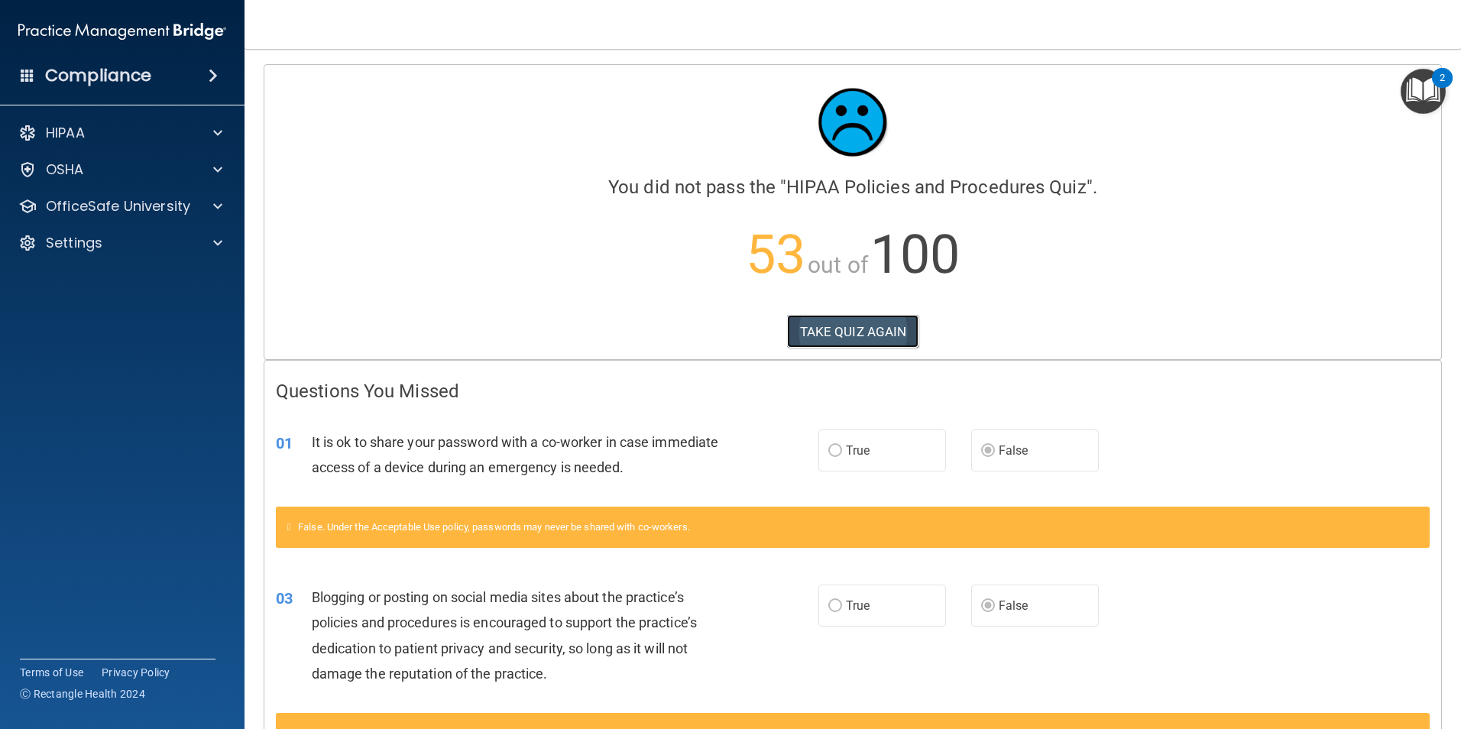
click at [846, 324] on button "TAKE QUIZ AGAIN" at bounding box center [853, 332] width 132 height 34
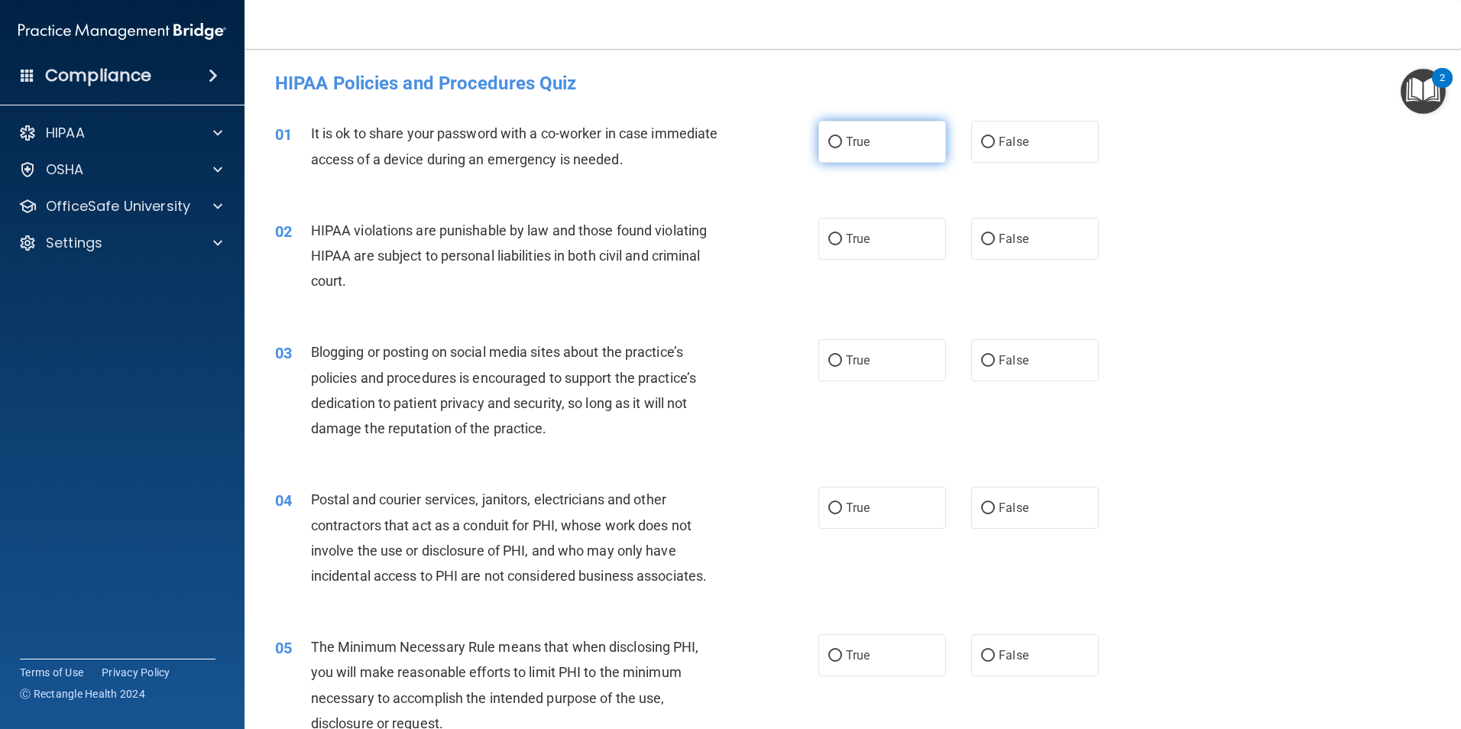
click at [862, 144] on span "True" at bounding box center [858, 142] width 24 height 15
click at [842, 144] on input "True" at bounding box center [835, 142] width 14 height 11
radio input "true"
click at [984, 138] on input "False" at bounding box center [988, 142] width 14 height 11
radio input "true"
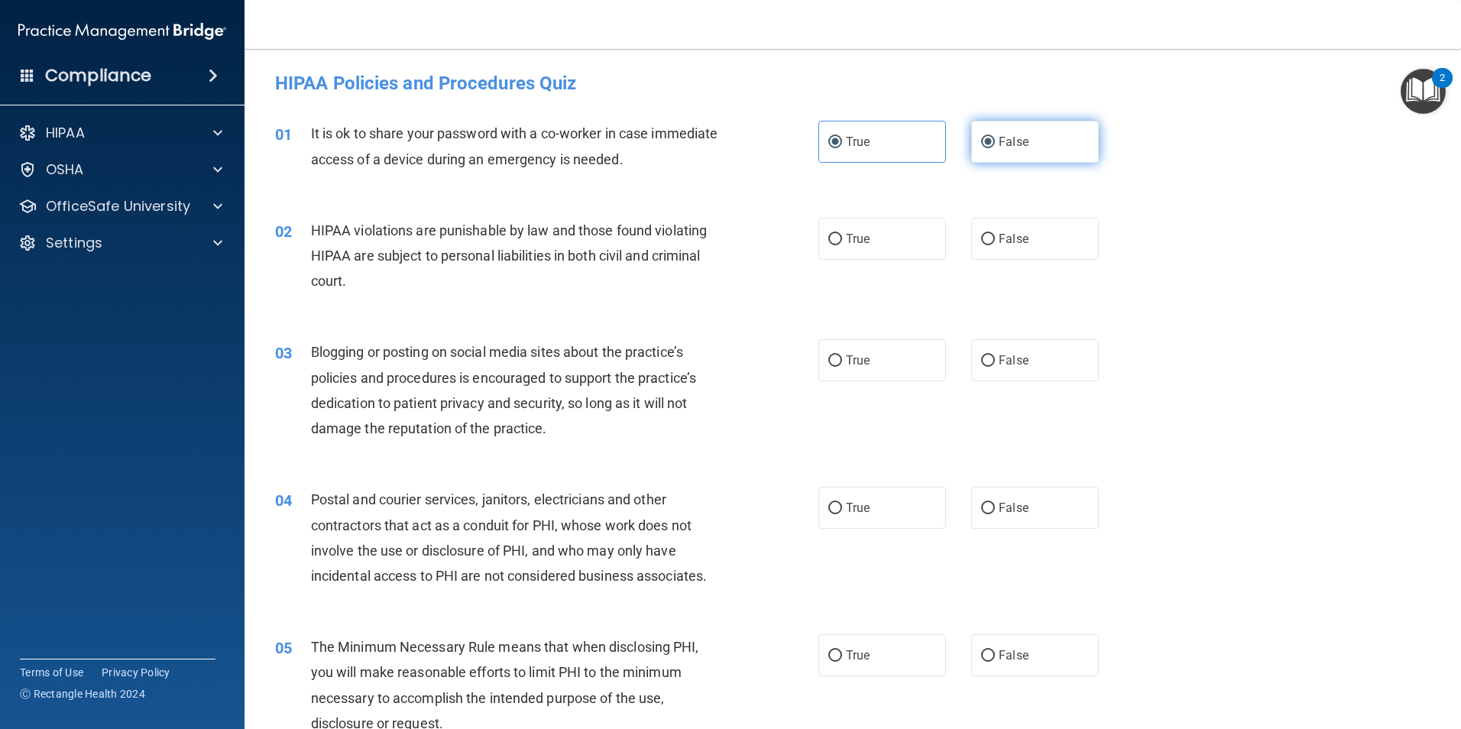
radio input "false"
click at [828, 235] on input "True" at bounding box center [835, 239] width 14 height 11
radio input "true"
click at [984, 360] on input "False" at bounding box center [988, 360] width 14 height 11
radio input "true"
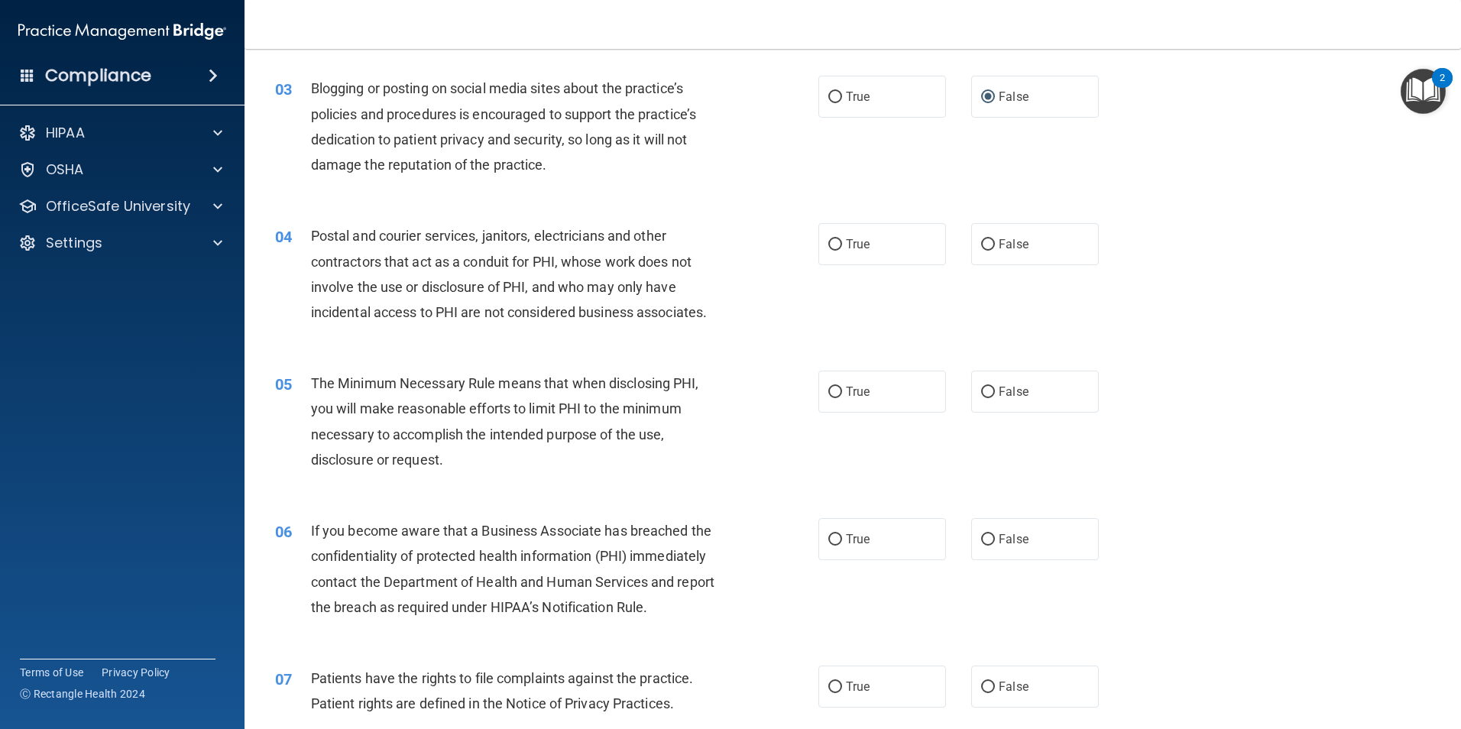
scroll to position [229, 0]
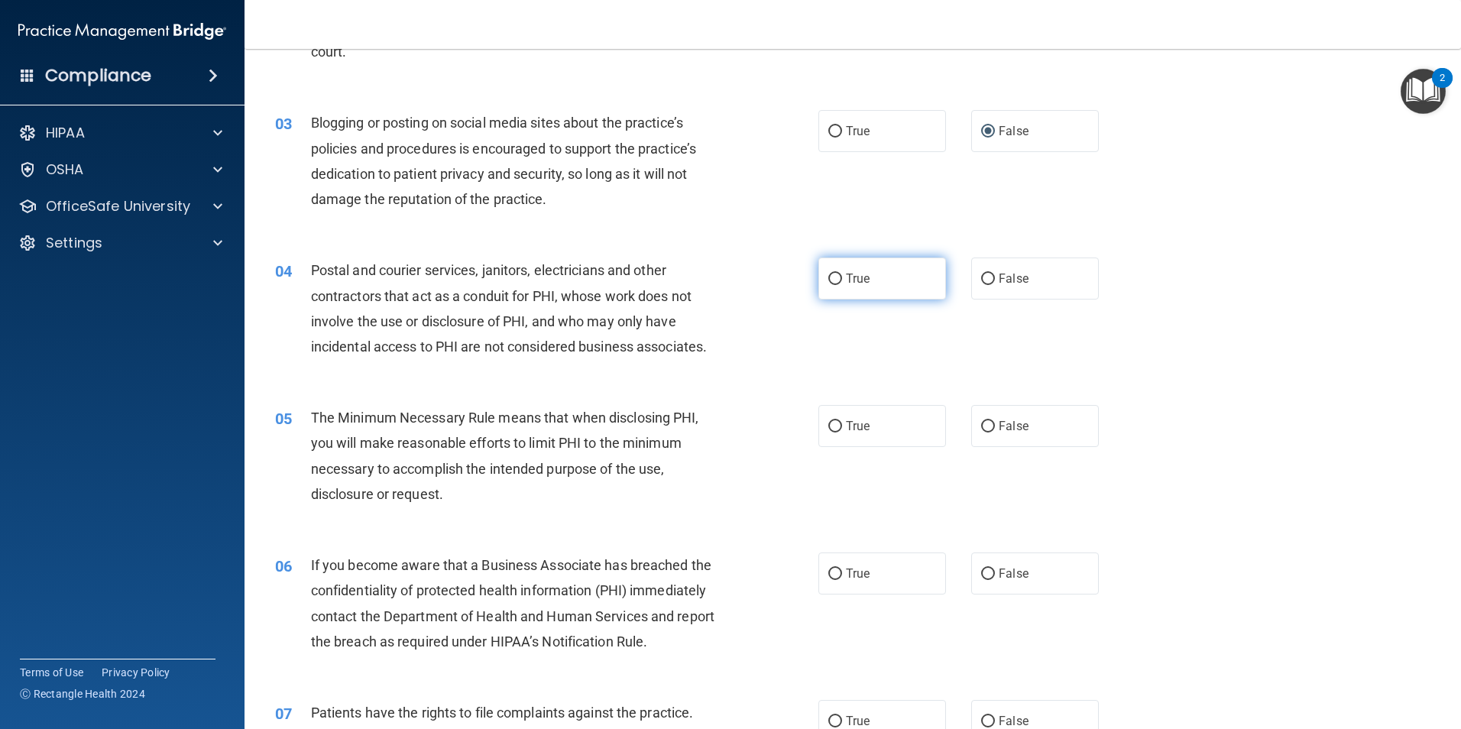
click at [829, 277] on input "True" at bounding box center [835, 279] width 14 height 11
radio input "true"
click at [828, 423] on input "True" at bounding box center [835, 426] width 14 height 11
radio input "true"
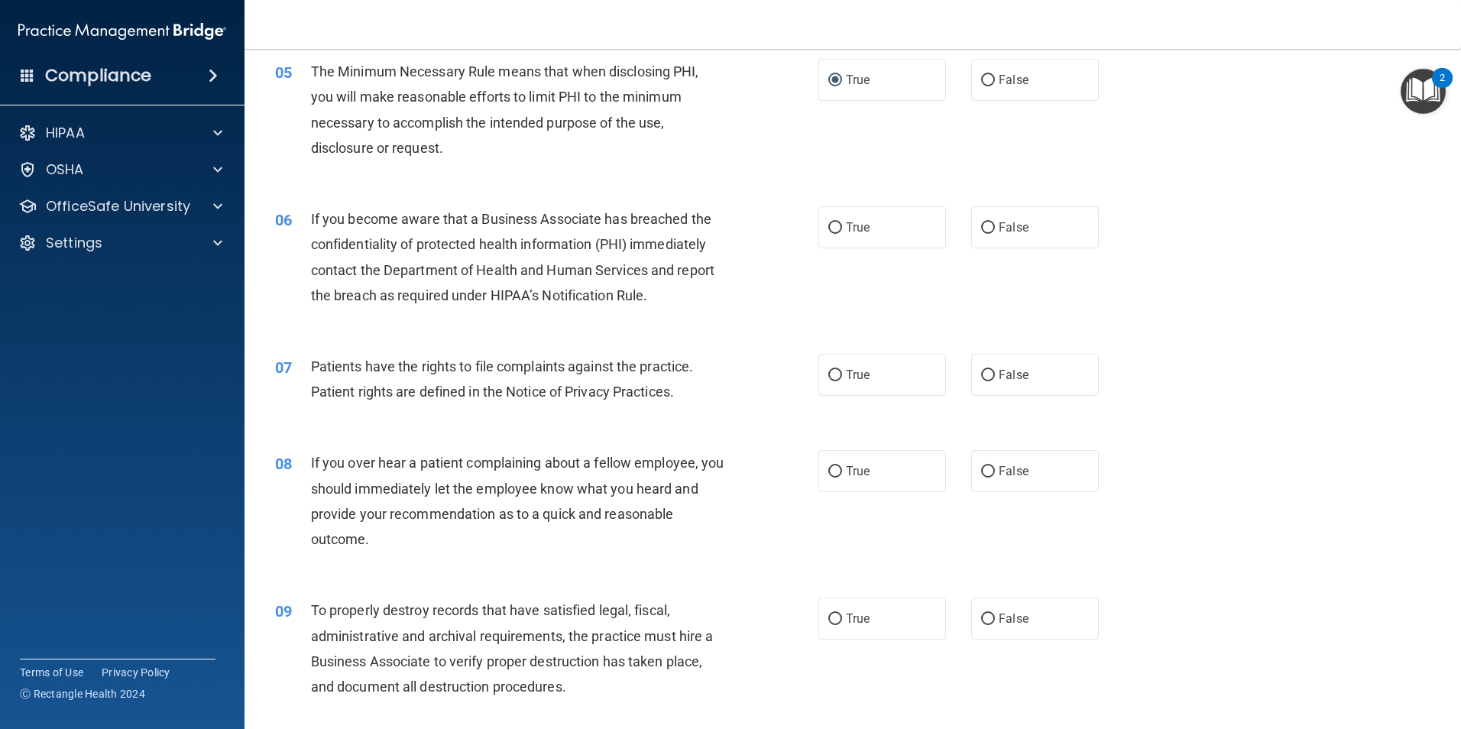
scroll to position [611, 0]
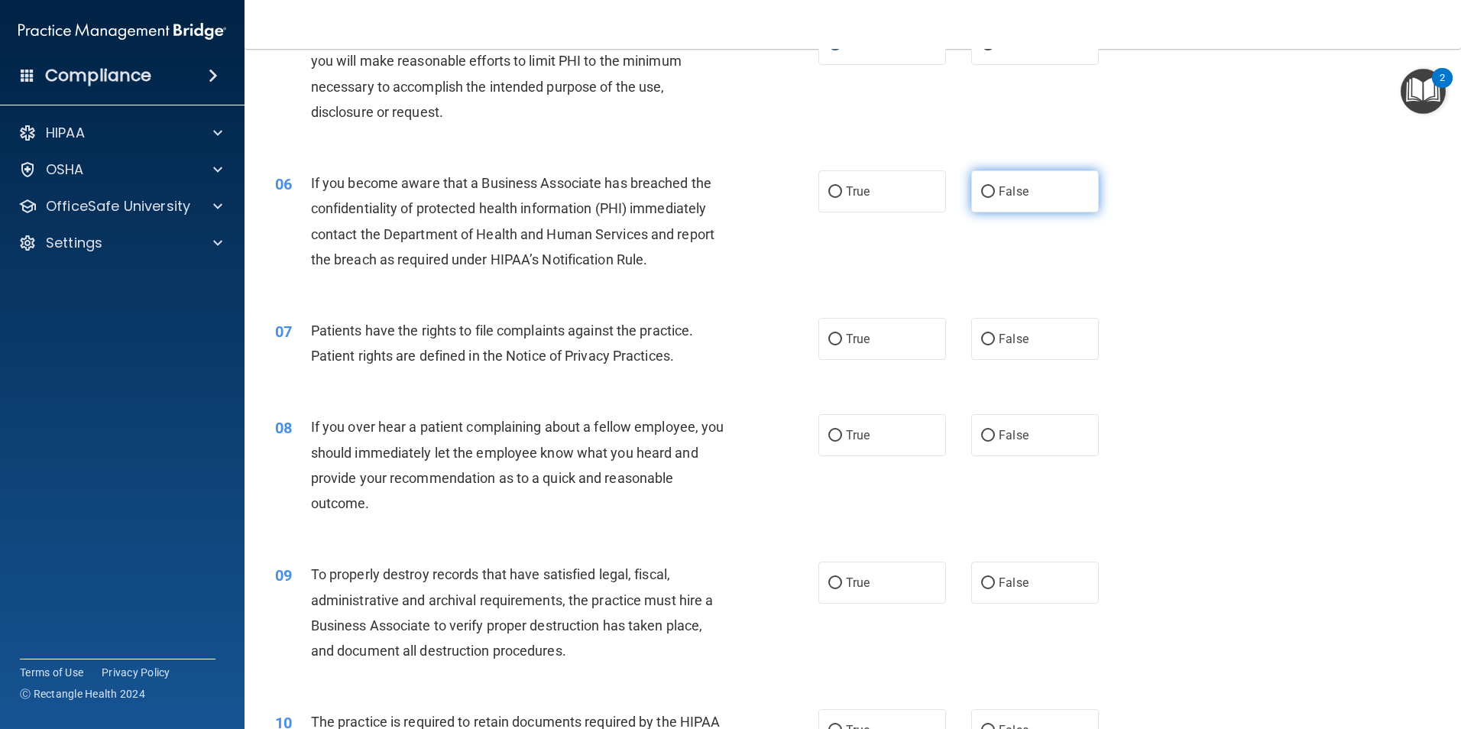
click at [981, 189] on input "False" at bounding box center [988, 191] width 14 height 11
radio input "true"
click at [828, 339] on input "True" at bounding box center [835, 339] width 14 height 11
radio input "true"
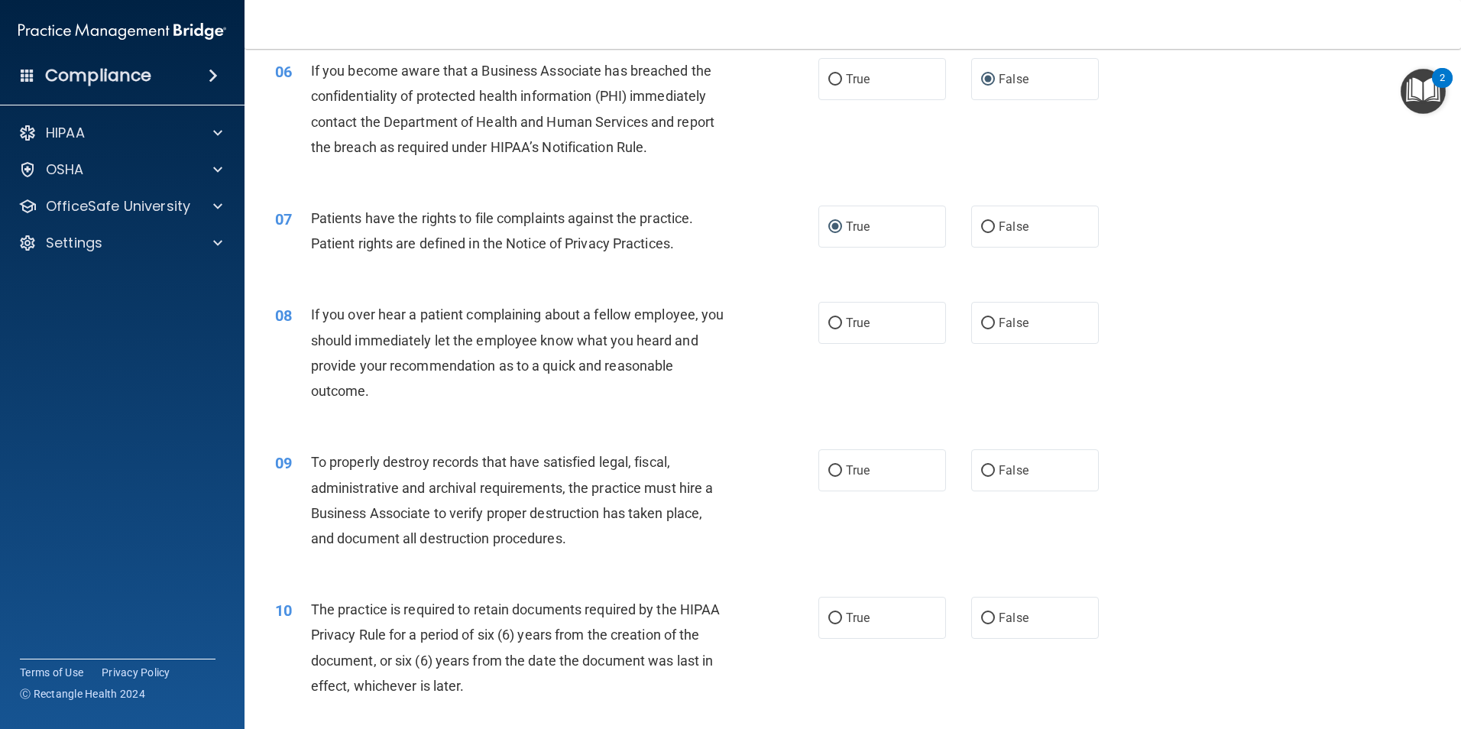
scroll to position [764, 0]
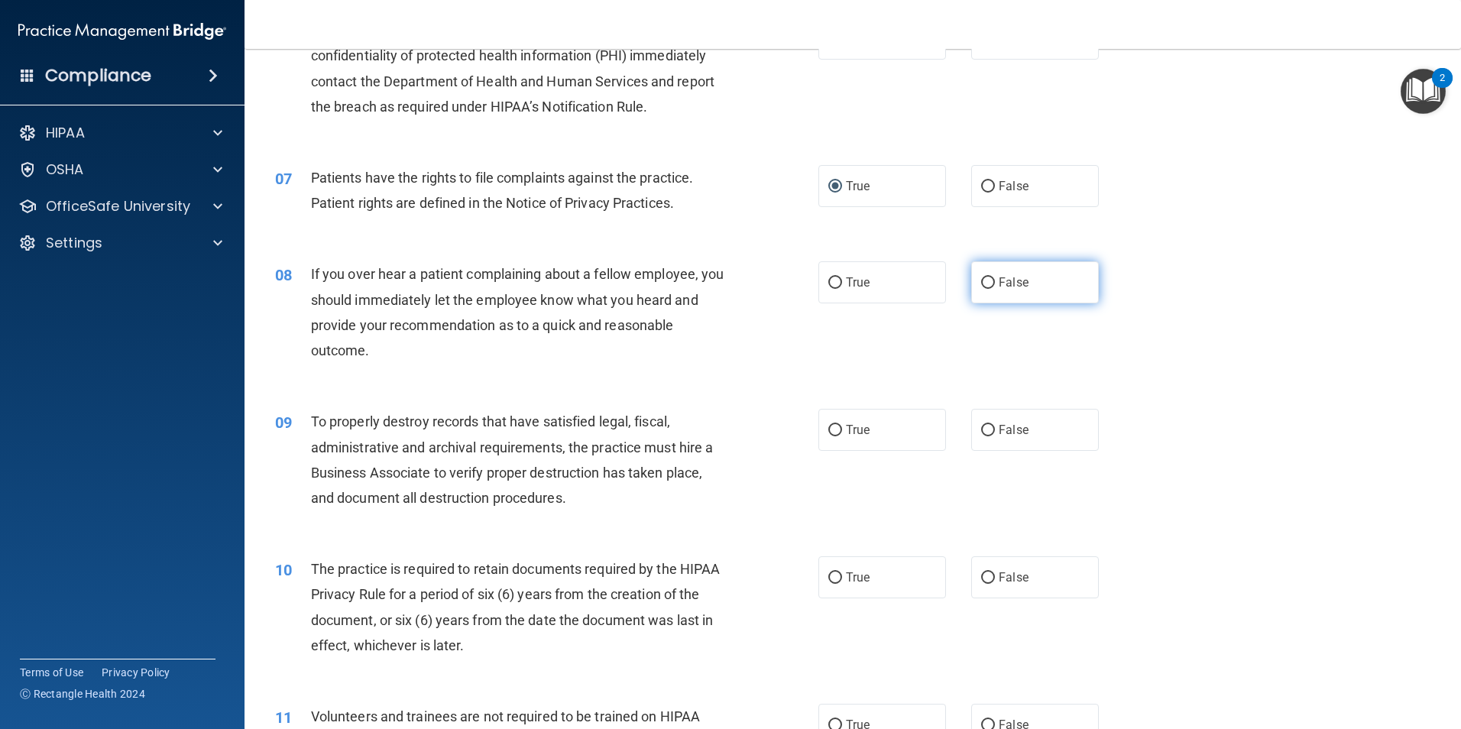
click at [981, 282] on input "False" at bounding box center [988, 282] width 14 height 11
radio input "true"
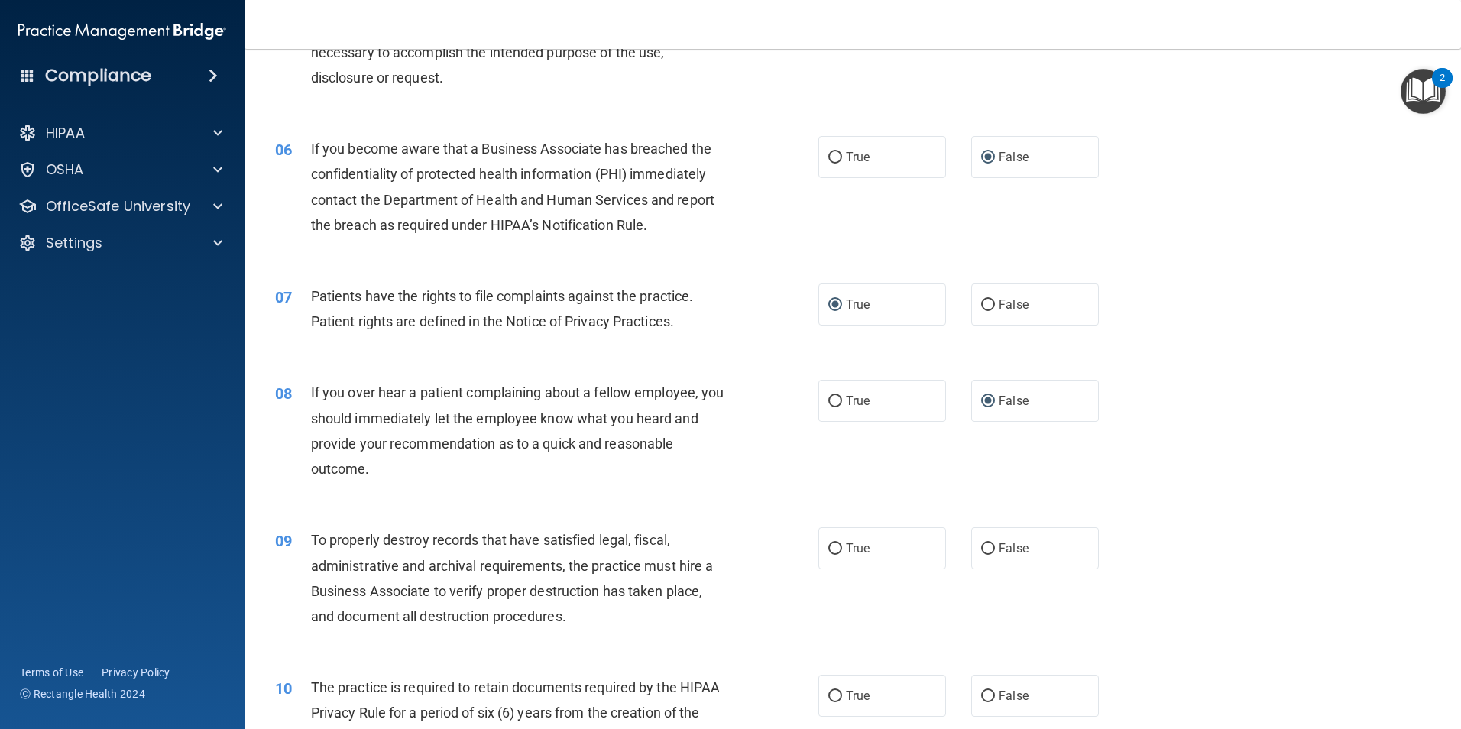
scroll to position [611, 0]
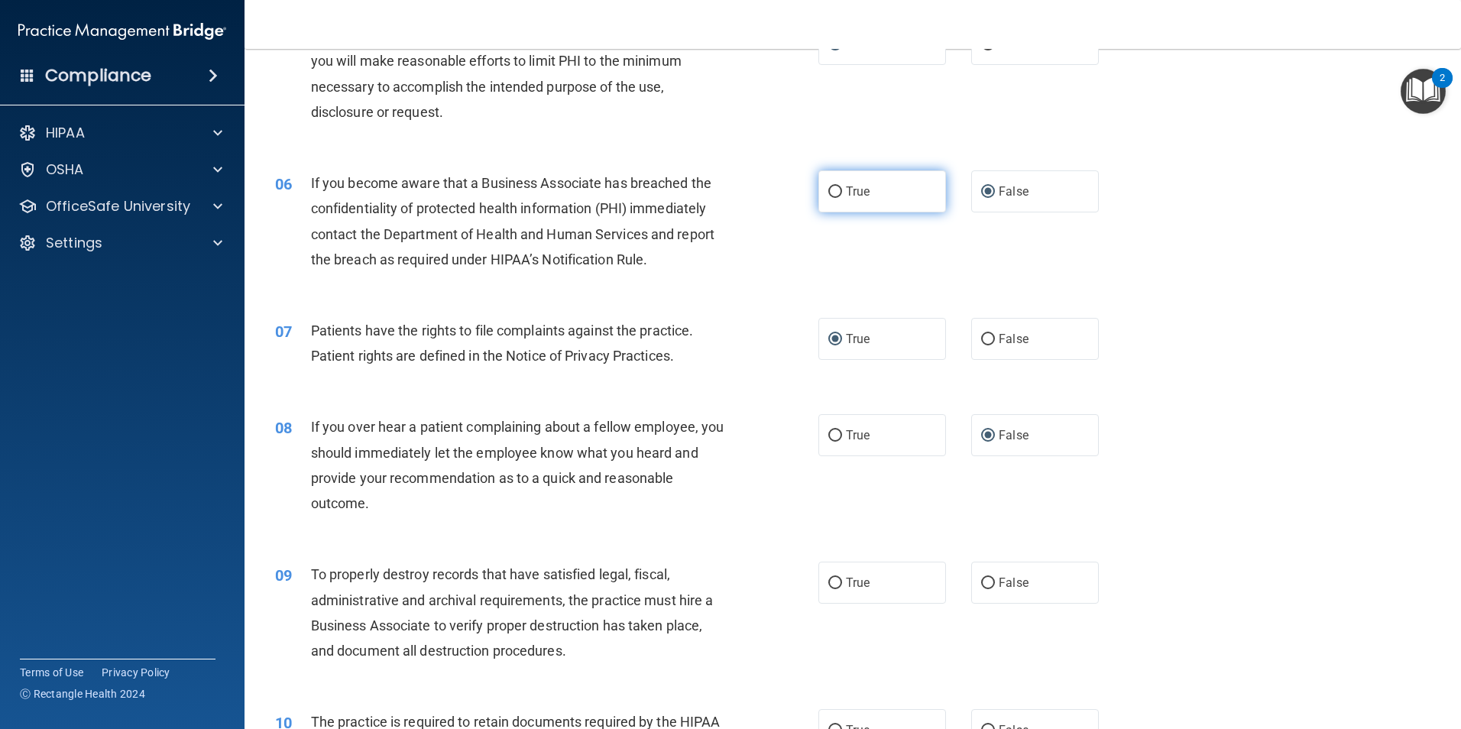
click at [832, 191] on input "True" at bounding box center [835, 191] width 14 height 11
radio input "true"
radio input "false"
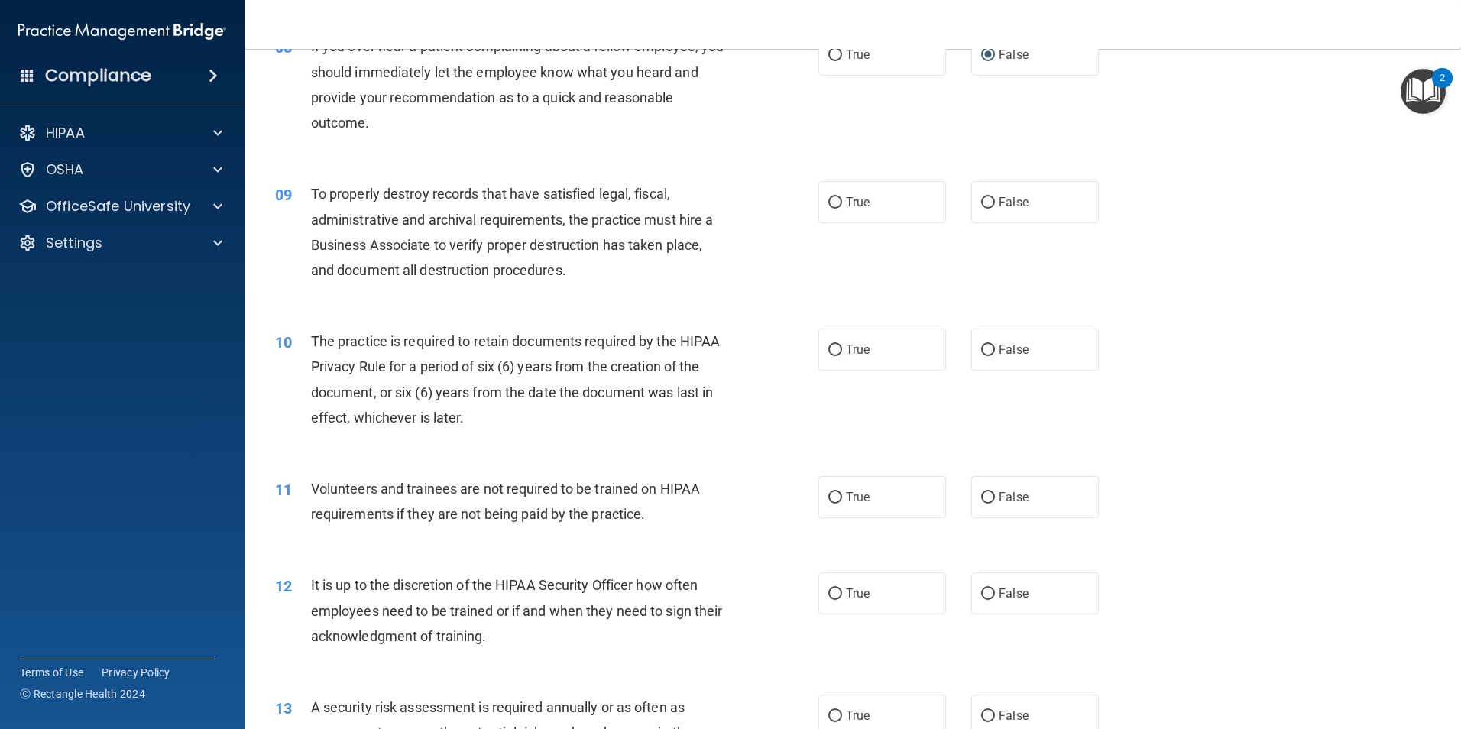
scroll to position [994, 0]
click at [981, 201] on input "False" at bounding box center [988, 201] width 14 height 11
radio input "true"
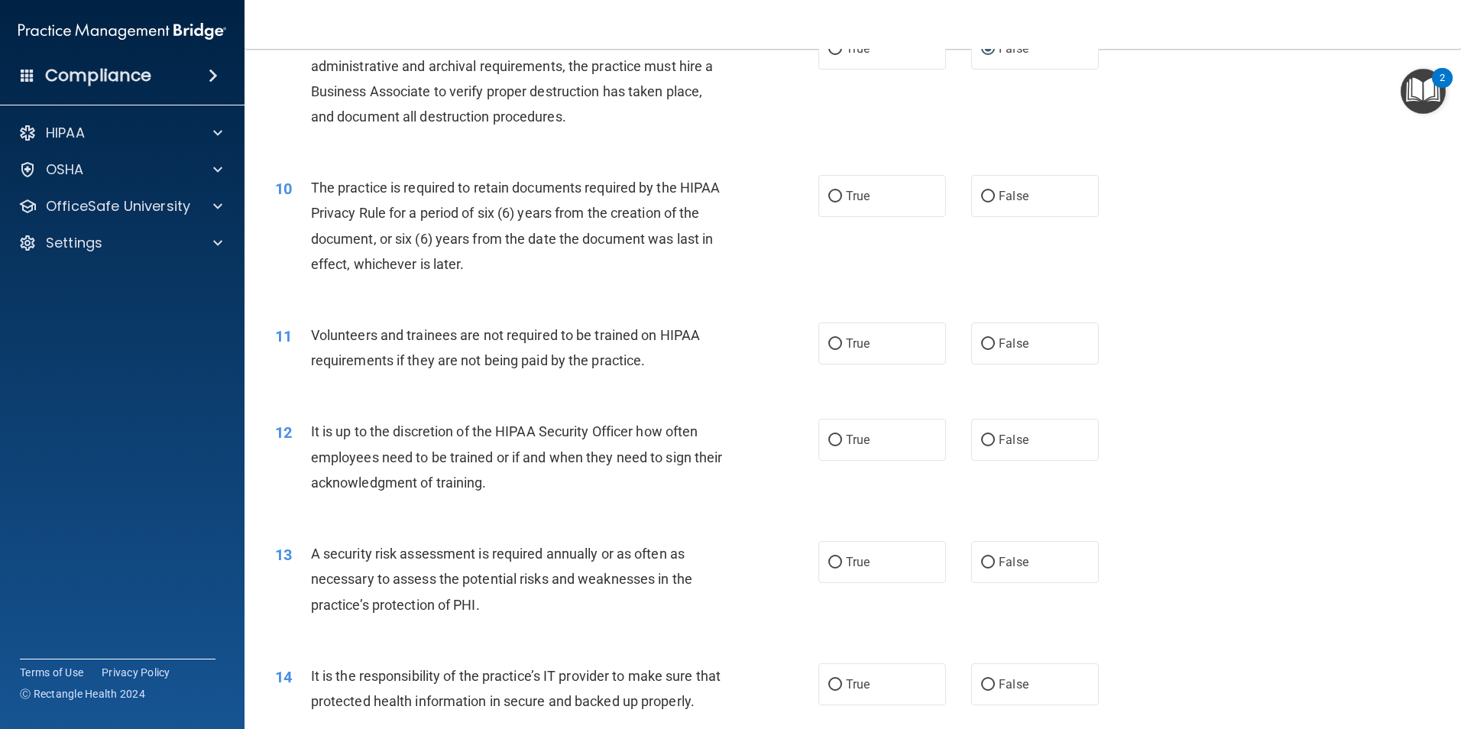
scroll to position [1146, 0]
click at [828, 191] on input "True" at bounding box center [835, 195] width 14 height 11
radio input "true"
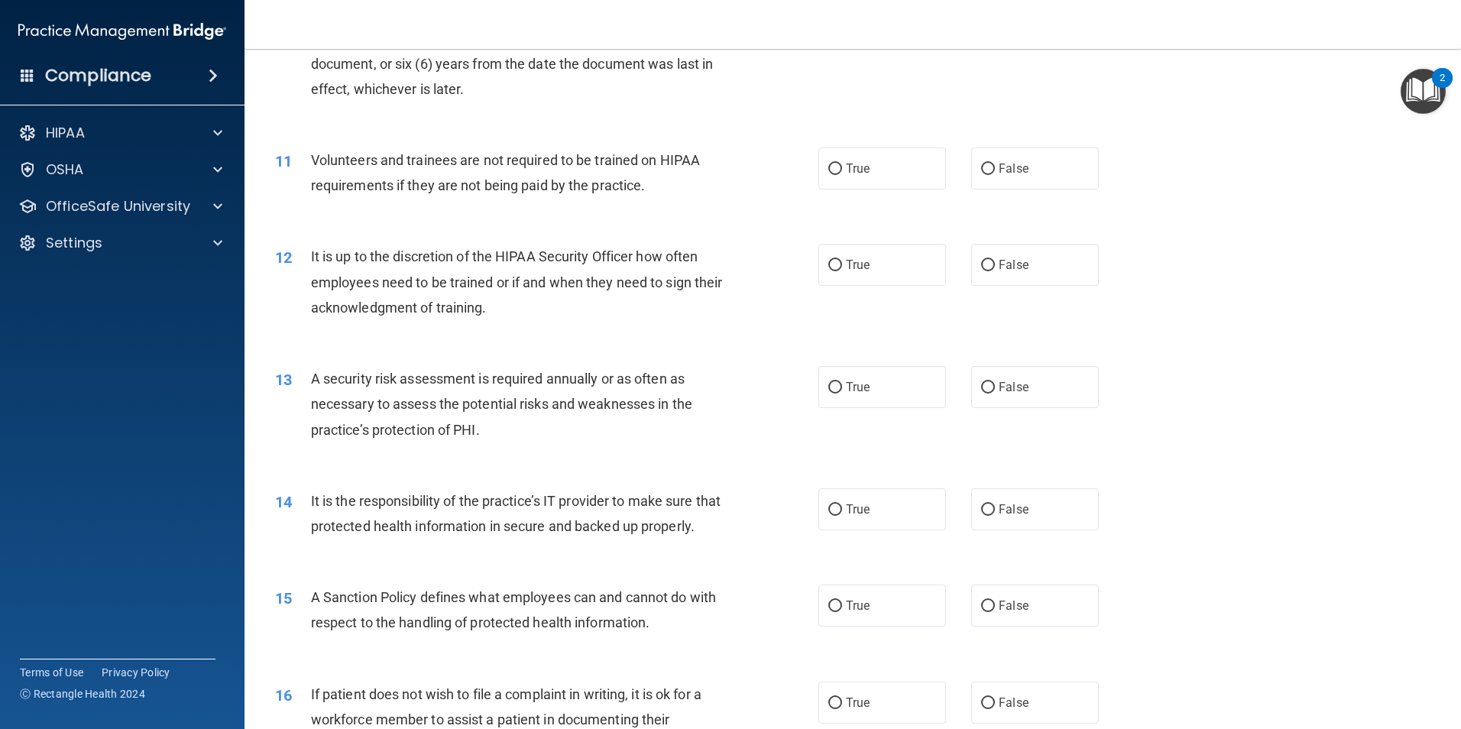
scroll to position [1376, 0]
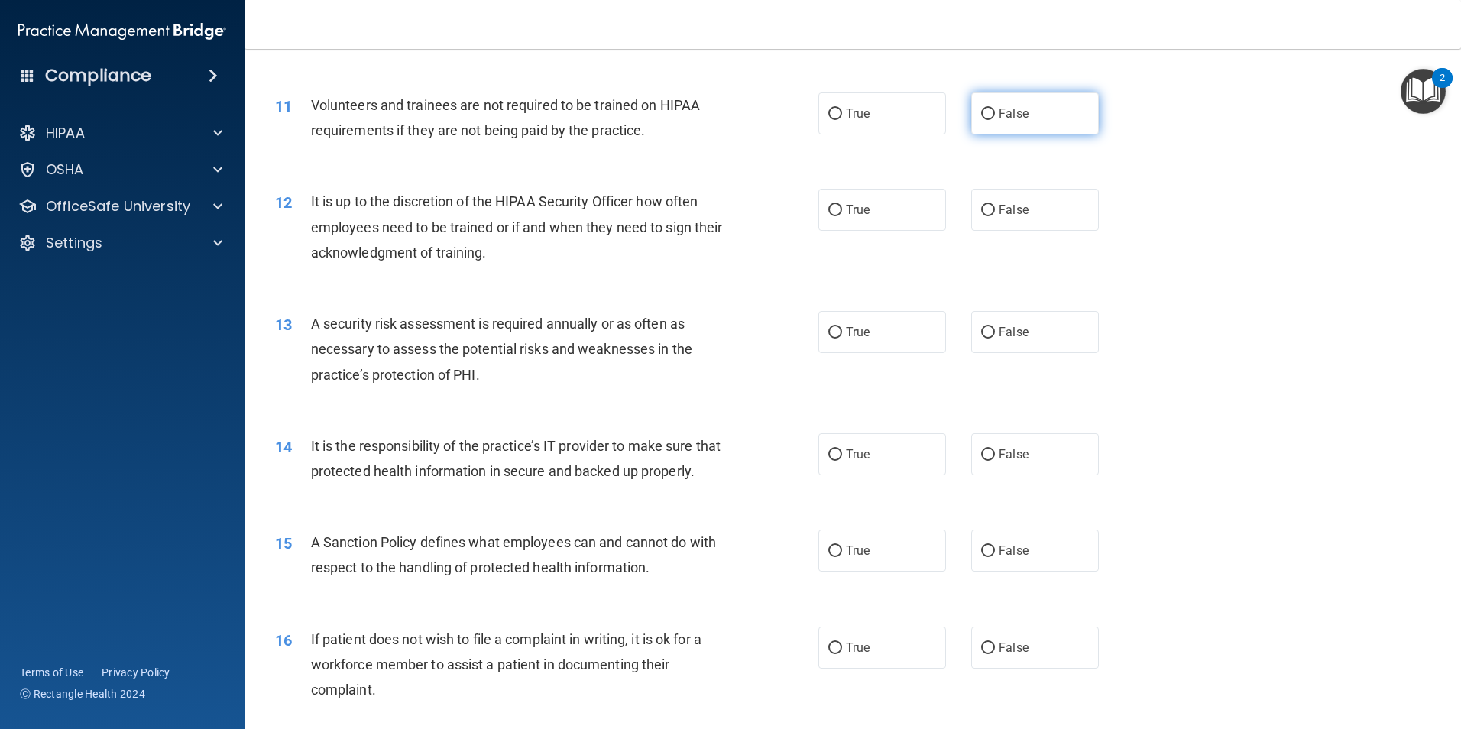
click at [981, 112] on input "False" at bounding box center [988, 114] width 14 height 11
radio input "true"
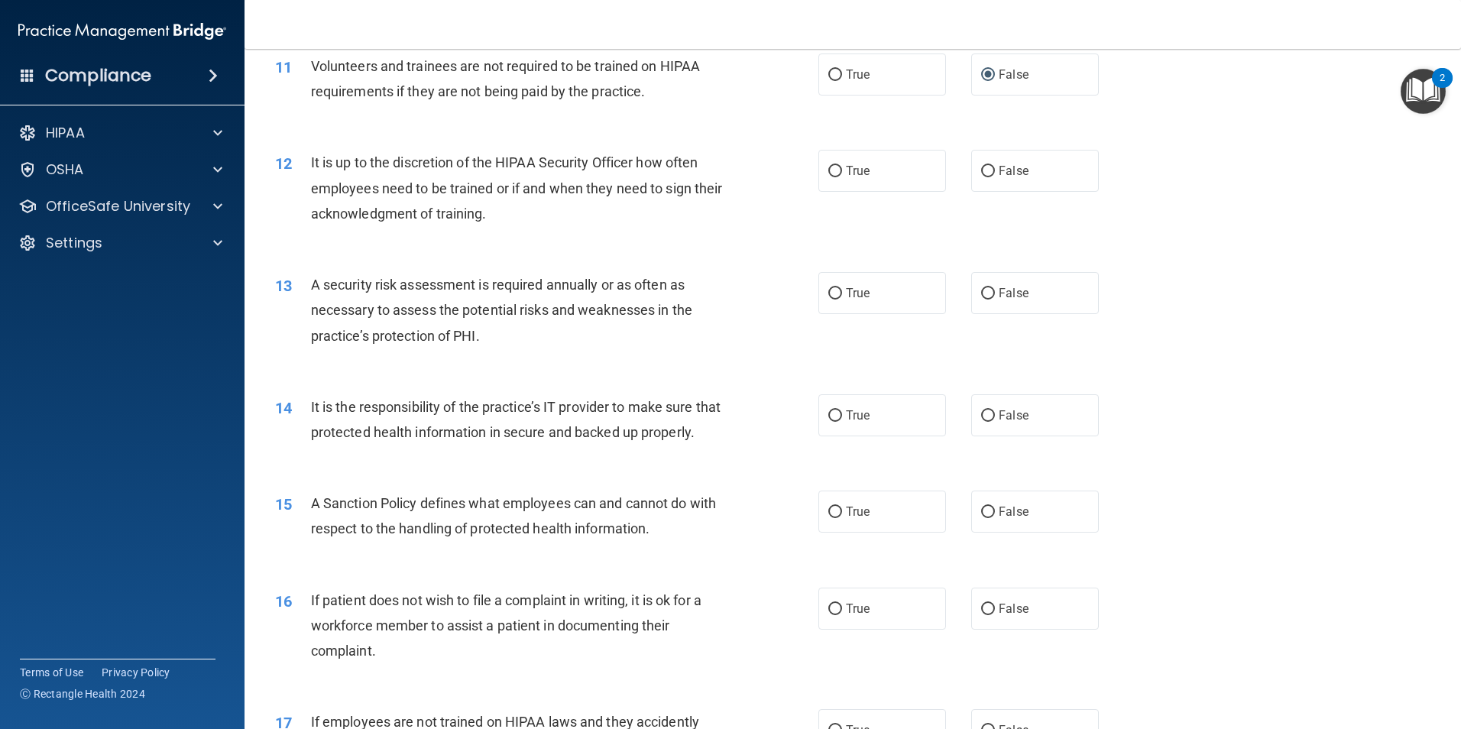
scroll to position [1452, 0]
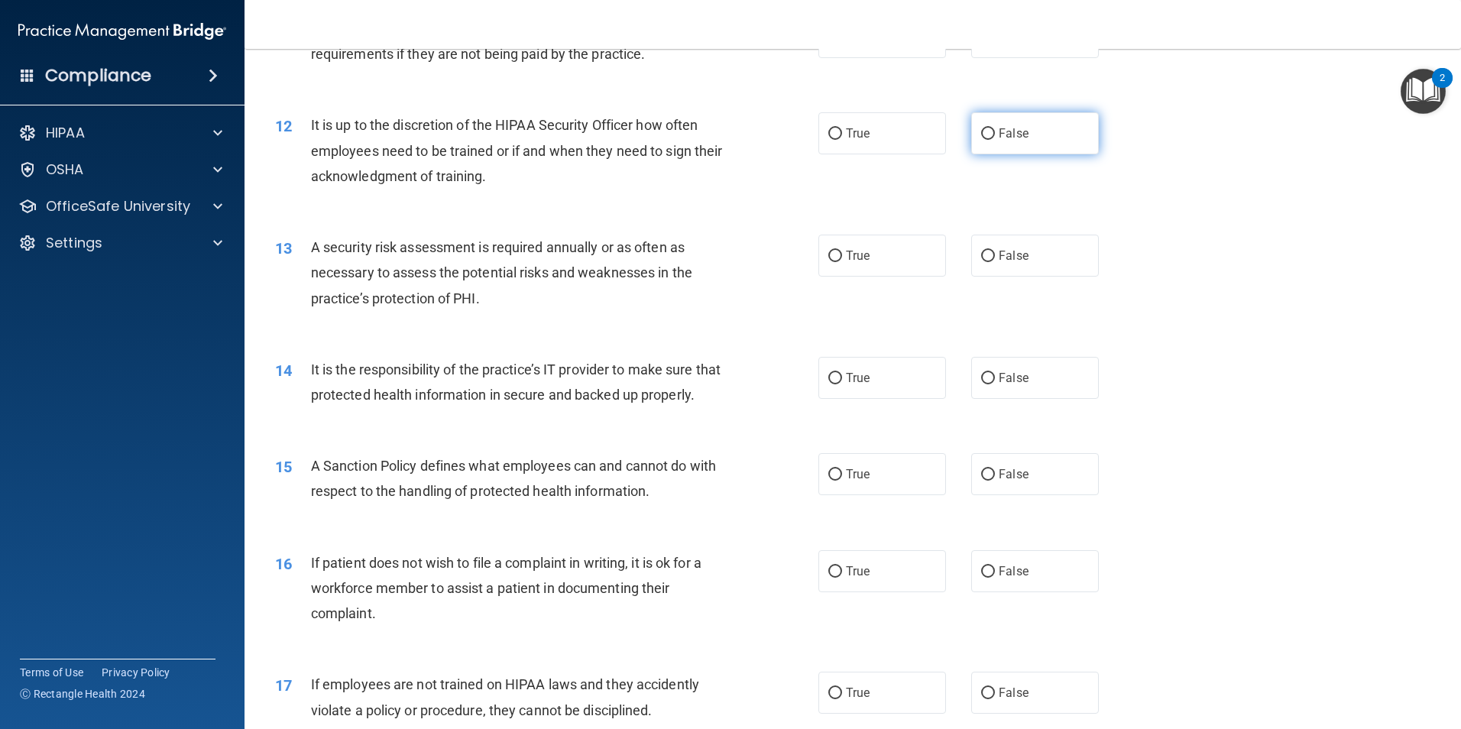
click at [981, 131] on input "False" at bounding box center [988, 133] width 14 height 11
radio input "true"
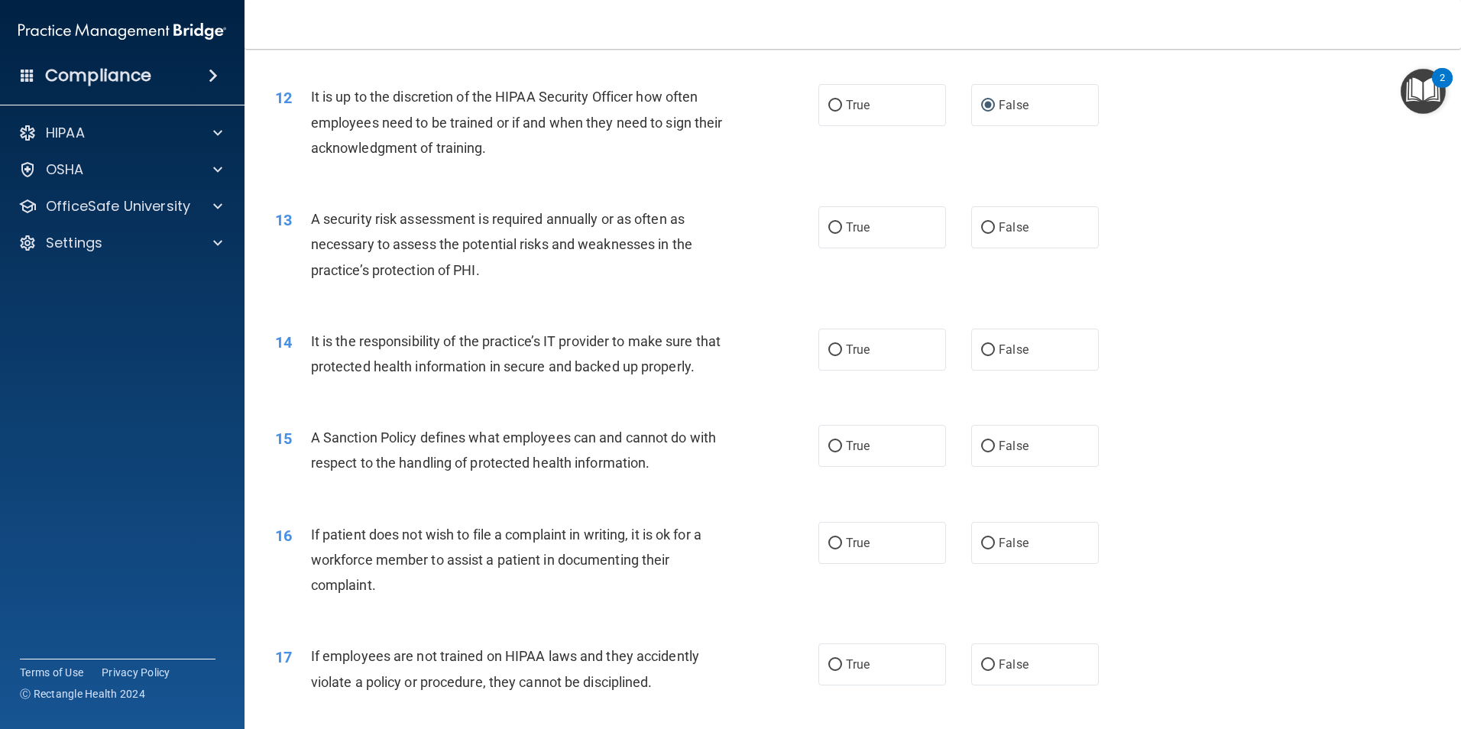
scroll to position [1529, 0]
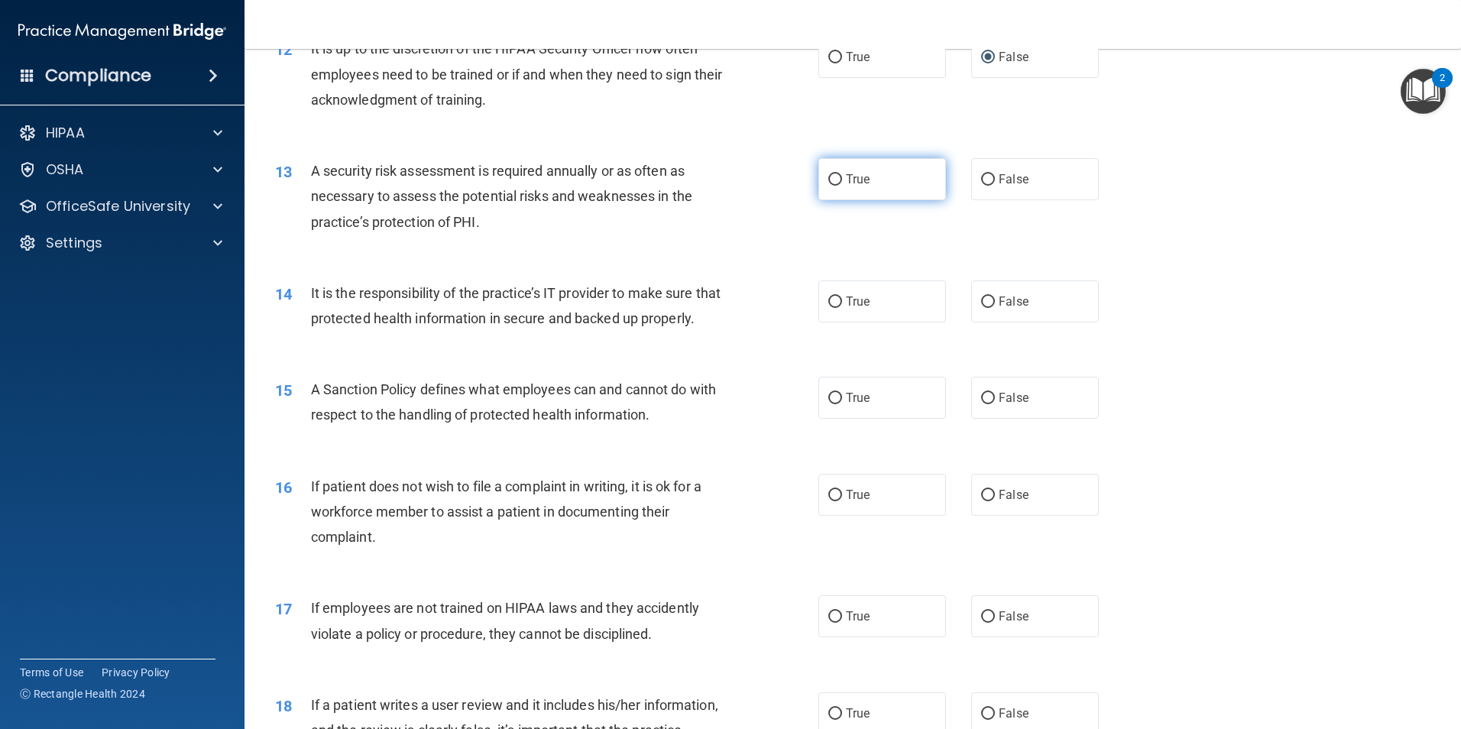
click at [828, 178] on input "True" at bounding box center [835, 179] width 14 height 11
radio input "true"
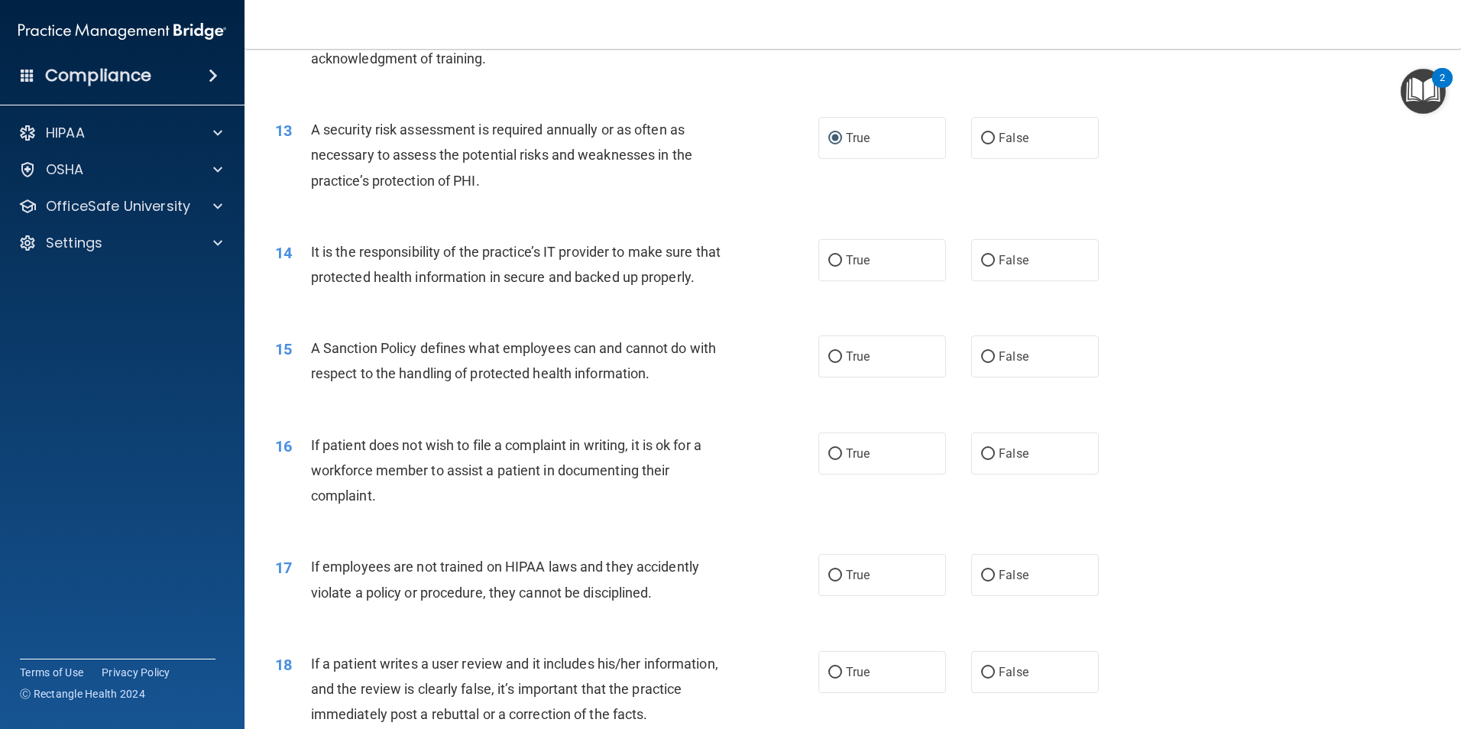
scroll to position [1605, 0]
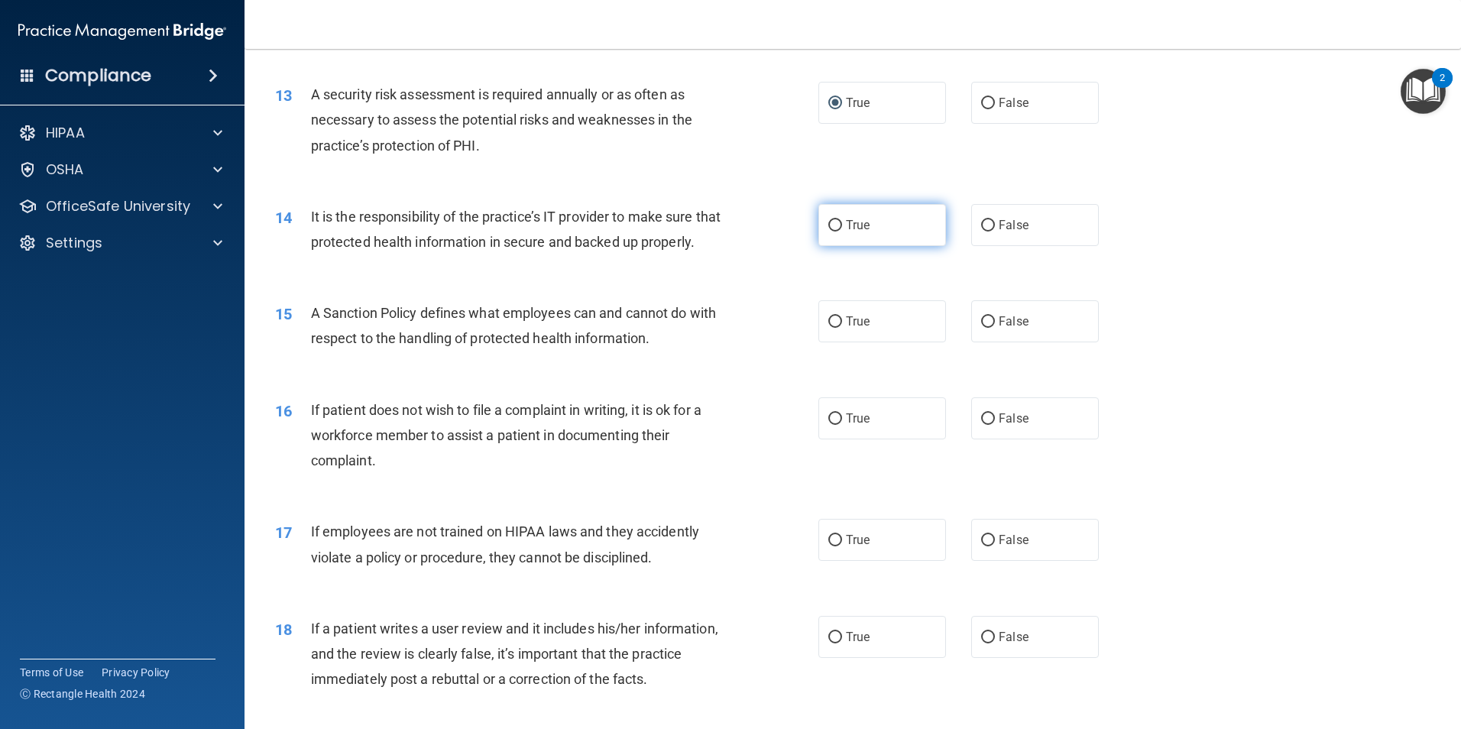
click at [835, 221] on input "True" at bounding box center [835, 225] width 14 height 11
radio input "true"
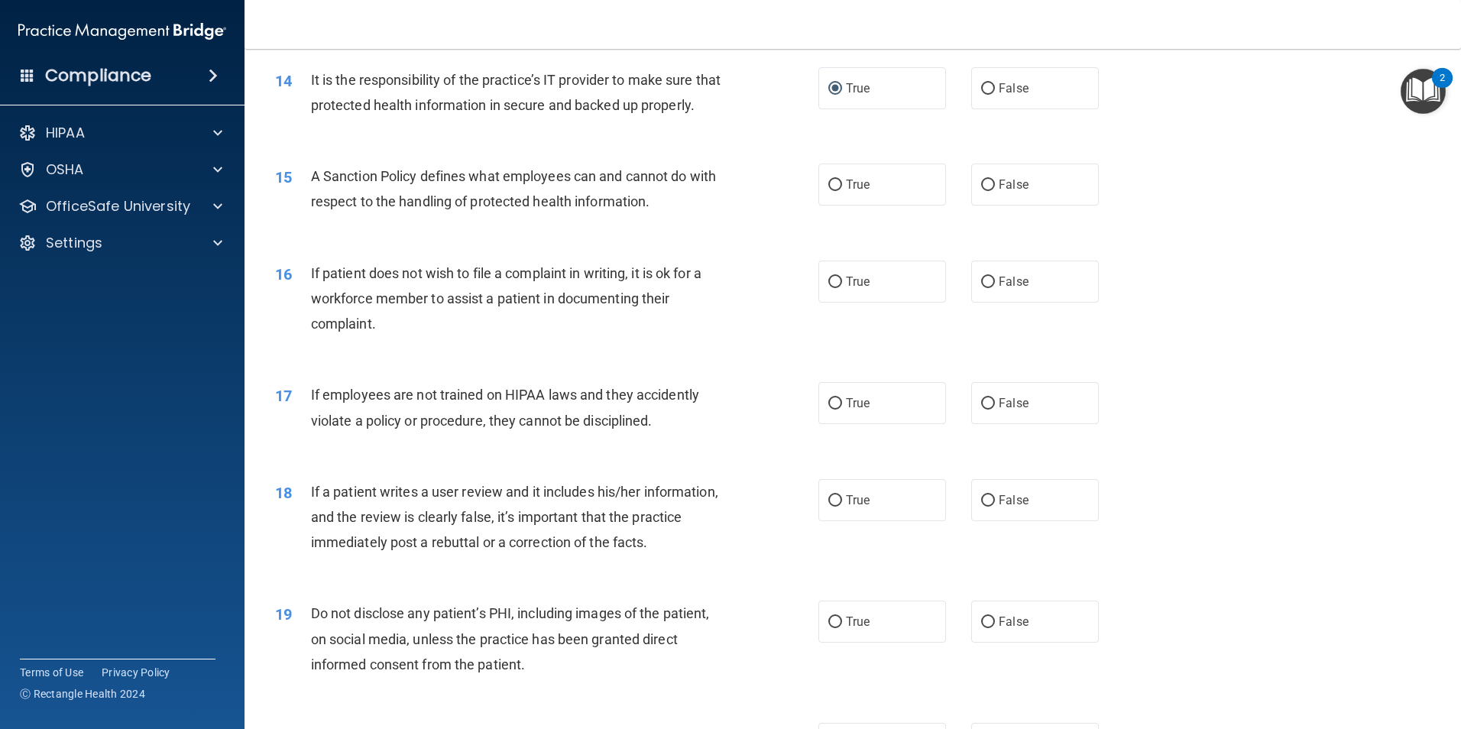
scroll to position [1758, 0]
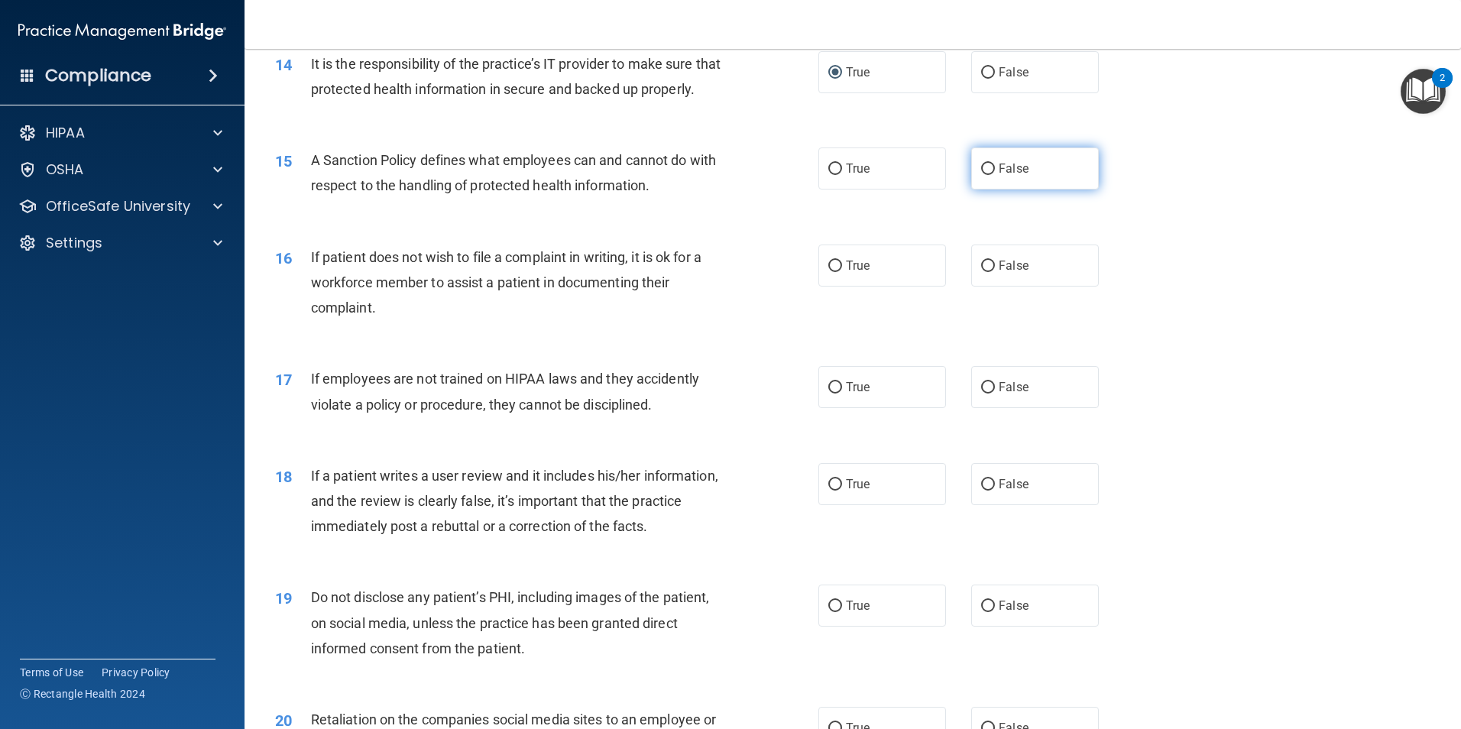
click at [981, 175] on input "False" at bounding box center [988, 169] width 14 height 11
radio input "true"
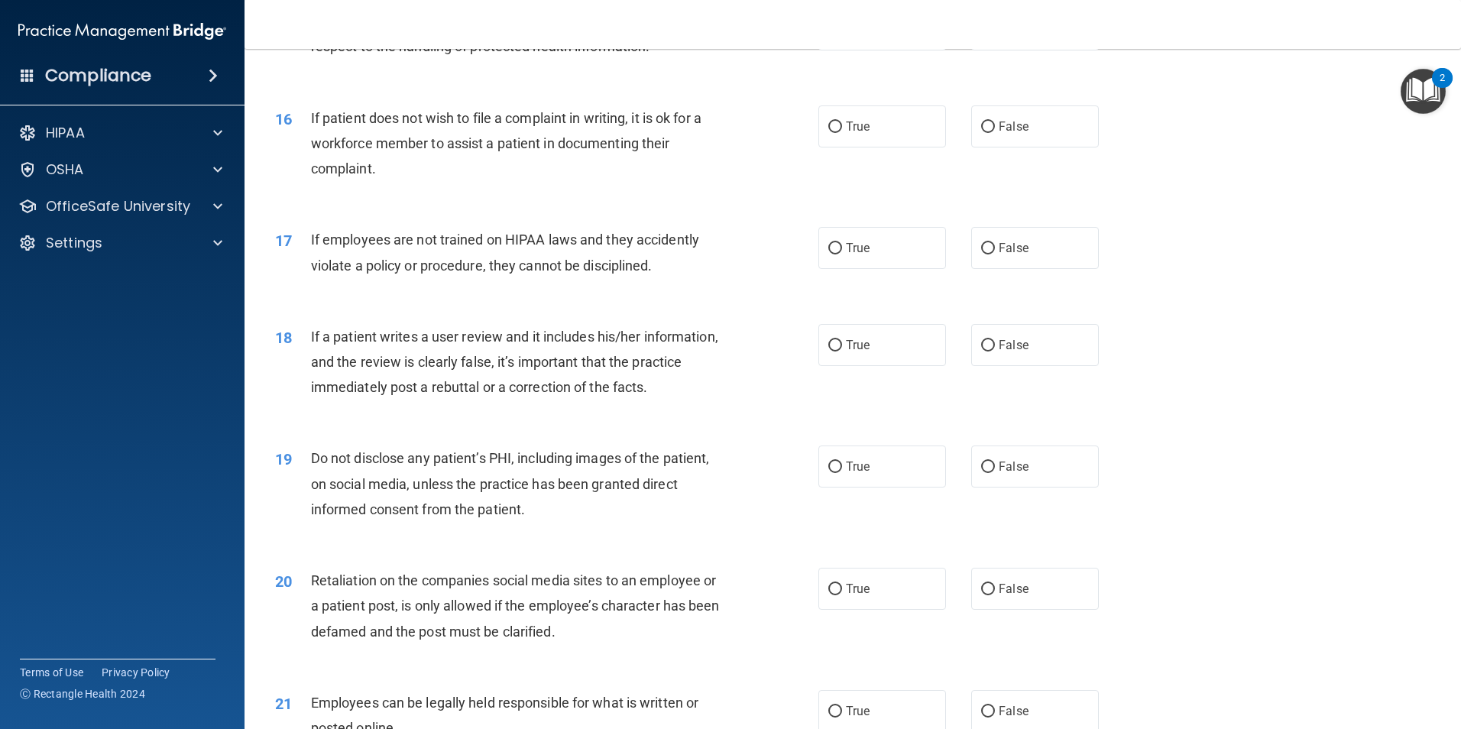
scroll to position [1911, 0]
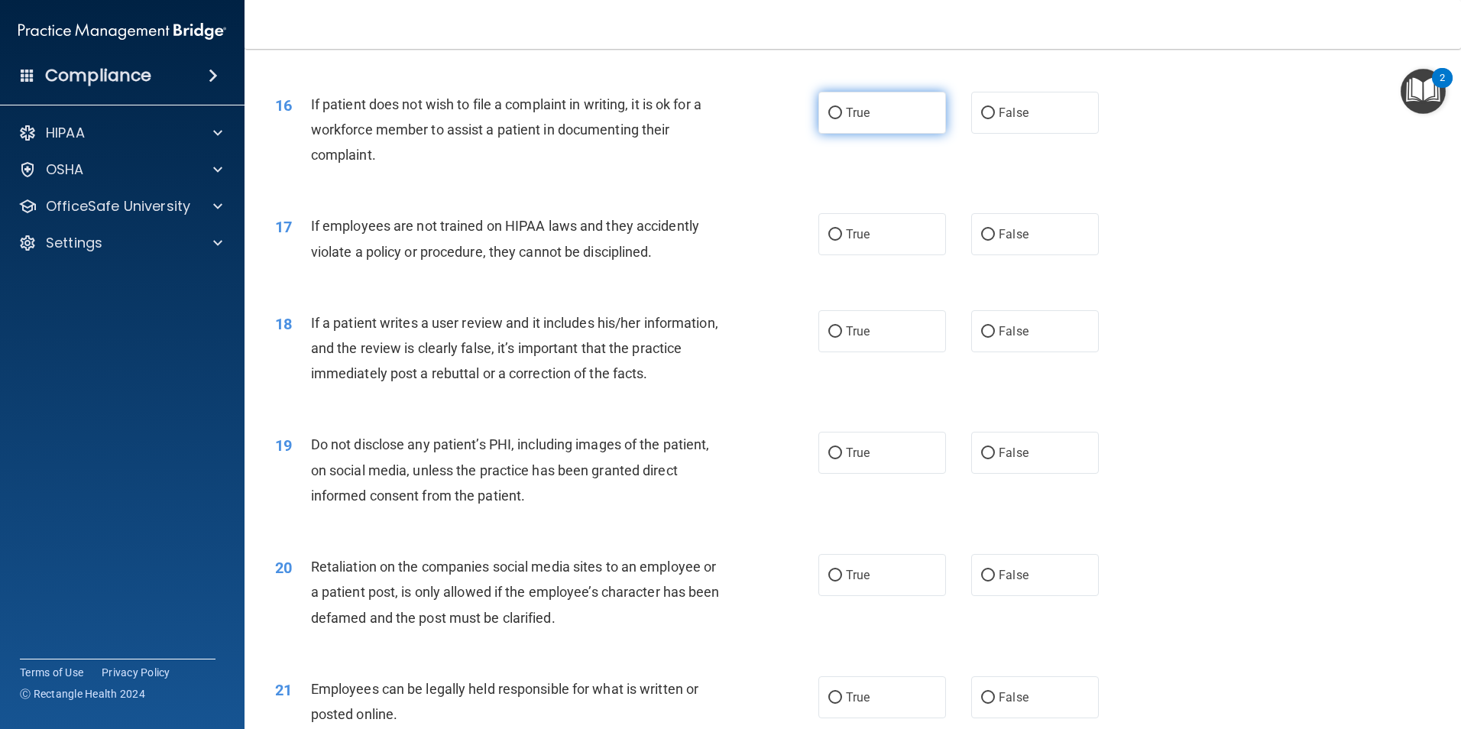
click at [828, 119] on input "True" at bounding box center [835, 113] width 14 height 11
radio input "true"
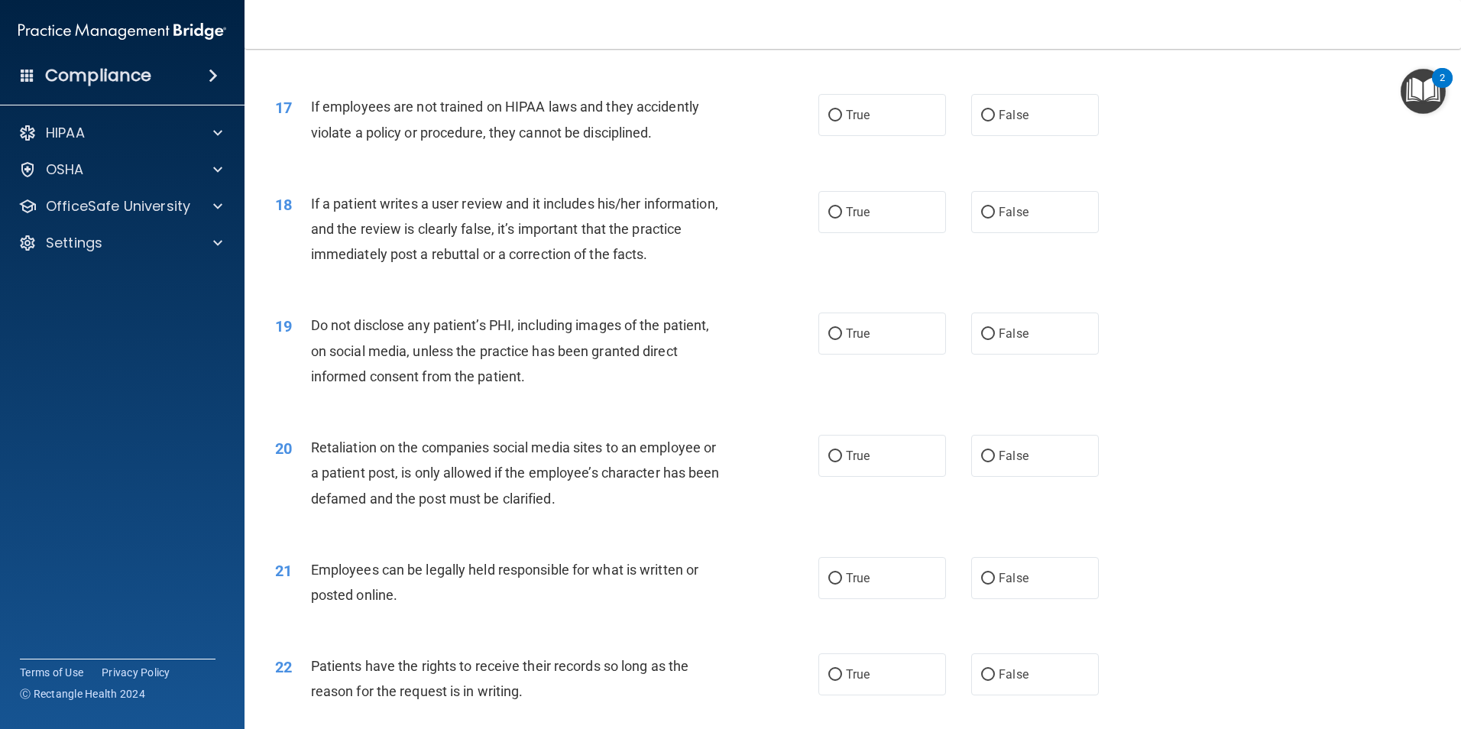
scroll to position [2064, 0]
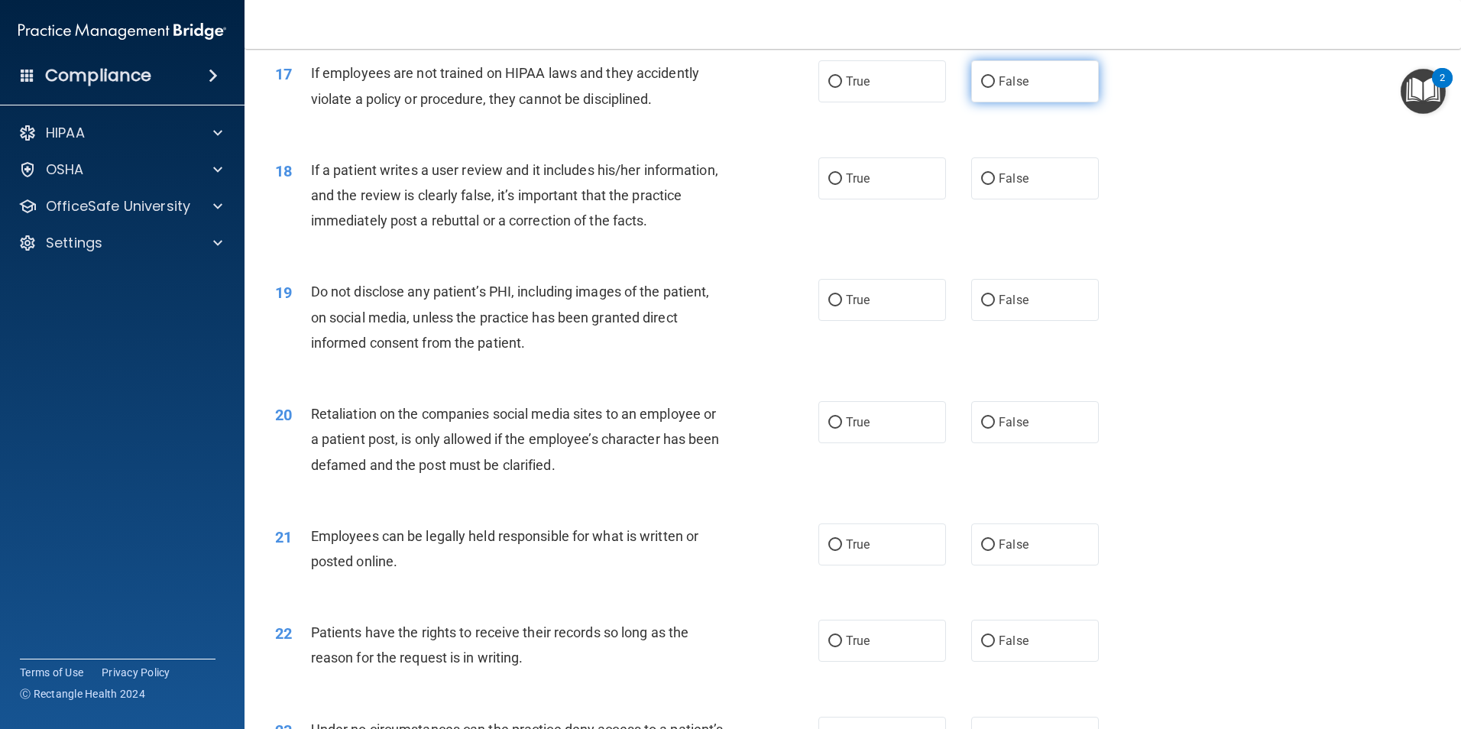
click at [981, 88] on input "False" at bounding box center [988, 81] width 14 height 11
radio input "true"
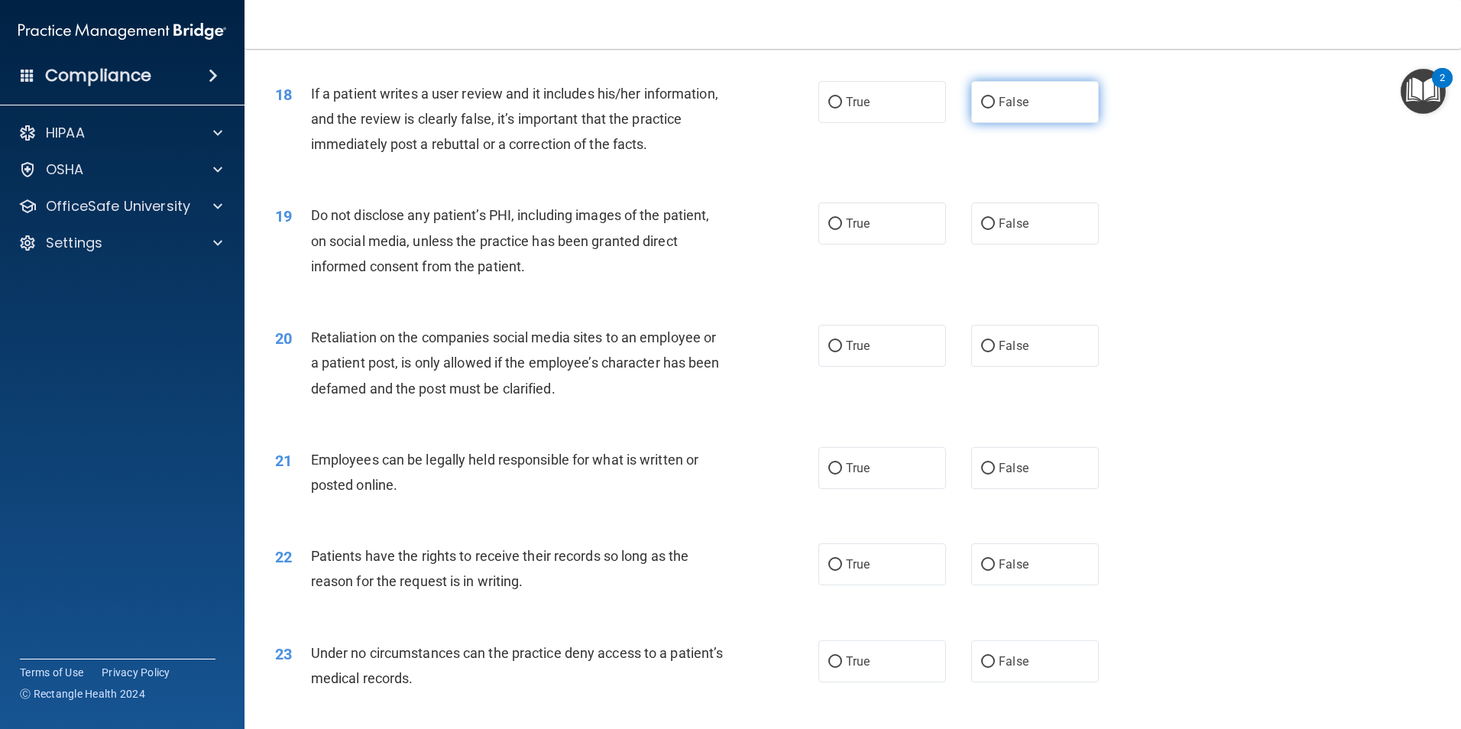
click at [989, 122] on label "False" at bounding box center [1035, 102] width 128 height 42
click at [989, 109] on input "False" at bounding box center [988, 102] width 14 height 11
radio input "true"
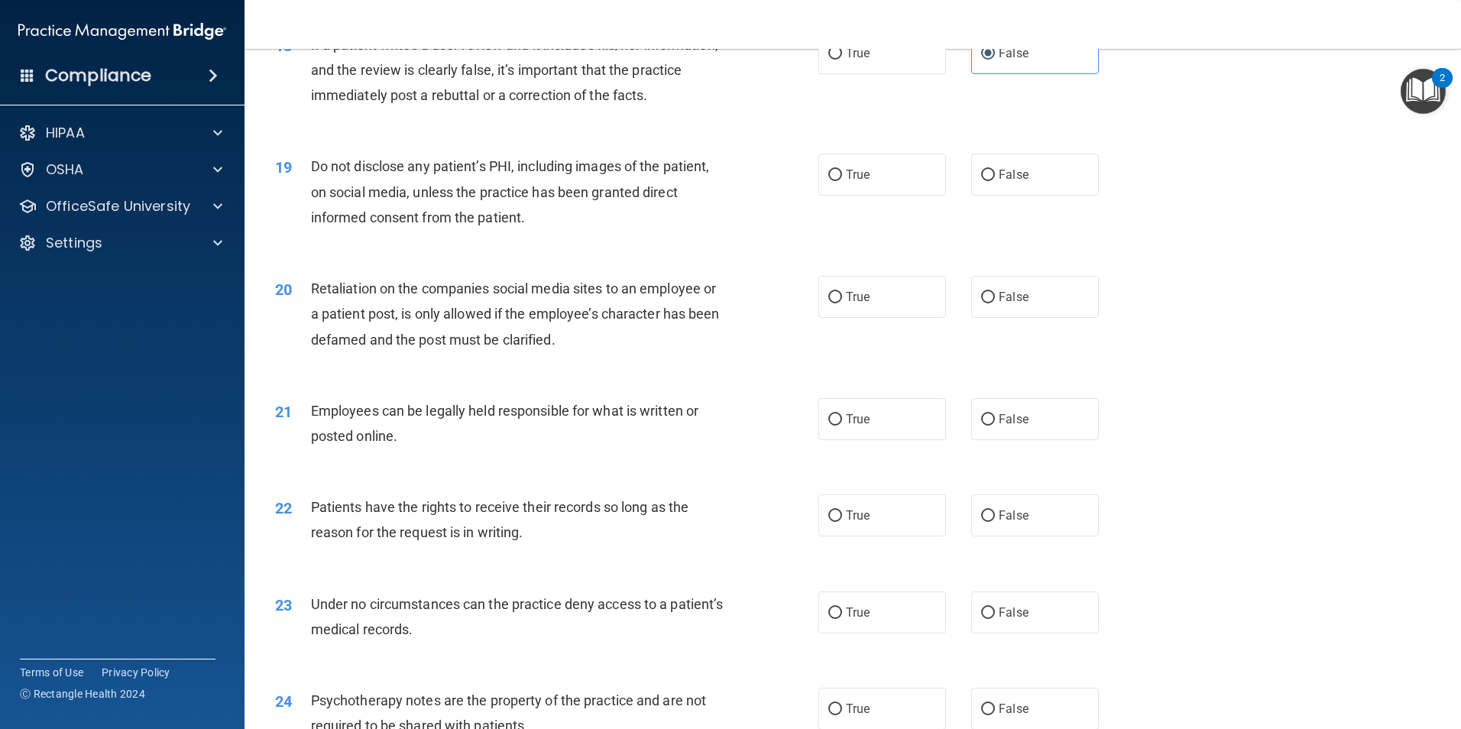
scroll to position [2216, 0]
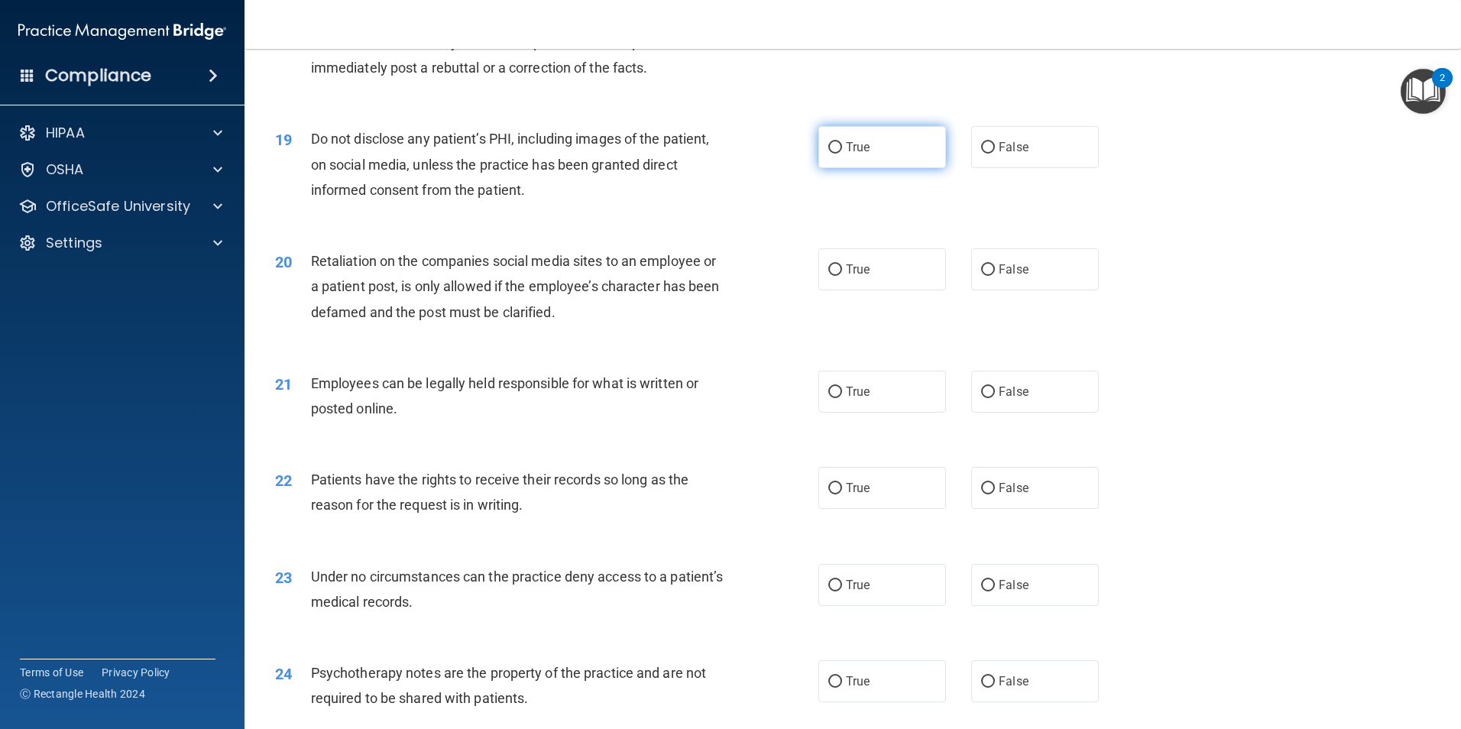
click at [839, 168] on label "True" at bounding box center [883, 147] width 128 height 42
click at [839, 154] on input "True" at bounding box center [835, 147] width 14 height 11
radio input "true"
click at [981, 276] on input "False" at bounding box center [988, 269] width 14 height 11
radio input "true"
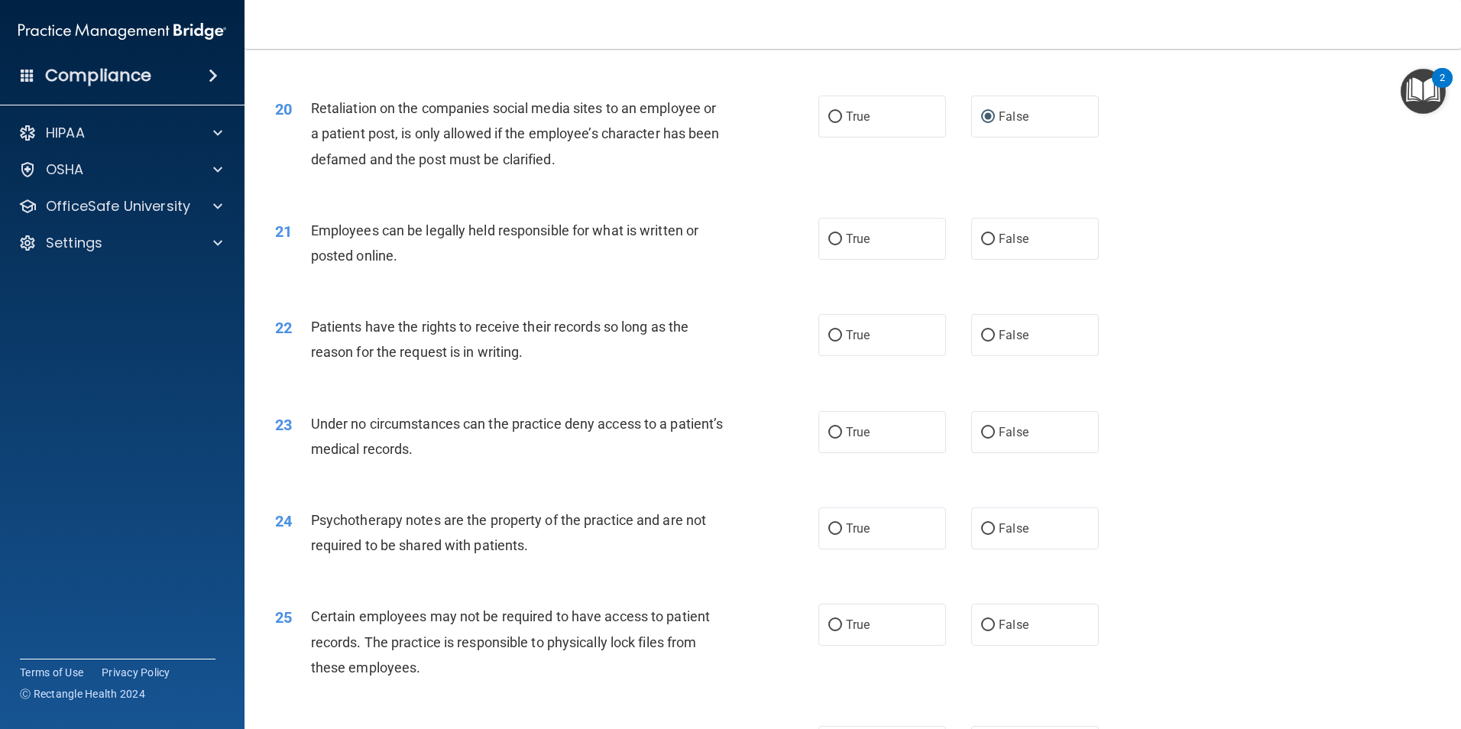
scroll to position [2446, 0]
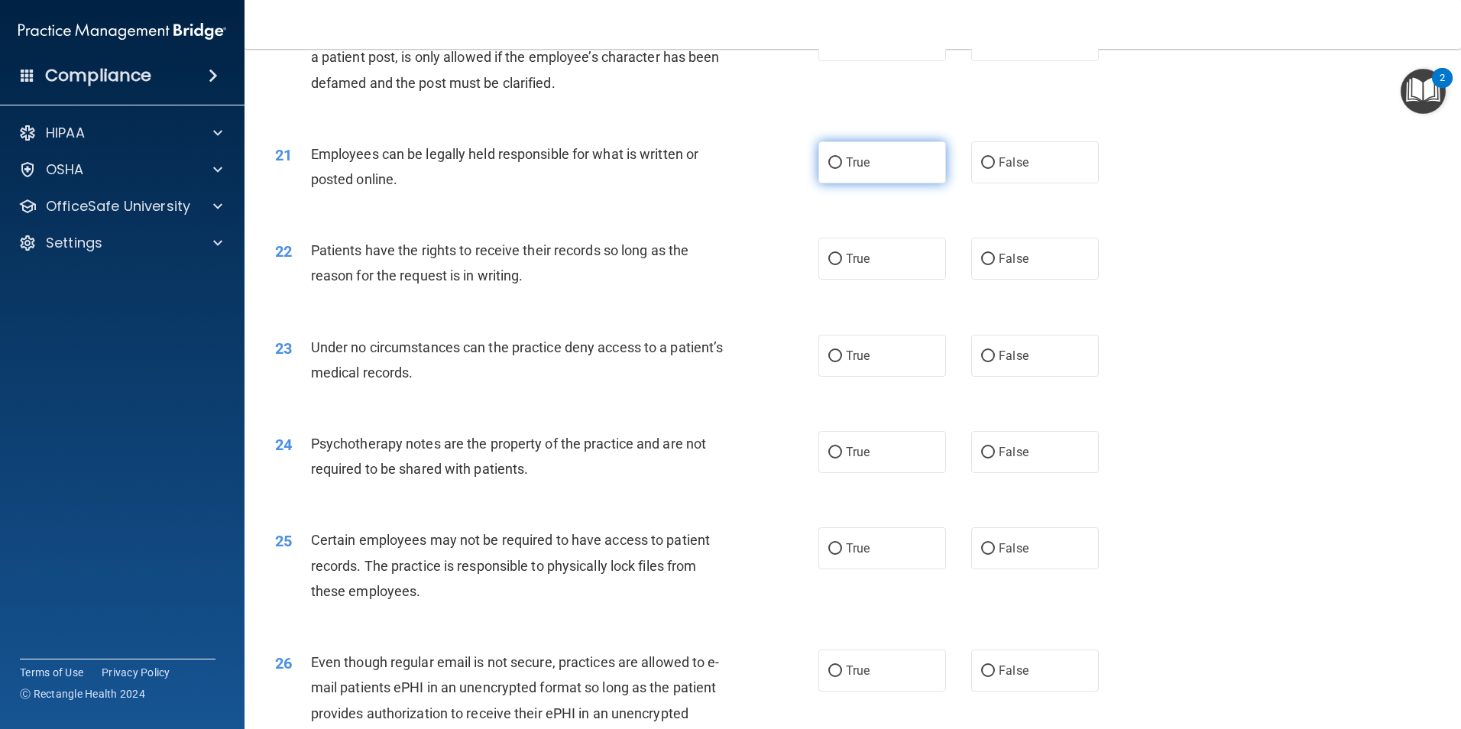
click at [819, 183] on label "True" at bounding box center [883, 162] width 128 height 42
click at [828, 169] on input "True" at bounding box center [835, 162] width 14 height 11
radio input "true"
click at [830, 265] on input "True" at bounding box center [835, 259] width 14 height 11
radio input "true"
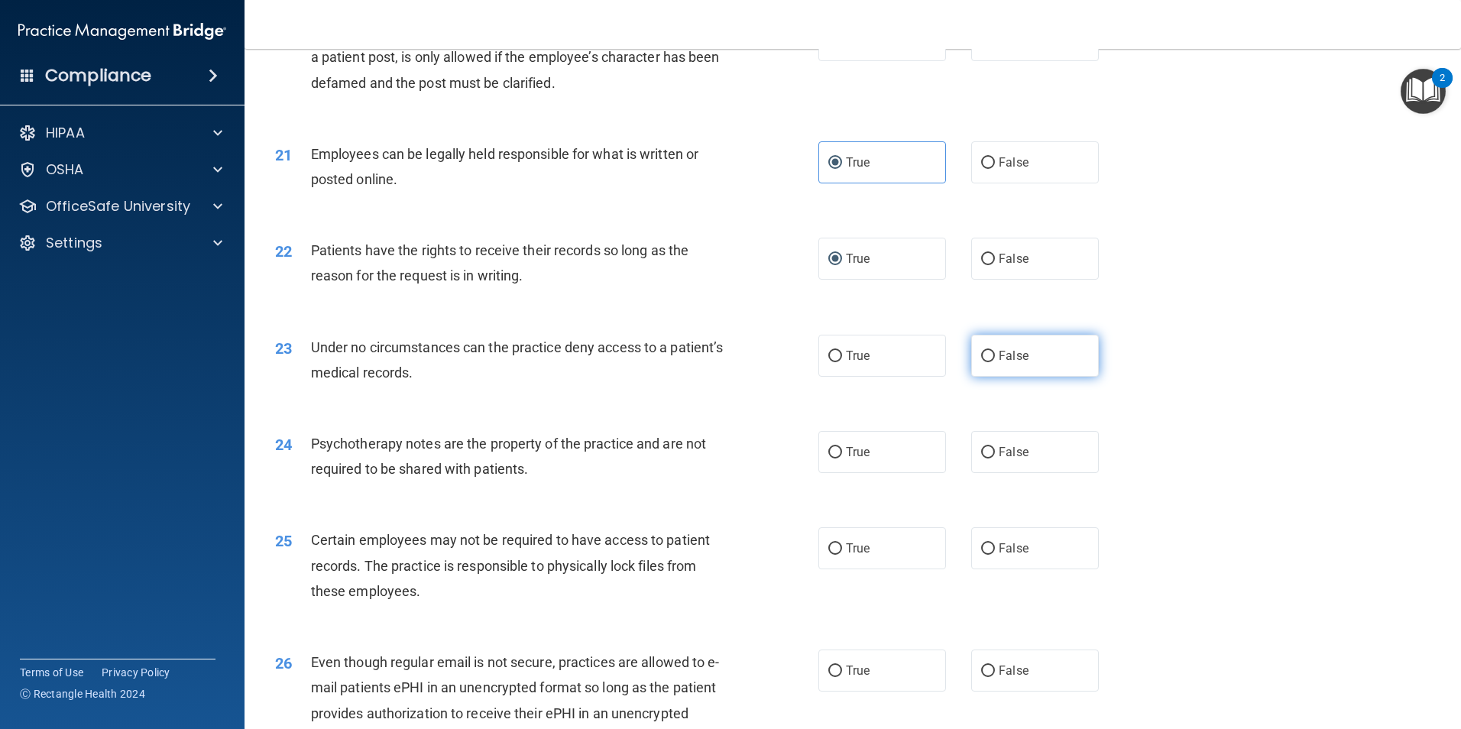
click at [981, 362] on input "False" at bounding box center [988, 356] width 14 height 11
radio input "true"
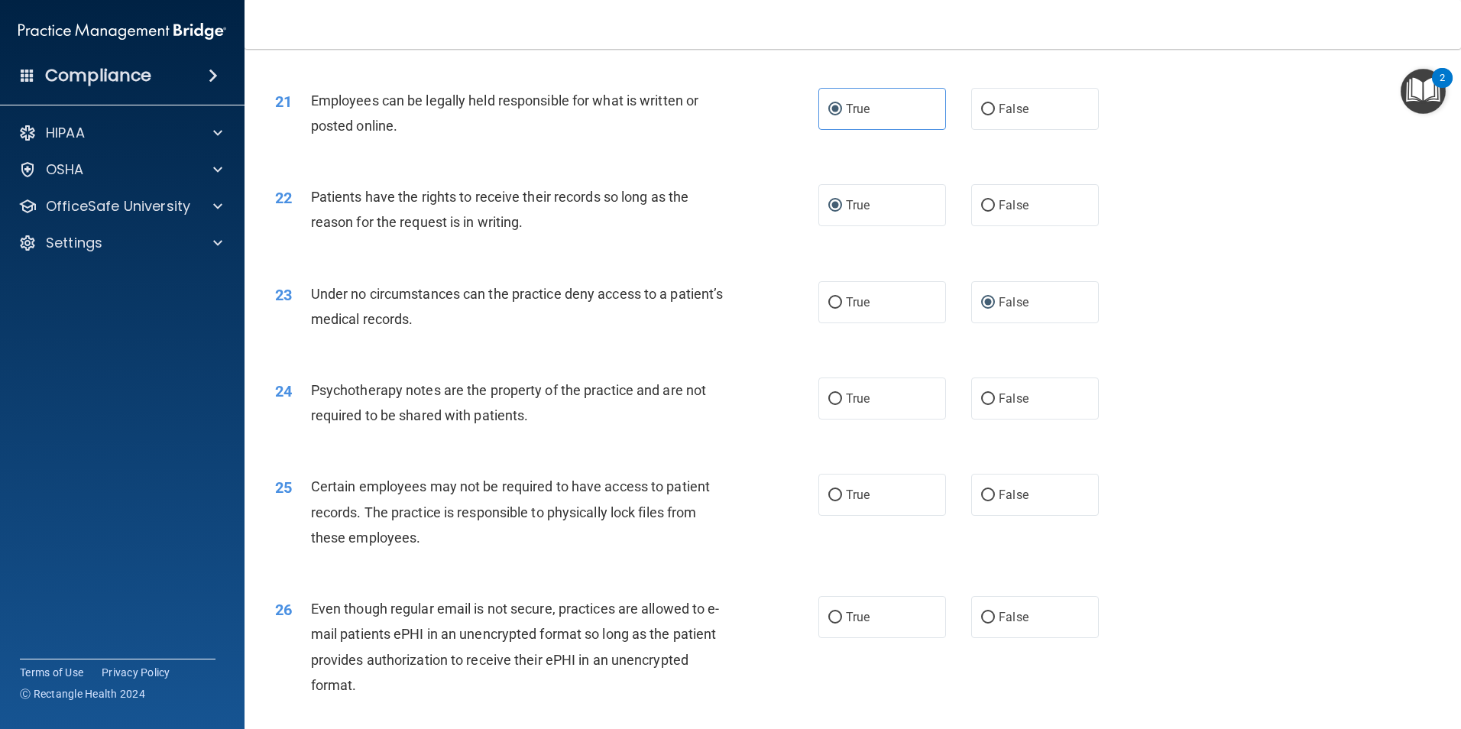
scroll to position [2675, 0]
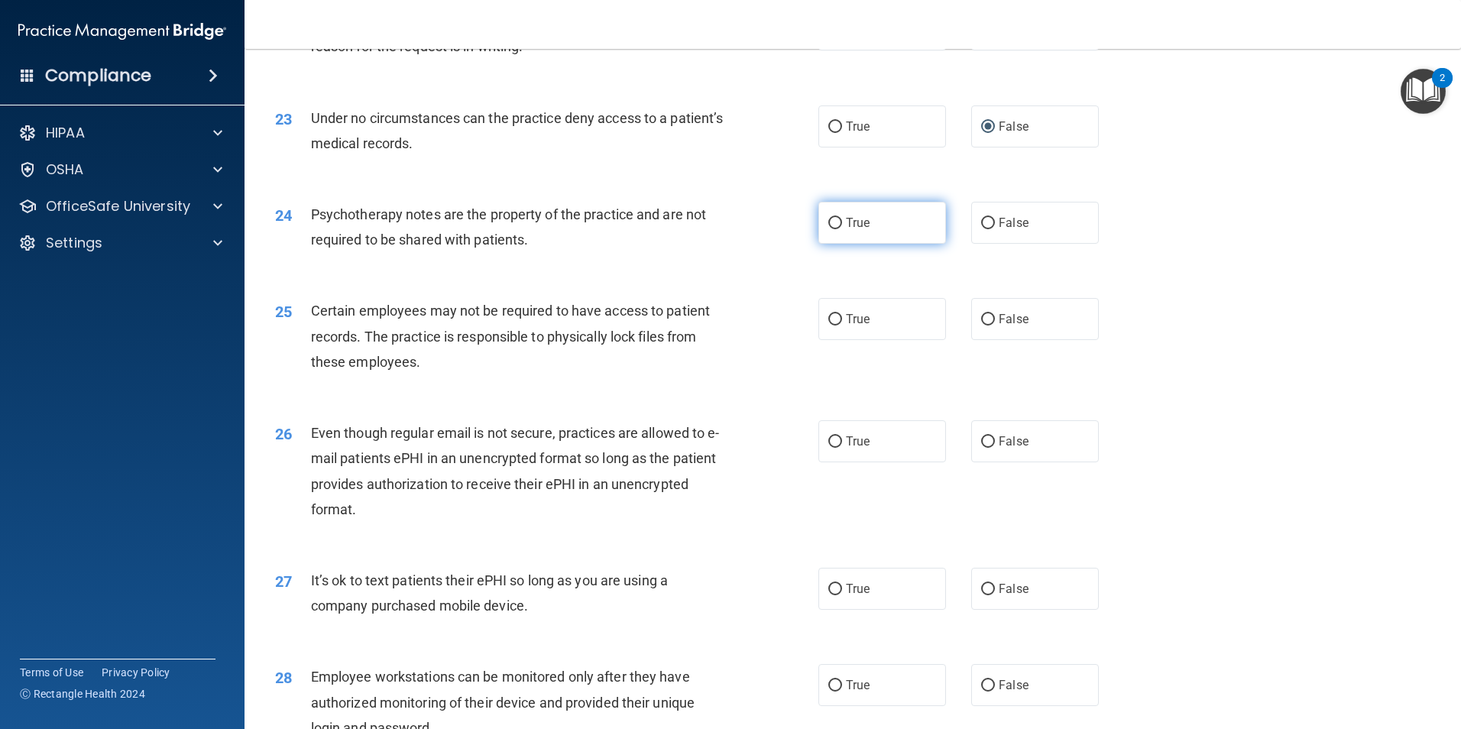
click at [832, 229] on input "True" at bounding box center [835, 223] width 14 height 11
radio input "true"
click at [829, 326] on input "True" at bounding box center [835, 319] width 14 height 11
radio input "true"
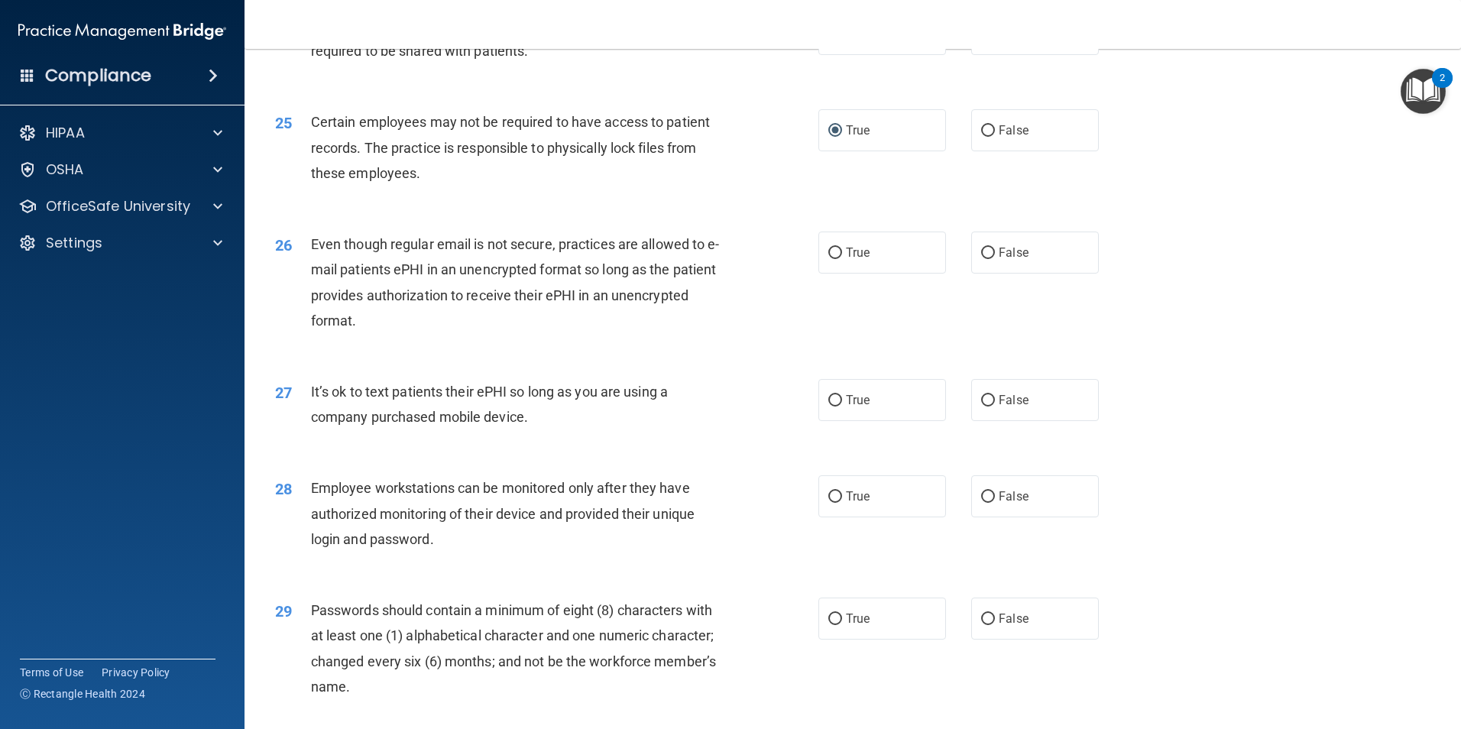
scroll to position [2904, 0]
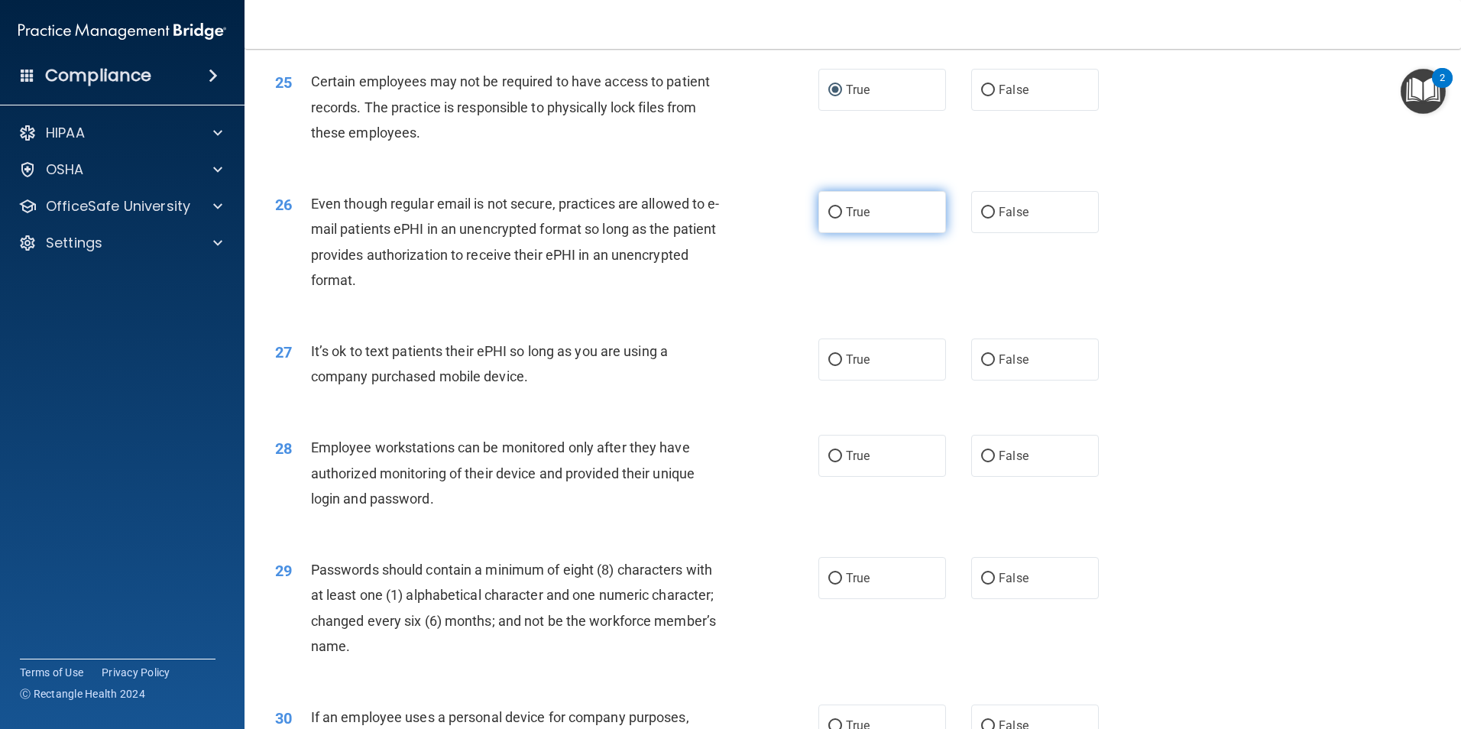
click at [828, 219] on input "True" at bounding box center [835, 212] width 14 height 11
radio input "true"
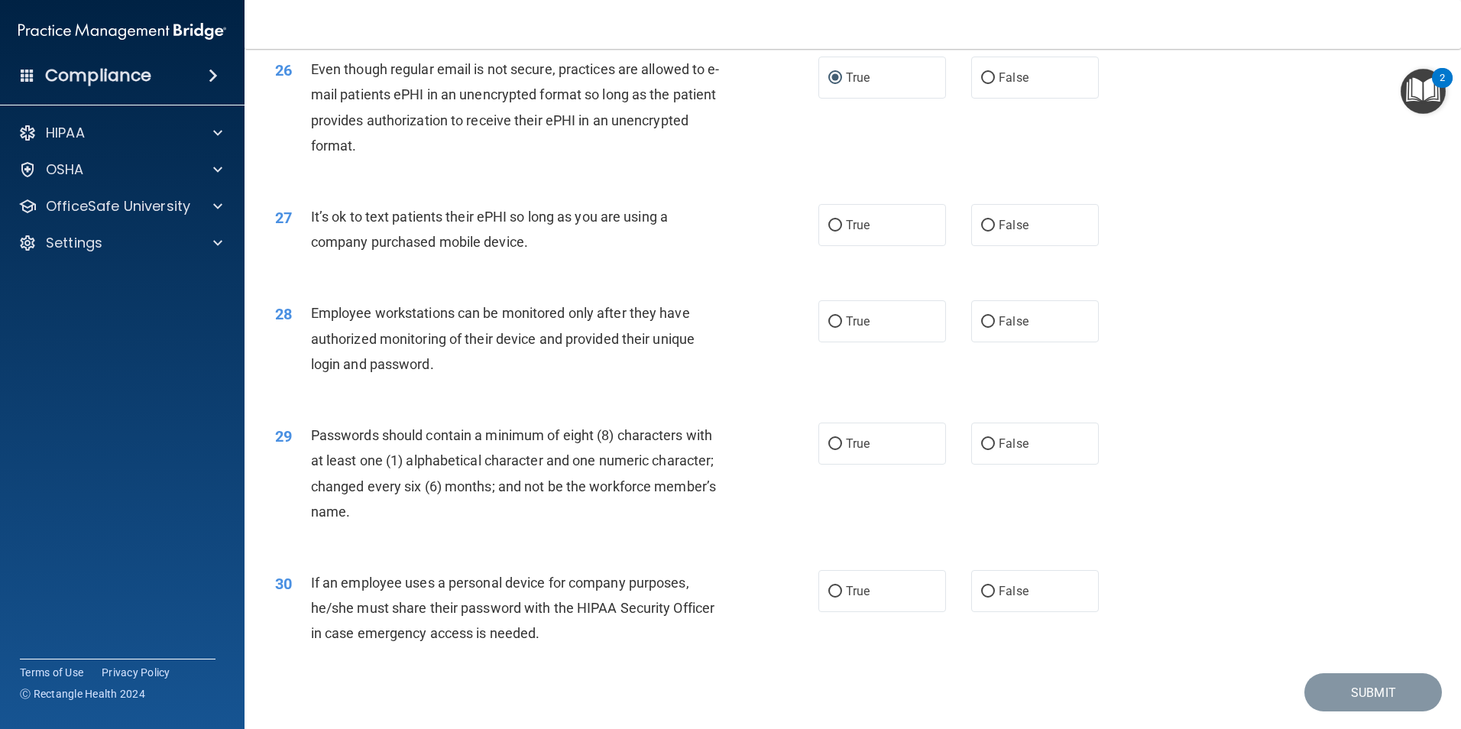
scroll to position [3057, 0]
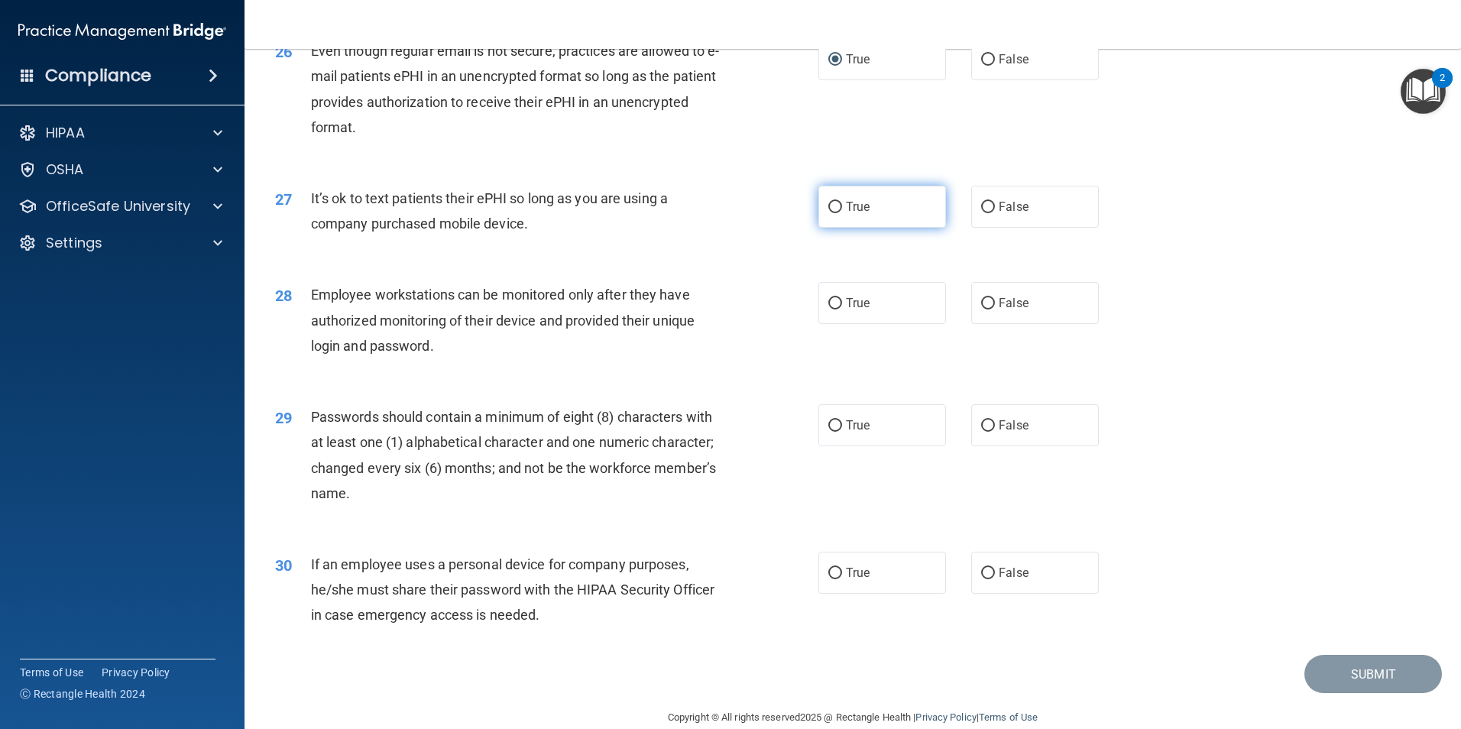
click at [832, 213] on input "True" at bounding box center [835, 207] width 14 height 11
radio input "true"
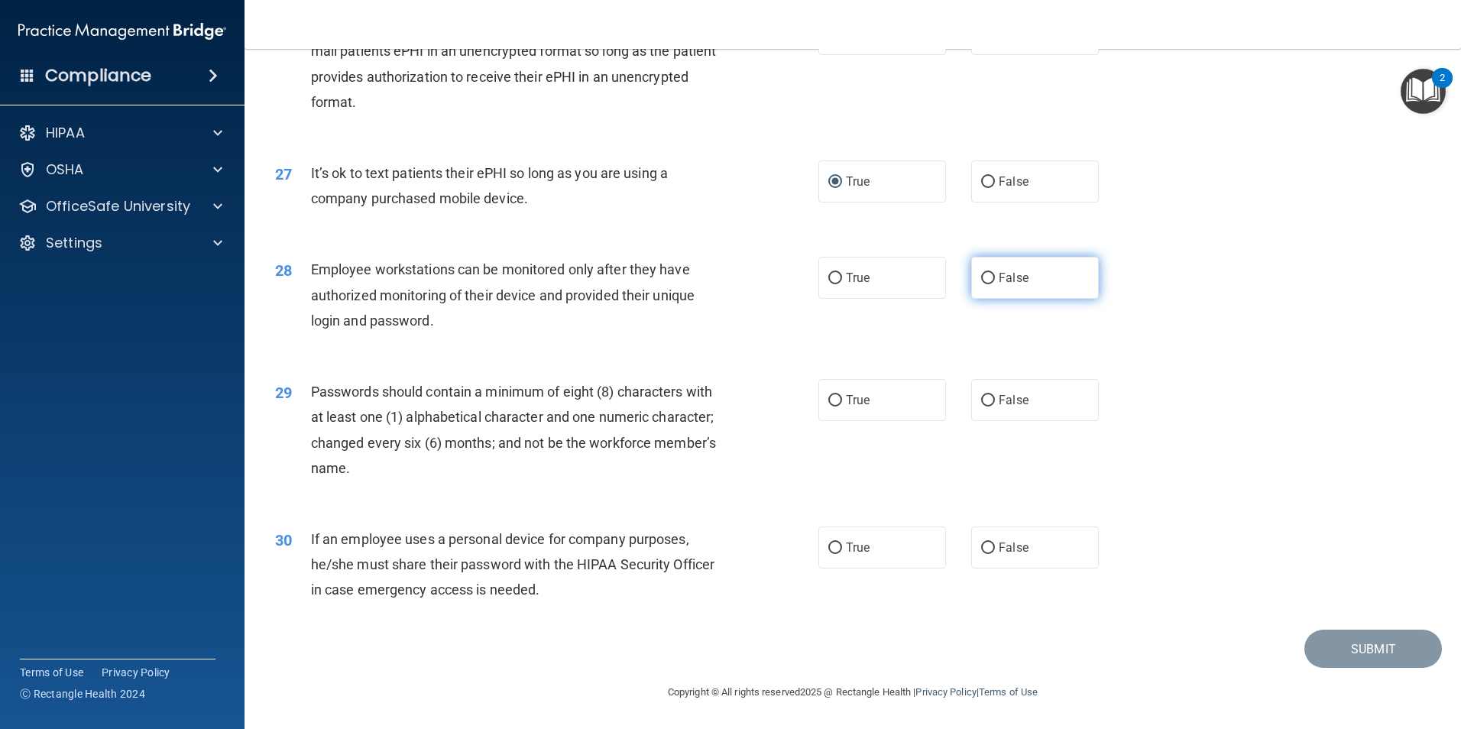
click at [981, 277] on input "False" at bounding box center [988, 278] width 14 height 11
radio input "true"
click at [828, 400] on input "True" at bounding box center [835, 400] width 14 height 11
radio input "true"
click at [828, 549] on input "True" at bounding box center [835, 548] width 14 height 11
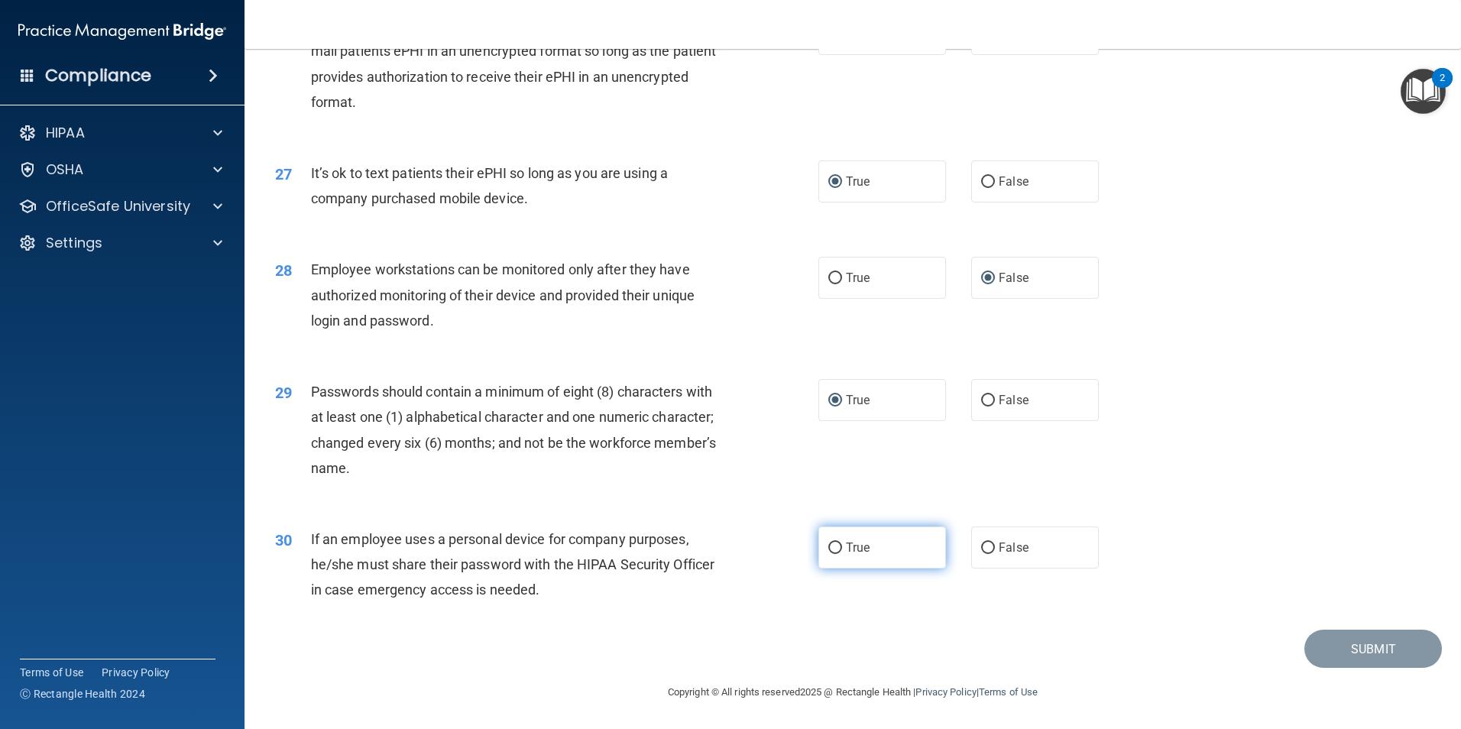
radio input "true"
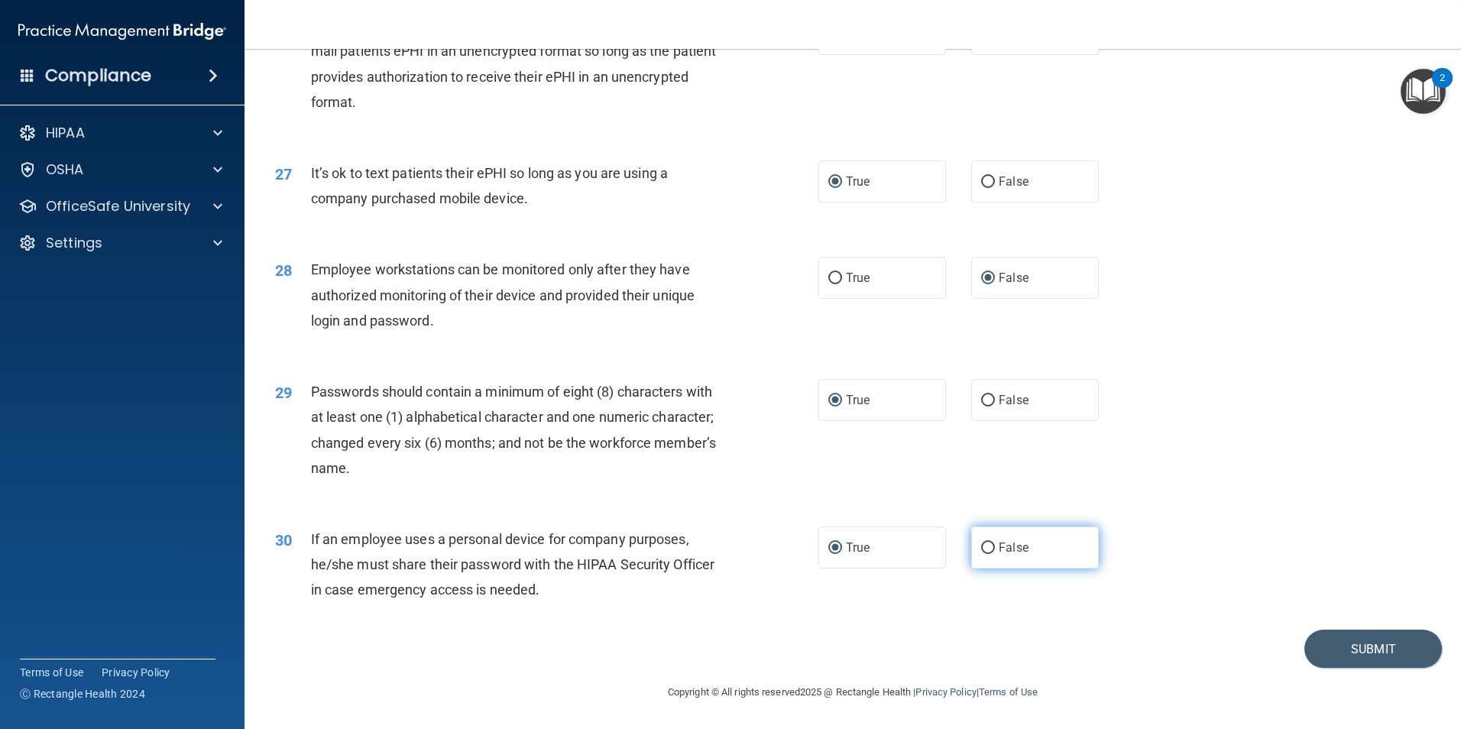
click at [984, 547] on input "False" at bounding box center [988, 548] width 14 height 11
radio input "true"
radio input "false"
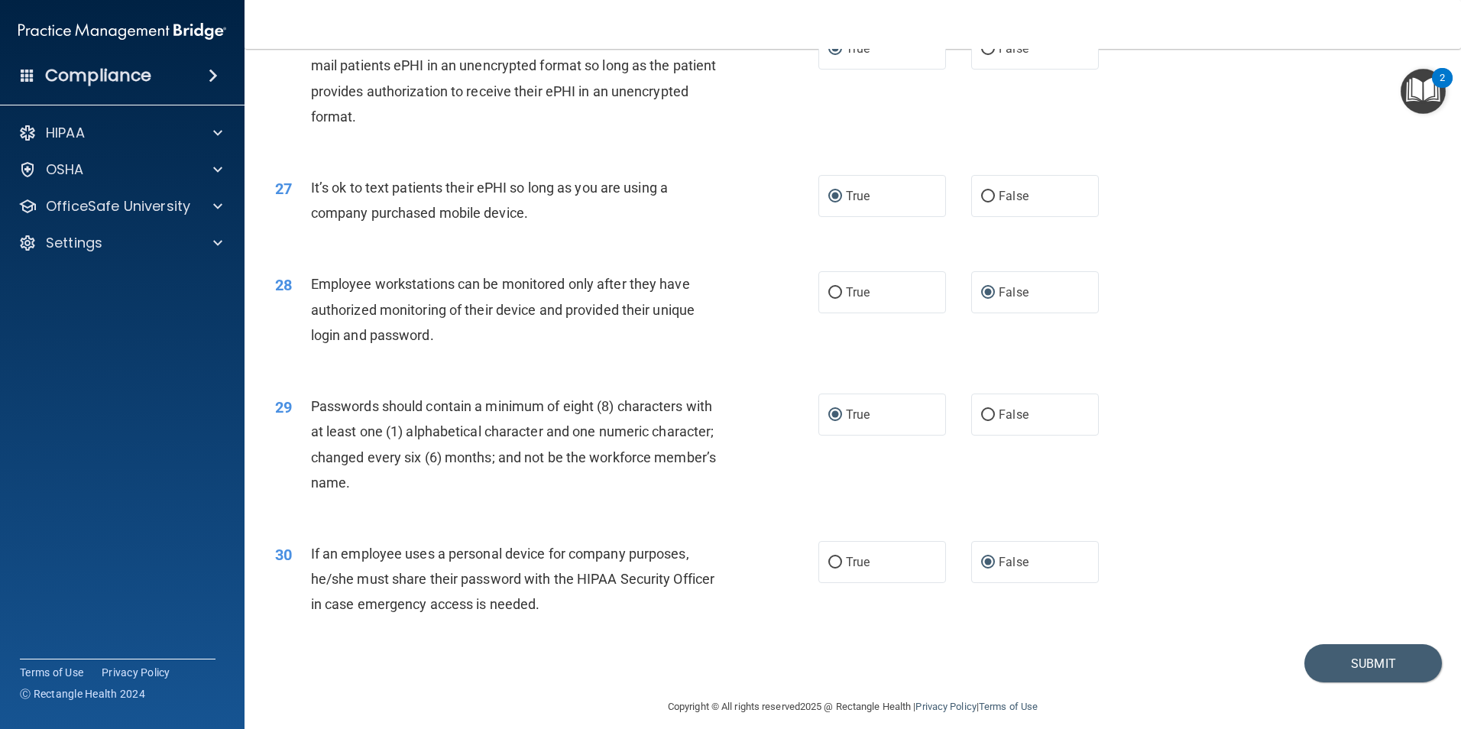
scroll to position [3031, 0]
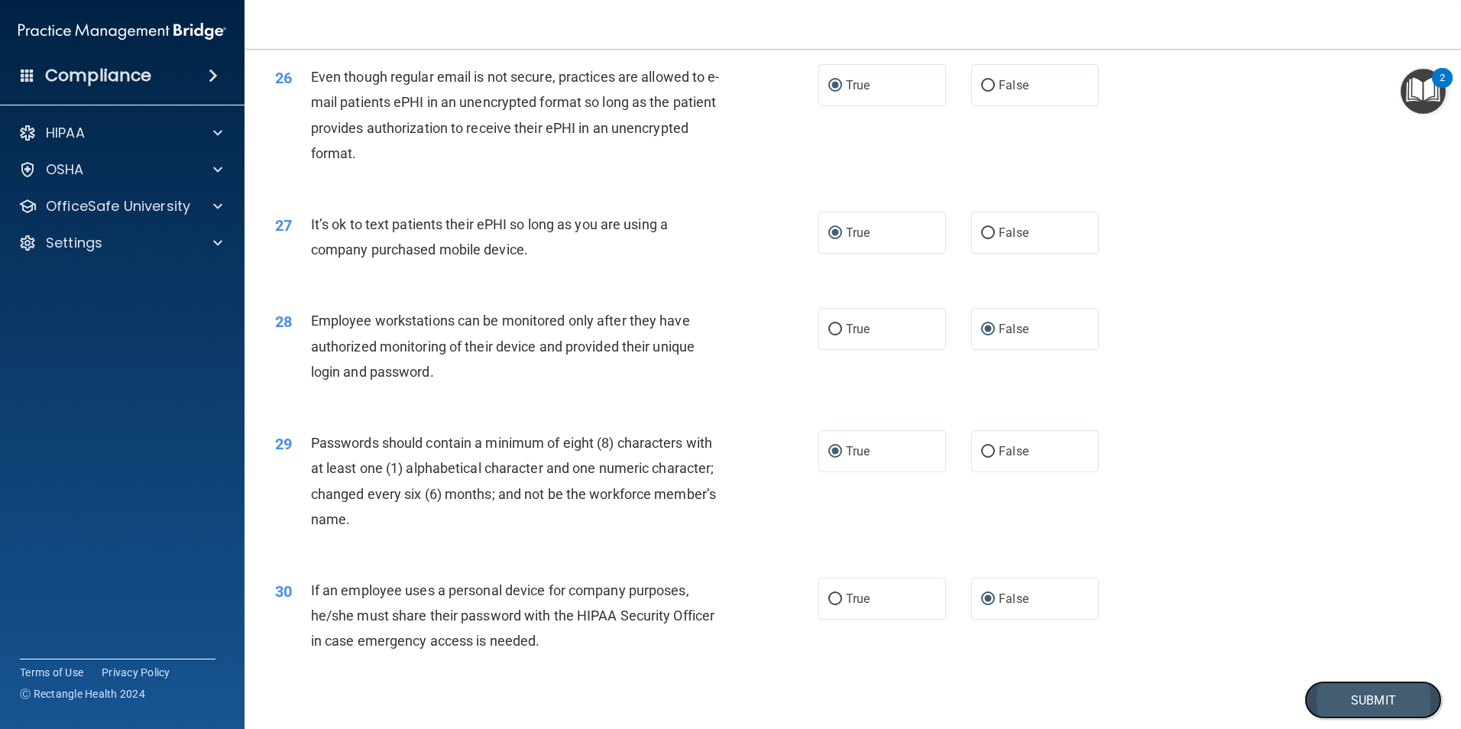
click at [1392, 715] on button "Submit" at bounding box center [1374, 700] width 138 height 39
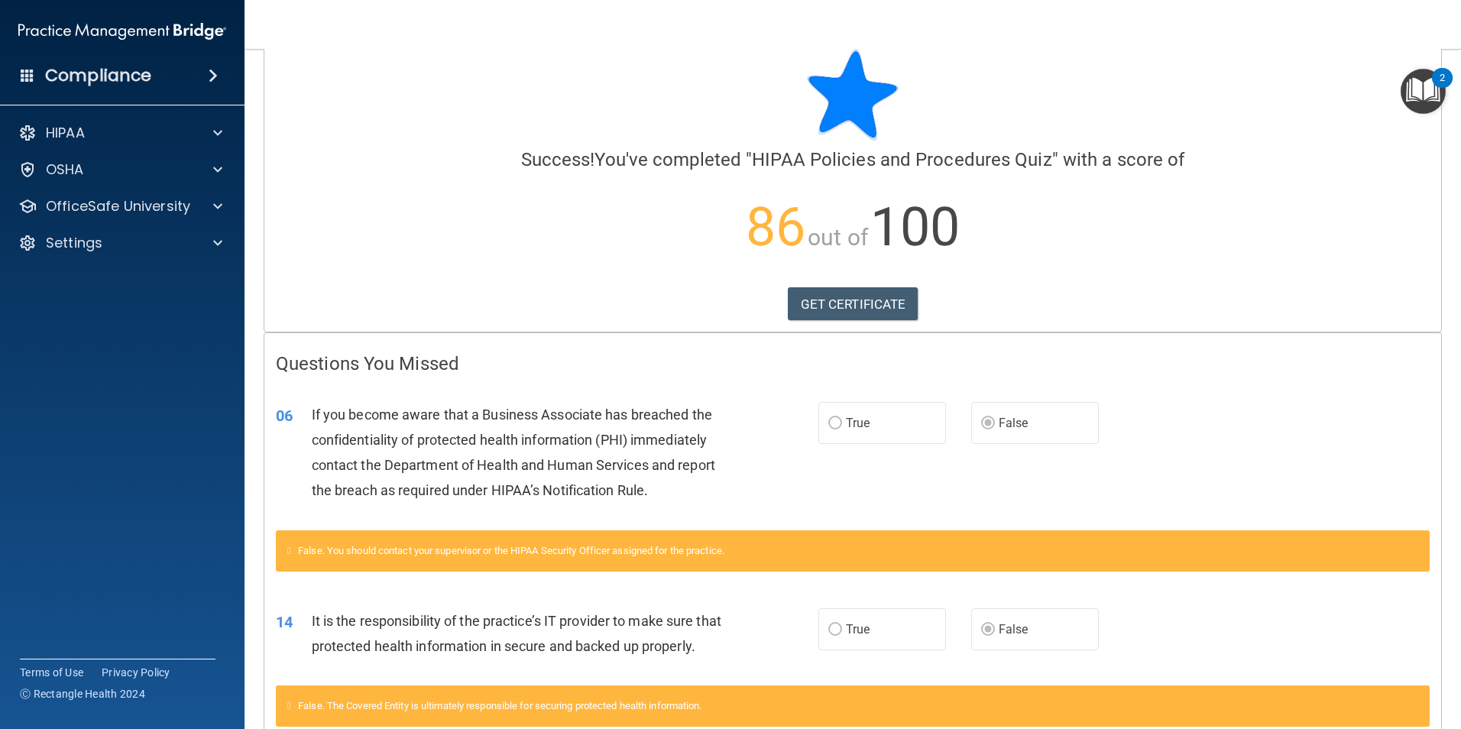
scroll to position [76, 0]
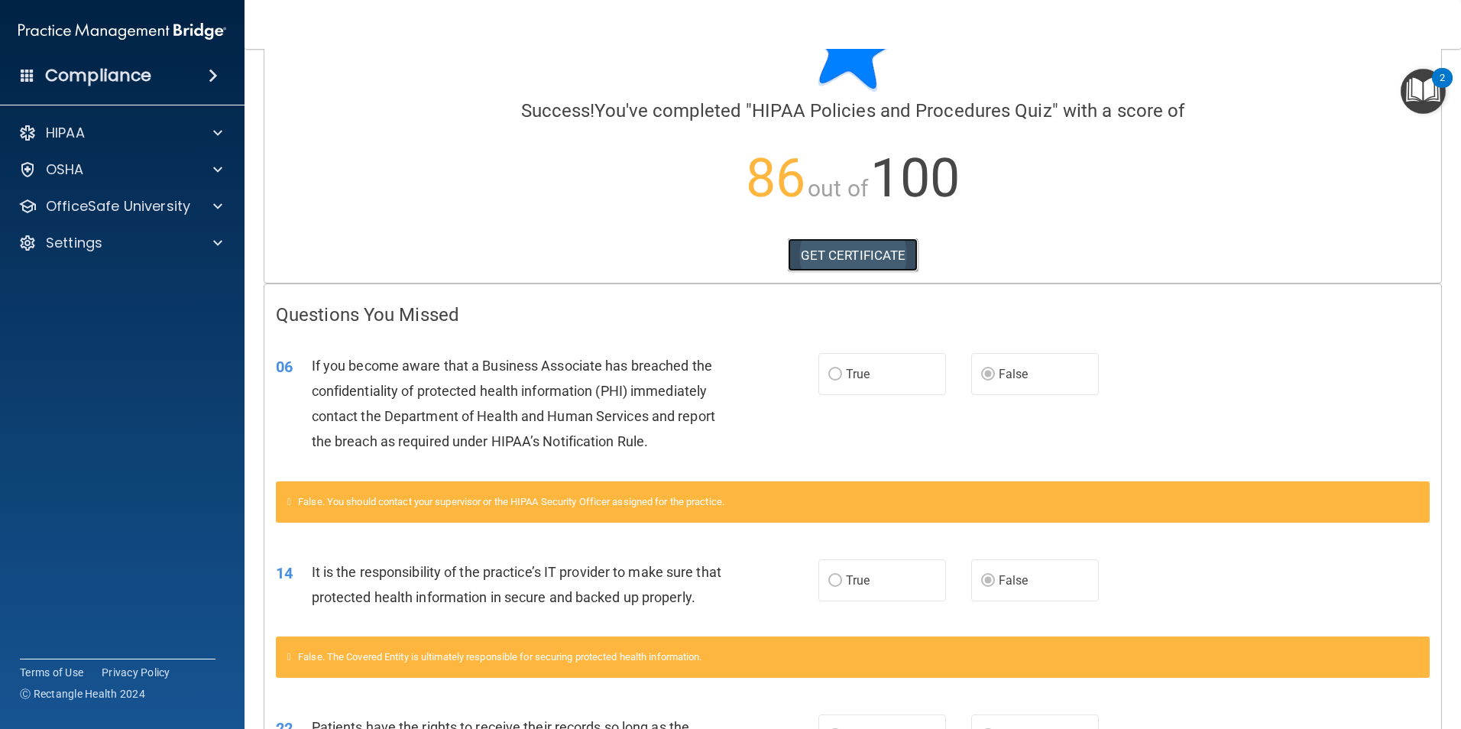
click at [834, 253] on link "GET CERTIFICATE" at bounding box center [853, 255] width 131 height 34
click at [217, 206] on span at bounding box center [217, 206] width 9 height 18
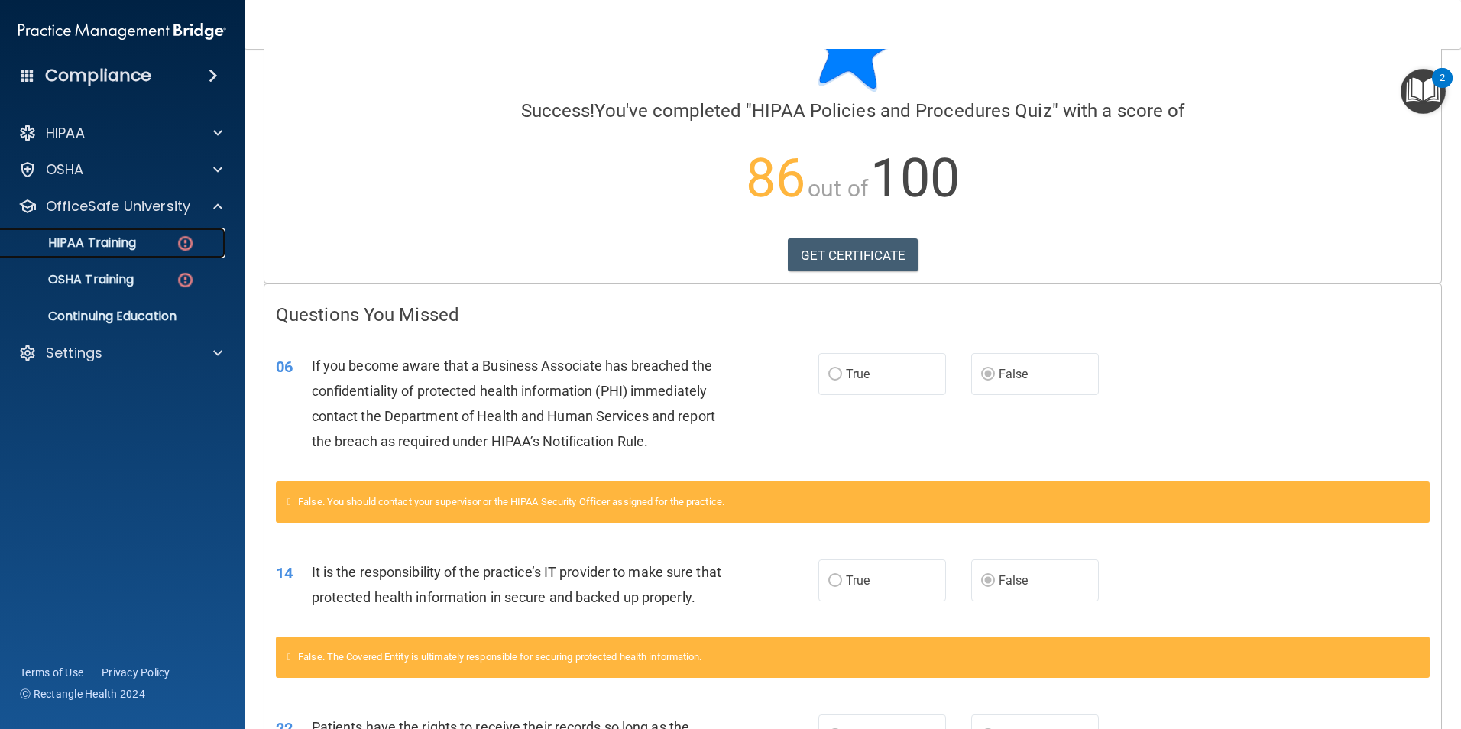
click at [163, 243] on div "HIPAA Training" at bounding box center [114, 242] width 209 height 15
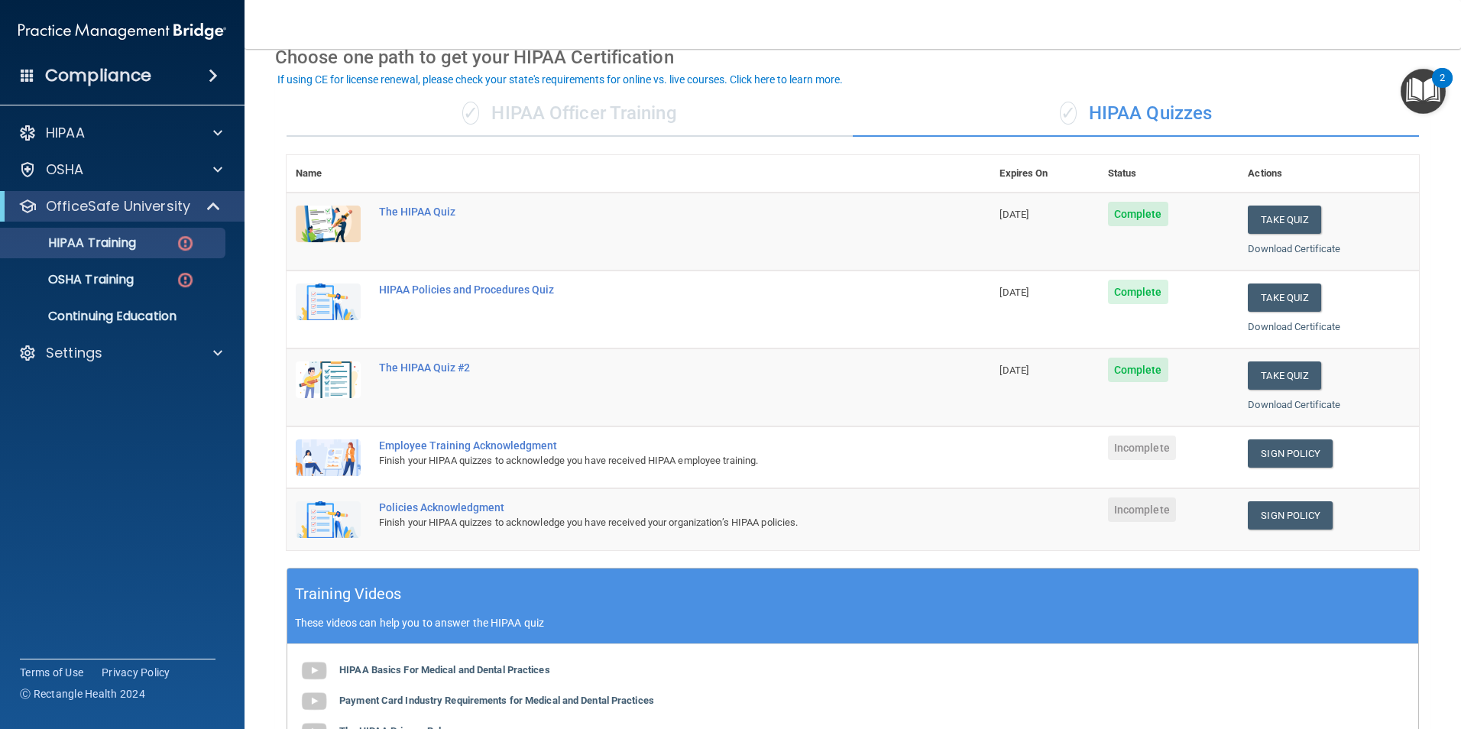
click at [330, 457] on img at bounding box center [328, 457] width 65 height 37
click at [1278, 455] on link "Sign Policy" at bounding box center [1290, 453] width 85 height 28
click at [1281, 516] on link "Sign Policy" at bounding box center [1290, 515] width 85 height 28
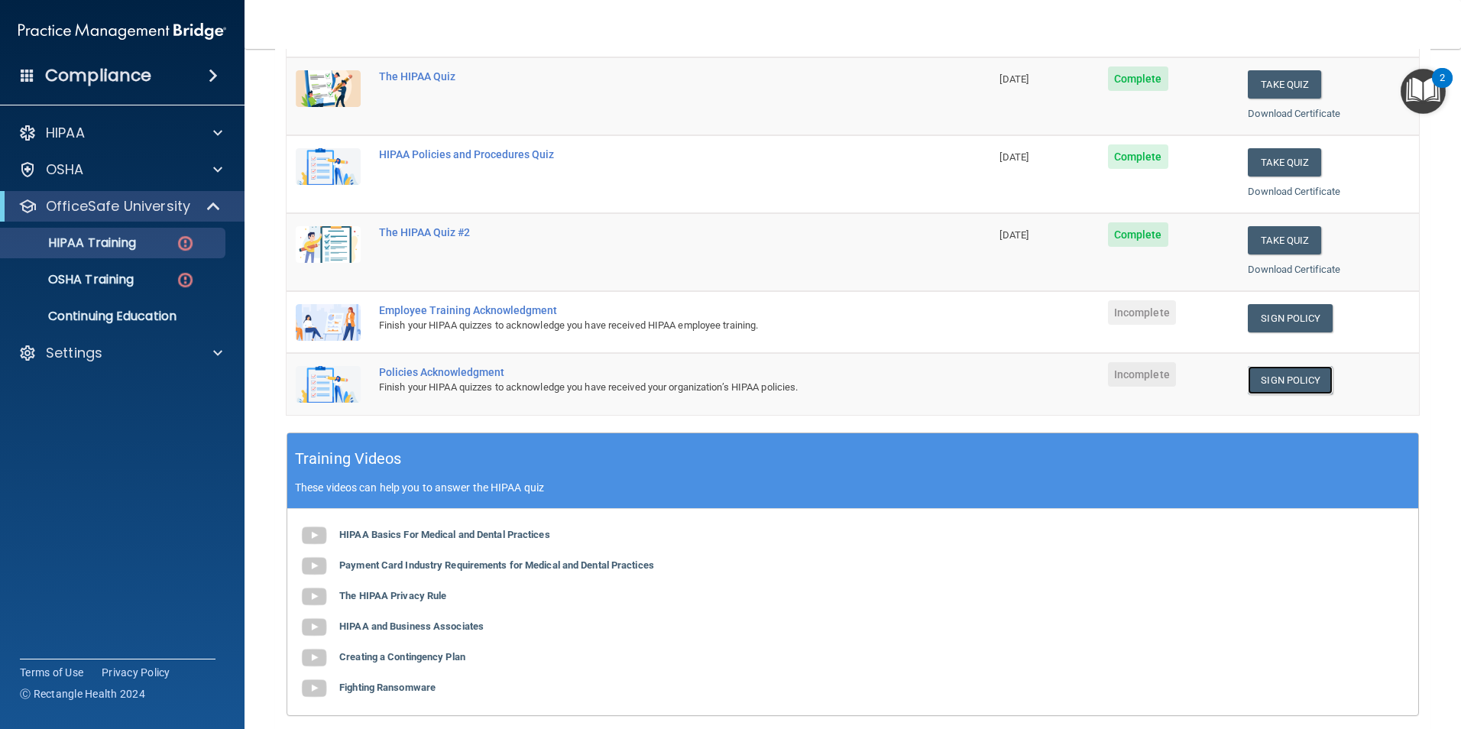
scroll to position [306, 0]
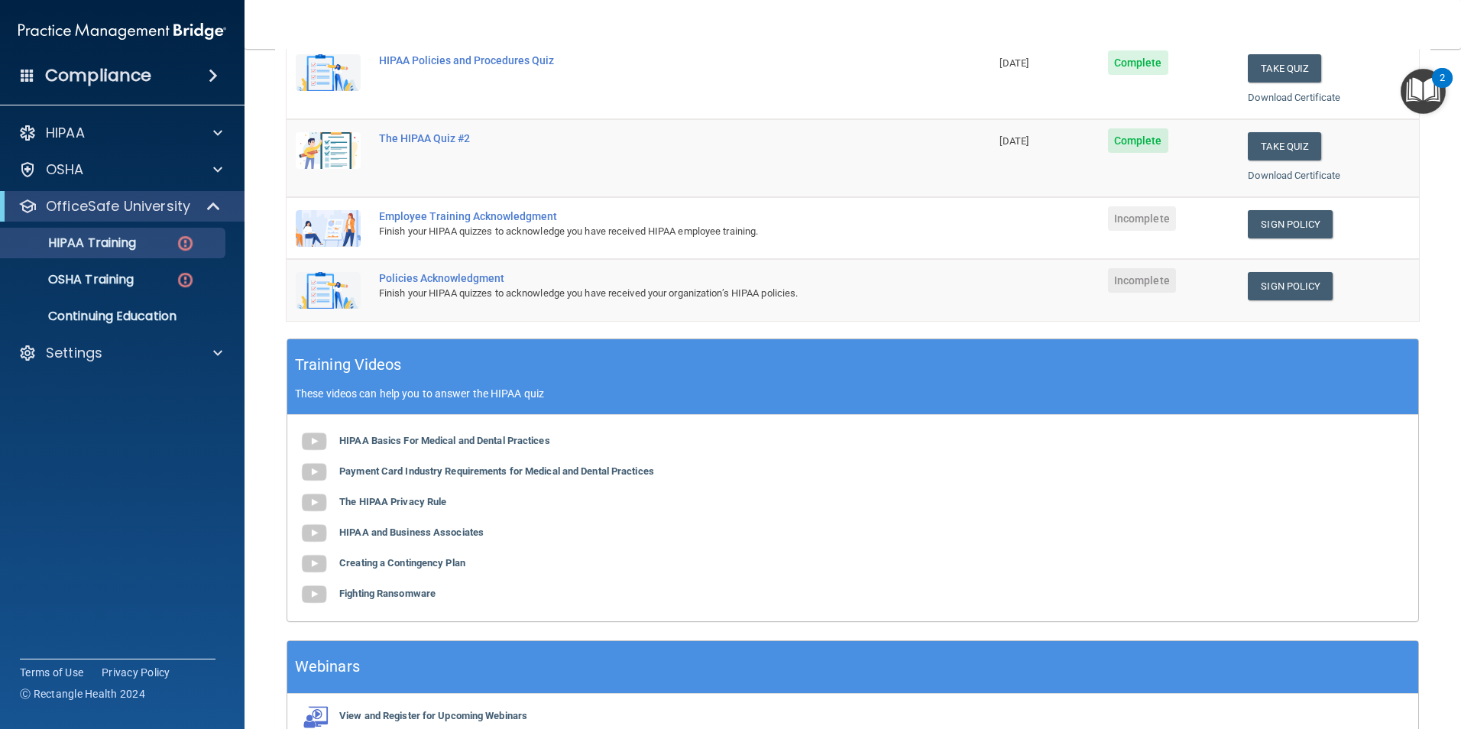
drag, startPoint x: 341, startPoint y: 222, endPoint x: 352, endPoint y: 221, distance: 10.7
click at [341, 222] on img at bounding box center [328, 228] width 65 height 37
click at [537, 212] on div "Employee Training Acknowledgment" at bounding box center [646, 216] width 535 height 12
click at [1288, 216] on link "Sign Policy" at bounding box center [1290, 224] width 85 height 28
click at [1295, 284] on link "Sign Policy" at bounding box center [1290, 286] width 85 height 28
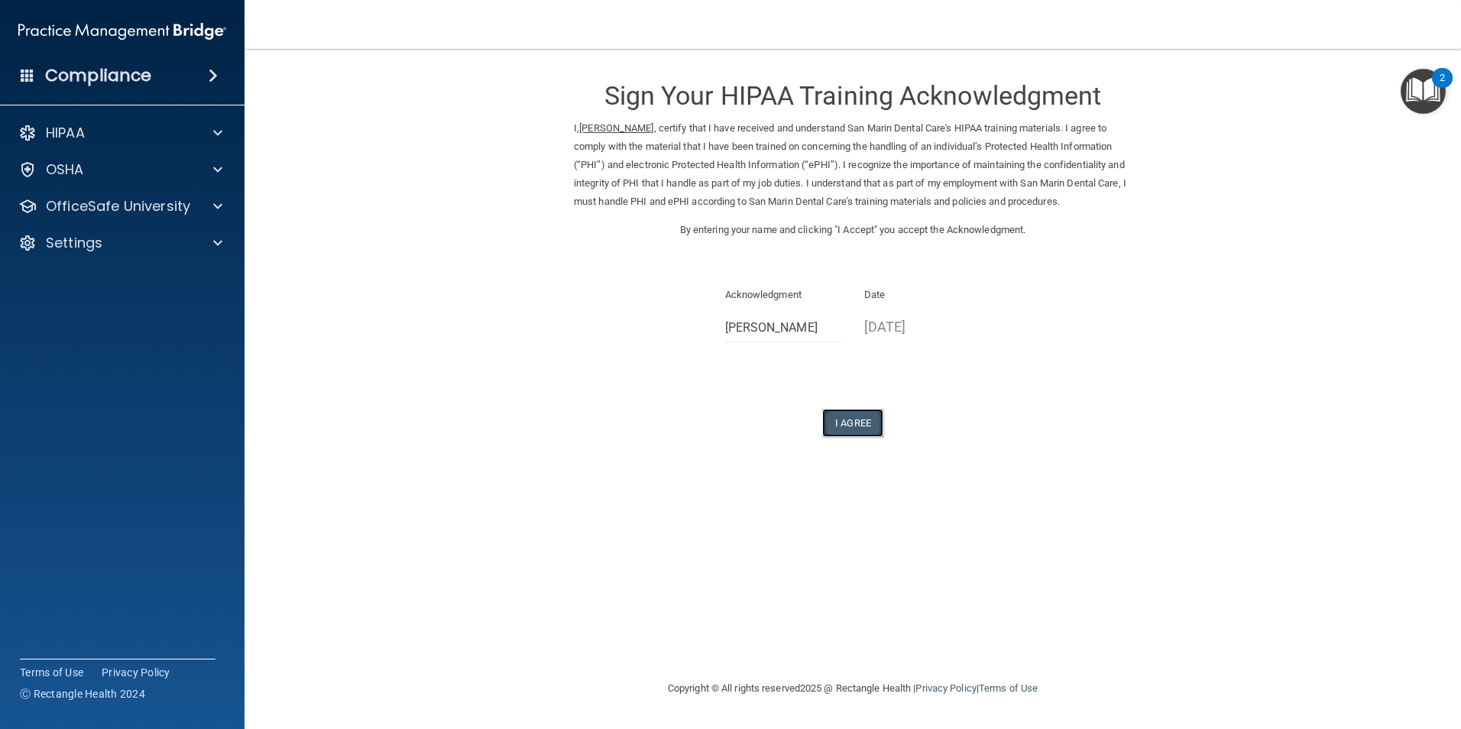
click at [861, 437] on button "I Agree" at bounding box center [852, 423] width 61 height 28
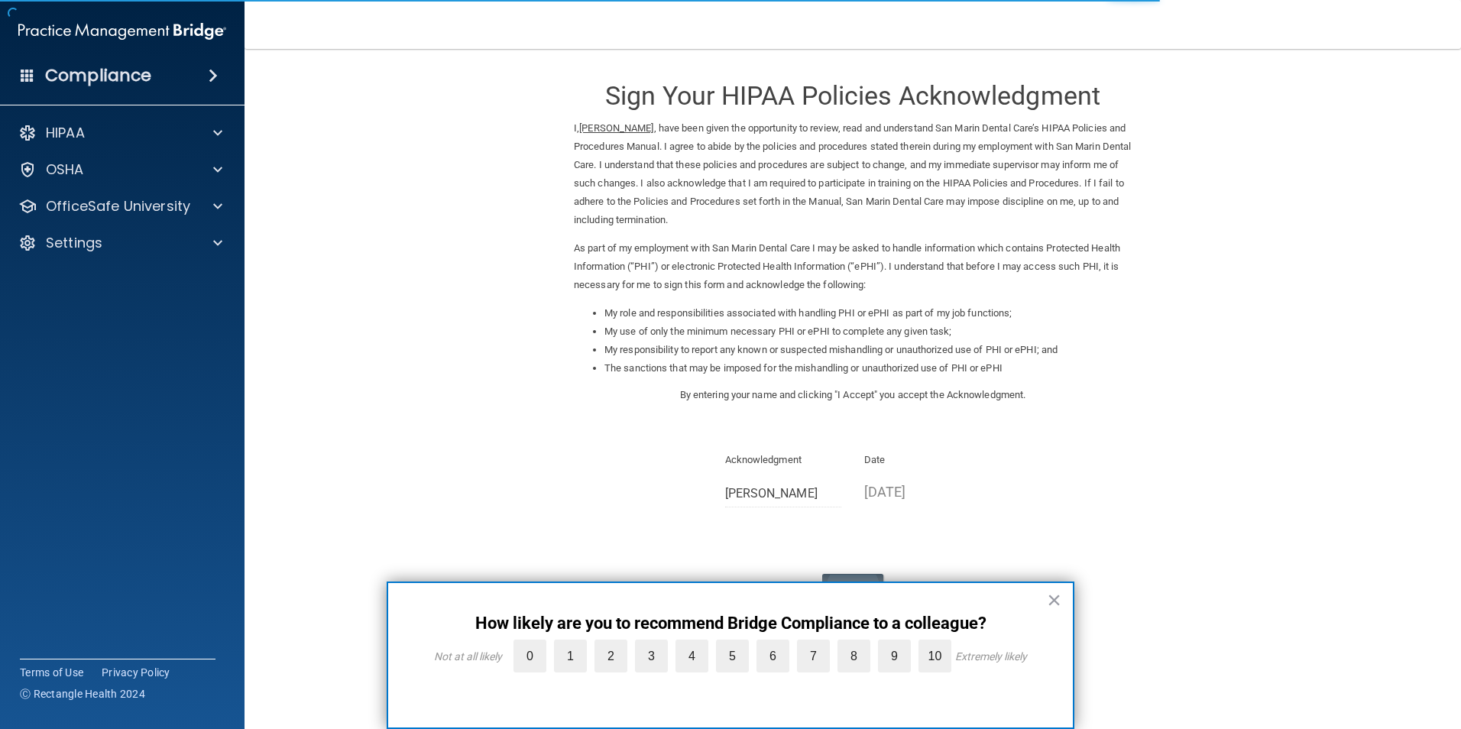
click at [861, 583] on div "× How likely are you to recommend Bridge Compliance to a colleague? Not at all …" at bounding box center [731, 656] width 688 height 148
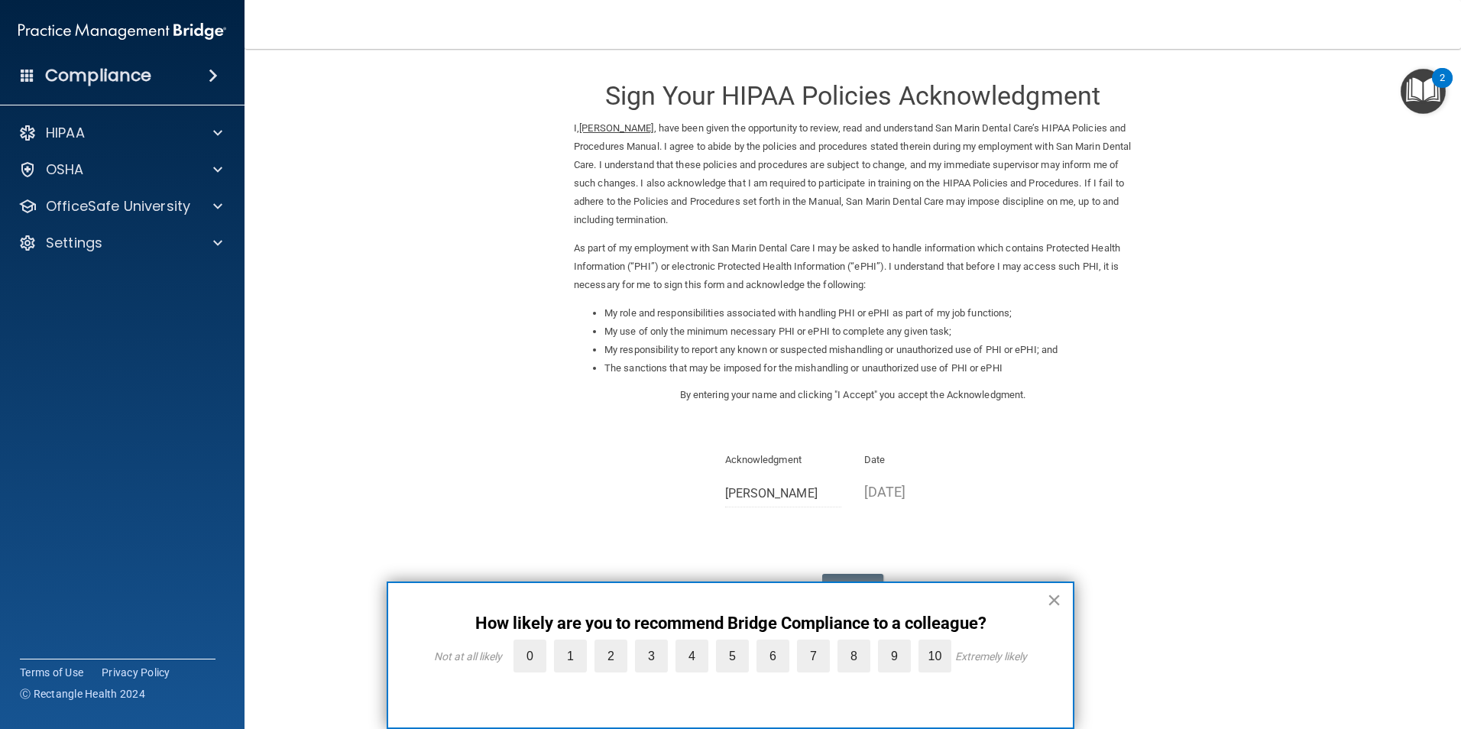
click at [1055, 600] on button "×" at bounding box center [1054, 600] width 15 height 24
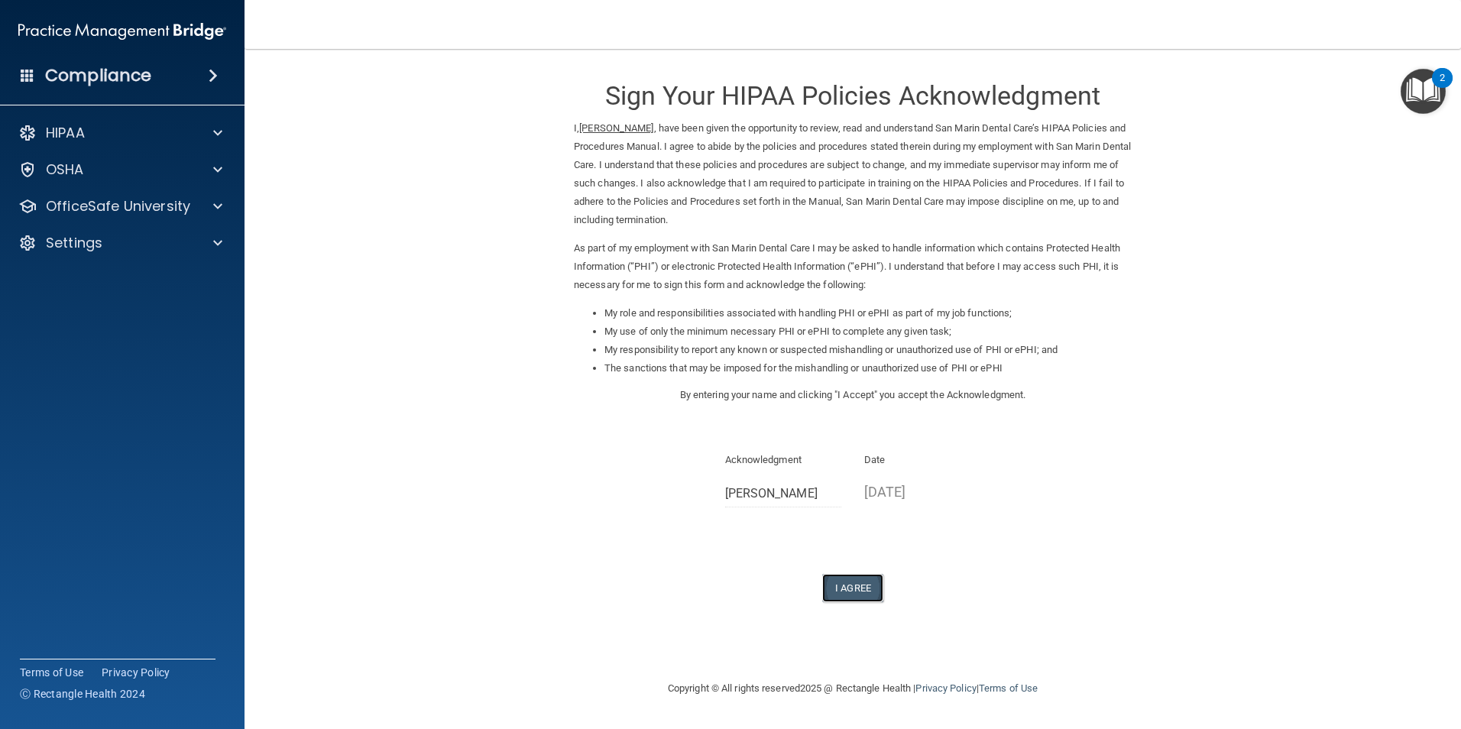
click at [860, 585] on button "I Agree" at bounding box center [852, 588] width 61 height 28
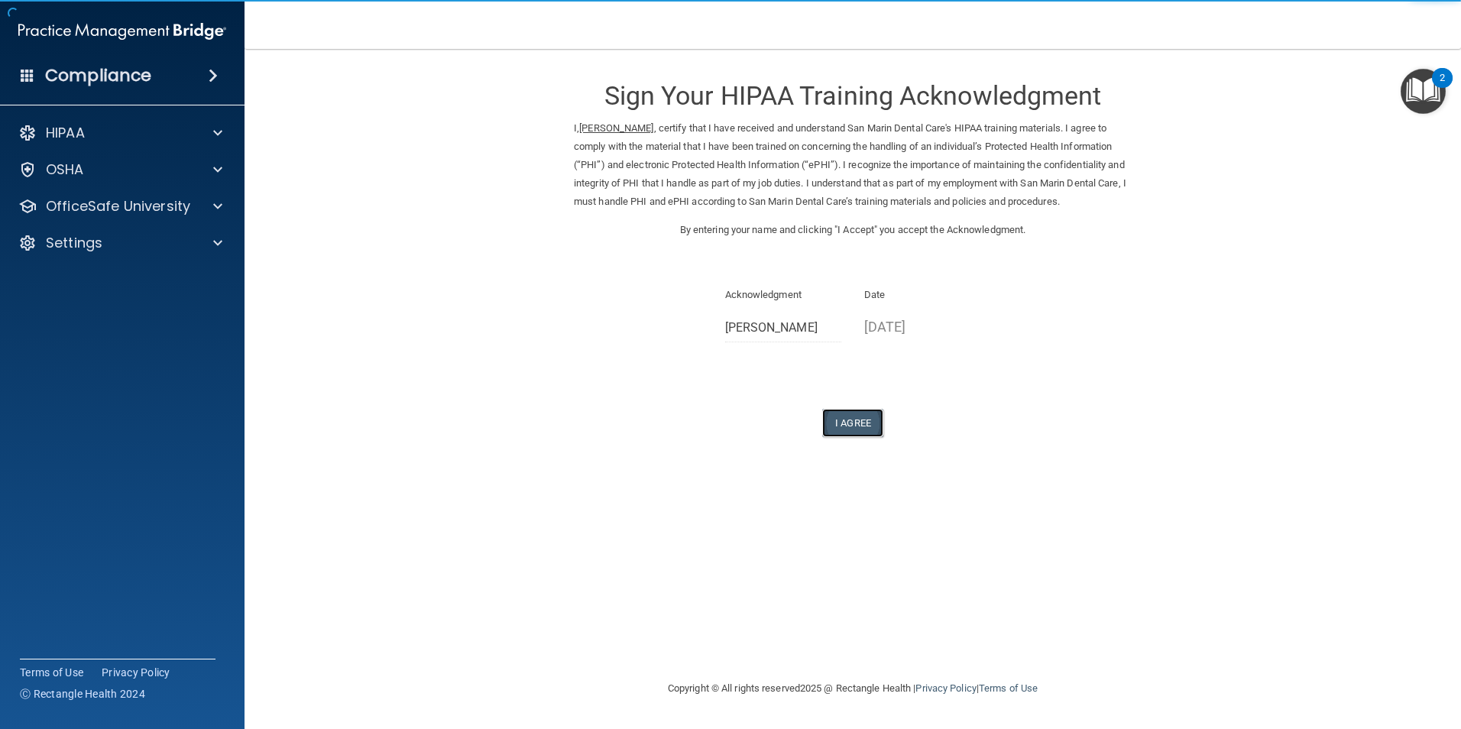
click at [859, 437] on button "I Agree" at bounding box center [852, 423] width 61 height 28
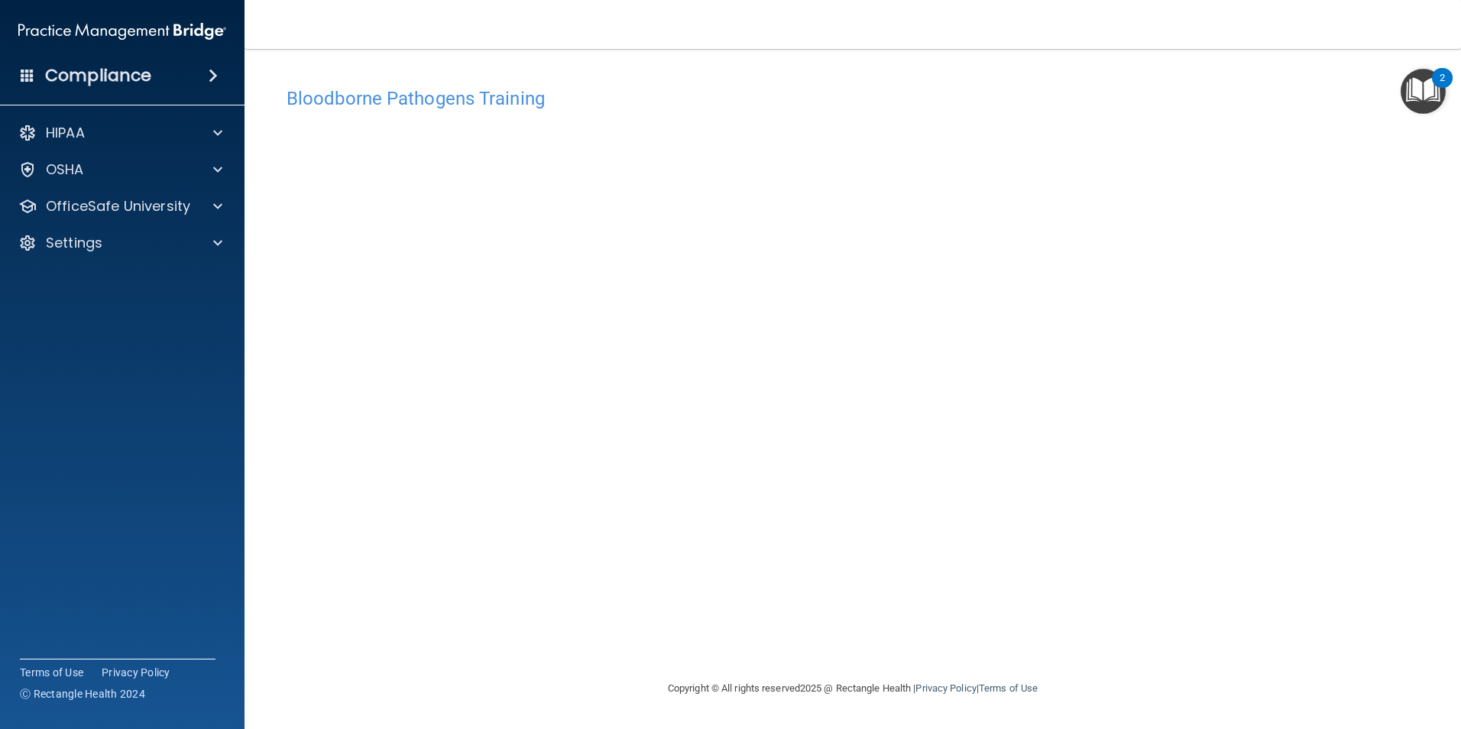
click at [992, 94] on h4 "Bloodborne Pathogens Training" at bounding box center [853, 99] width 1133 height 20
click at [1126, 659] on div "Bloodborne Pathogens Training This course doesn’t expire until . Are you sure y…" at bounding box center [853, 379] width 1156 height 600
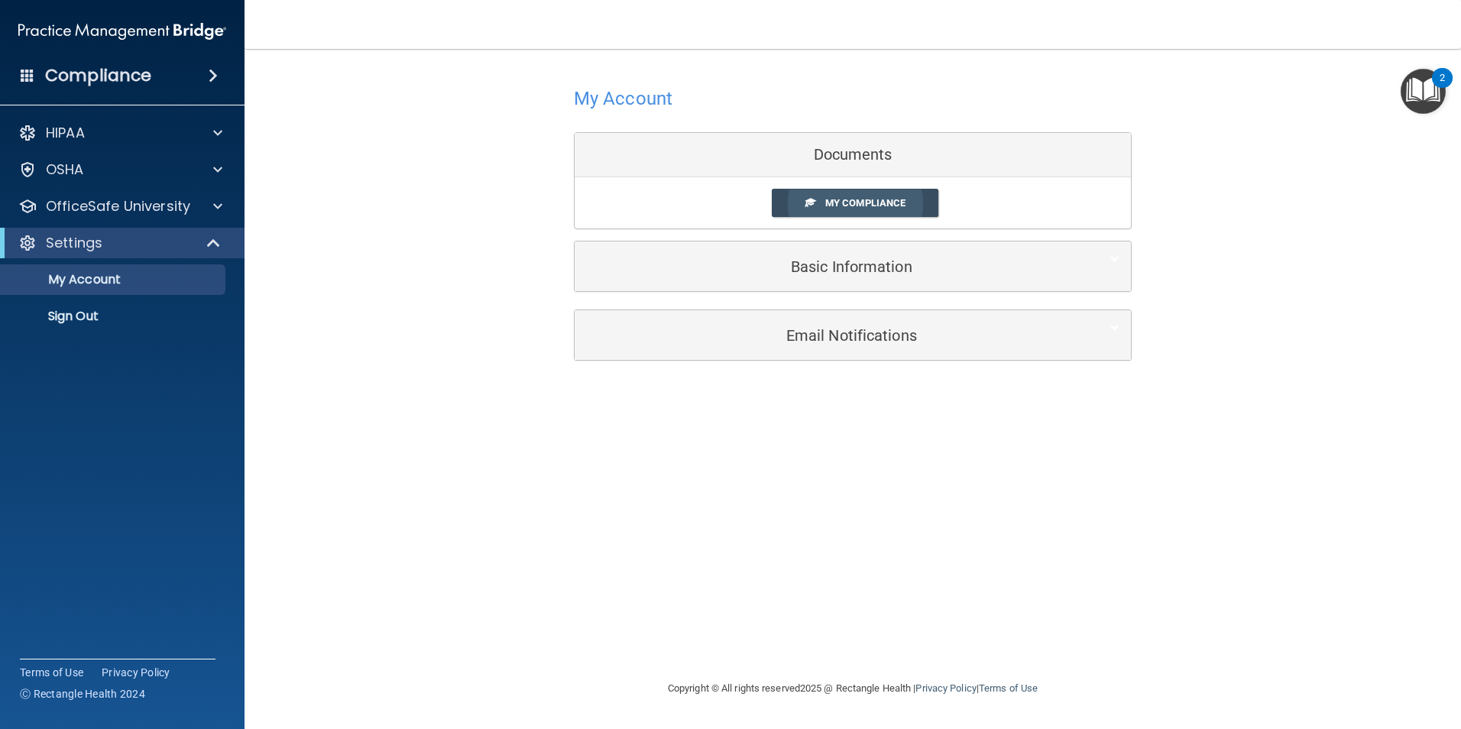
click at [875, 202] on span "My Compliance" at bounding box center [865, 202] width 80 height 11
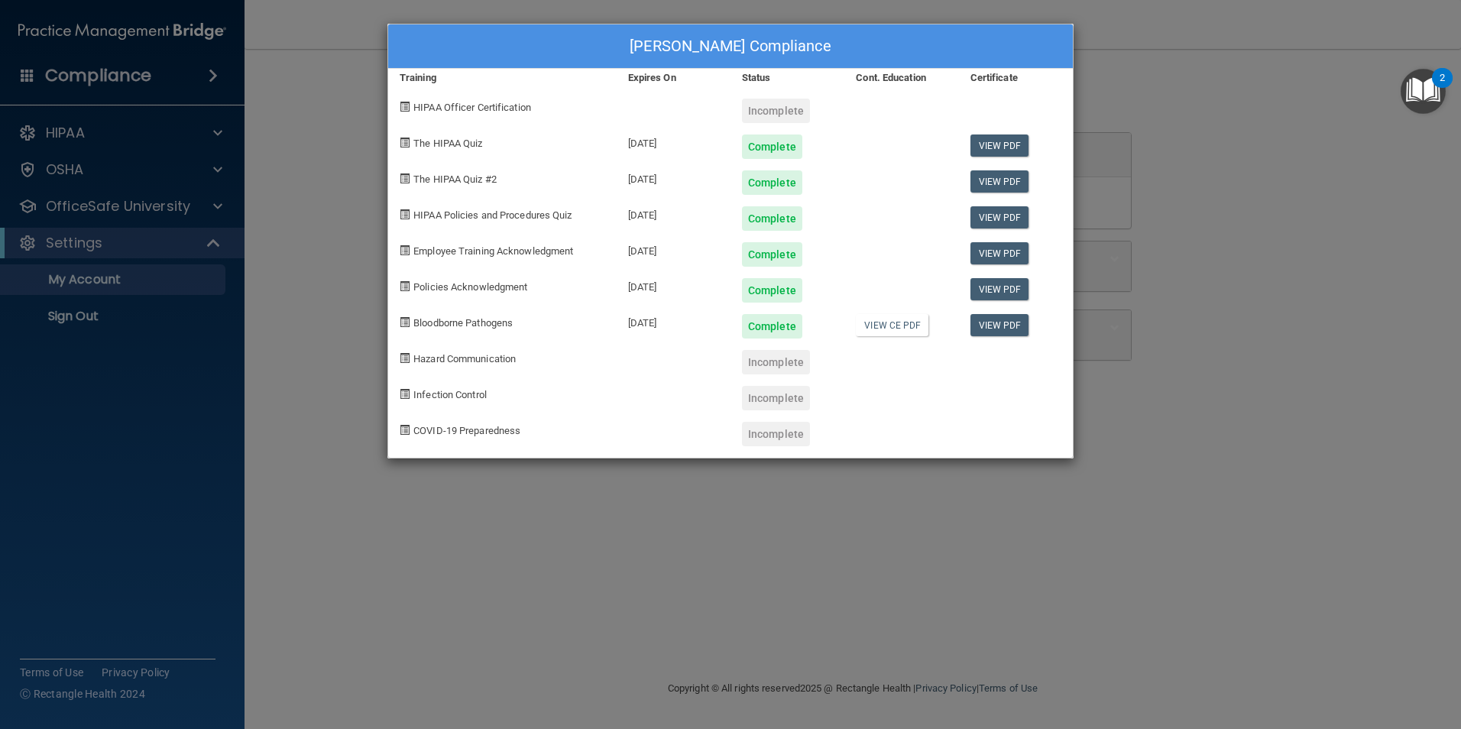
click at [297, 63] on div "Leonor Valencia Vasseghi's Compliance Training Expires On Status Cont. Educatio…" at bounding box center [730, 364] width 1461 height 729
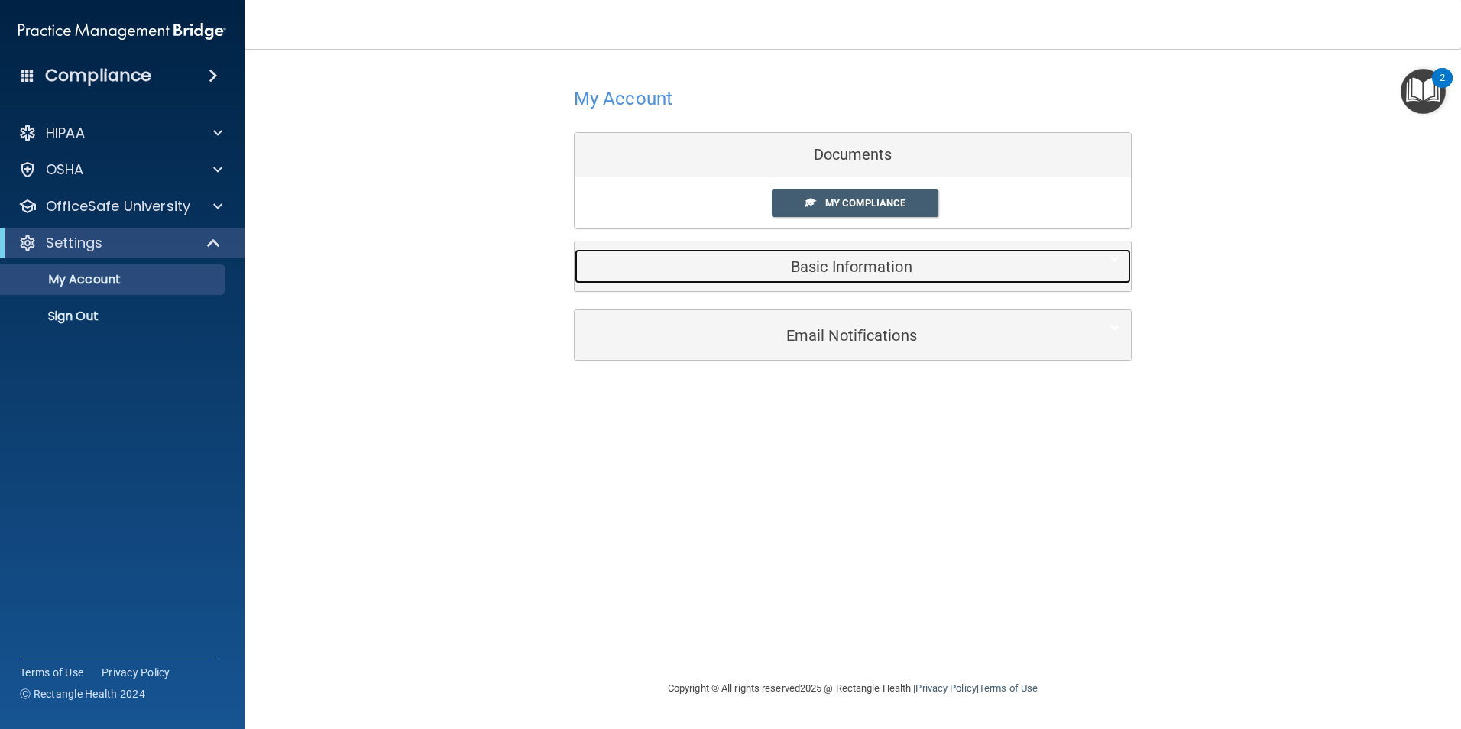
click at [848, 264] on h5 "Basic Information" at bounding box center [829, 266] width 487 height 17
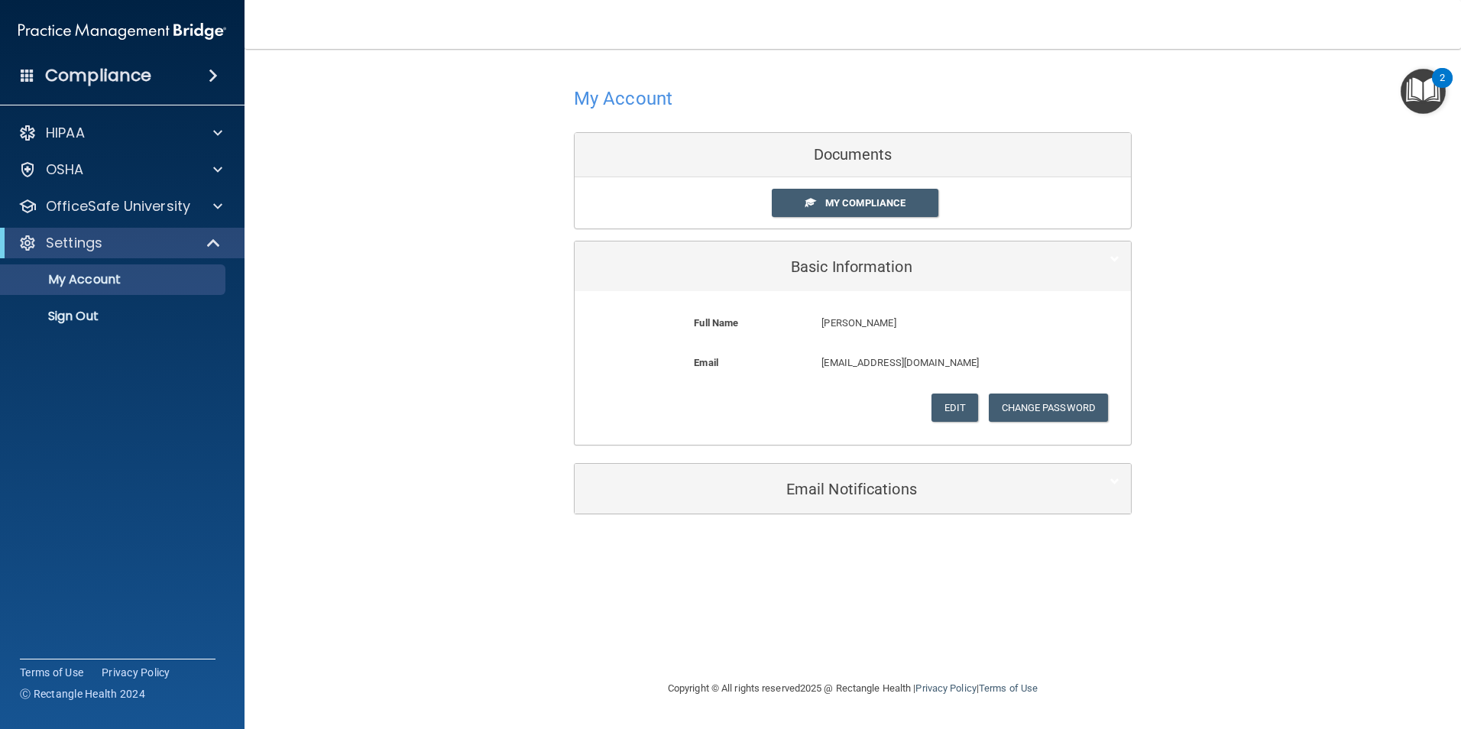
click at [870, 157] on div "Documents" at bounding box center [853, 155] width 556 height 44
click at [220, 206] on span at bounding box center [217, 206] width 9 height 18
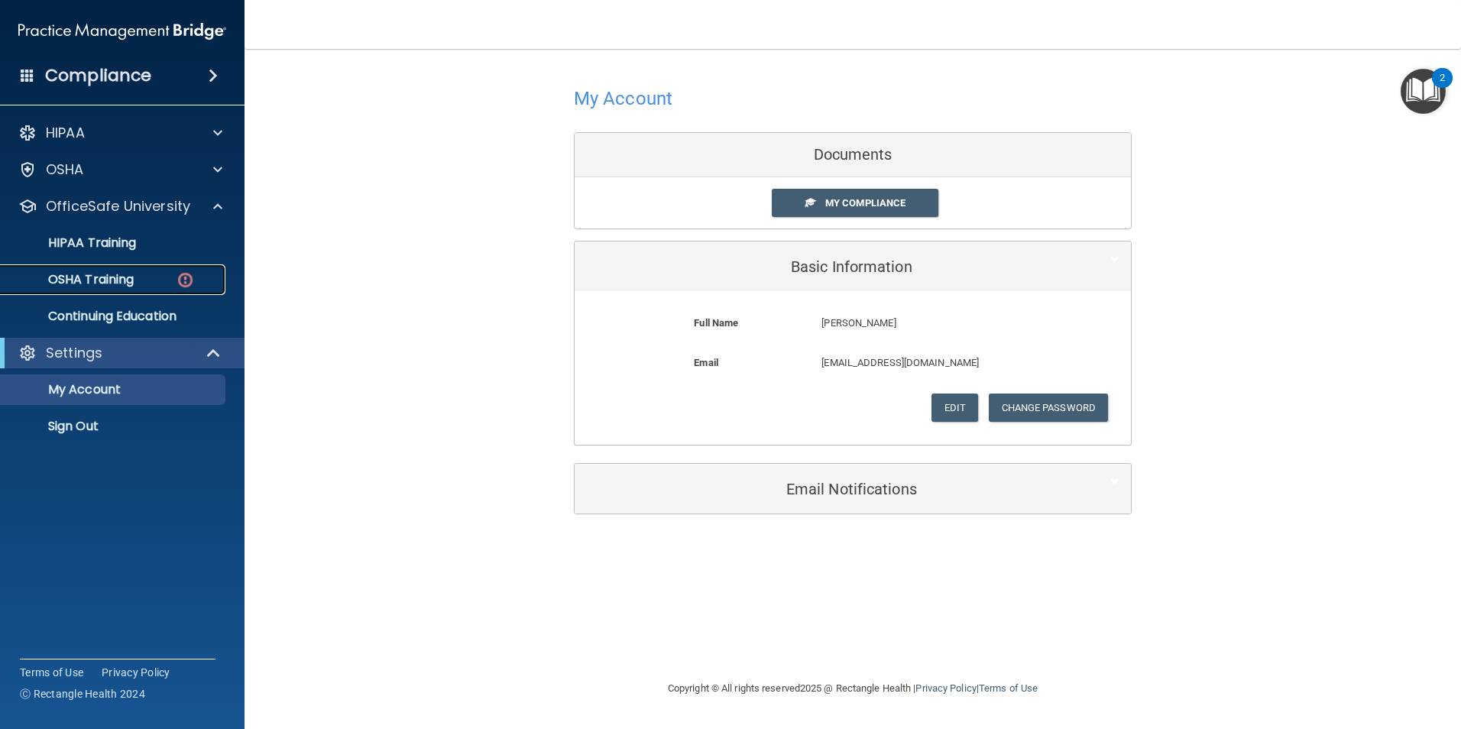
click at [185, 279] on img at bounding box center [185, 280] width 19 height 19
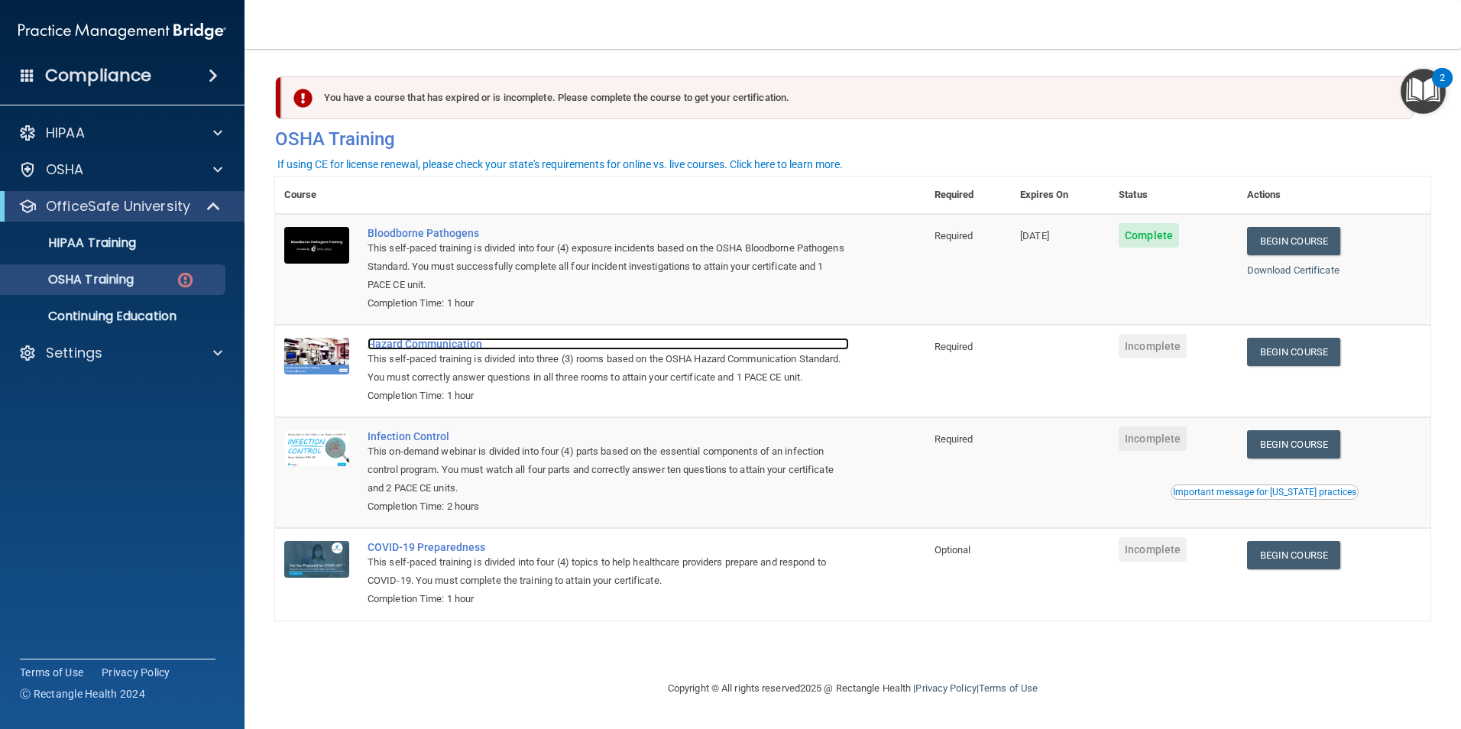
click at [462, 348] on div "Hazard Communication" at bounding box center [608, 344] width 481 height 12
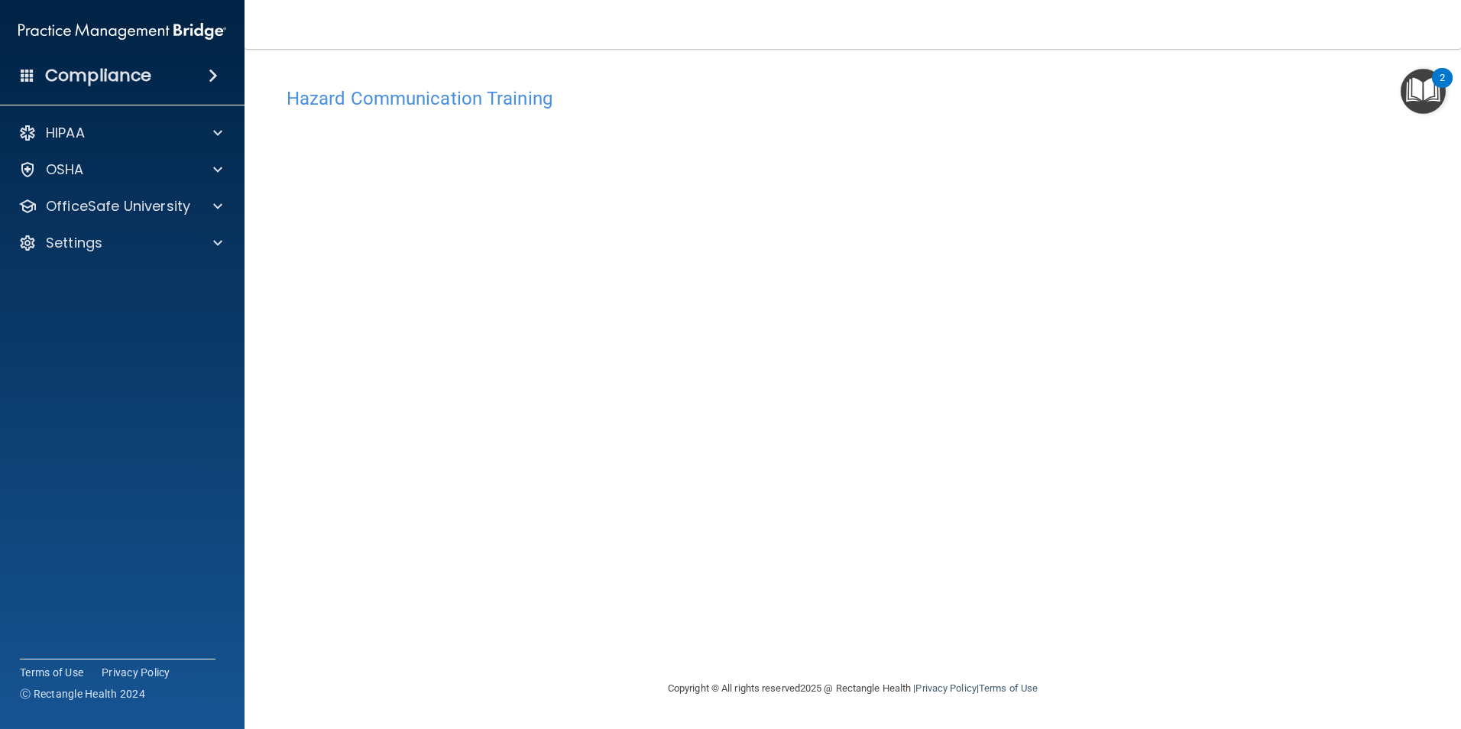
click at [1156, 247] on div "Hazard Communication Training This course doesn’t expire until . Are you sure y…" at bounding box center [853, 379] width 1156 height 600
click at [222, 205] on span at bounding box center [217, 206] width 9 height 18
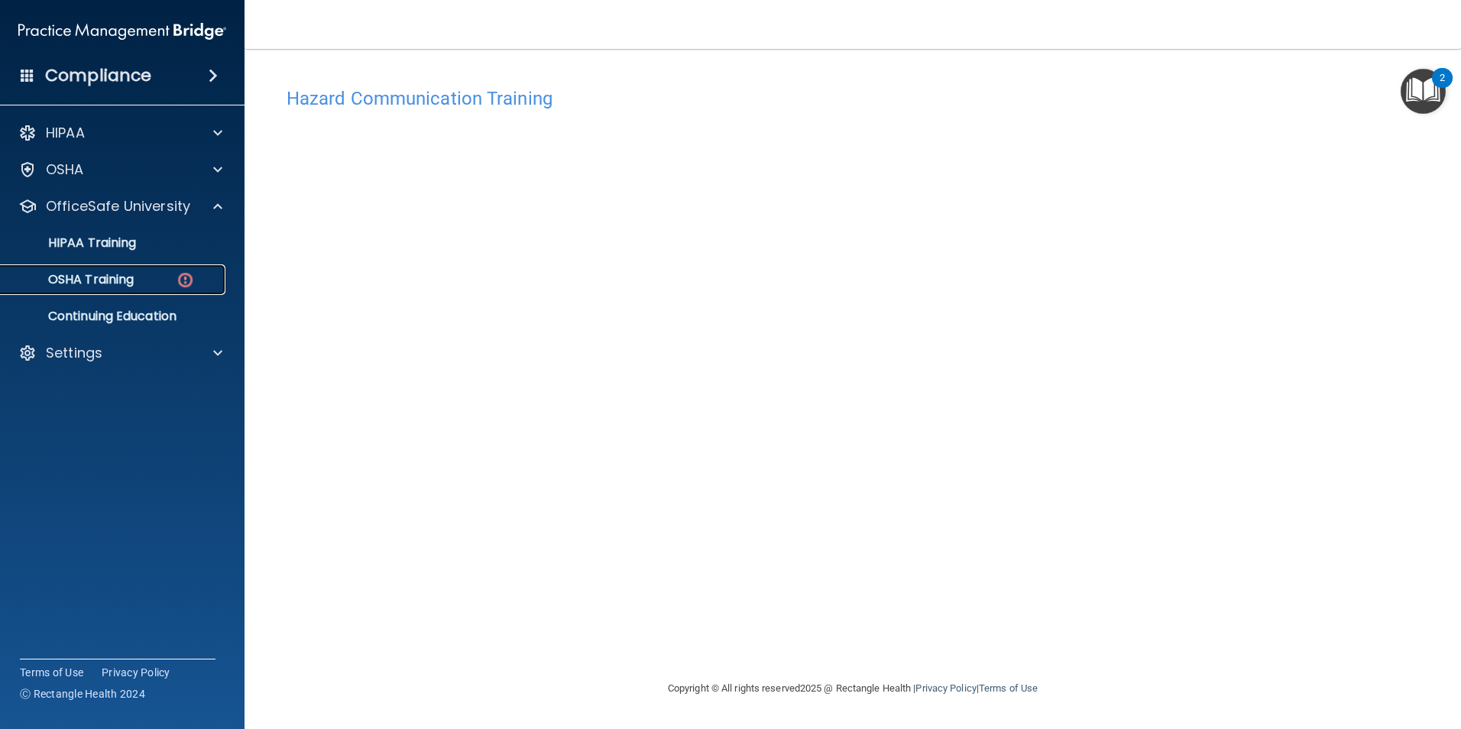
click at [127, 279] on p "OSHA Training" at bounding box center [72, 279] width 124 height 15
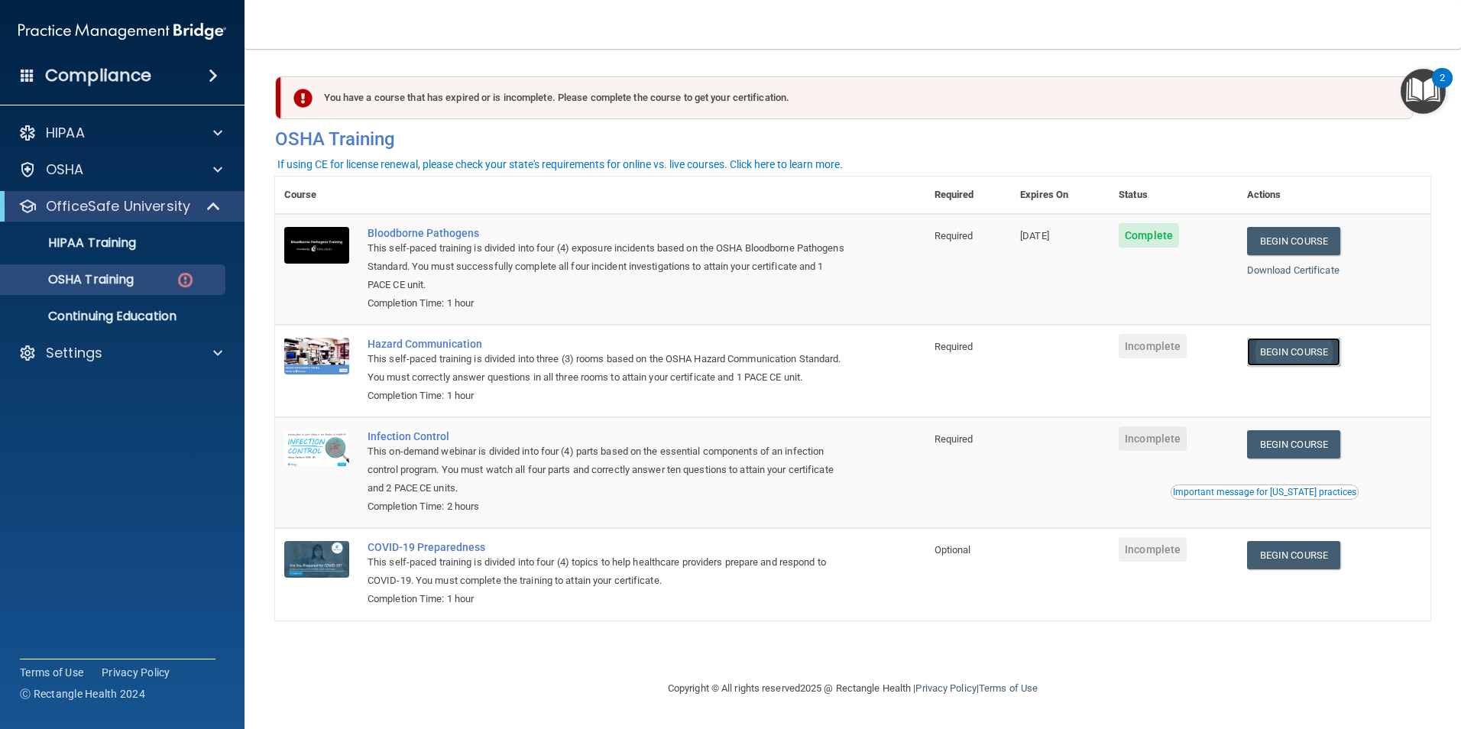
click at [1318, 355] on link "Begin Course" at bounding box center [1293, 352] width 93 height 28
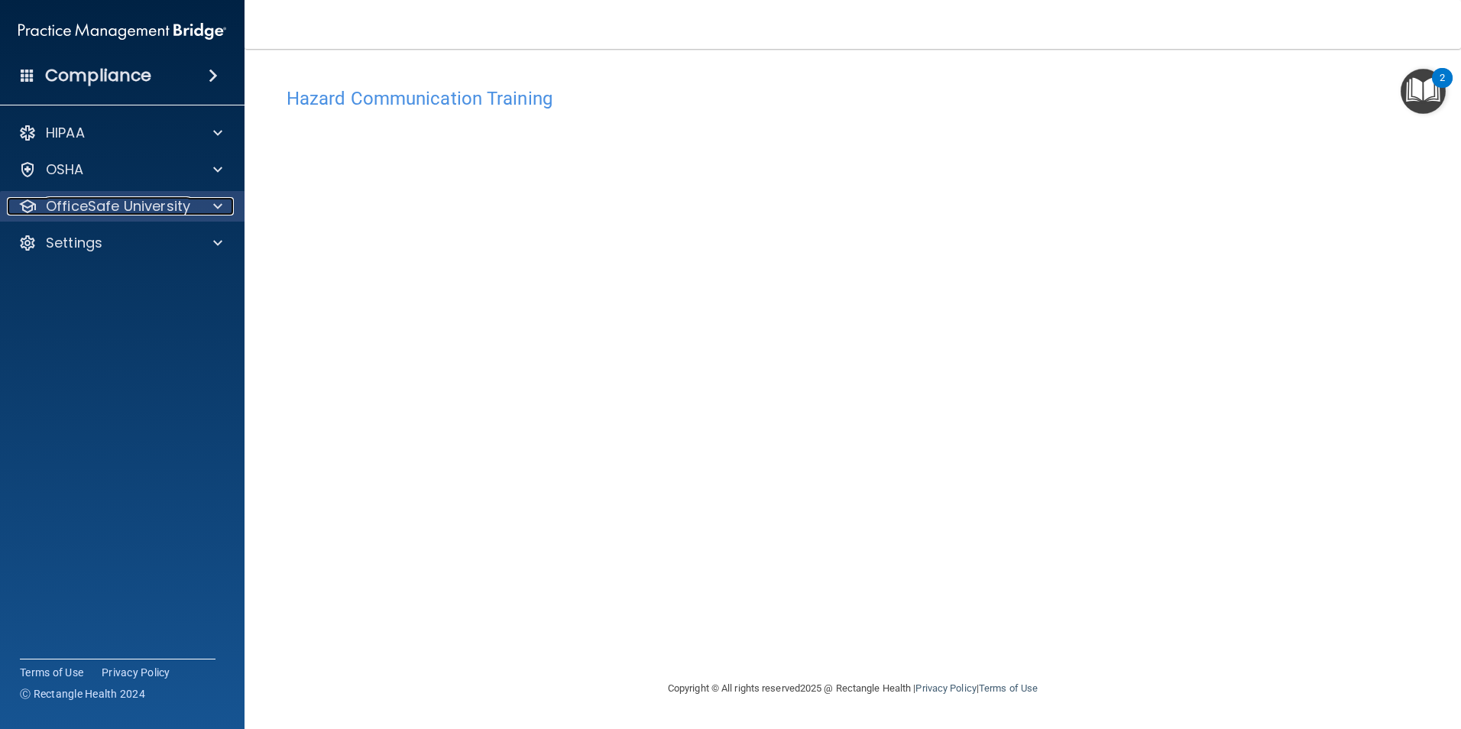
click at [130, 204] on p "OfficeSafe University" at bounding box center [118, 206] width 144 height 18
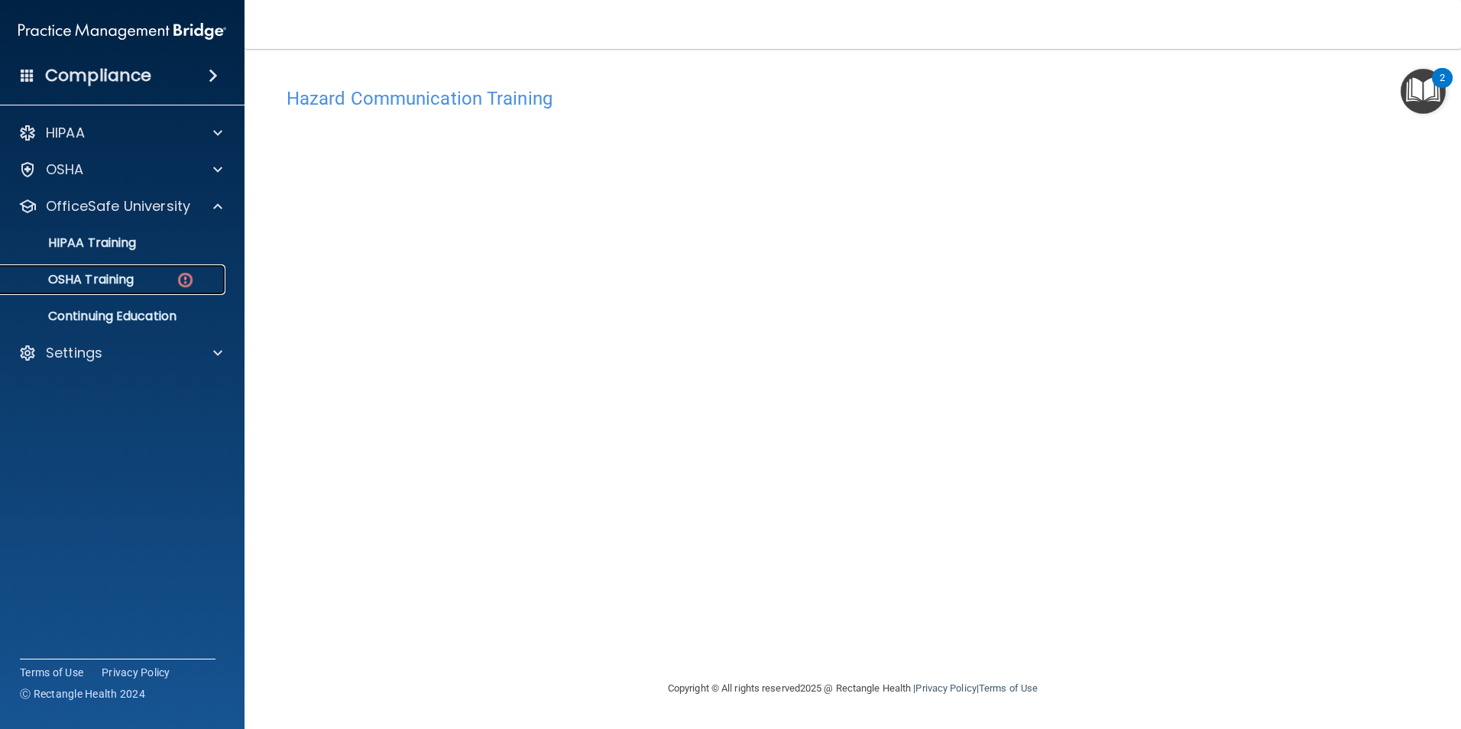
click at [181, 279] on img at bounding box center [185, 280] width 19 height 19
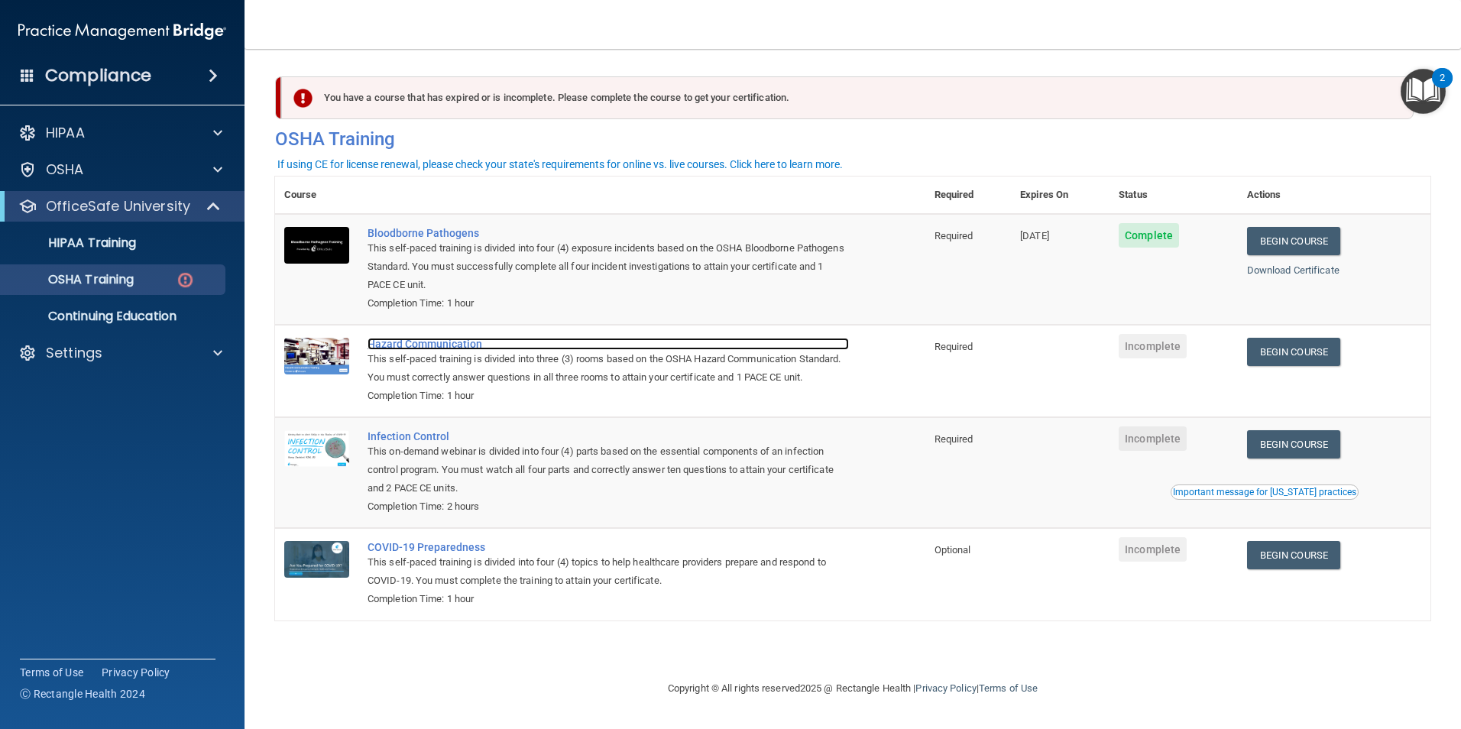
click at [426, 345] on div "Hazard Communication" at bounding box center [608, 344] width 481 height 12
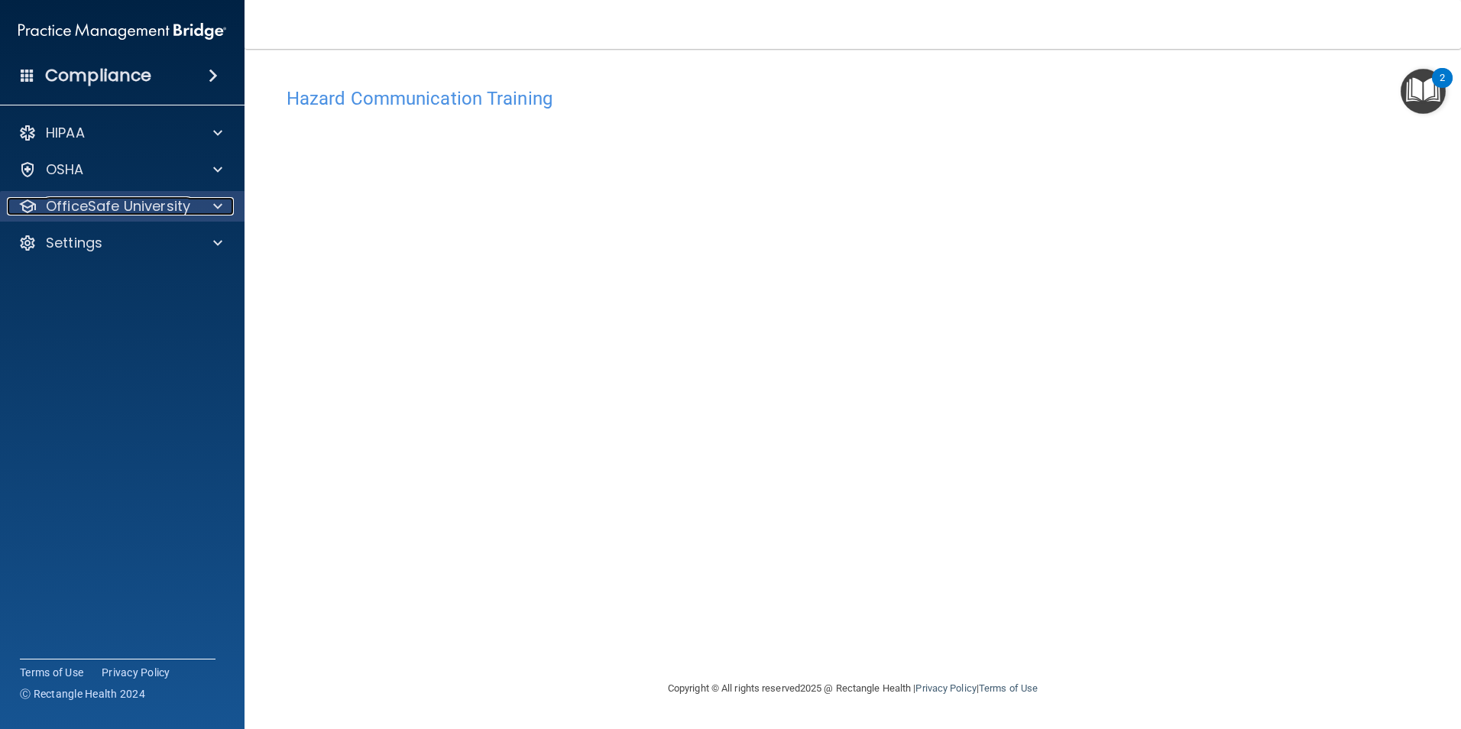
click at [148, 205] on p "OfficeSafe University" at bounding box center [118, 206] width 144 height 18
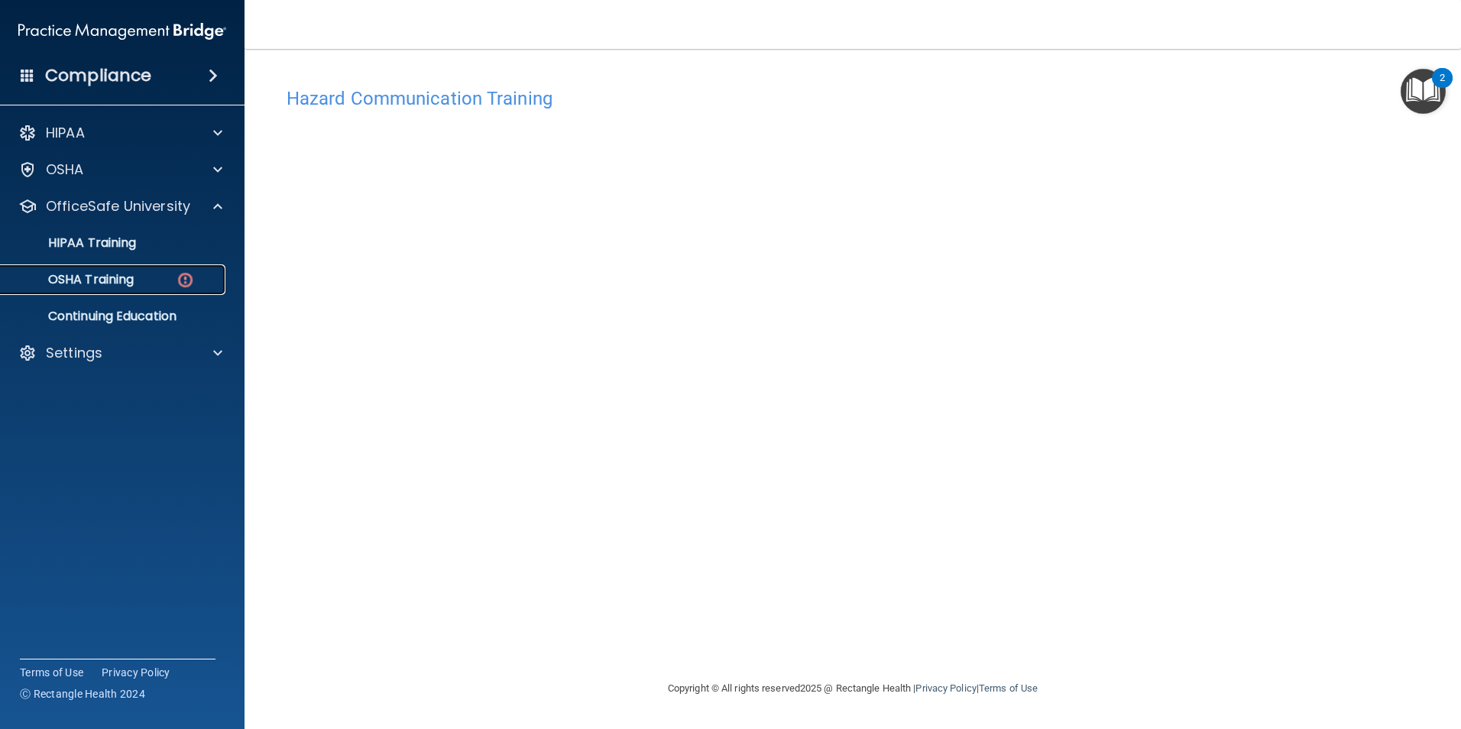
click at [186, 283] on img at bounding box center [185, 280] width 19 height 19
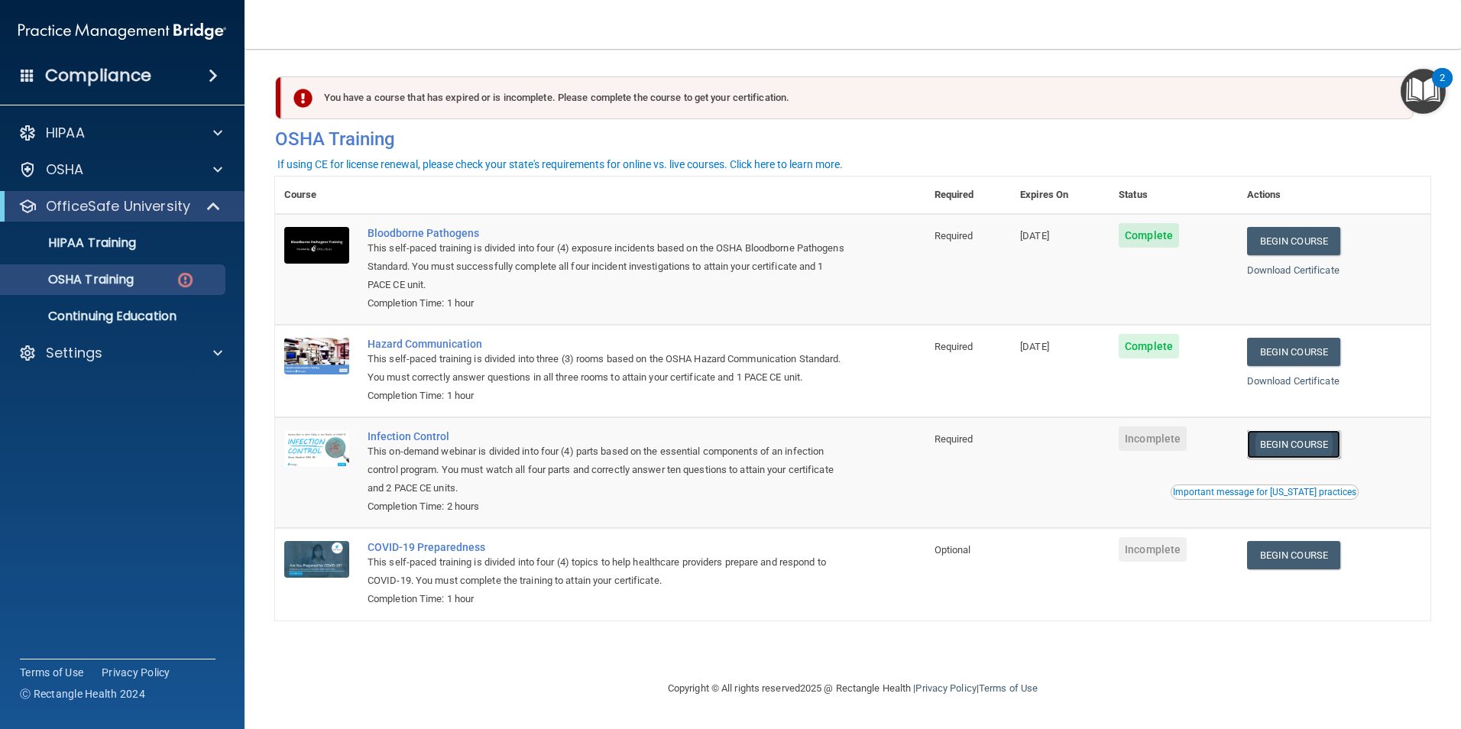
click at [1305, 459] on link "Begin Course" at bounding box center [1293, 444] width 93 height 28
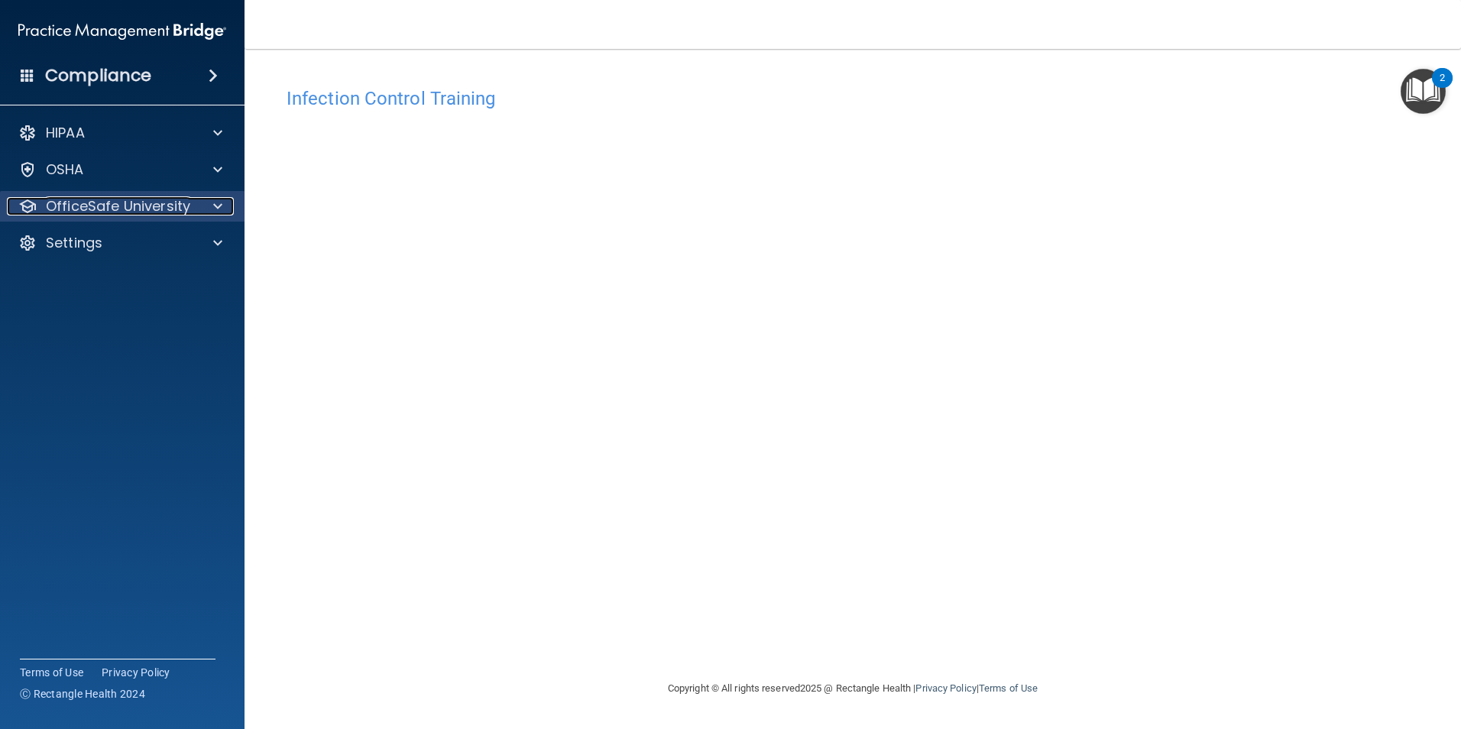
click at [155, 204] on p "OfficeSafe University" at bounding box center [118, 206] width 144 height 18
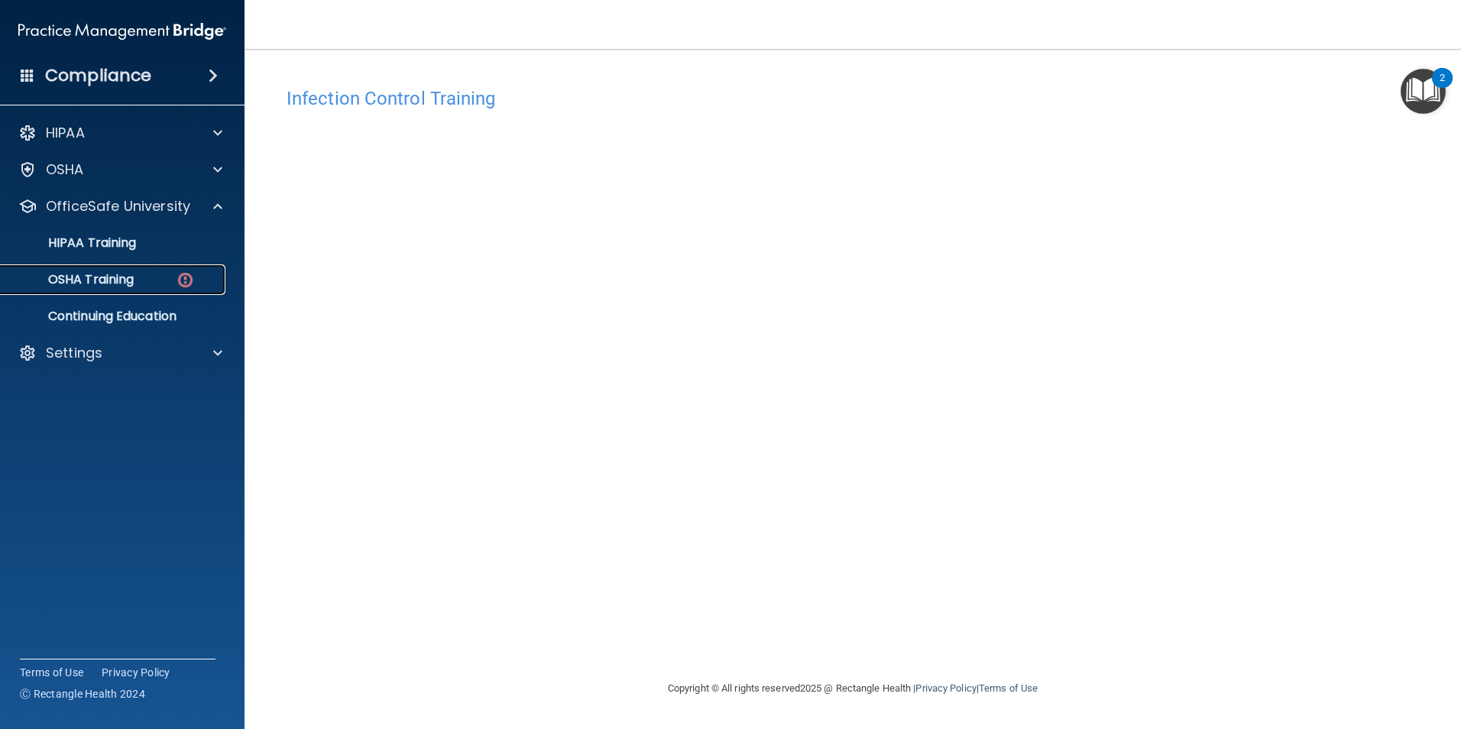
click at [183, 277] on img at bounding box center [185, 280] width 19 height 19
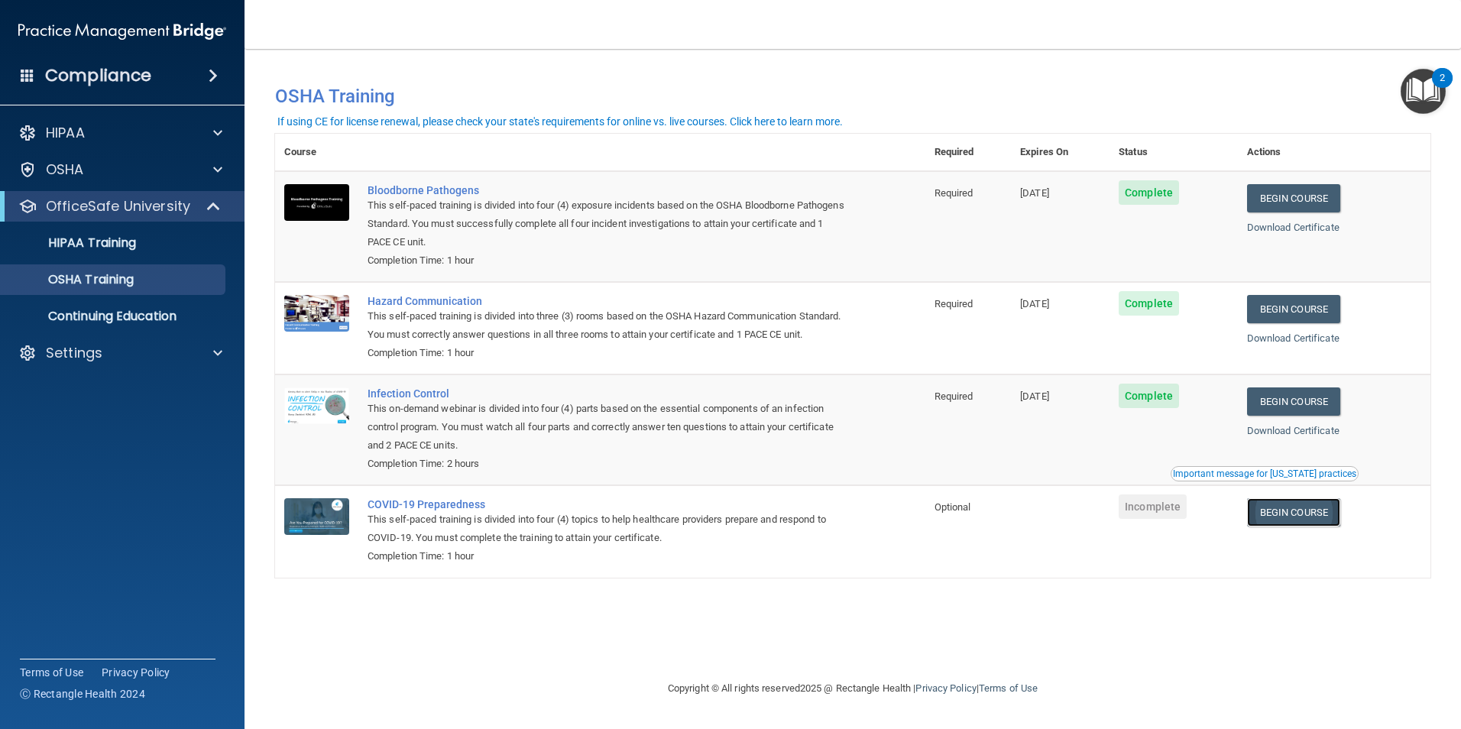
click at [1292, 527] on link "Begin Course" at bounding box center [1293, 512] width 93 height 28
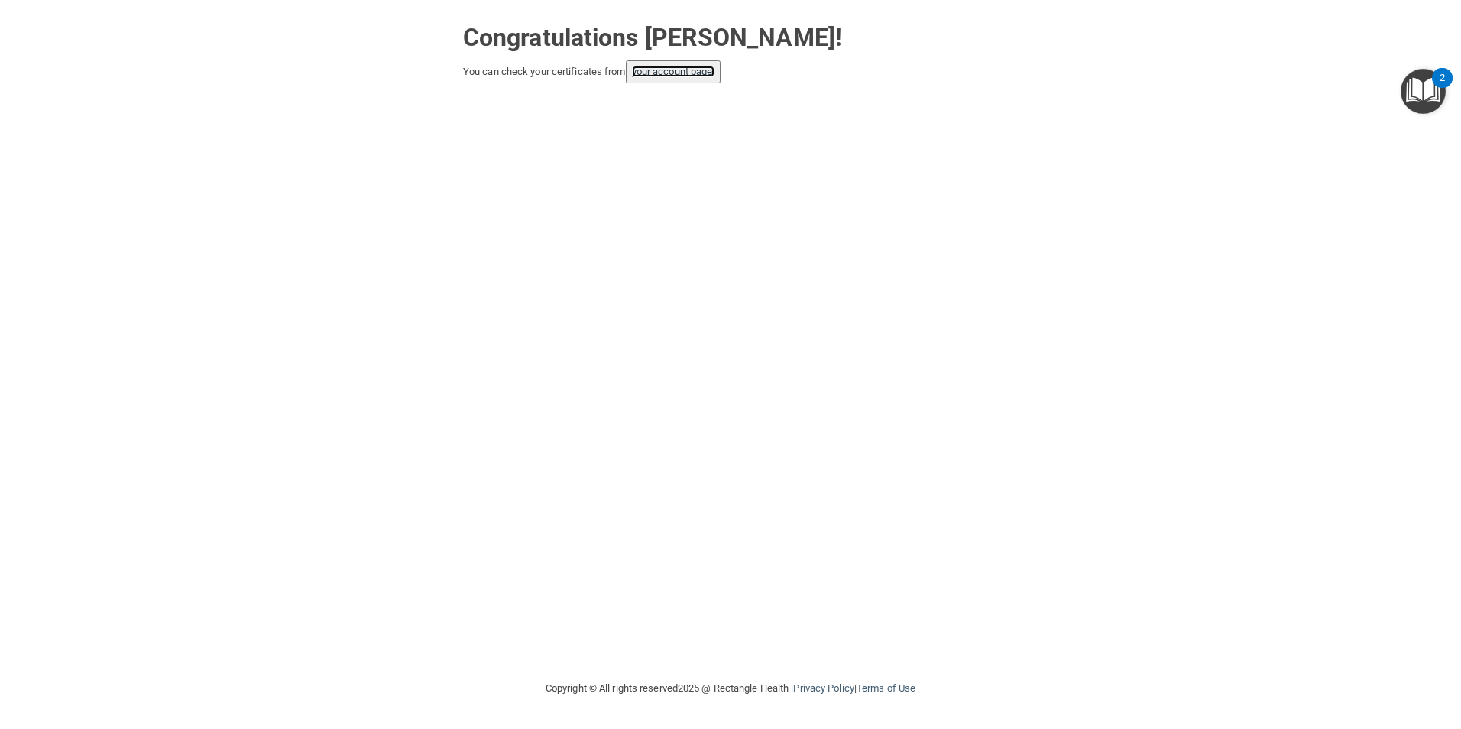
click at [694, 69] on link "your account page!" at bounding box center [673, 71] width 83 height 11
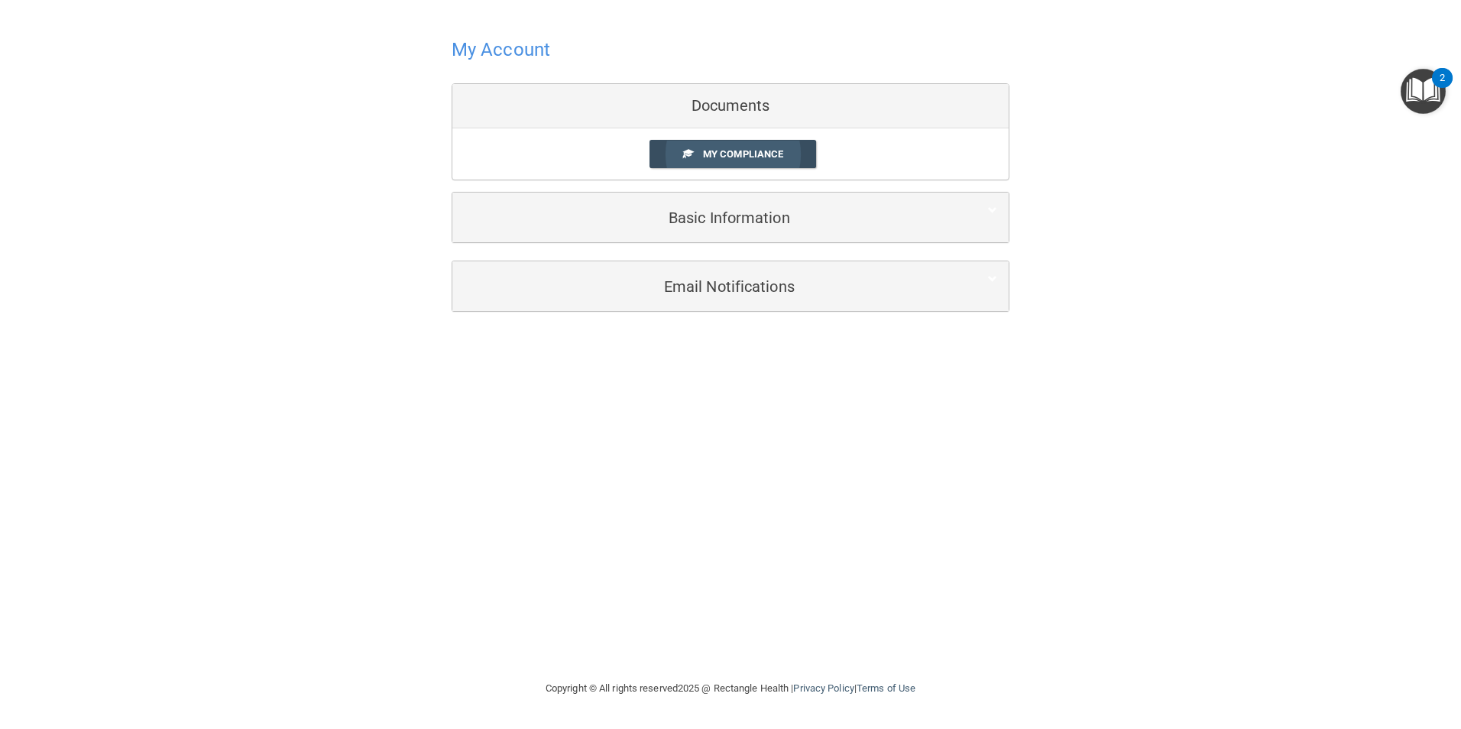
click at [766, 154] on span "My Compliance" at bounding box center [743, 153] width 80 height 11
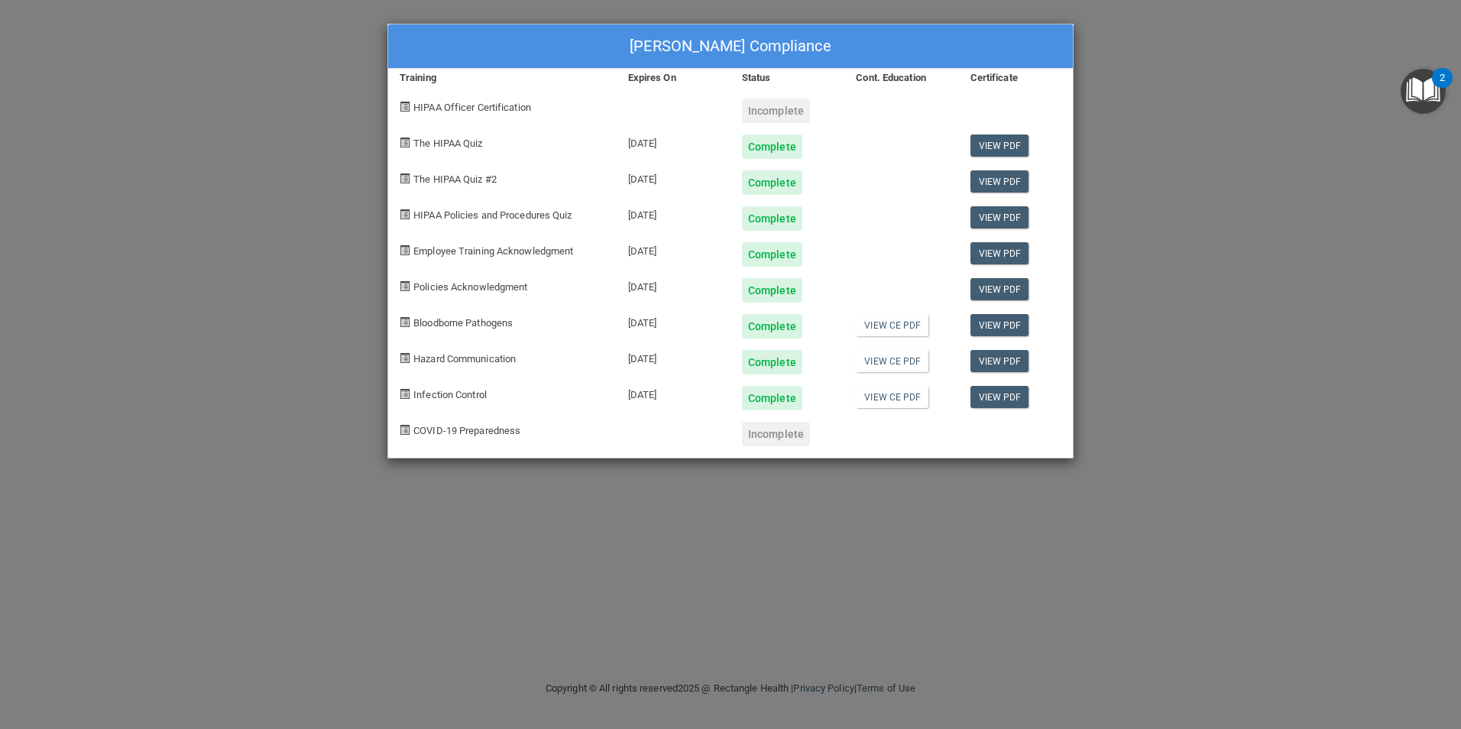
click at [776, 436] on div "Incomplete" at bounding box center [776, 434] width 68 height 24
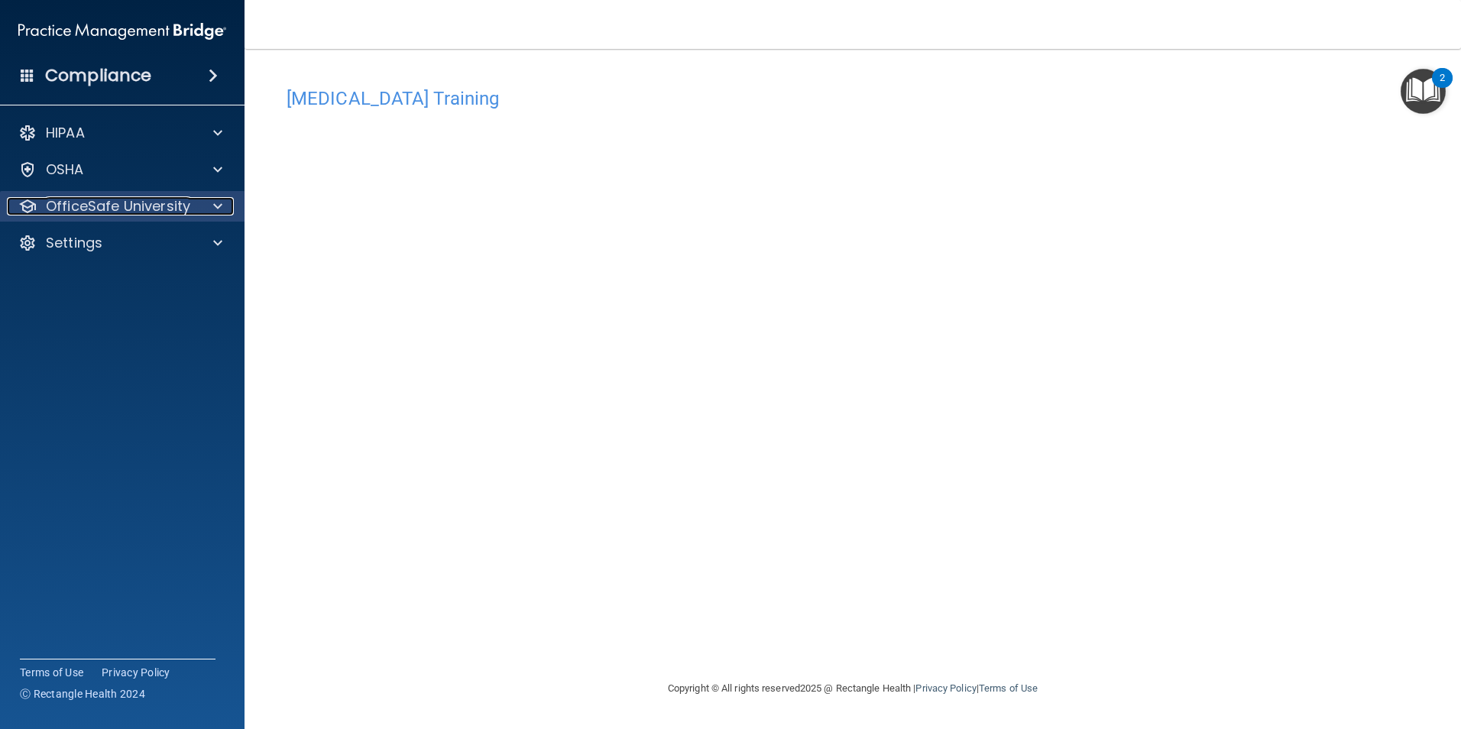
click at [127, 204] on p "OfficeSafe University" at bounding box center [118, 206] width 144 height 18
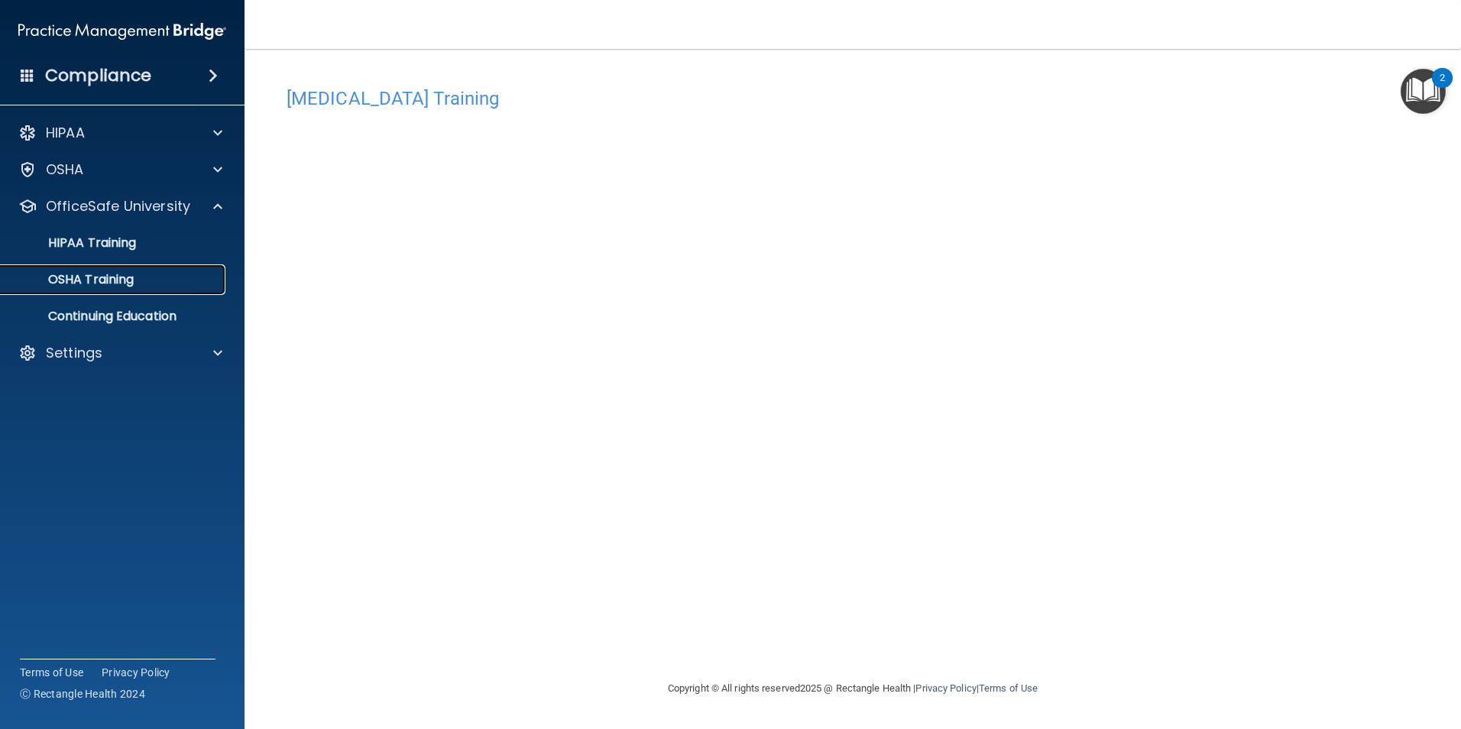
click at [120, 276] on p "OSHA Training" at bounding box center [72, 279] width 124 height 15
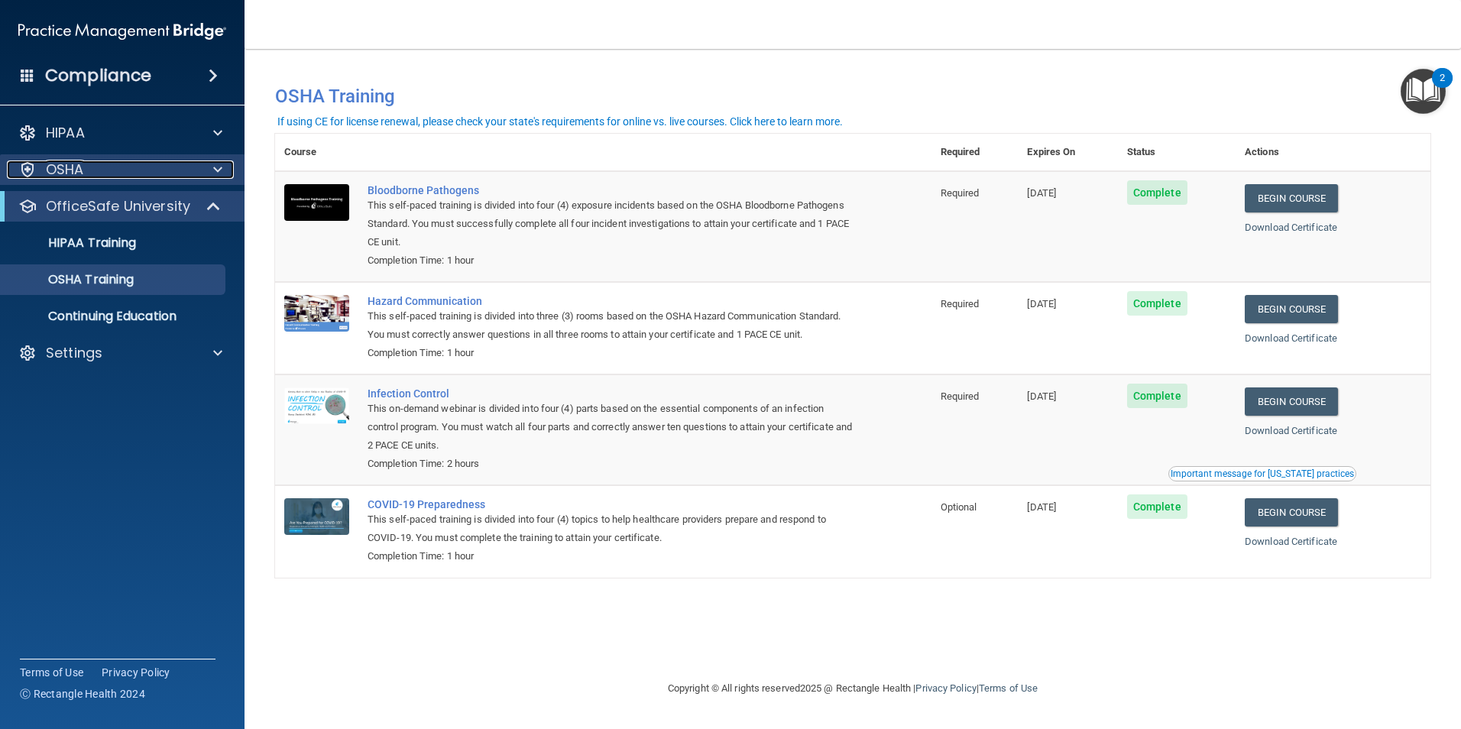
click at [227, 172] on div at bounding box center [215, 169] width 38 height 18
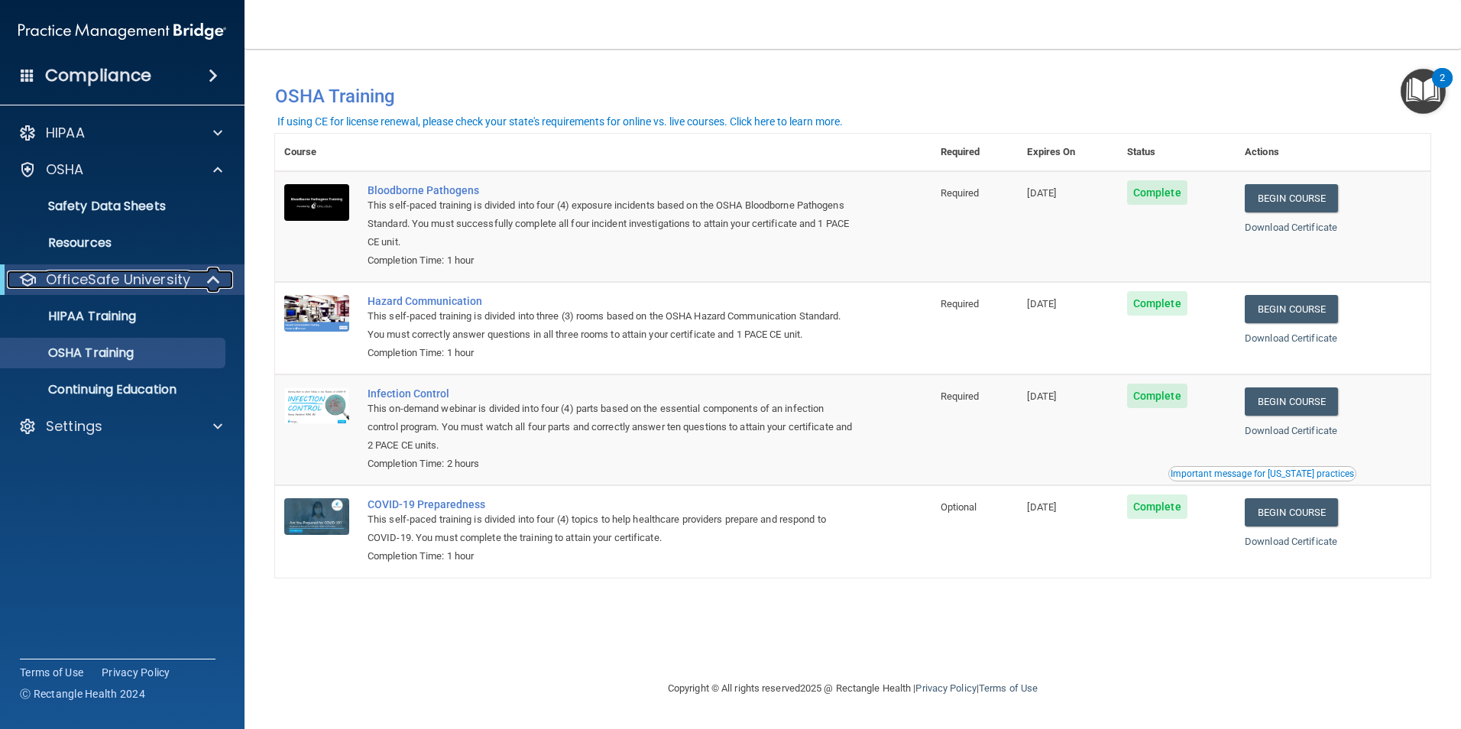
click at [213, 282] on span at bounding box center [215, 280] width 13 height 18
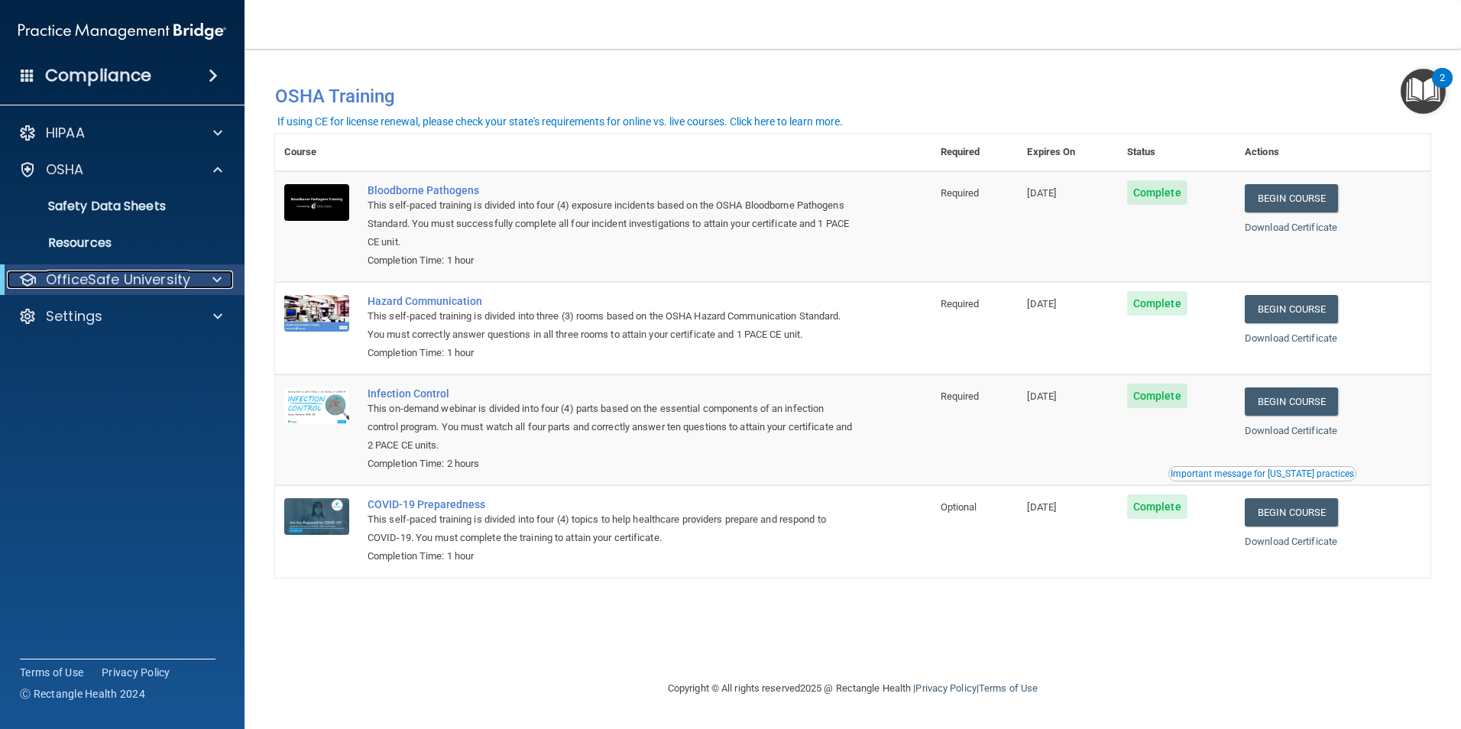
click at [154, 283] on p "OfficeSafe University" at bounding box center [118, 280] width 144 height 18
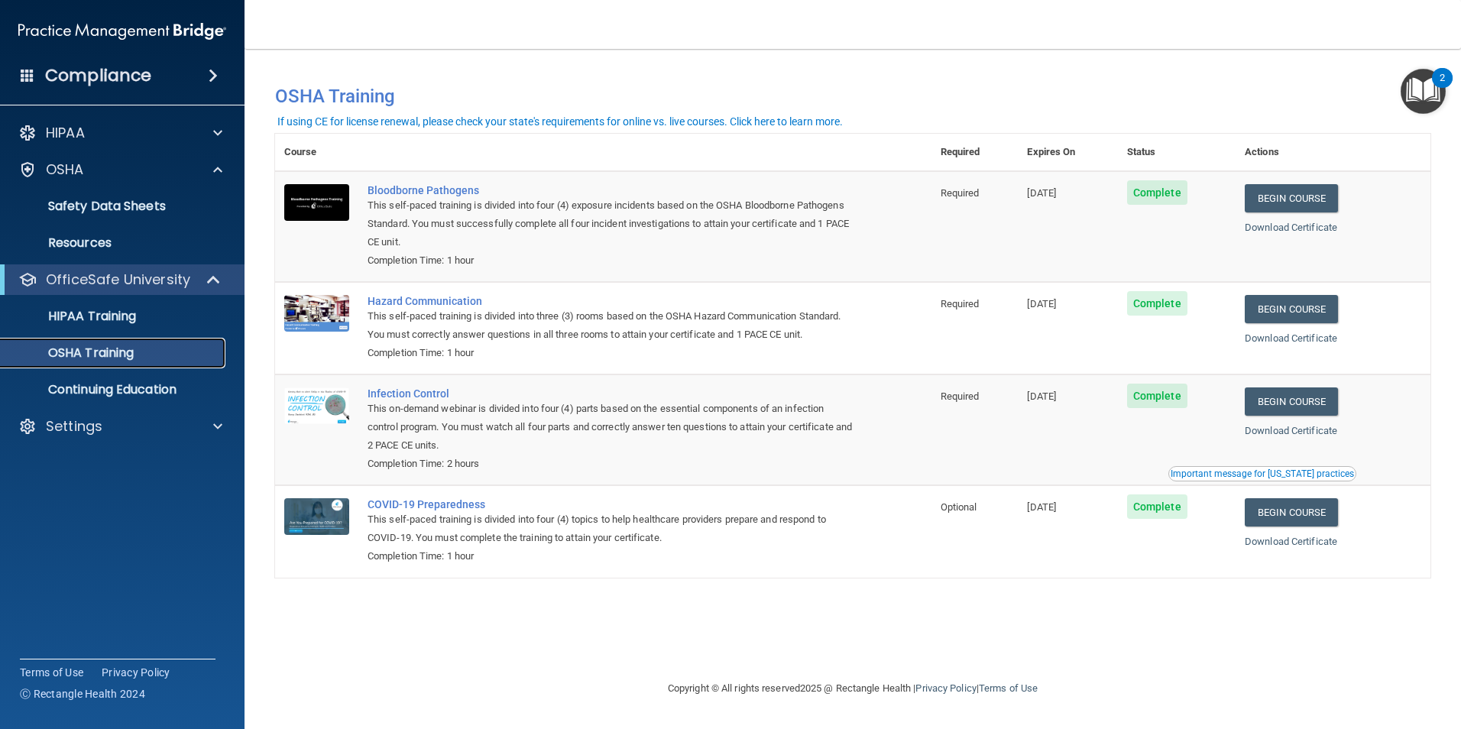
click at [123, 352] on p "OSHA Training" at bounding box center [72, 352] width 124 height 15
click at [138, 390] on p "Continuing Education" at bounding box center [114, 389] width 209 height 15
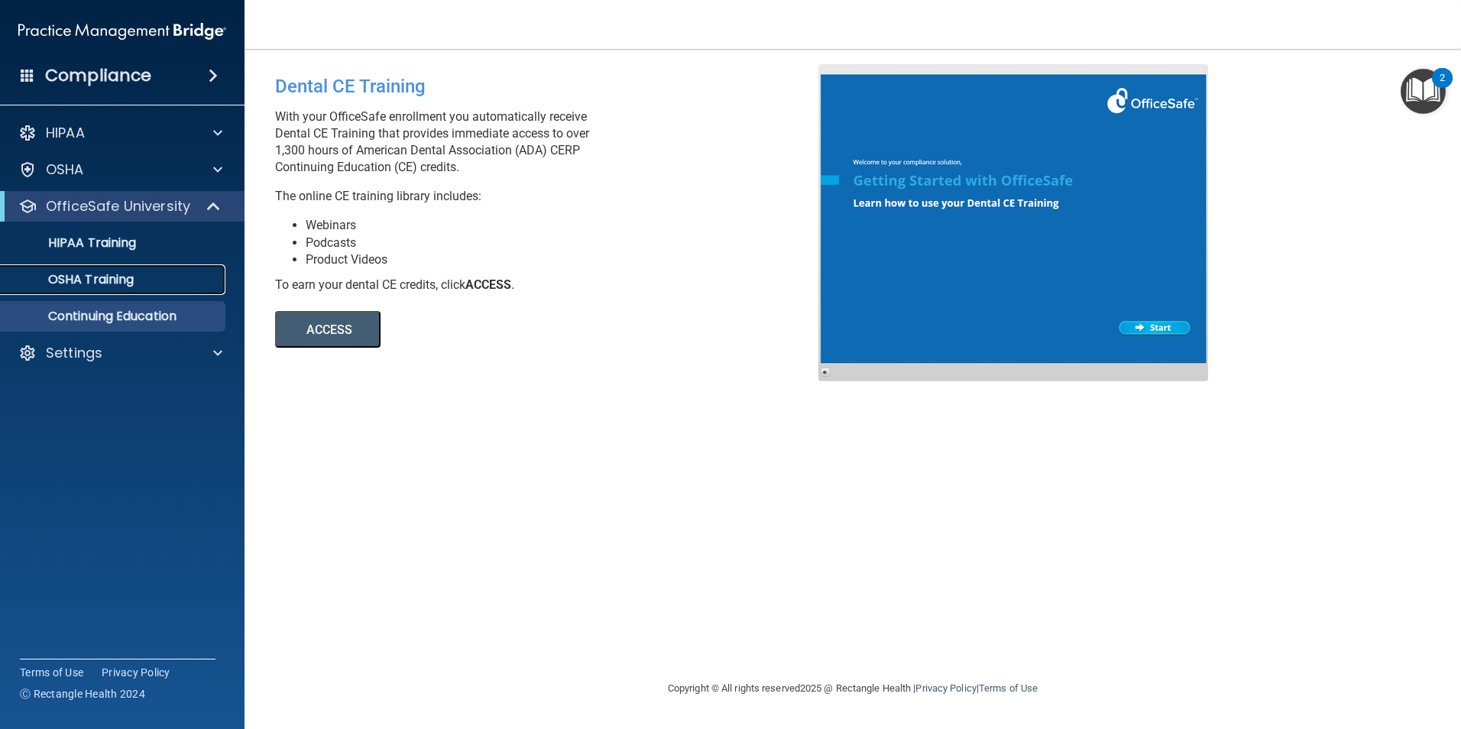
click at [106, 280] on p "OSHA Training" at bounding box center [72, 279] width 124 height 15
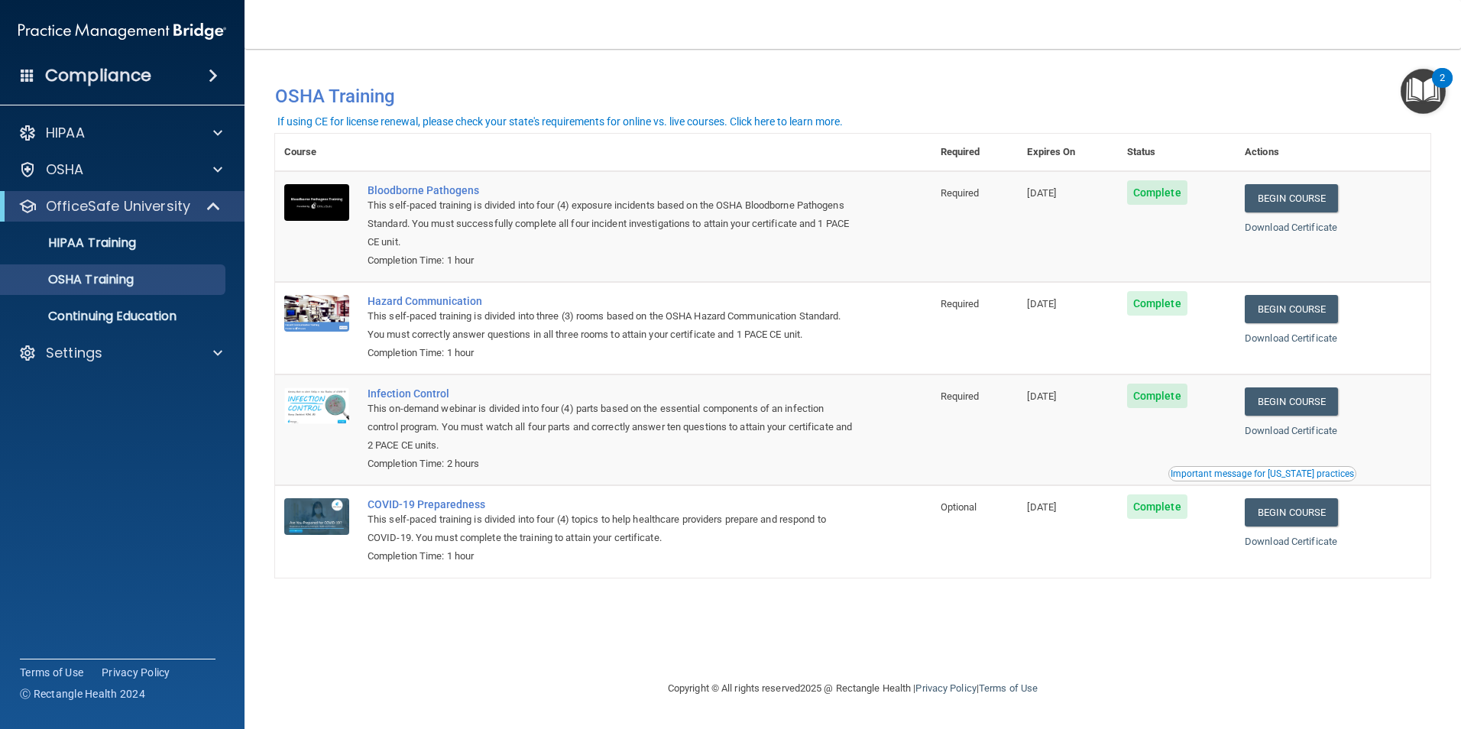
click at [124, 82] on h4 "Compliance" at bounding box center [98, 75] width 106 height 21
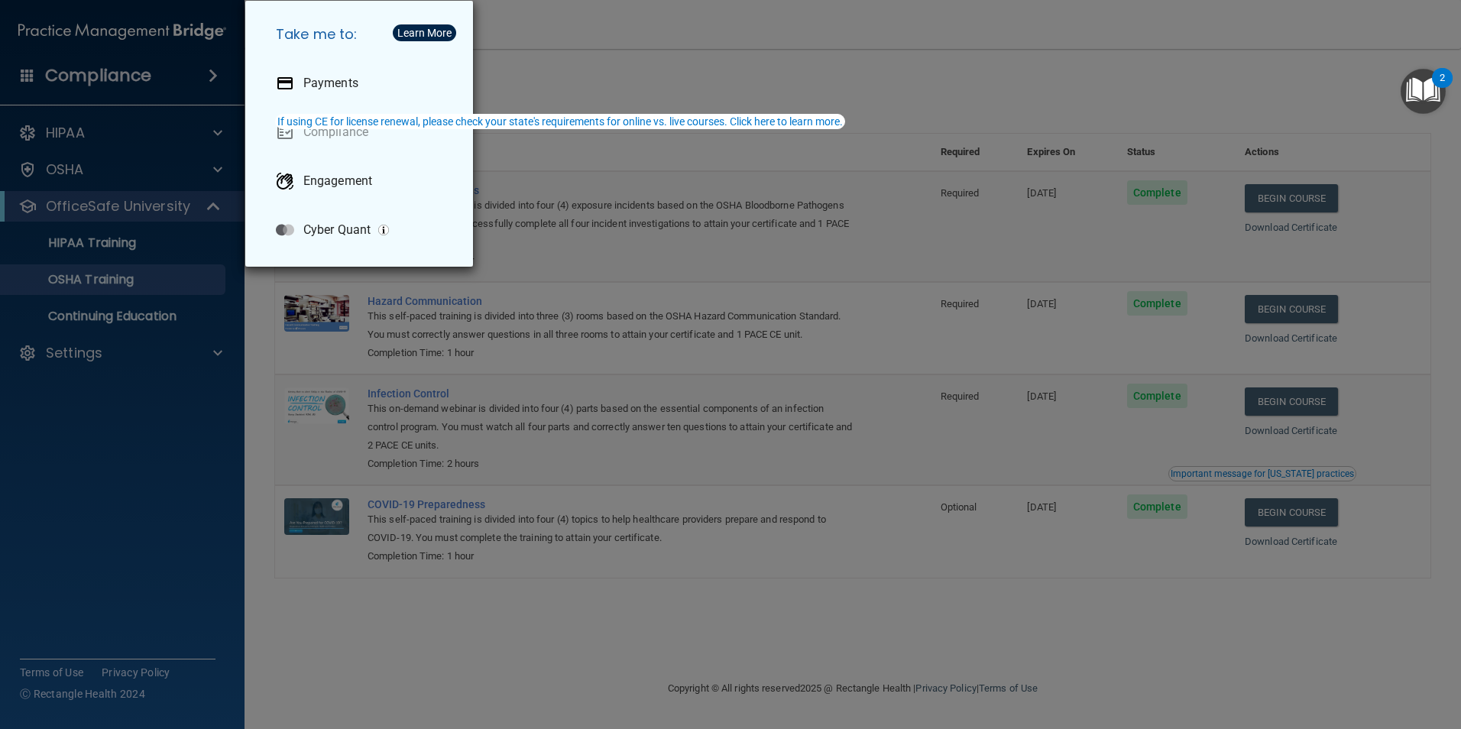
drag, startPoint x: 73, startPoint y: 429, endPoint x: 83, endPoint y: 425, distance: 9.9
click at [75, 429] on div "Take me to: Payments Compliance Engagement Cyber Quant" at bounding box center [730, 364] width 1461 height 729
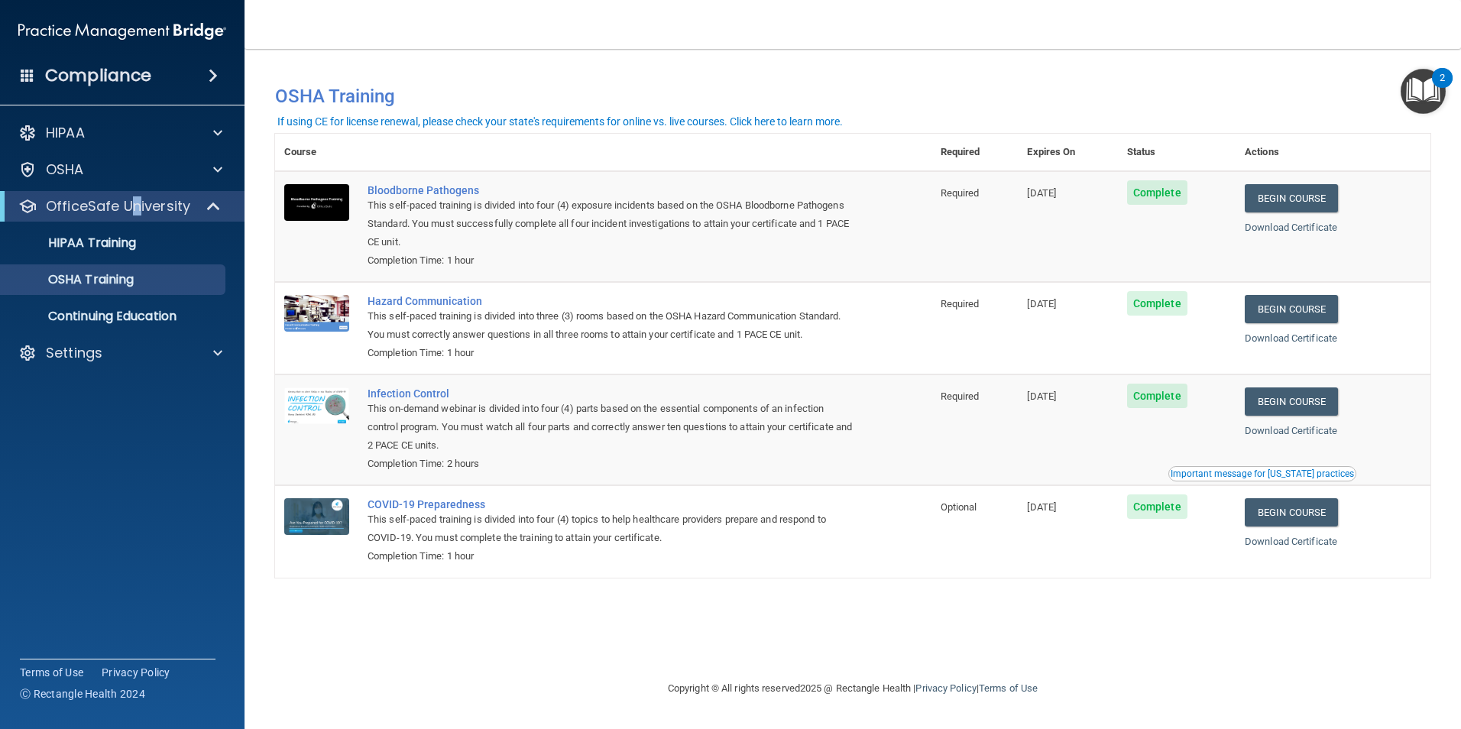
click at [136, 218] on div "OfficeSafe University" at bounding box center [122, 206] width 245 height 31
drag, startPoint x: 136, startPoint y: 218, endPoint x: 120, endPoint y: 245, distance: 31.2
click at [120, 245] on p "HIPAA Training" at bounding box center [73, 242] width 126 height 15
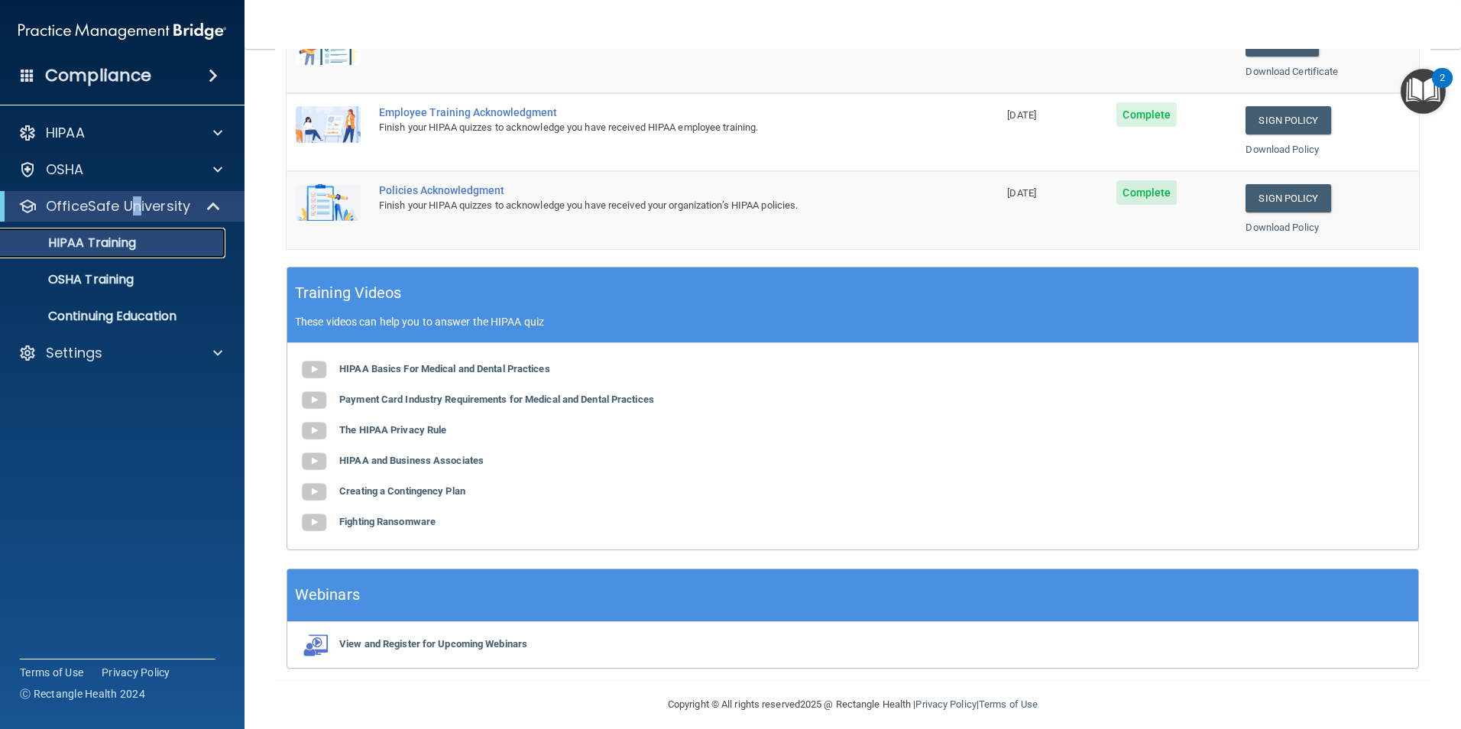
scroll to position [422, 0]
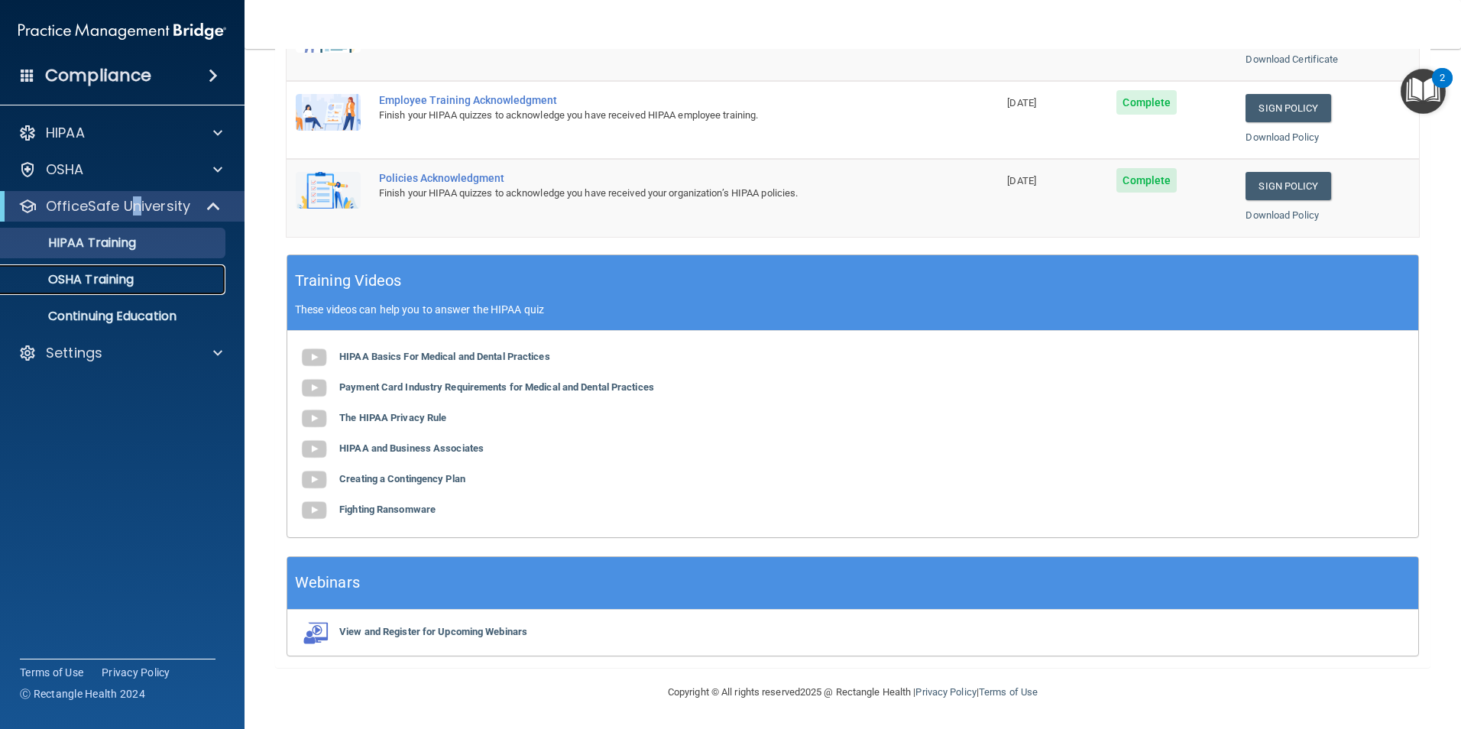
click at [126, 287] on p "OSHA Training" at bounding box center [72, 279] width 124 height 15
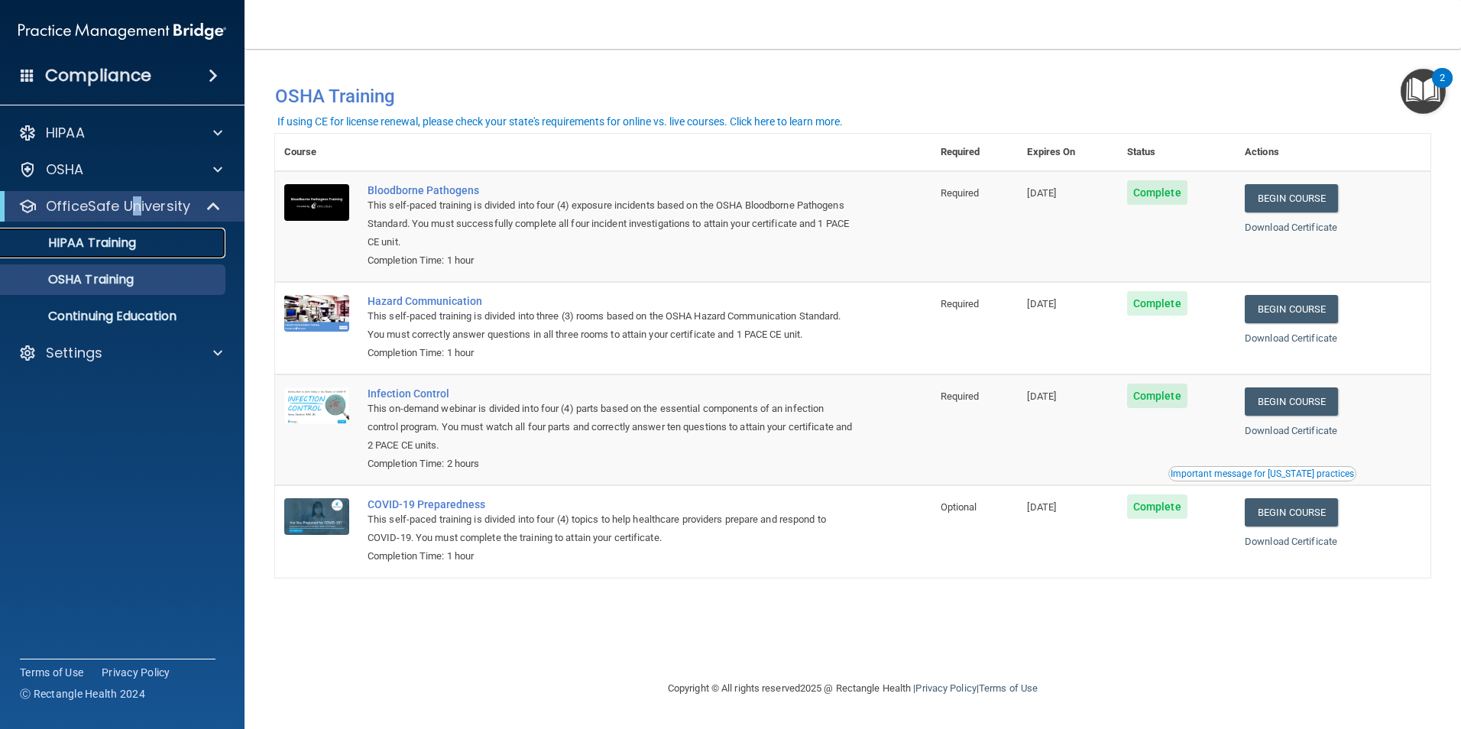
click at [69, 237] on p "HIPAA Training" at bounding box center [73, 242] width 126 height 15
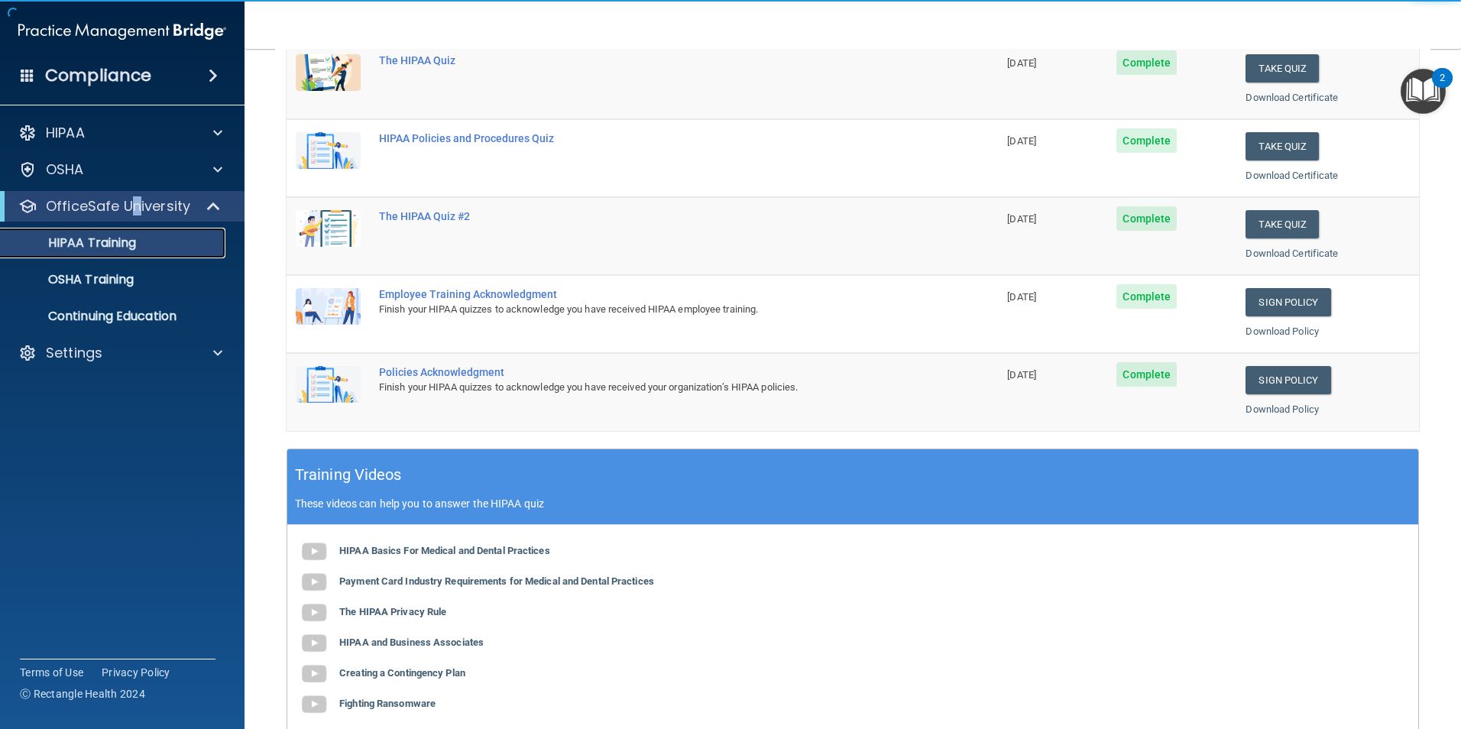
scroll to position [153, 0]
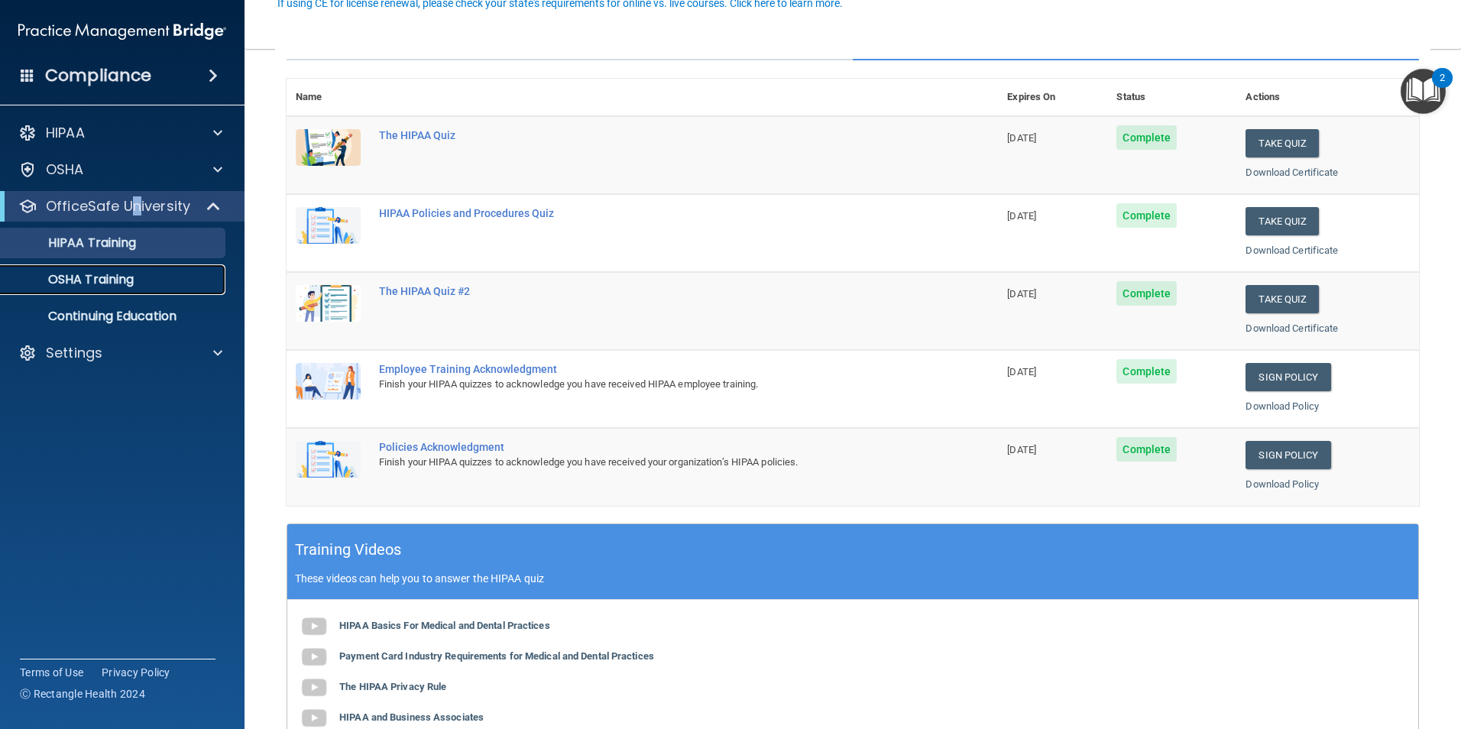
click at [57, 288] on link "OSHA Training" at bounding box center [105, 279] width 241 height 31
